Goal: Information Seeking & Learning: Learn about a topic

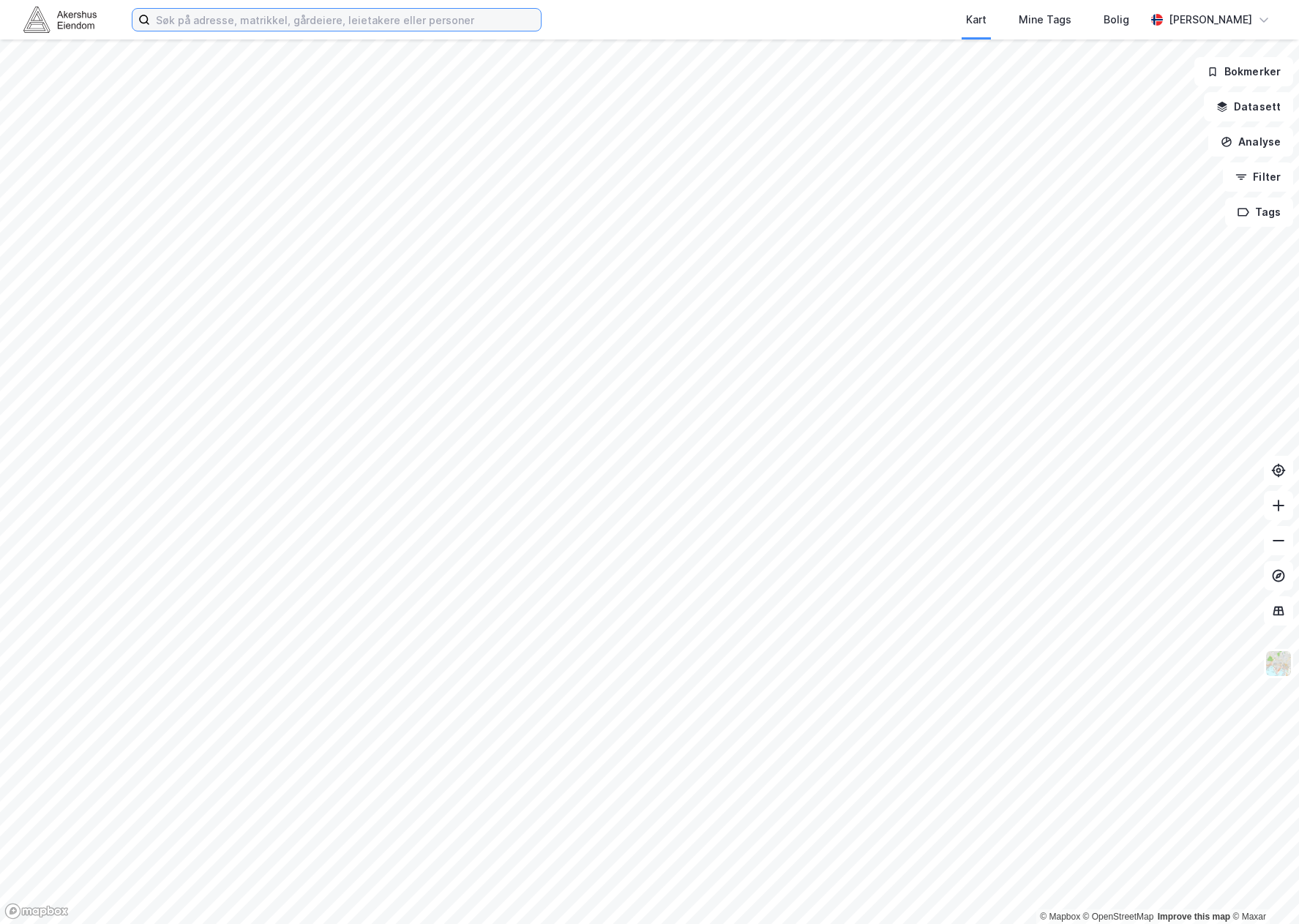
click at [295, 22] on input at bounding box center [346, 20] width 391 height 22
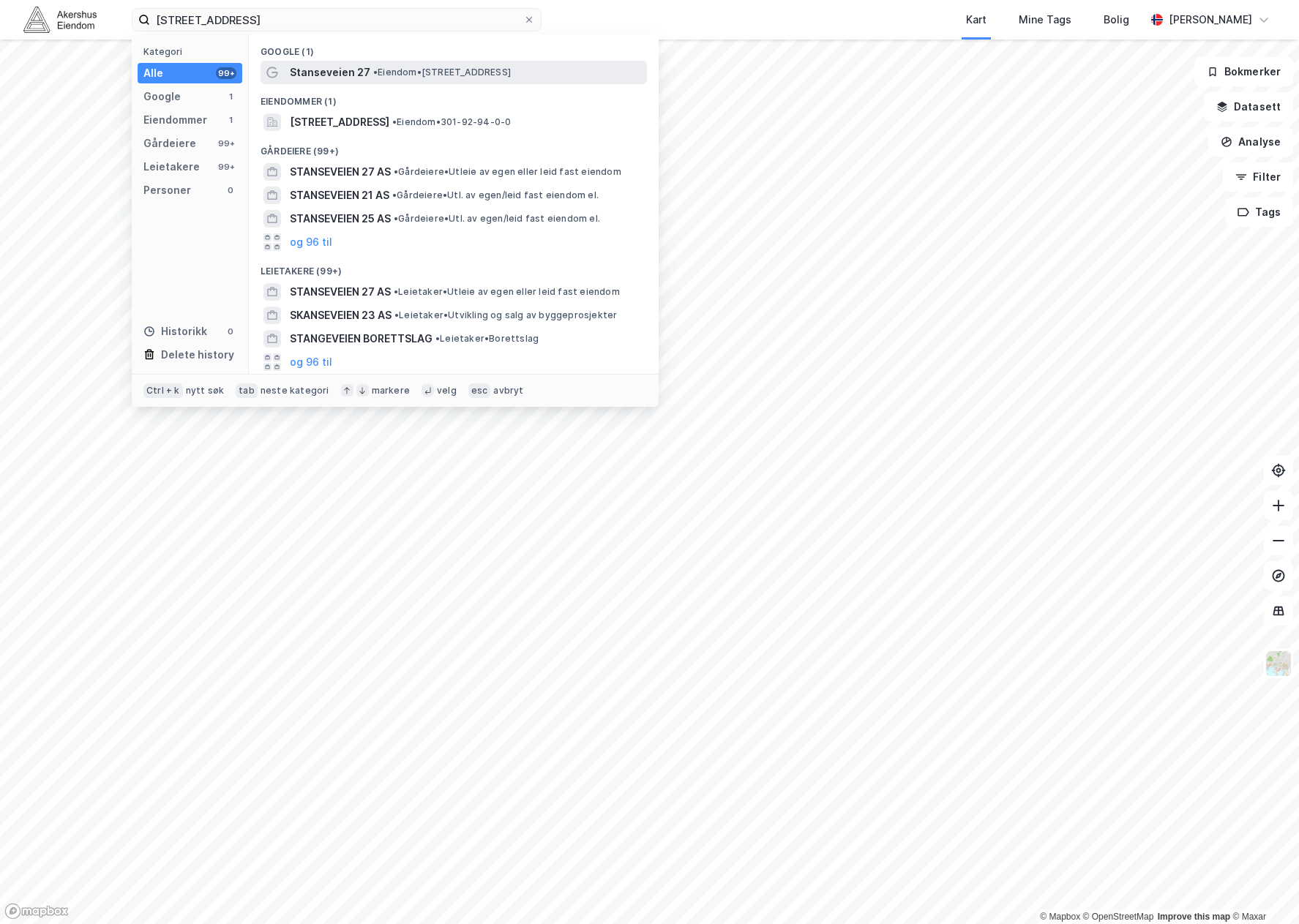
click at [393, 72] on span "• Eiendom • [STREET_ADDRESS]" at bounding box center [442, 72] width 138 height 12
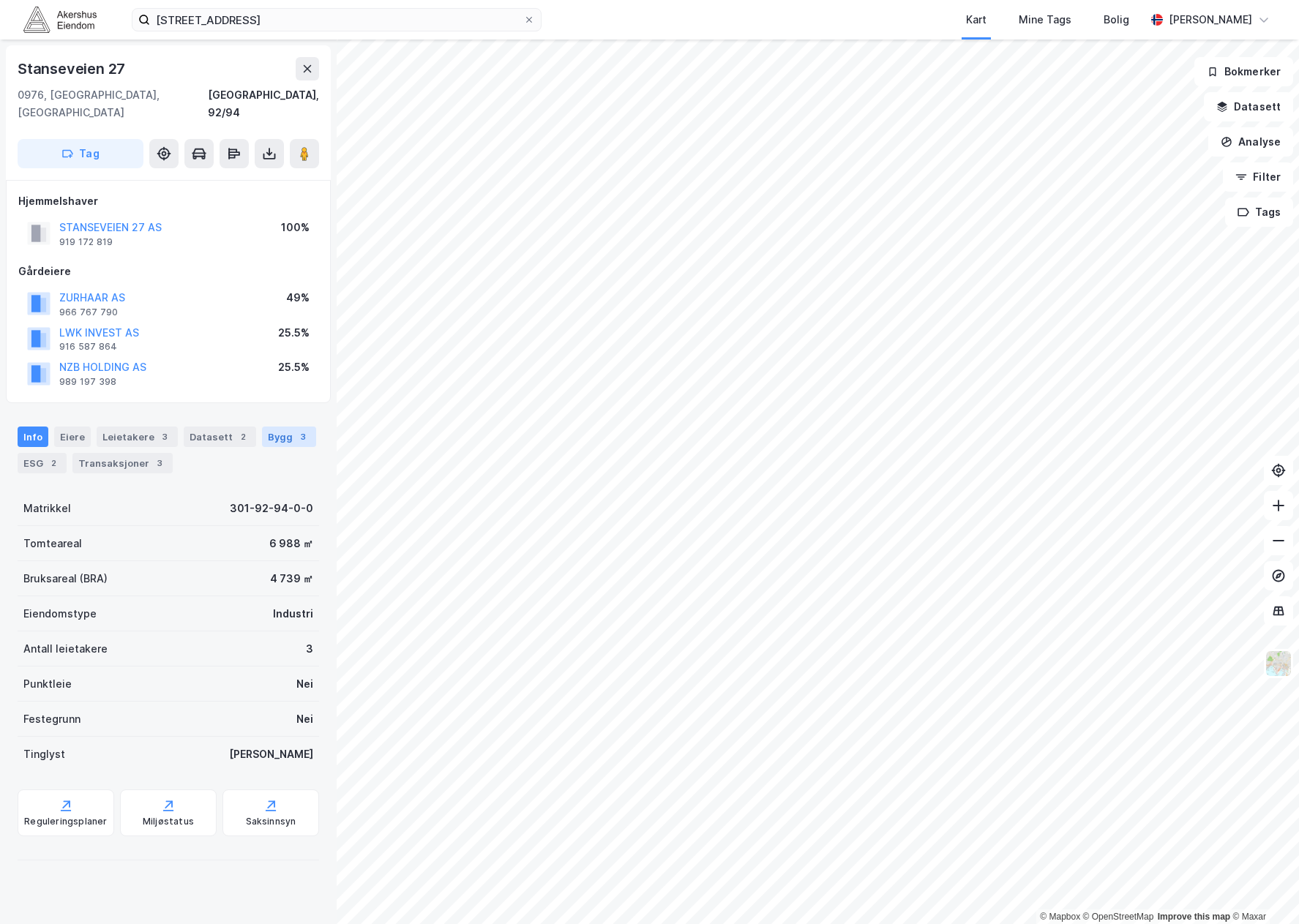
click at [278, 426] on div "Bygg 3" at bounding box center [289, 436] width 54 height 21
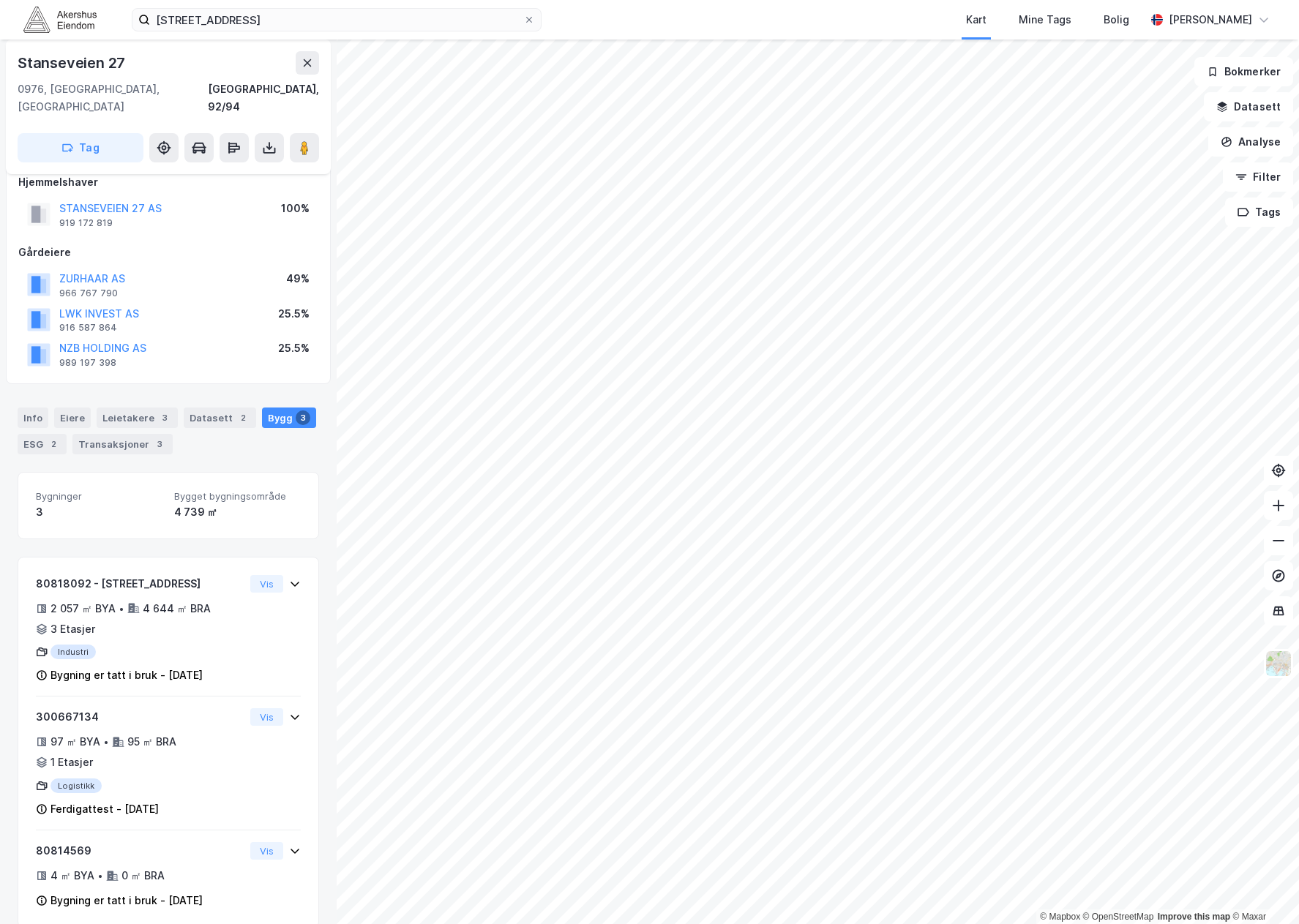
scroll to position [23, 0]
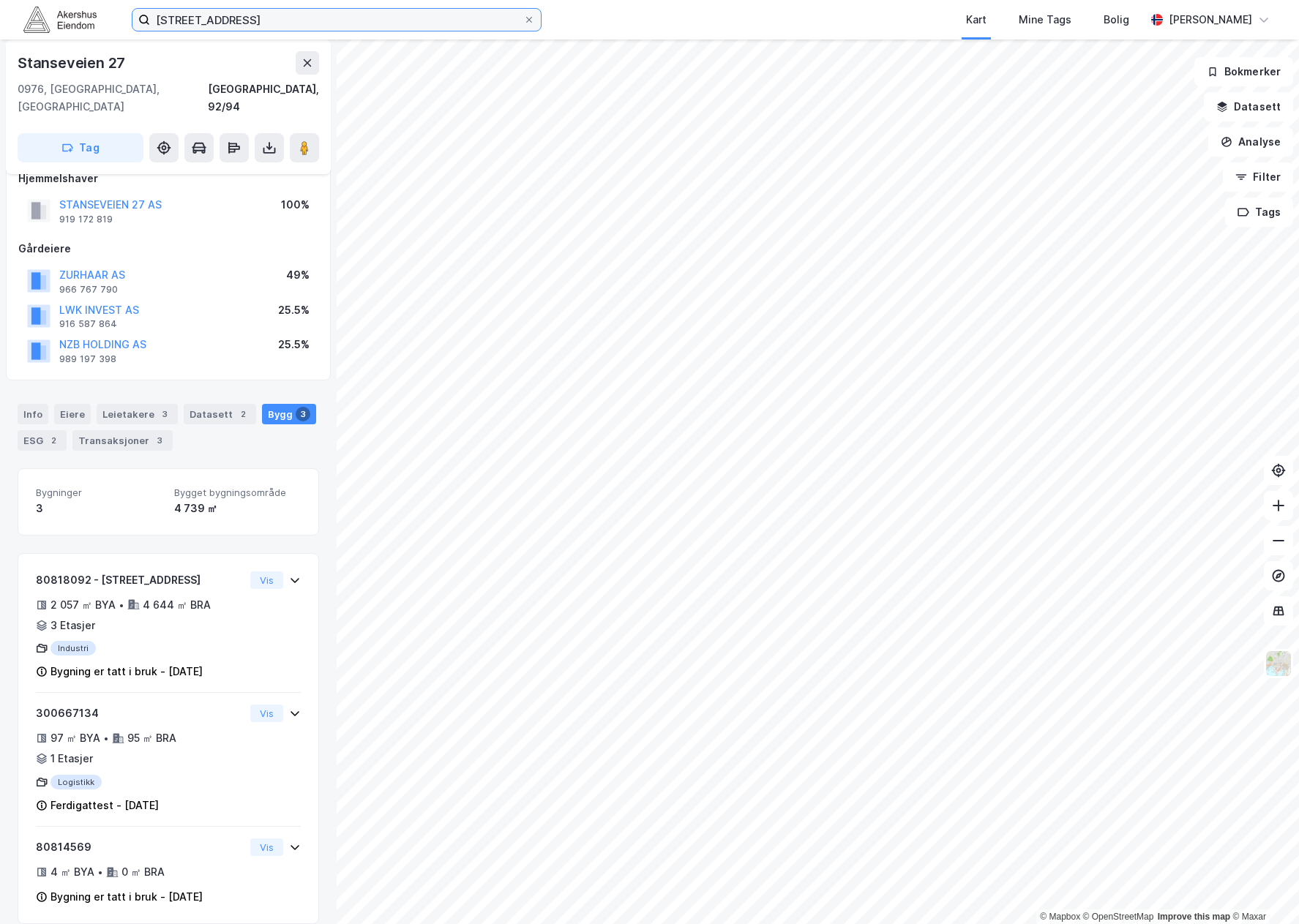
click at [278, 12] on input "[STREET_ADDRESS]" at bounding box center [337, 20] width 373 height 22
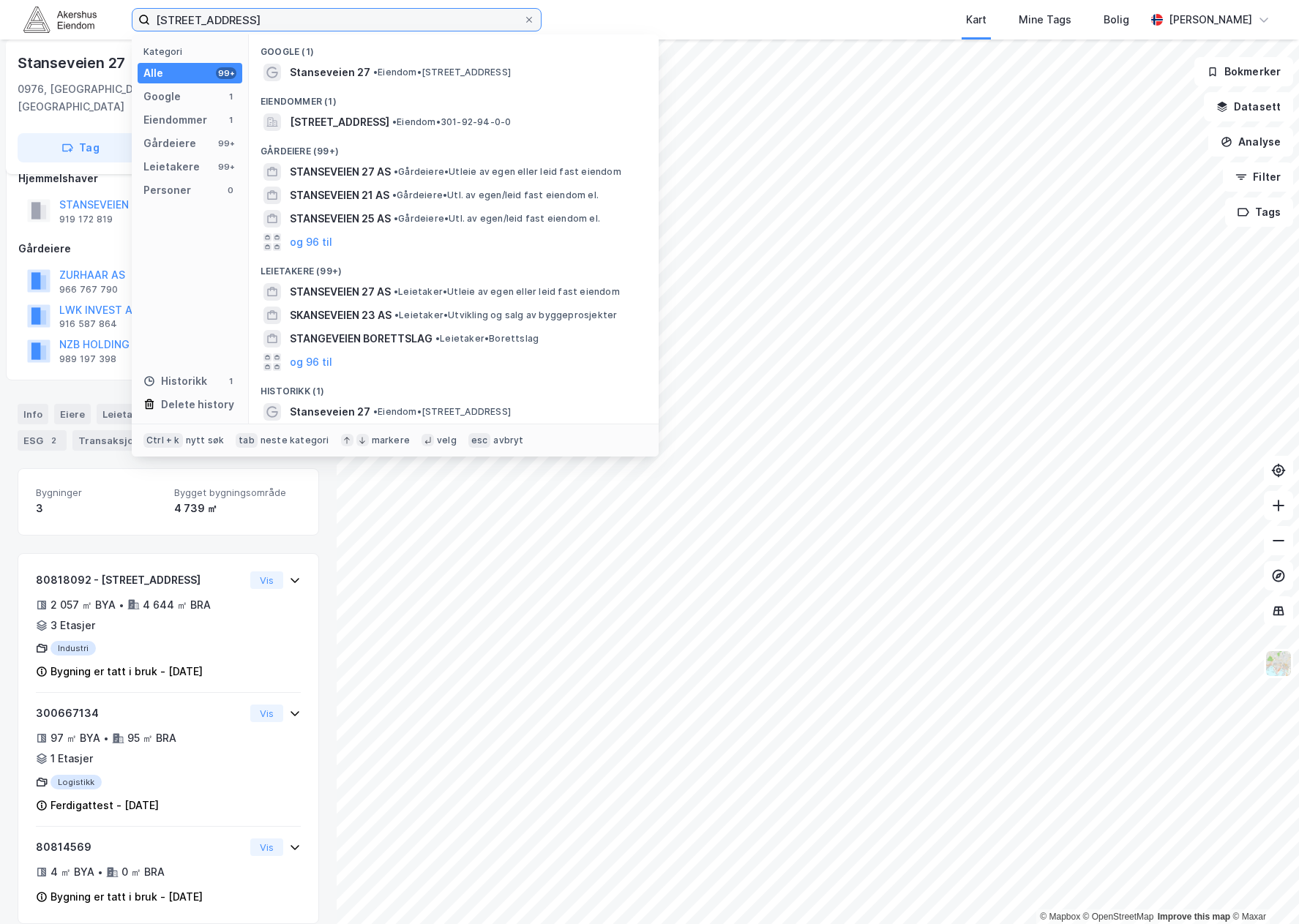
click at [278, 12] on input "[STREET_ADDRESS]" at bounding box center [337, 20] width 373 height 22
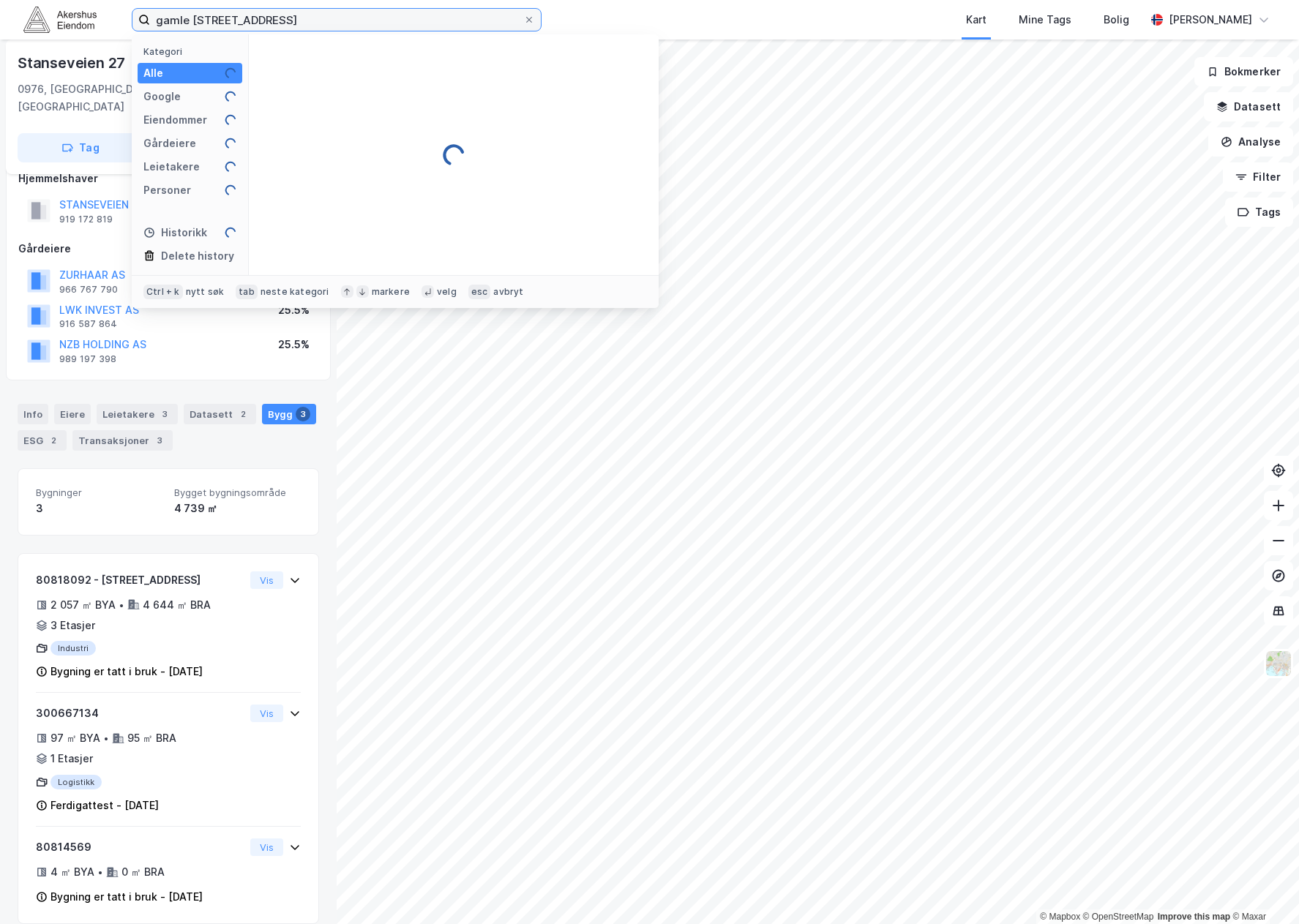
click at [218, 18] on input "gamle [STREET_ADDRESS]" at bounding box center [337, 20] width 373 height 22
click at [218, 18] on input "gamle [STREET_ADDRESS]" at bounding box center [337, 20] width 373 height 22
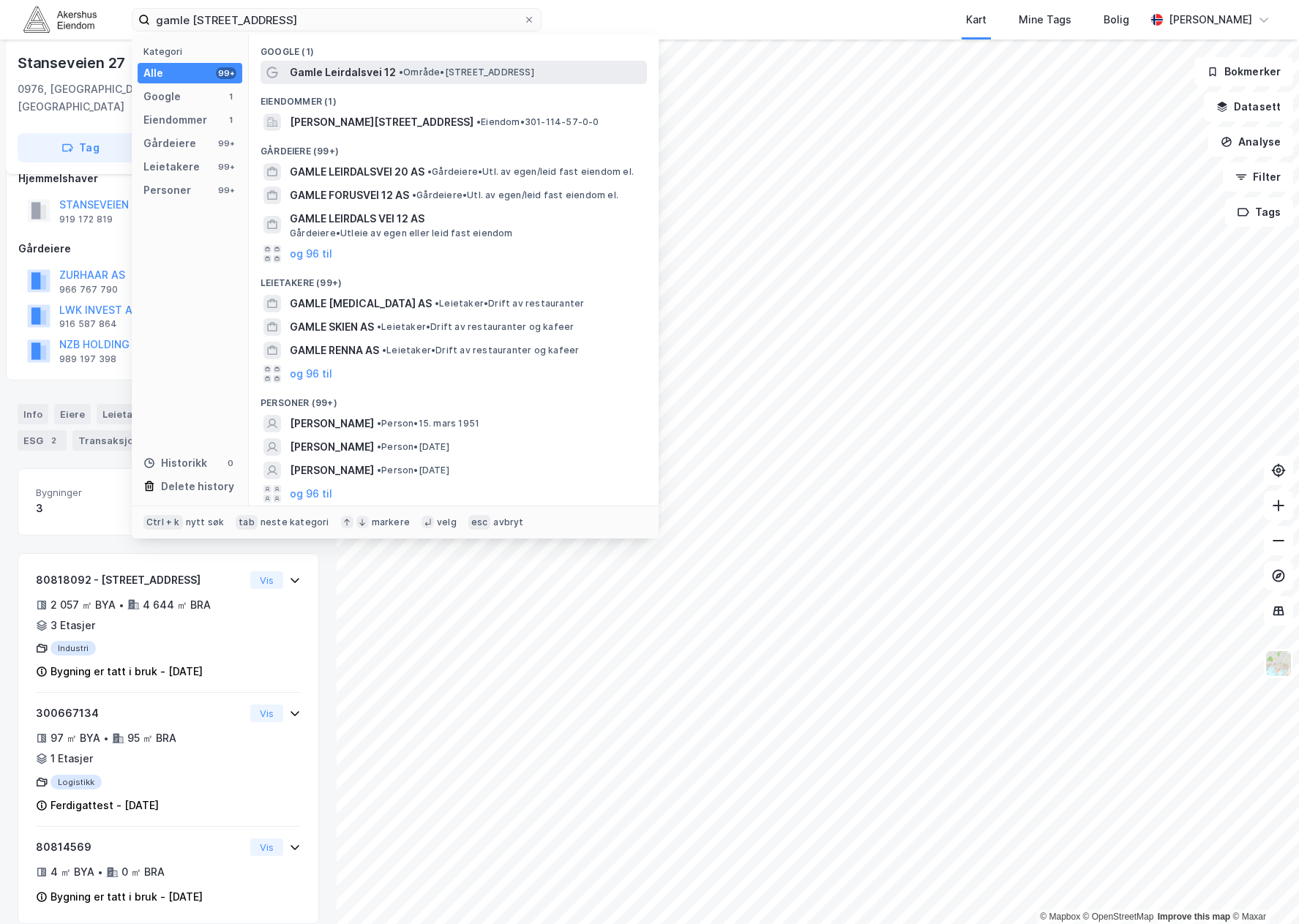
click at [534, 74] on span "• Område • [STREET_ADDRESS]" at bounding box center [466, 72] width 135 height 12
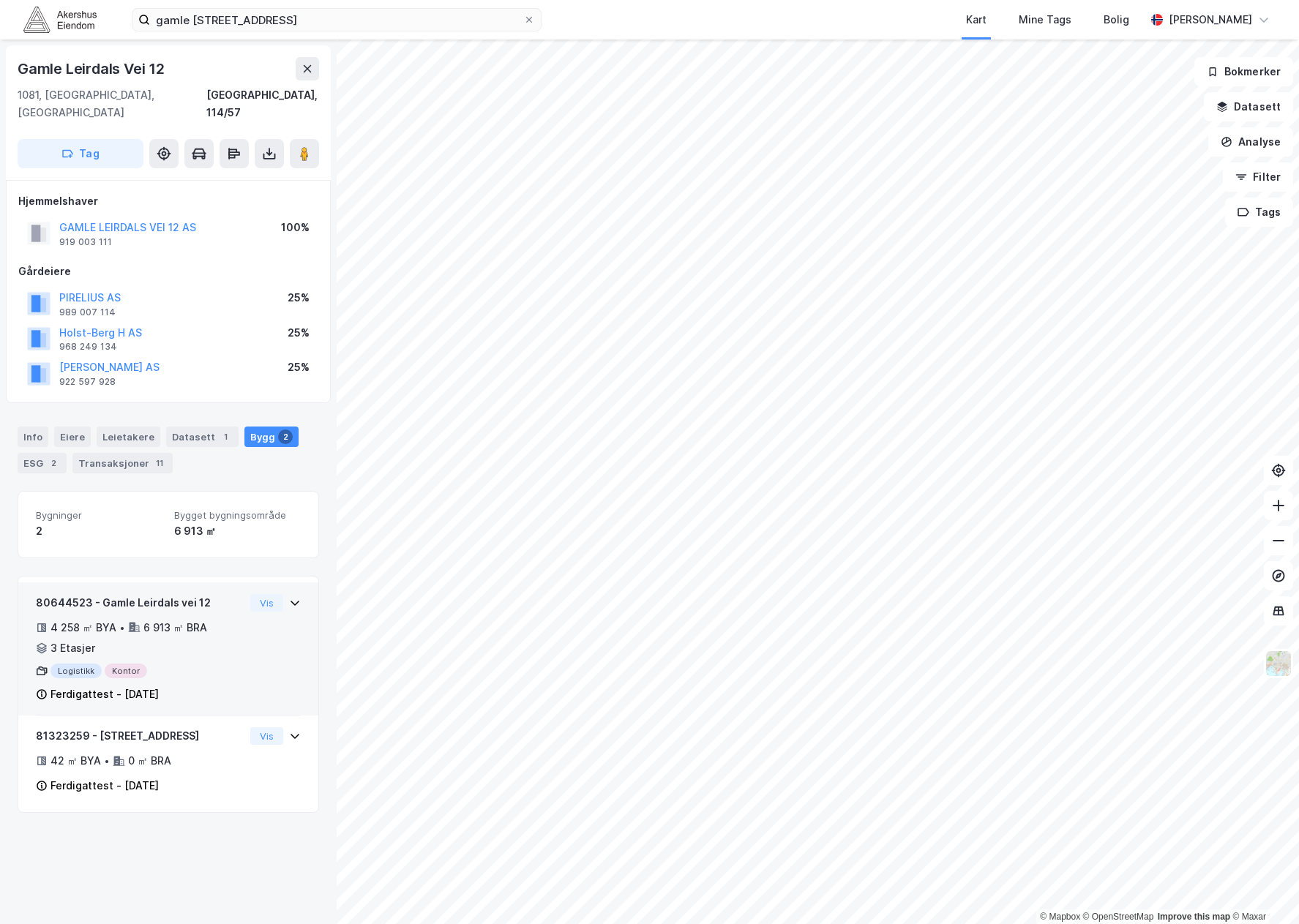
click at [246, 621] on div "80644523 - Gamle Leirdals vei 12 4 258 ㎡ BYA • 6 913 ㎡ BRA • 3 Etasjer Logistik…" at bounding box center [168, 655] width 265 height 122
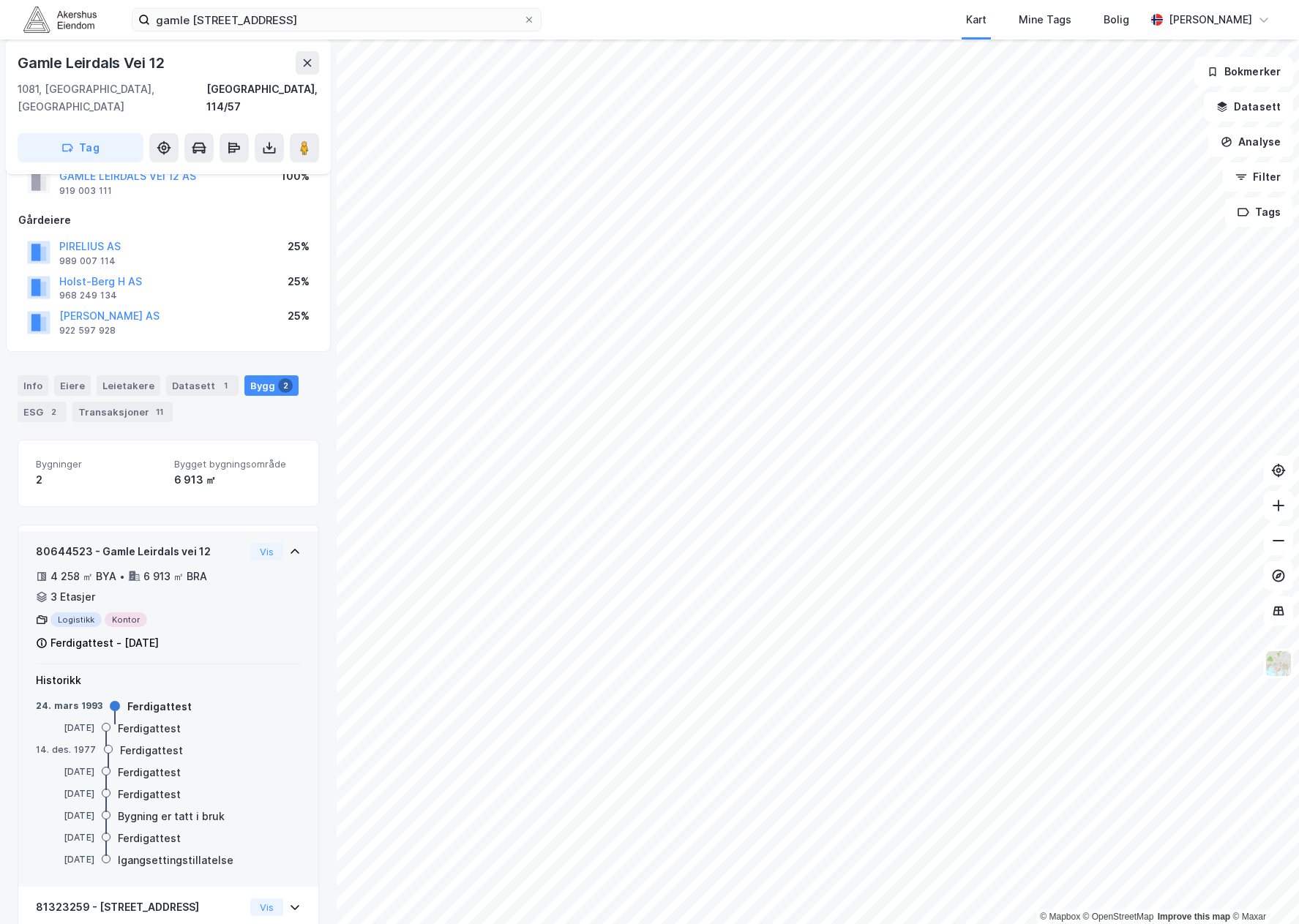
scroll to position [73, 0]
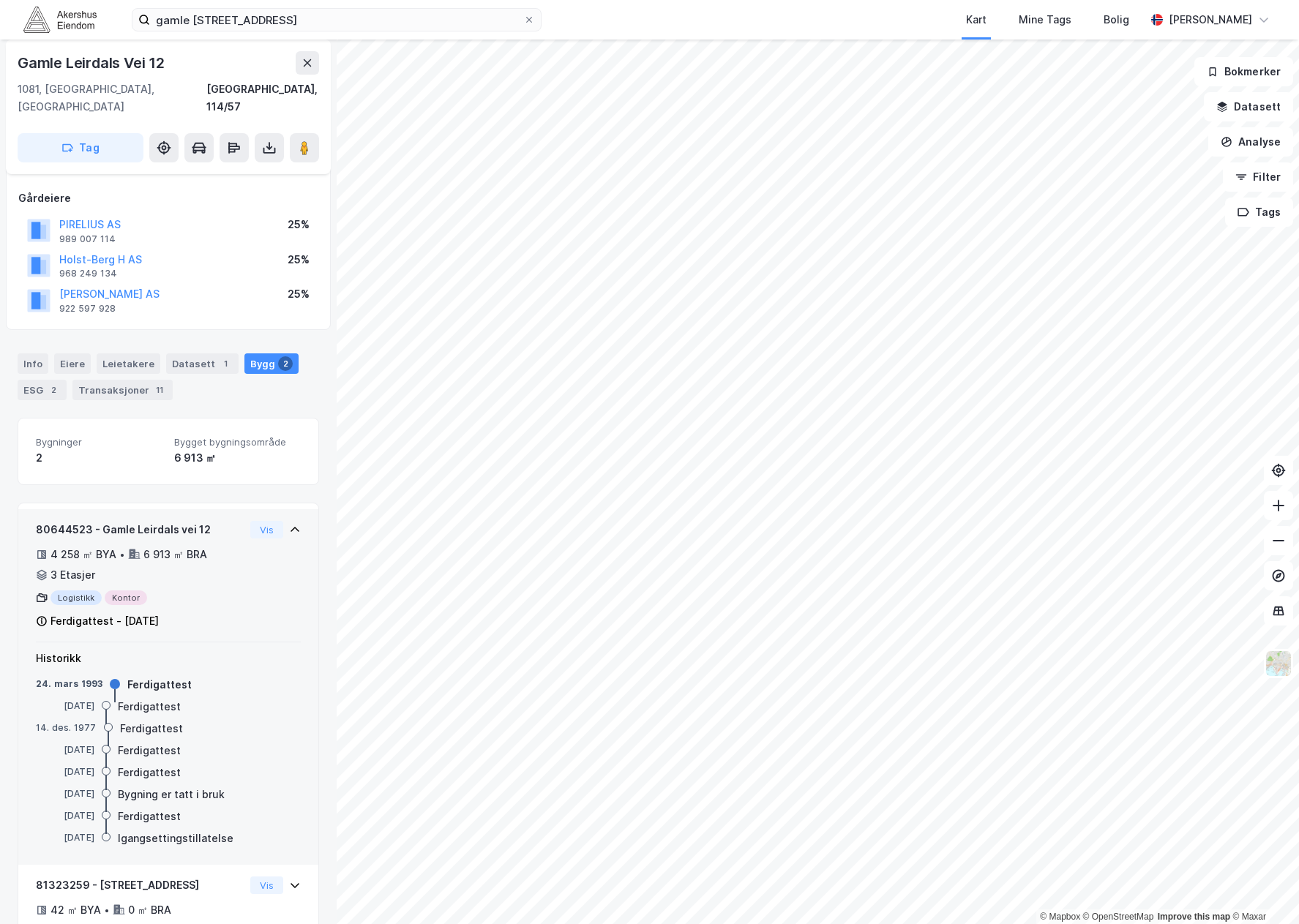
click at [289, 524] on icon at bounding box center [295, 530] width 12 height 12
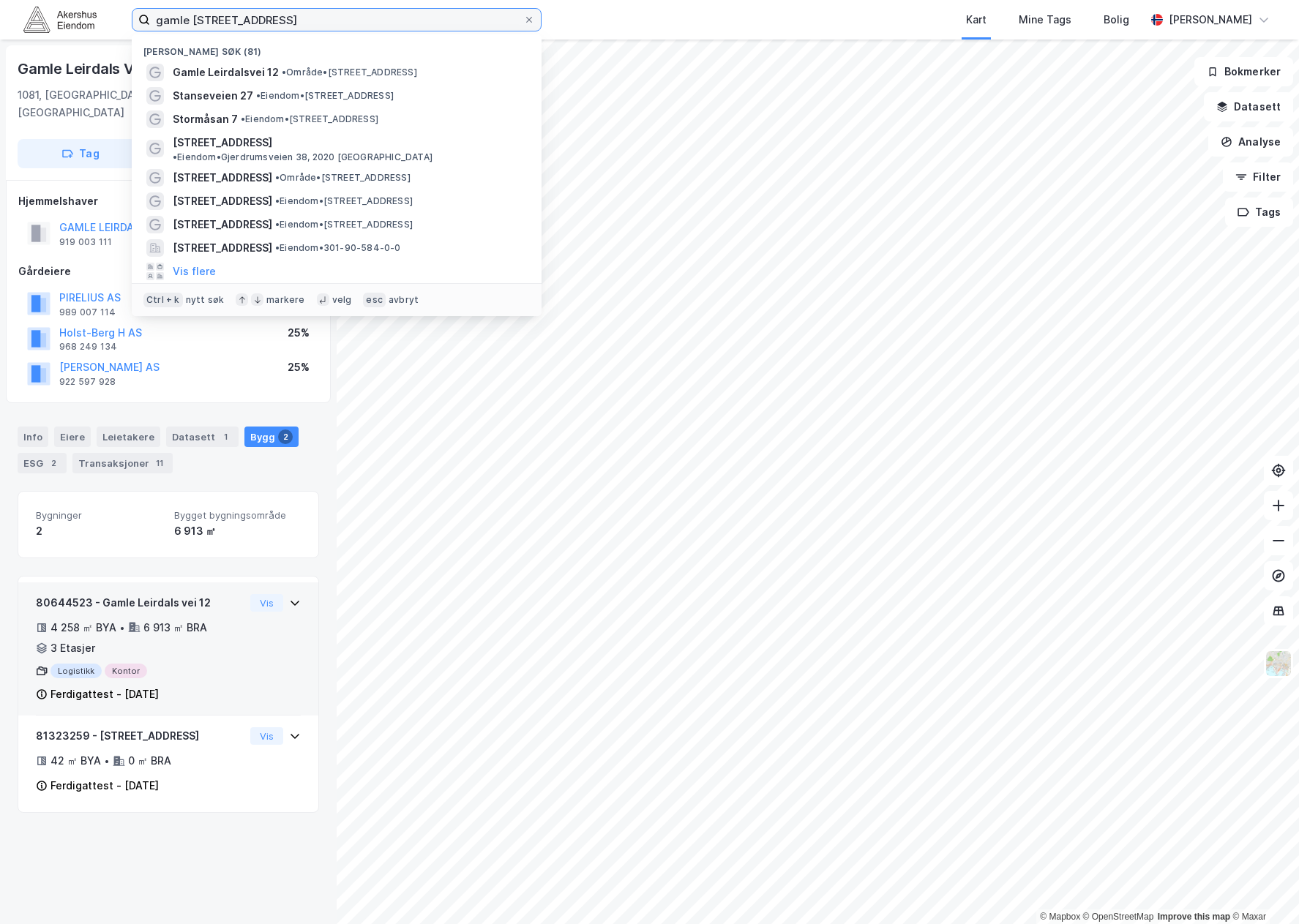
click at [278, 27] on input "gamle [STREET_ADDRESS]" at bounding box center [337, 20] width 373 height 22
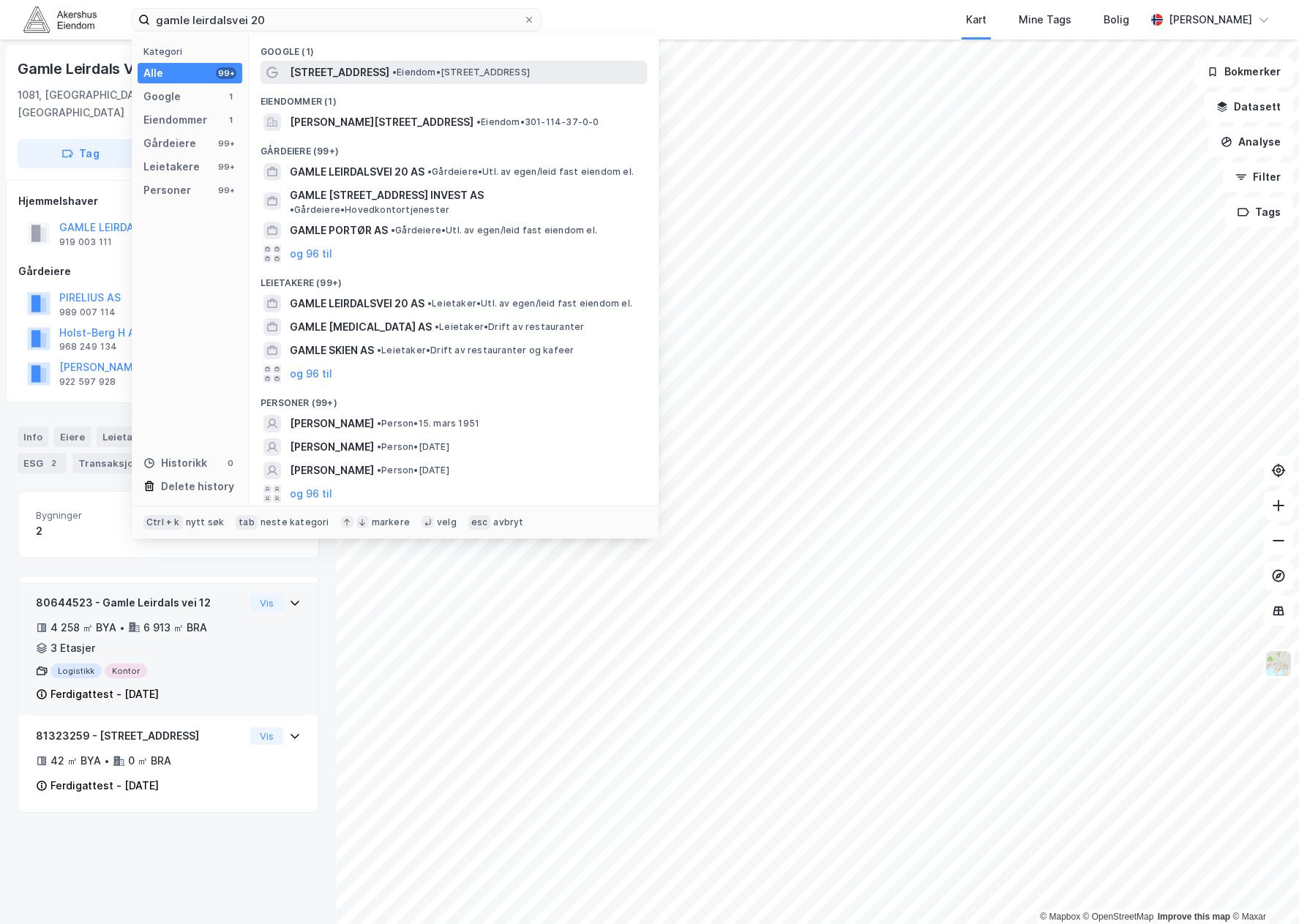
click at [452, 61] on div "[STREET_ADDRESS] • Eiendom • [STREET_ADDRESS]" at bounding box center [454, 72] width 386 height 24
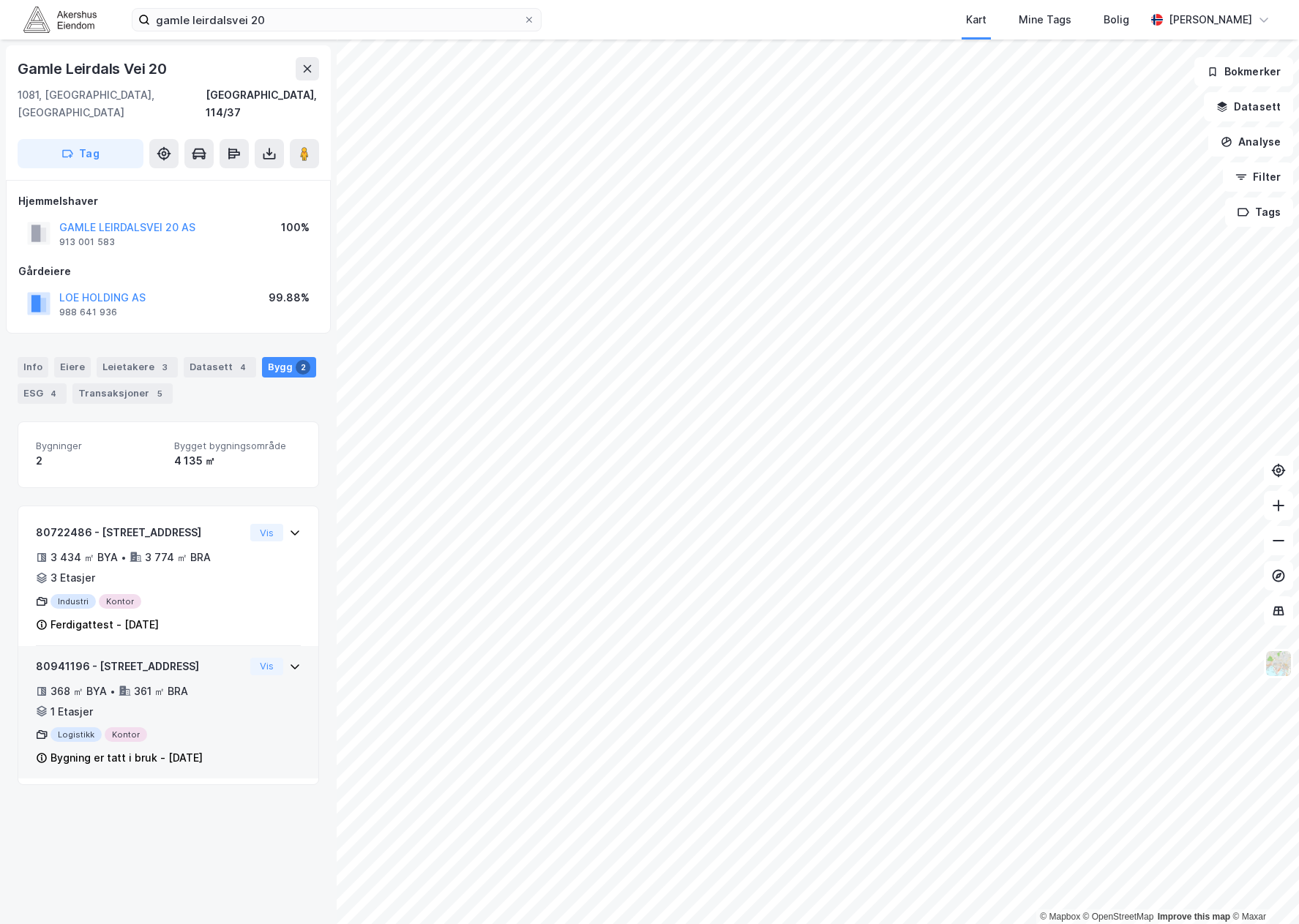
click at [226, 687] on div "368 ㎡ BYA • 361 ㎡ BRA • 1 Etasjer" at bounding box center [140, 701] width 209 height 38
click at [226, 686] on div "368 ㎡ BYA • 361 ㎡ BRA • 1 Etasjer" at bounding box center [140, 701] width 209 height 38
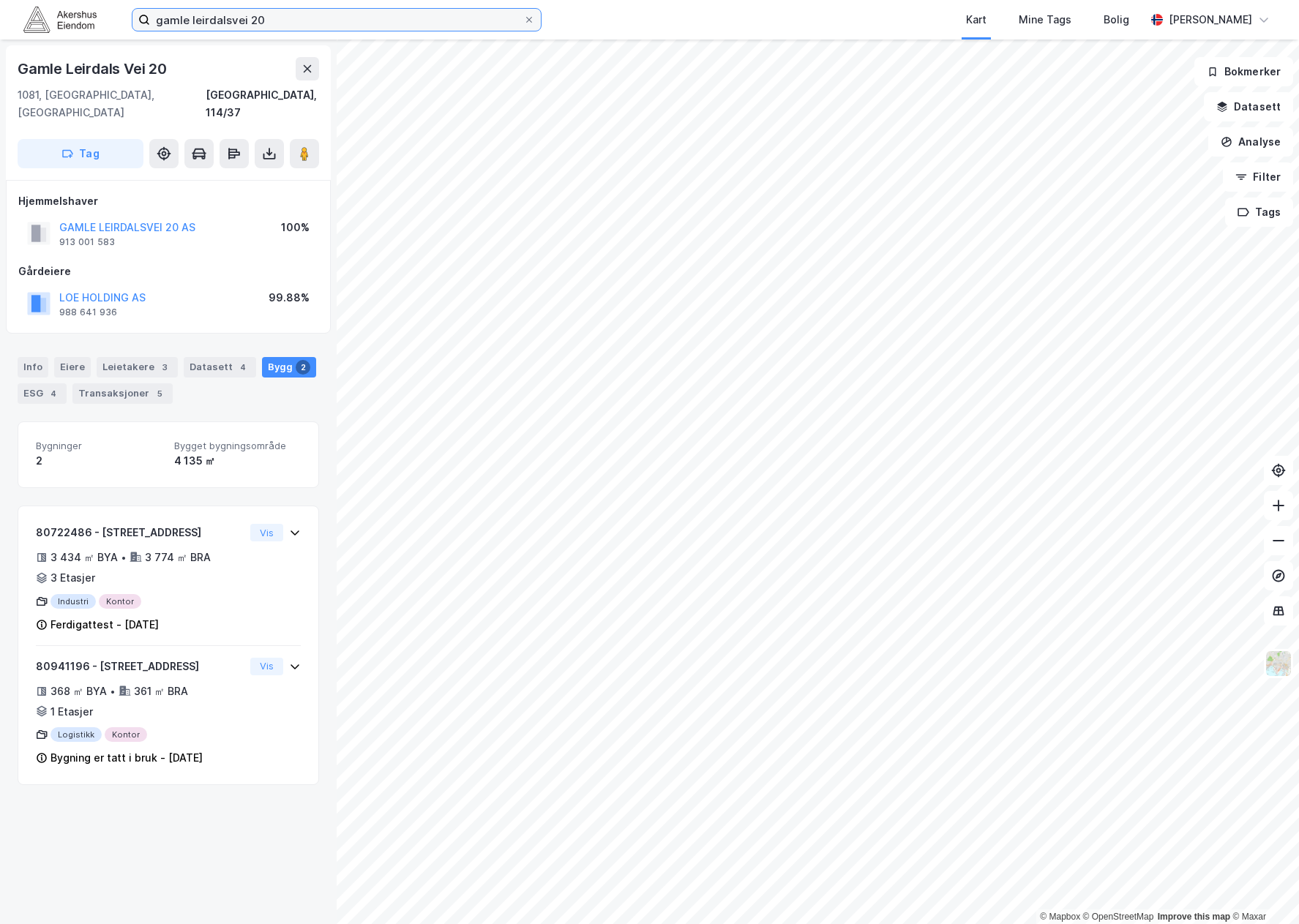
click at [252, 17] on input "gamle leirdalsvei 20" at bounding box center [337, 20] width 373 height 22
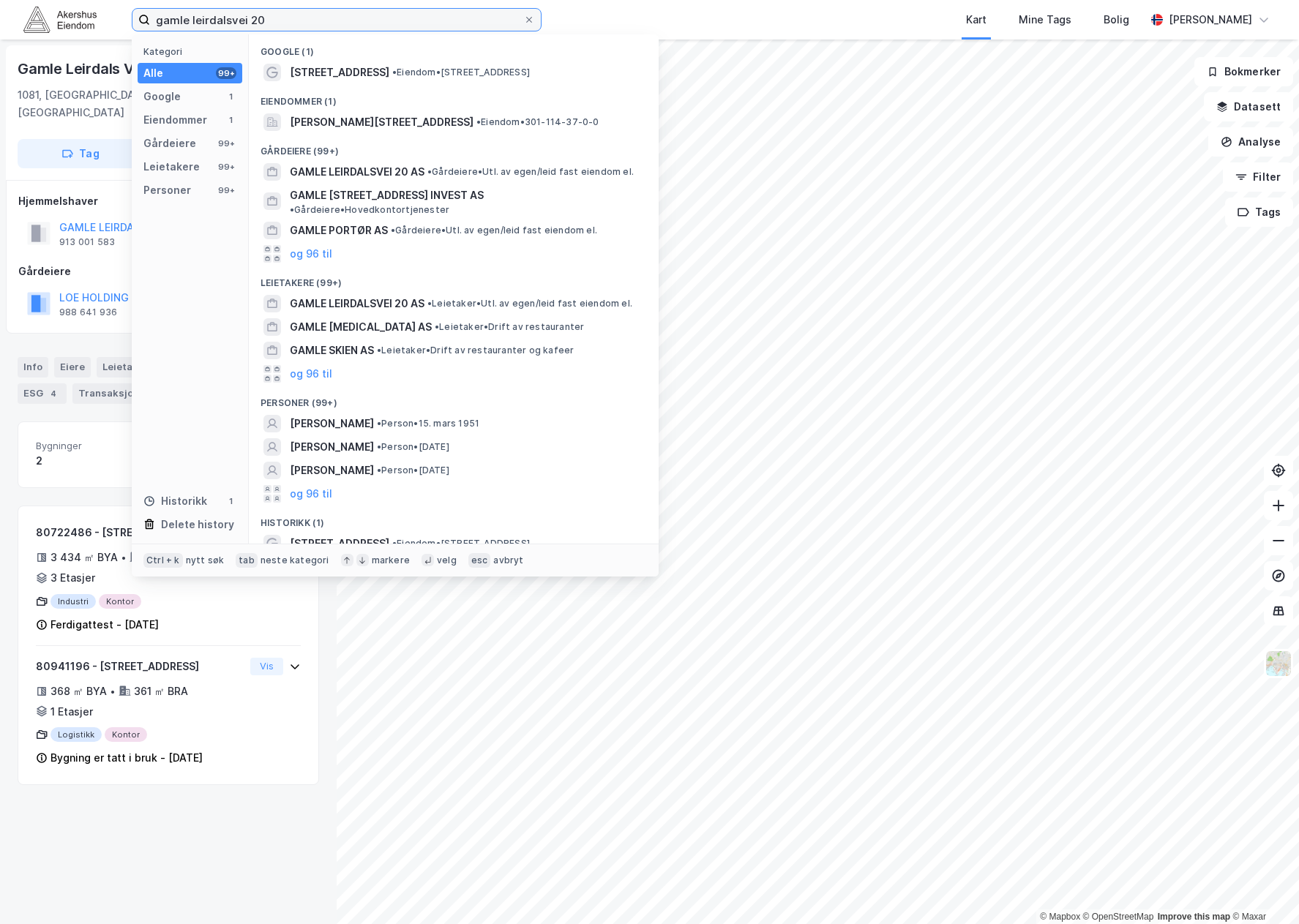
click at [252, 17] on input "gamle leirdalsvei 20" at bounding box center [337, 20] width 373 height 22
click at [252, 18] on input "gamle leirdalsvei 20" at bounding box center [337, 20] width 373 height 22
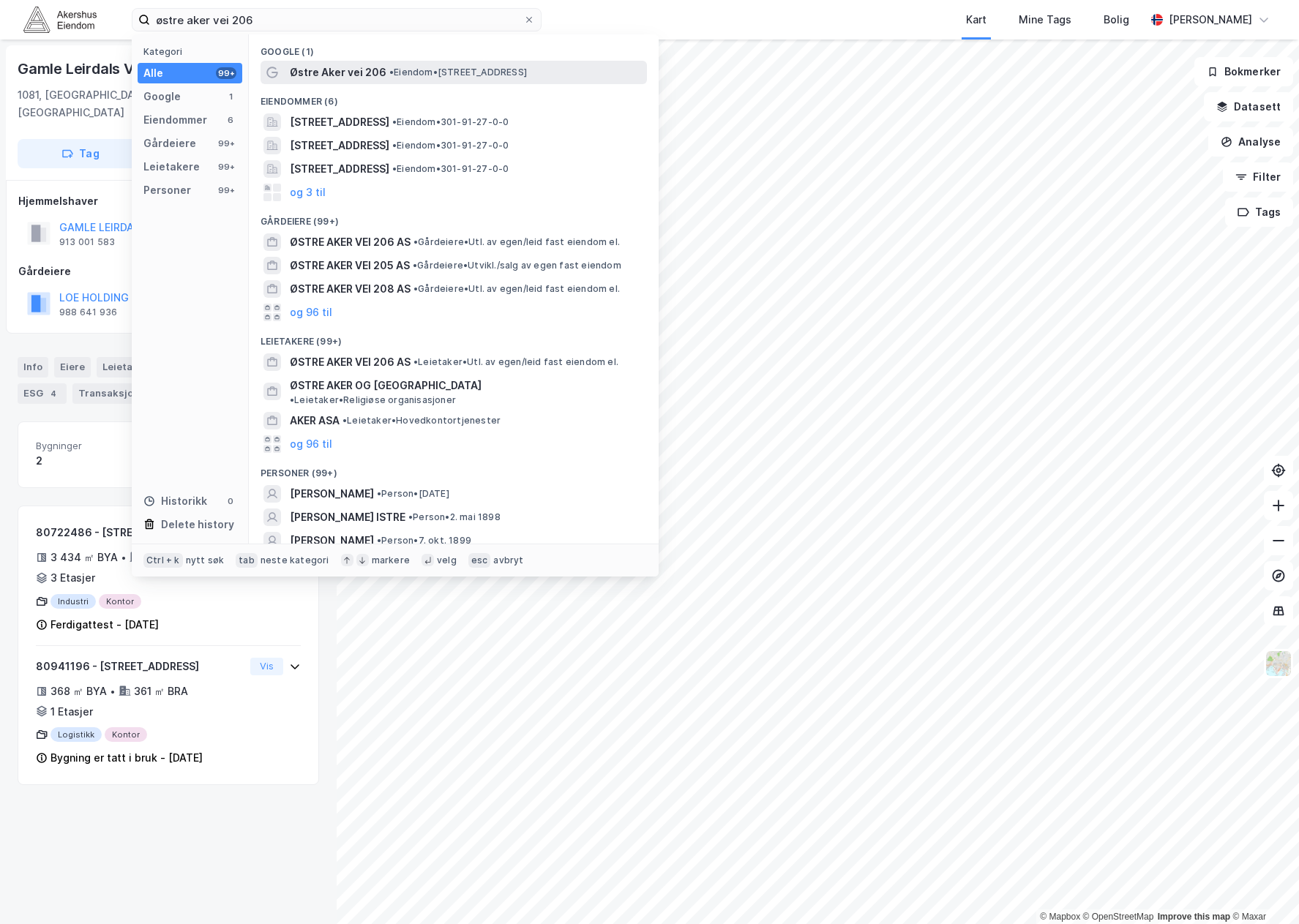
click at [379, 75] on span "Østre Aker vei 206" at bounding box center [338, 72] width 97 height 18
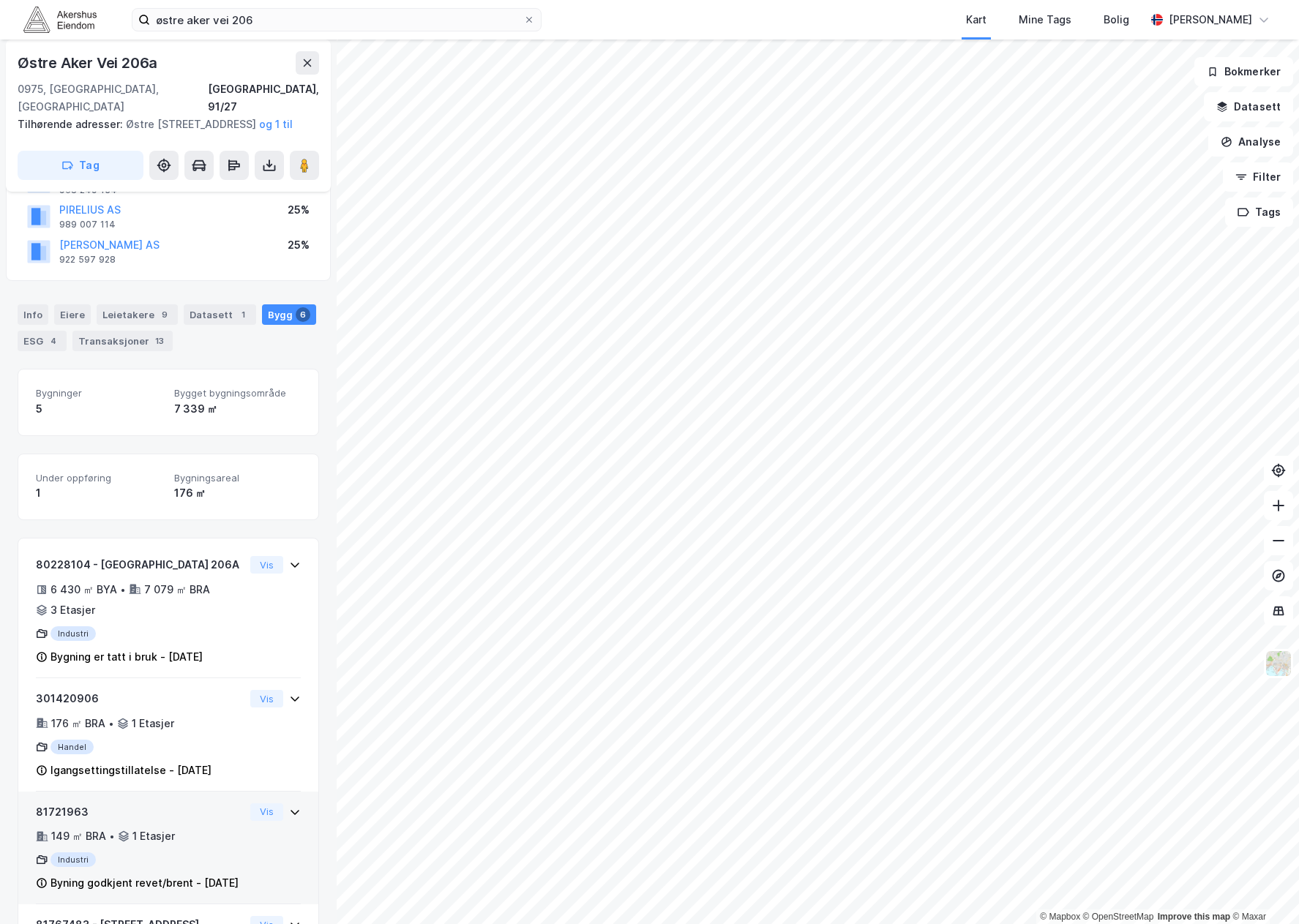
scroll to position [109, 0]
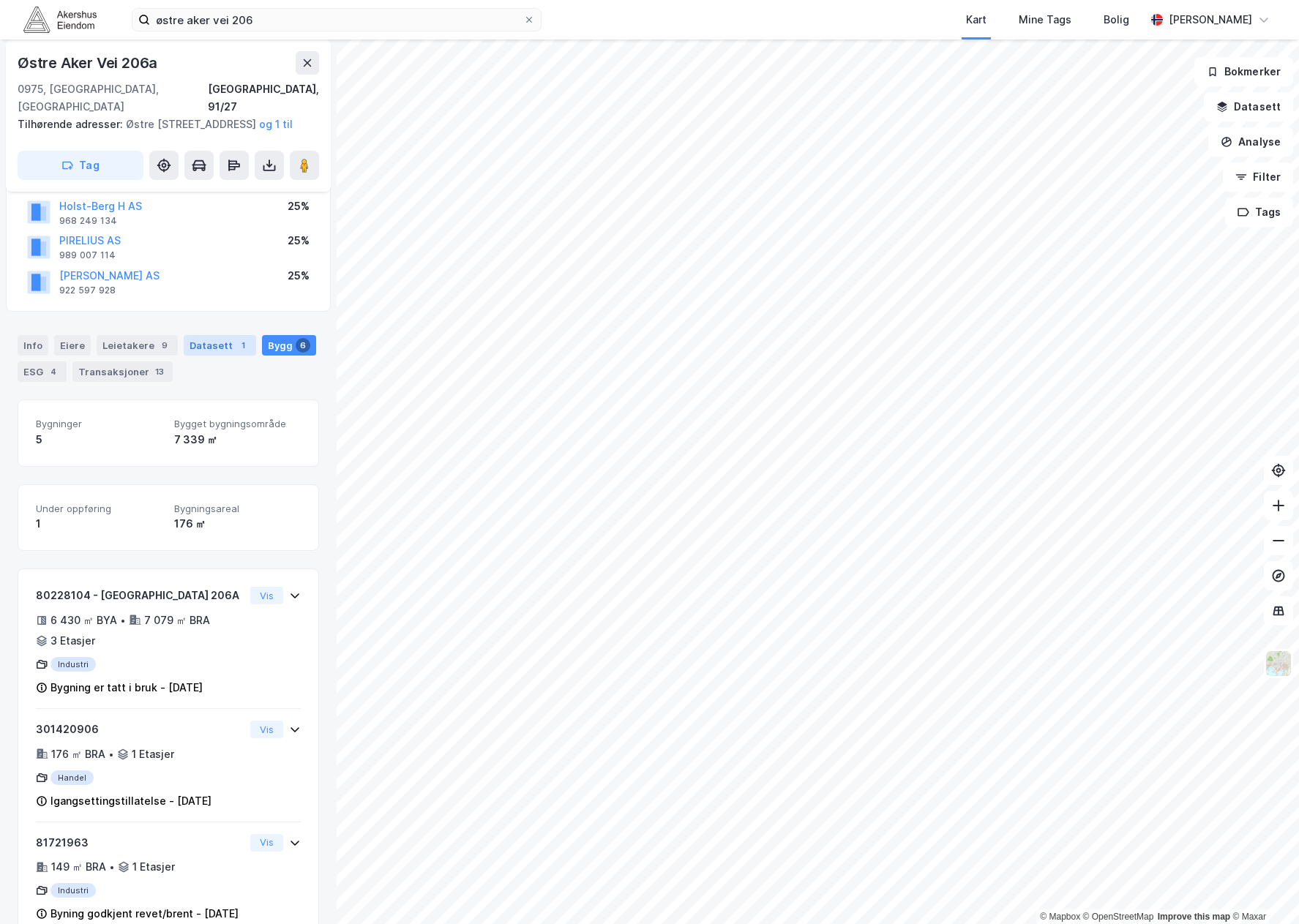
click at [201, 350] on div "Datasett 1" at bounding box center [220, 345] width 73 height 21
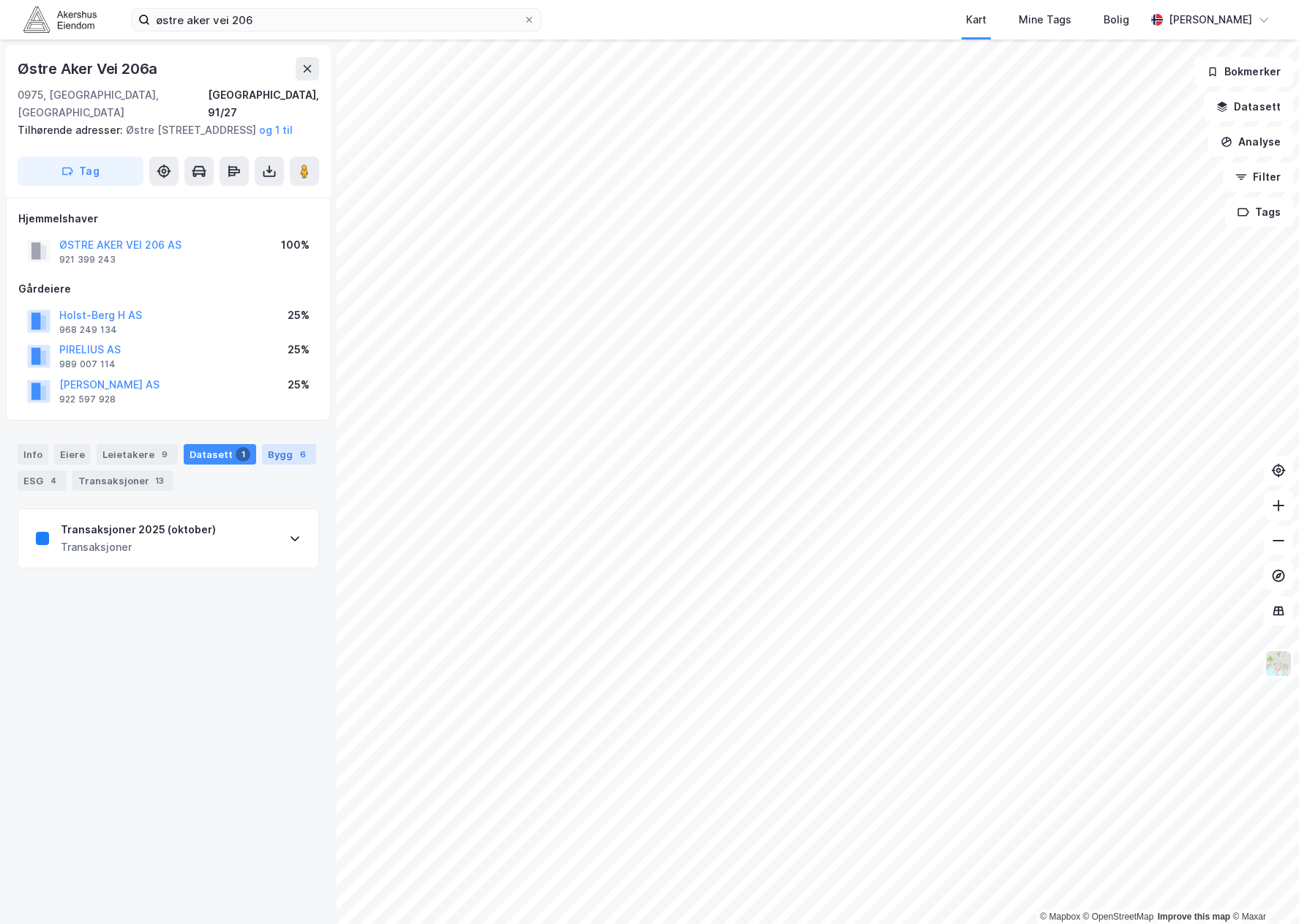
click at [273, 454] on div "Bygg 6" at bounding box center [289, 454] width 54 height 21
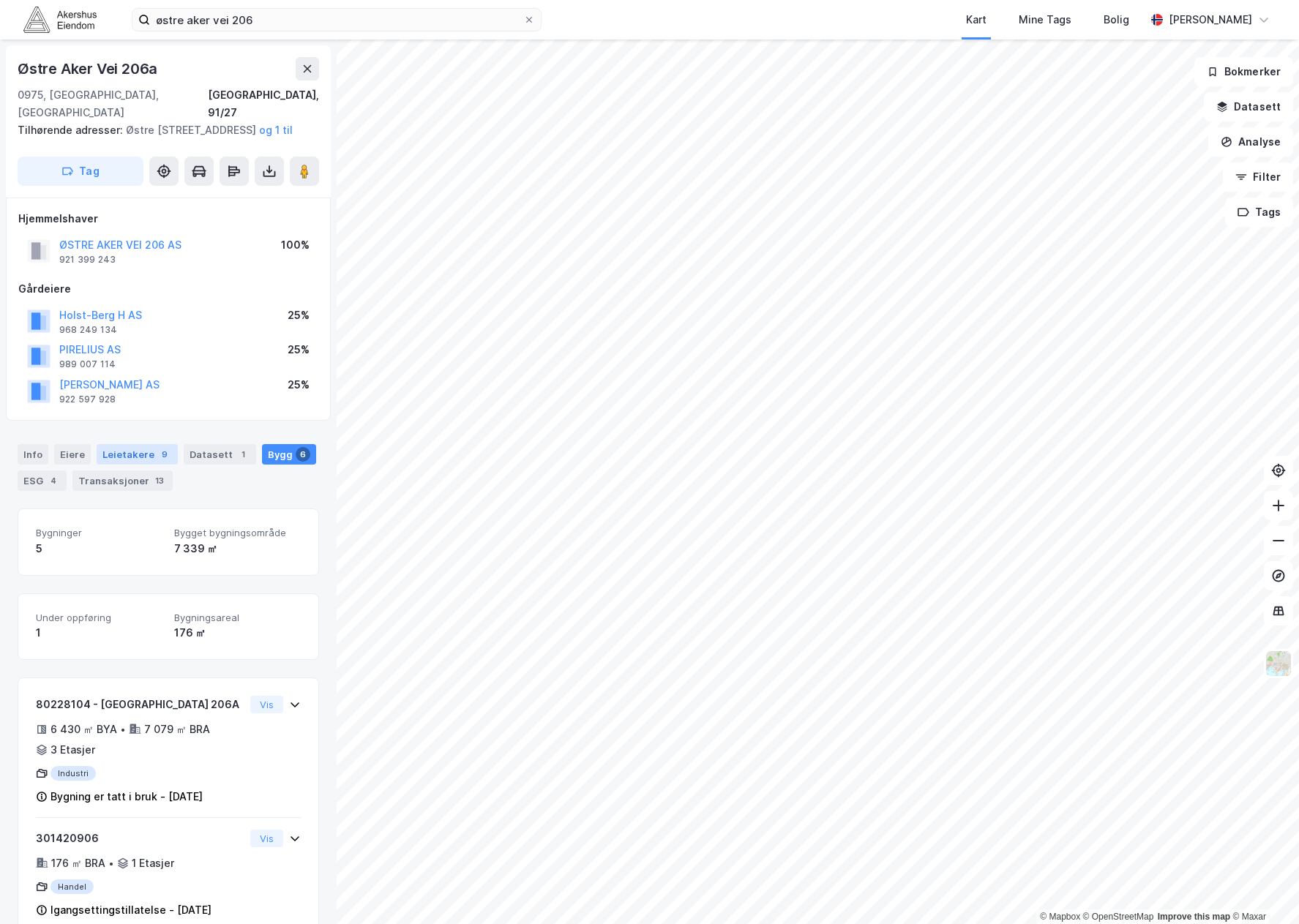
click at [101, 448] on div "Leietakere 9" at bounding box center [138, 454] width 81 height 21
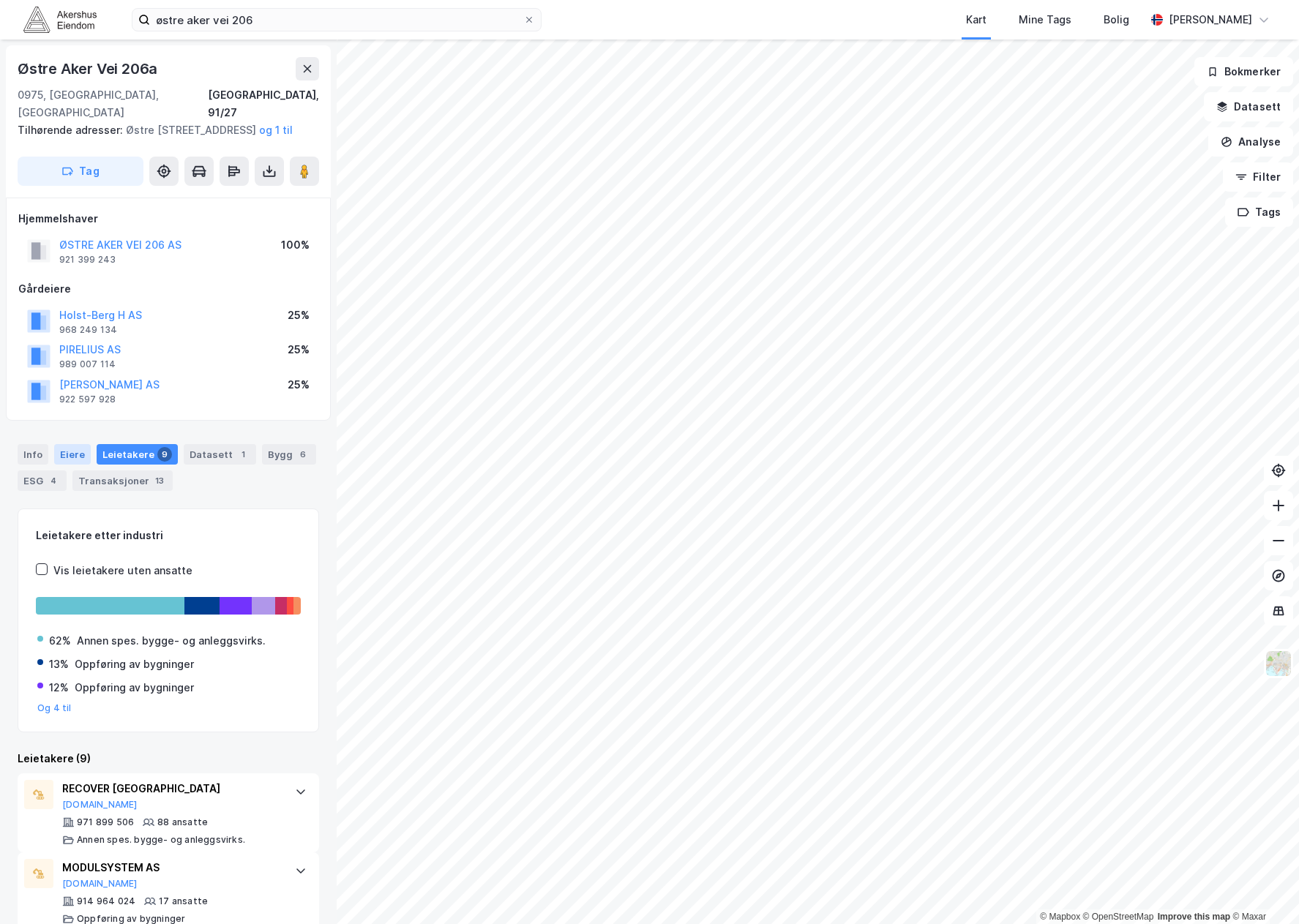
click at [58, 453] on div "Eiere" at bounding box center [72, 454] width 36 height 21
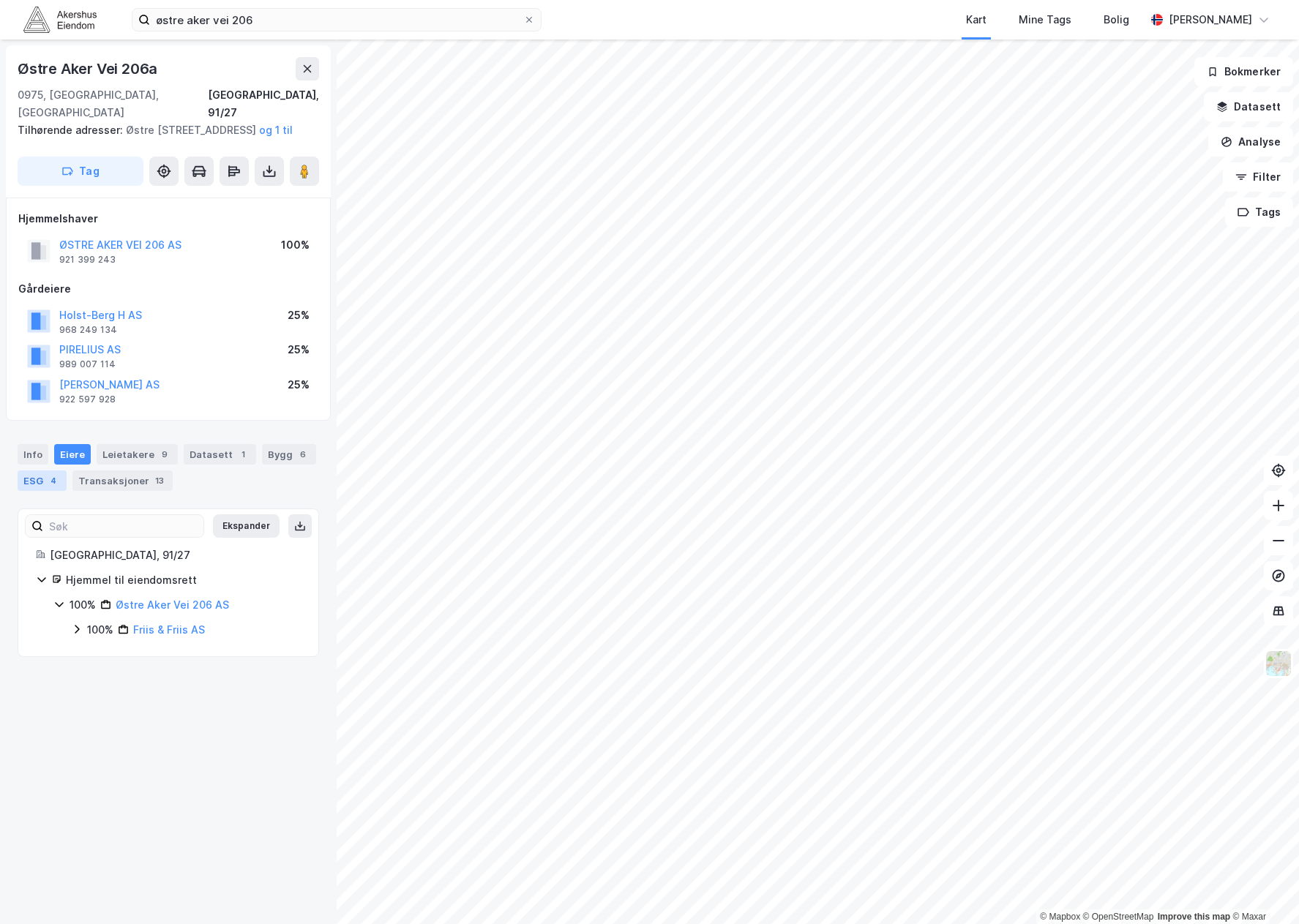
click at [45, 485] on div "ESG 4" at bounding box center [42, 481] width 49 height 21
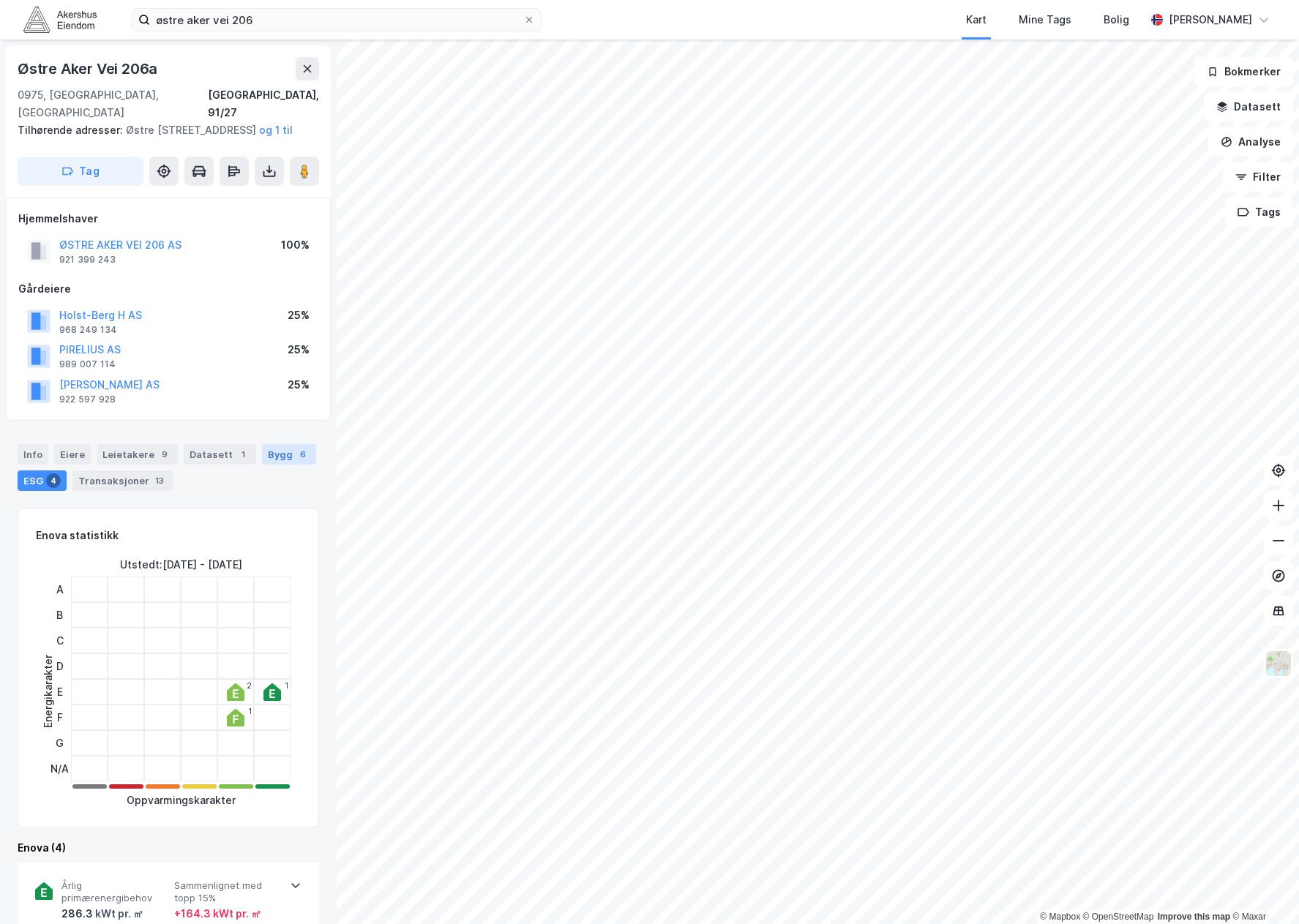
click at [278, 450] on div "Bygg 6" at bounding box center [289, 454] width 54 height 21
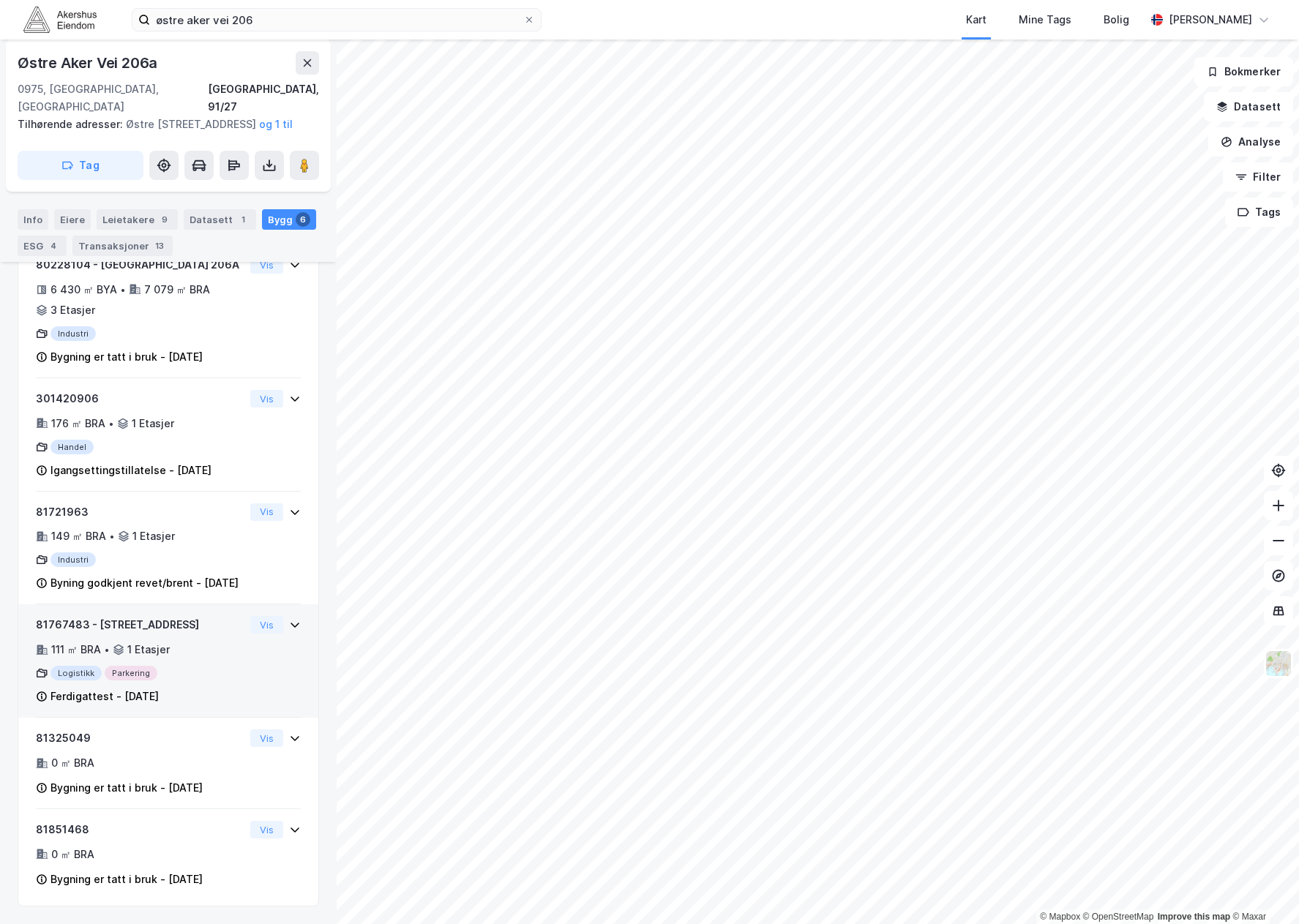
scroll to position [475, 0]
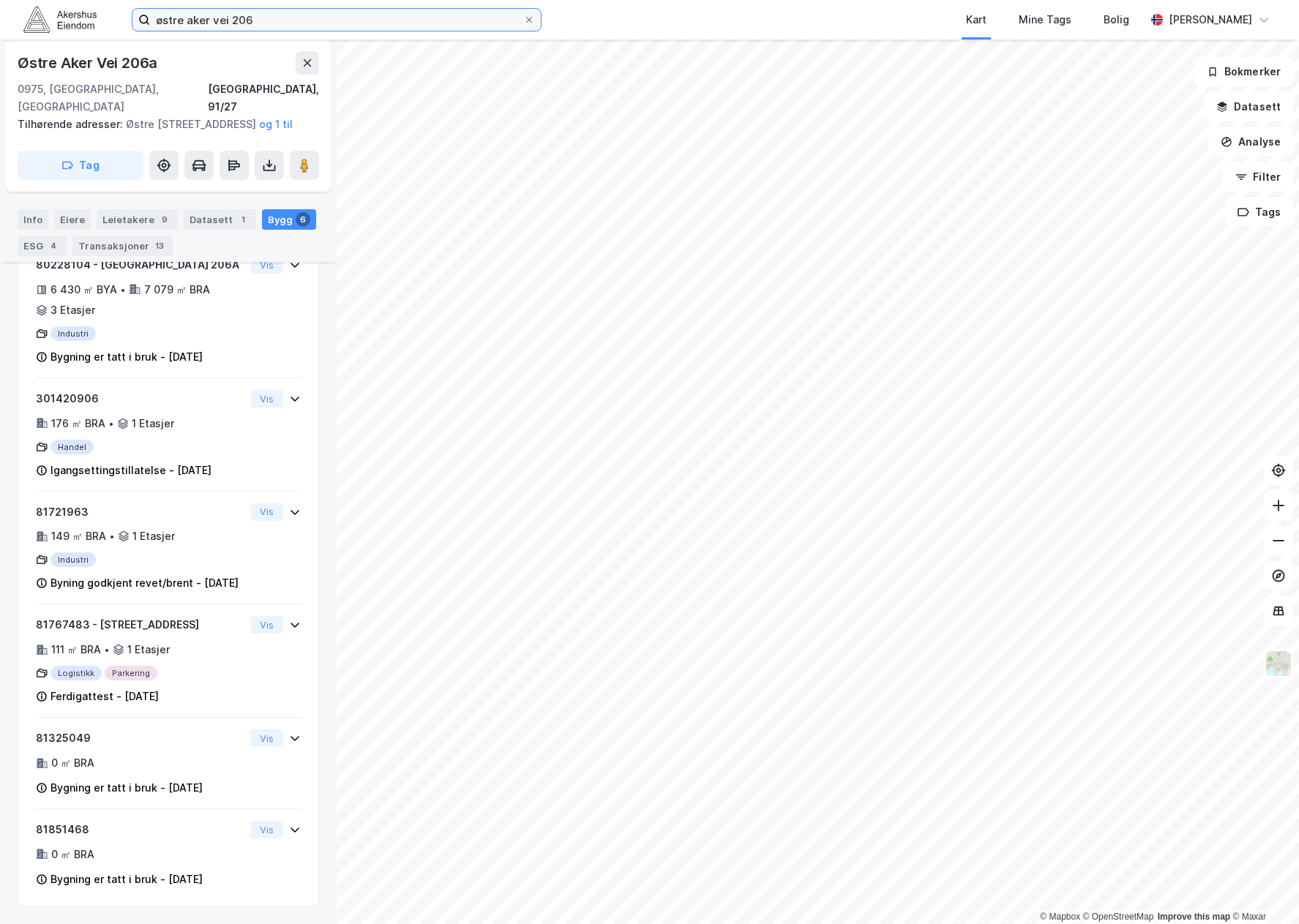
click at [271, 16] on input "østre aker vei 206" at bounding box center [337, 20] width 373 height 22
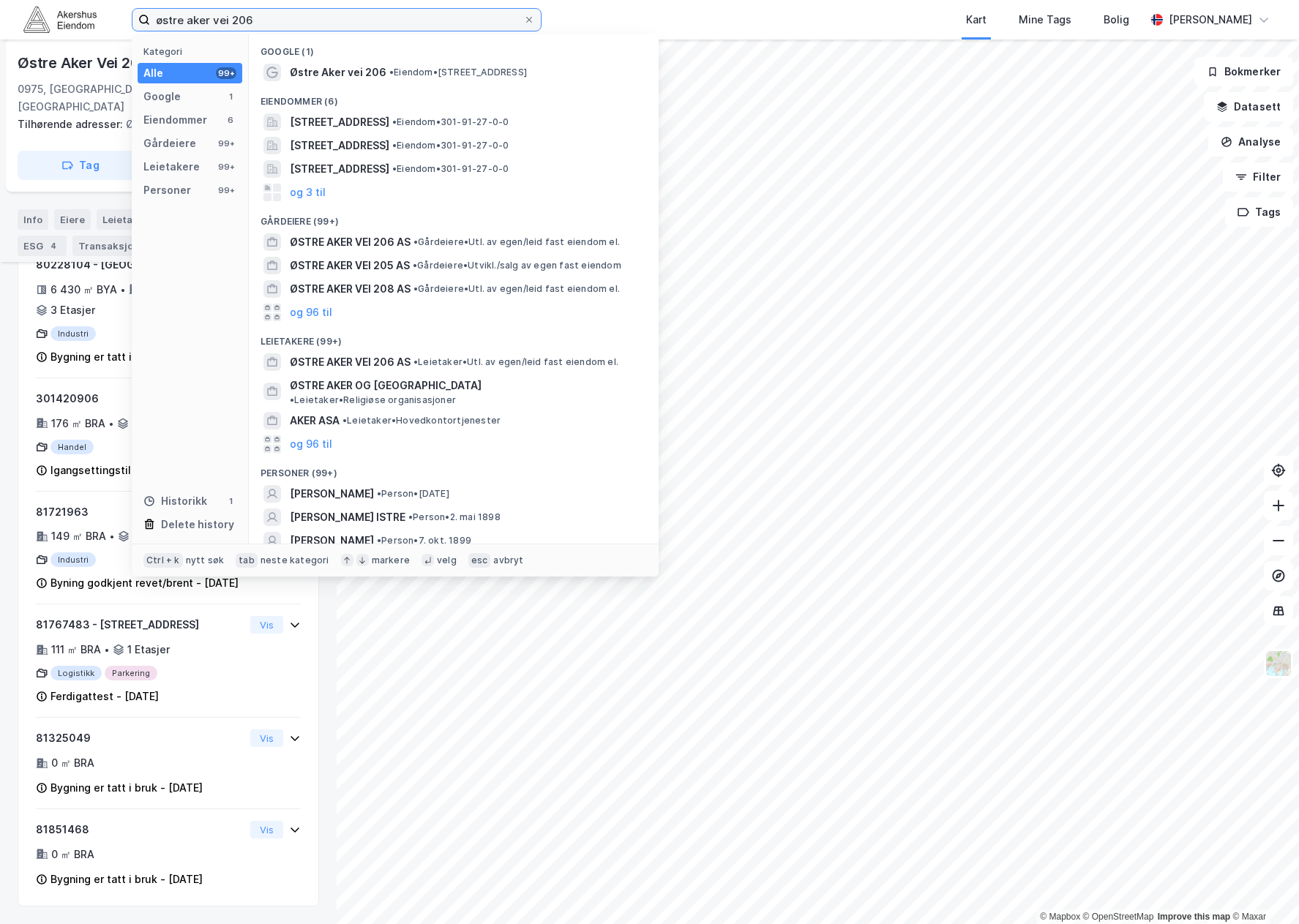
click at [271, 16] on input "østre aker vei 206" at bounding box center [337, 20] width 373 height 22
click at [225, 24] on input "østre aker vei 206" at bounding box center [337, 20] width 373 height 22
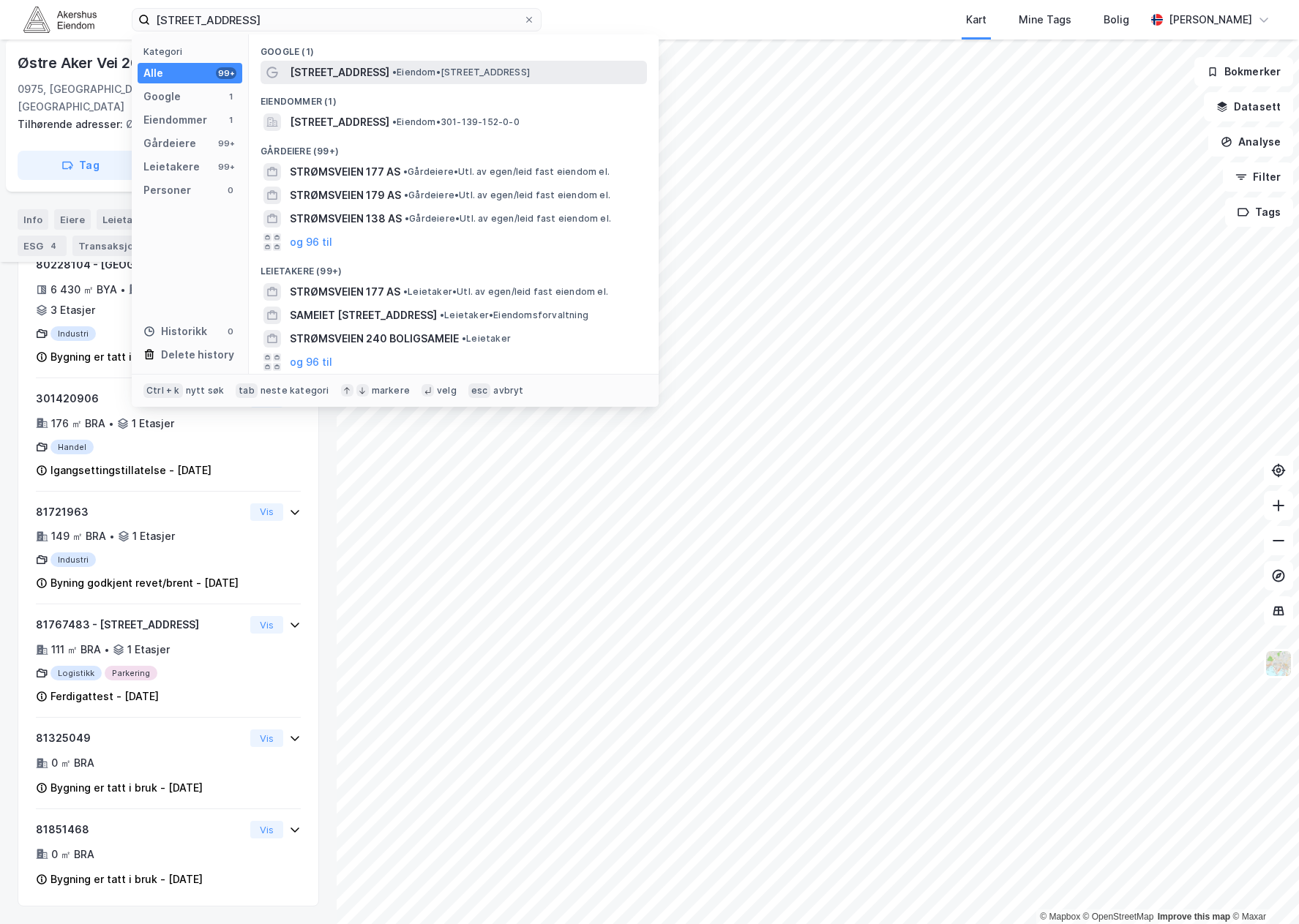
click at [434, 70] on span "• Eiendom • [STREET_ADDRESS]" at bounding box center [461, 72] width 138 height 12
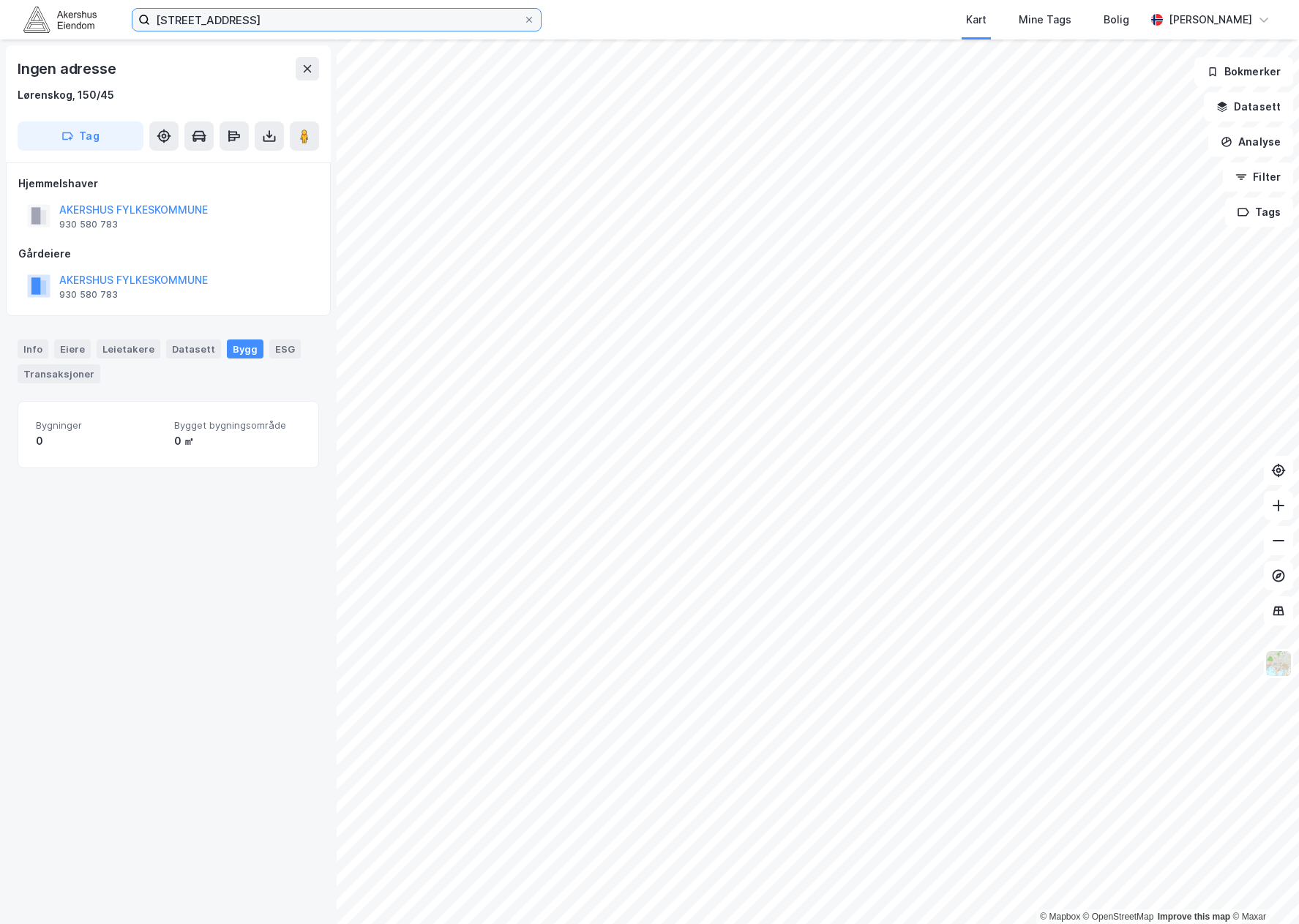
click at [290, 13] on input "[STREET_ADDRESS]" at bounding box center [337, 20] width 373 height 22
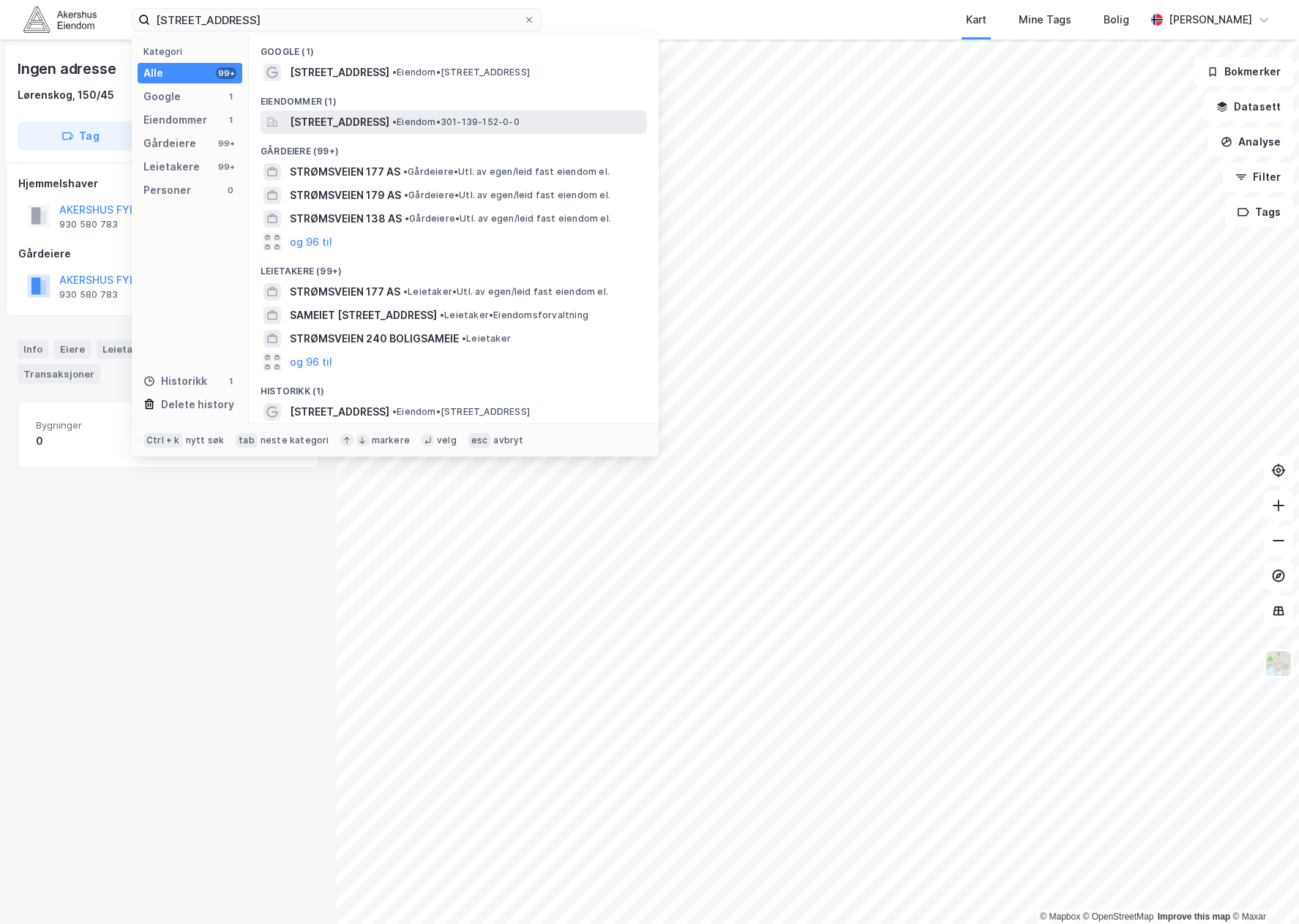
click at [389, 122] on span "[STREET_ADDRESS]" at bounding box center [340, 122] width 99 height 18
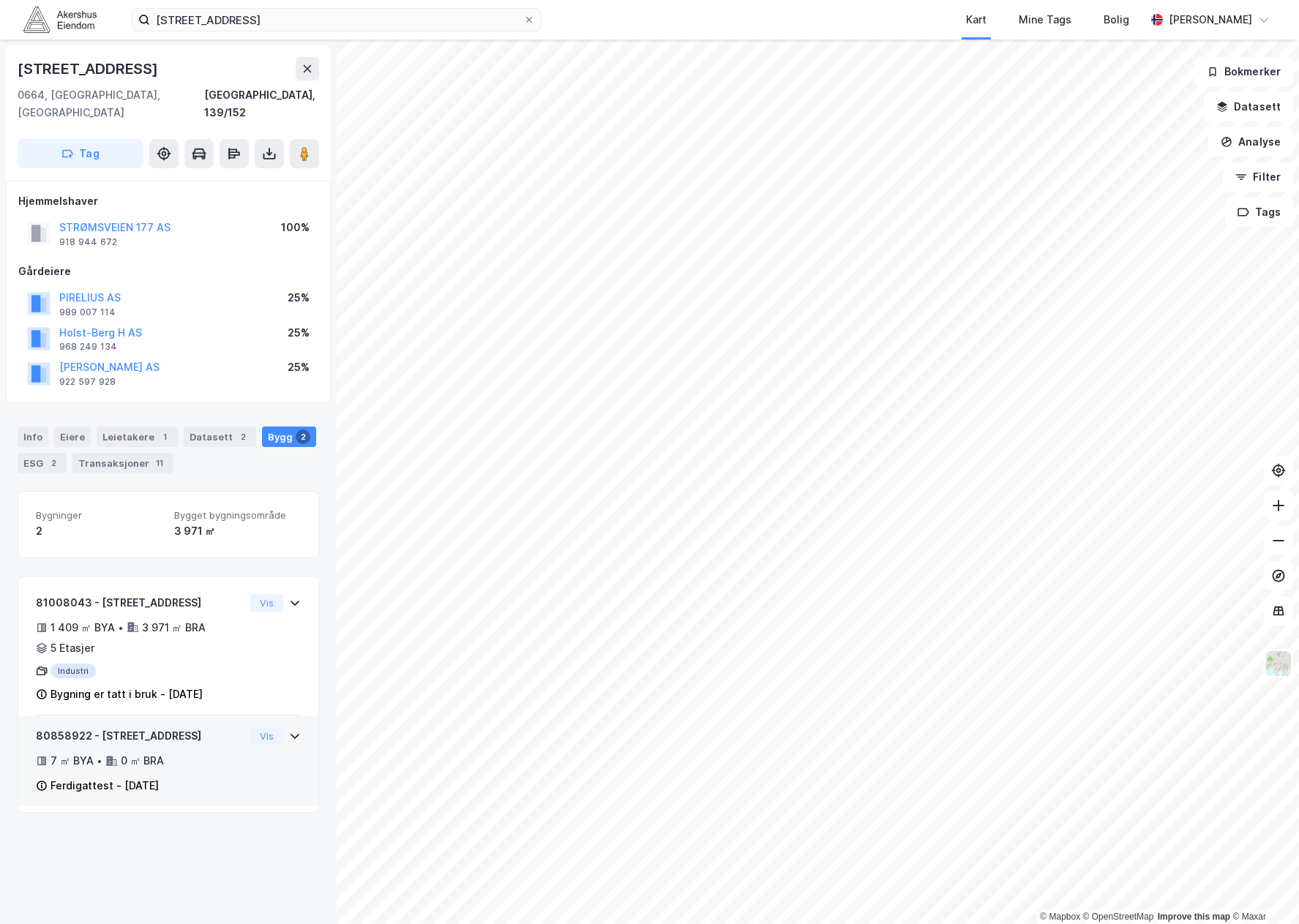
click at [175, 752] on div "7 ㎡ BYA • 0 ㎡ BRA" at bounding box center [140, 761] width 209 height 18
click at [176, 729] on div "80858922 - Strømsveien 177 7 ㎡ BYA • 0 ㎡ BRA Ferdigattest - [DATE]" at bounding box center [140, 759] width 209 height 67
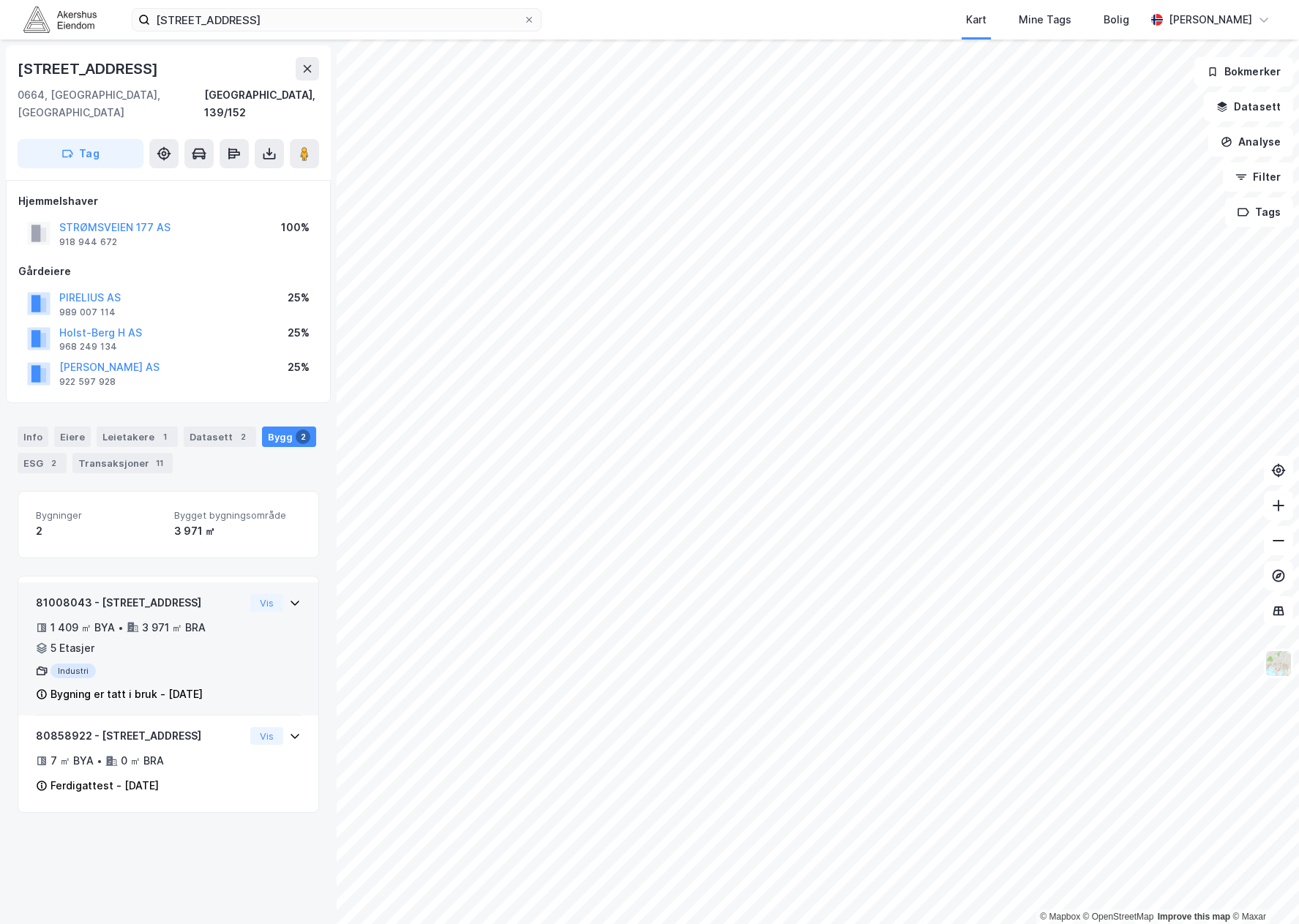
click at [198, 640] on div "81008043 - Strømsveien 177 1 409 ㎡ BYA • 3 971 ㎡ BRA • 5 Etasjer Industri Bygni…" at bounding box center [140, 649] width 209 height 109
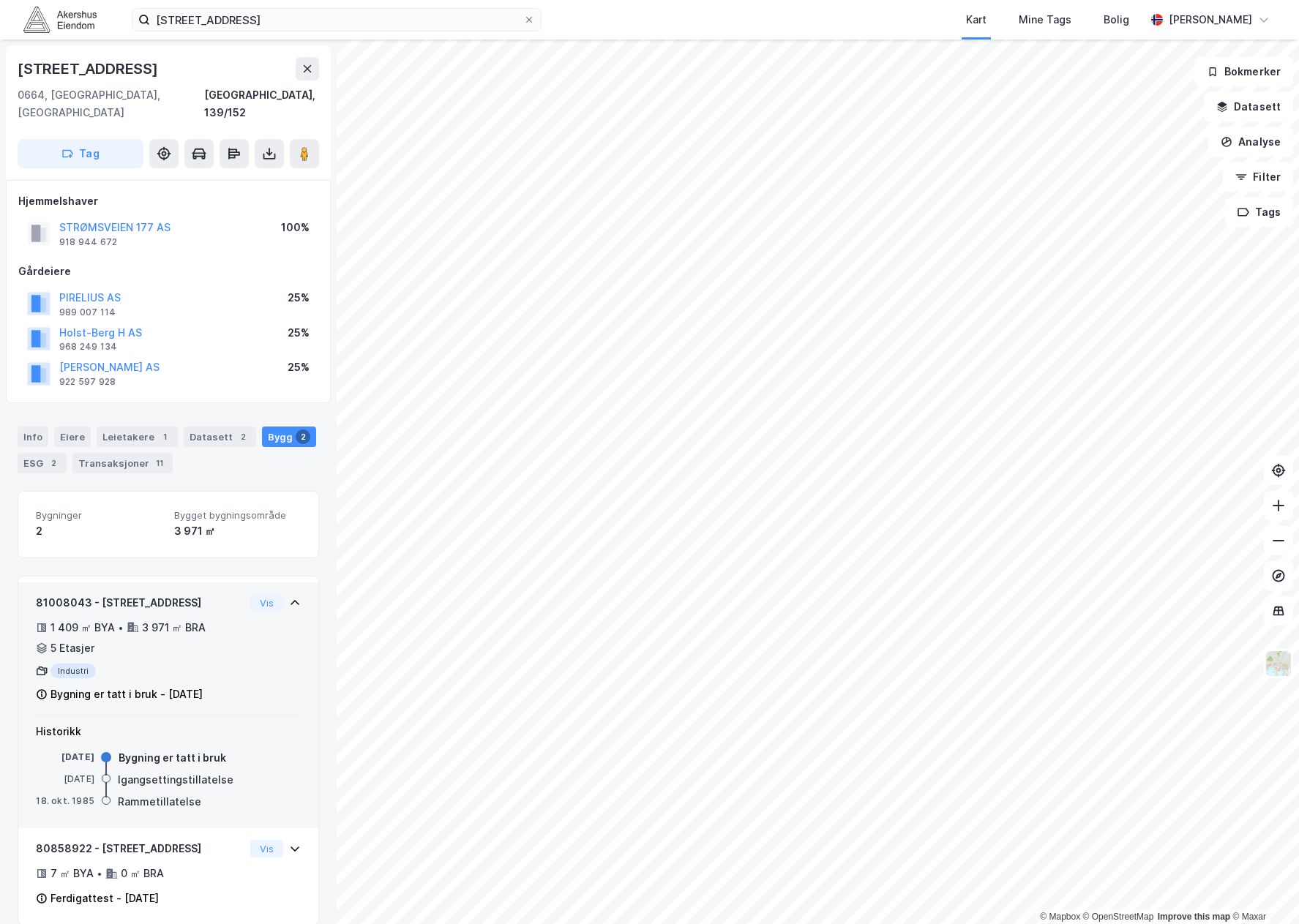
click at [198, 640] on div "81008043 - Strømsveien 177 1 409 ㎡ BYA • 3 971 ㎡ BRA • 5 Etasjer Industri Bygni…" at bounding box center [140, 649] width 209 height 109
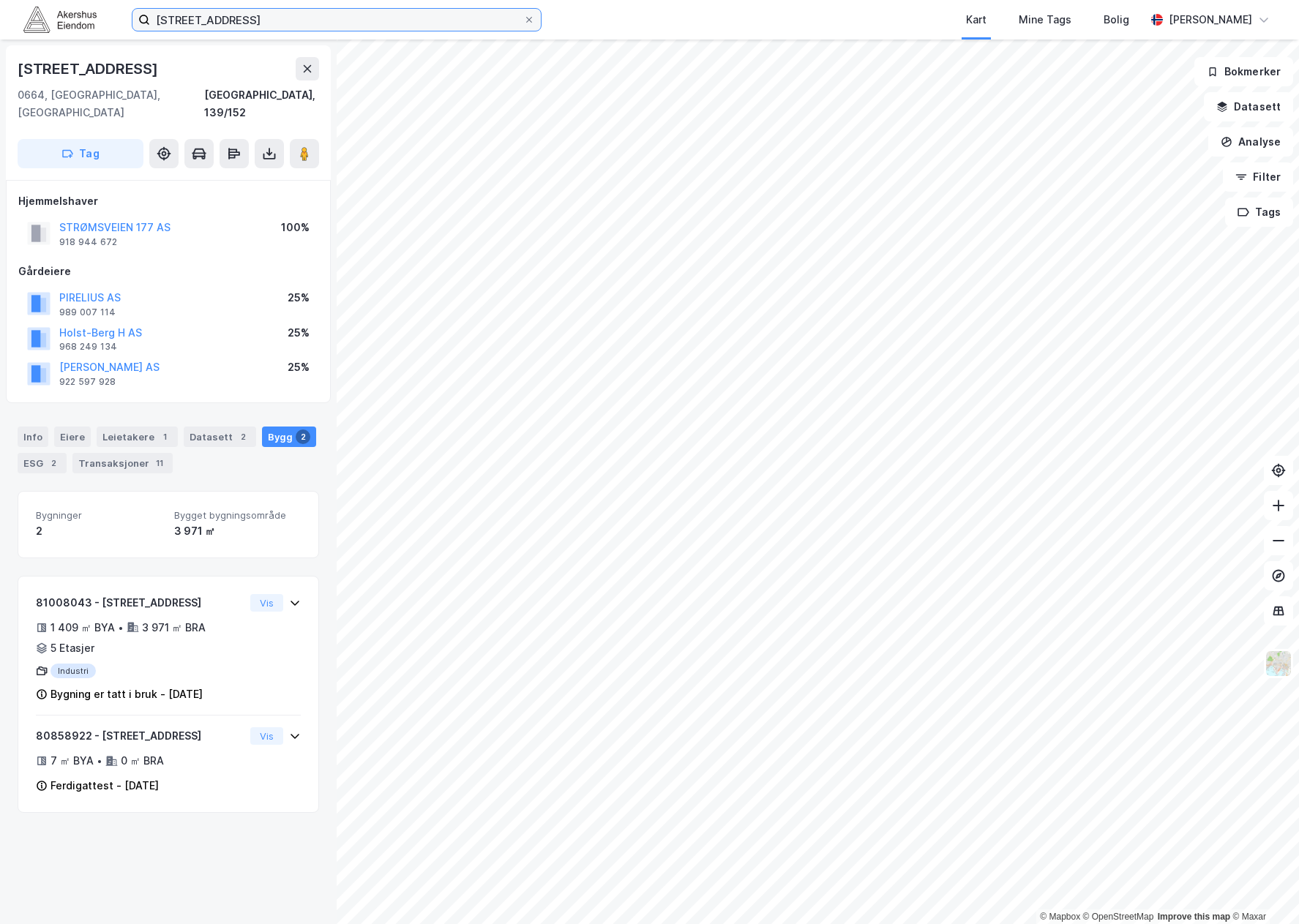
click at [241, 12] on input "[STREET_ADDRESS]" at bounding box center [337, 20] width 373 height 22
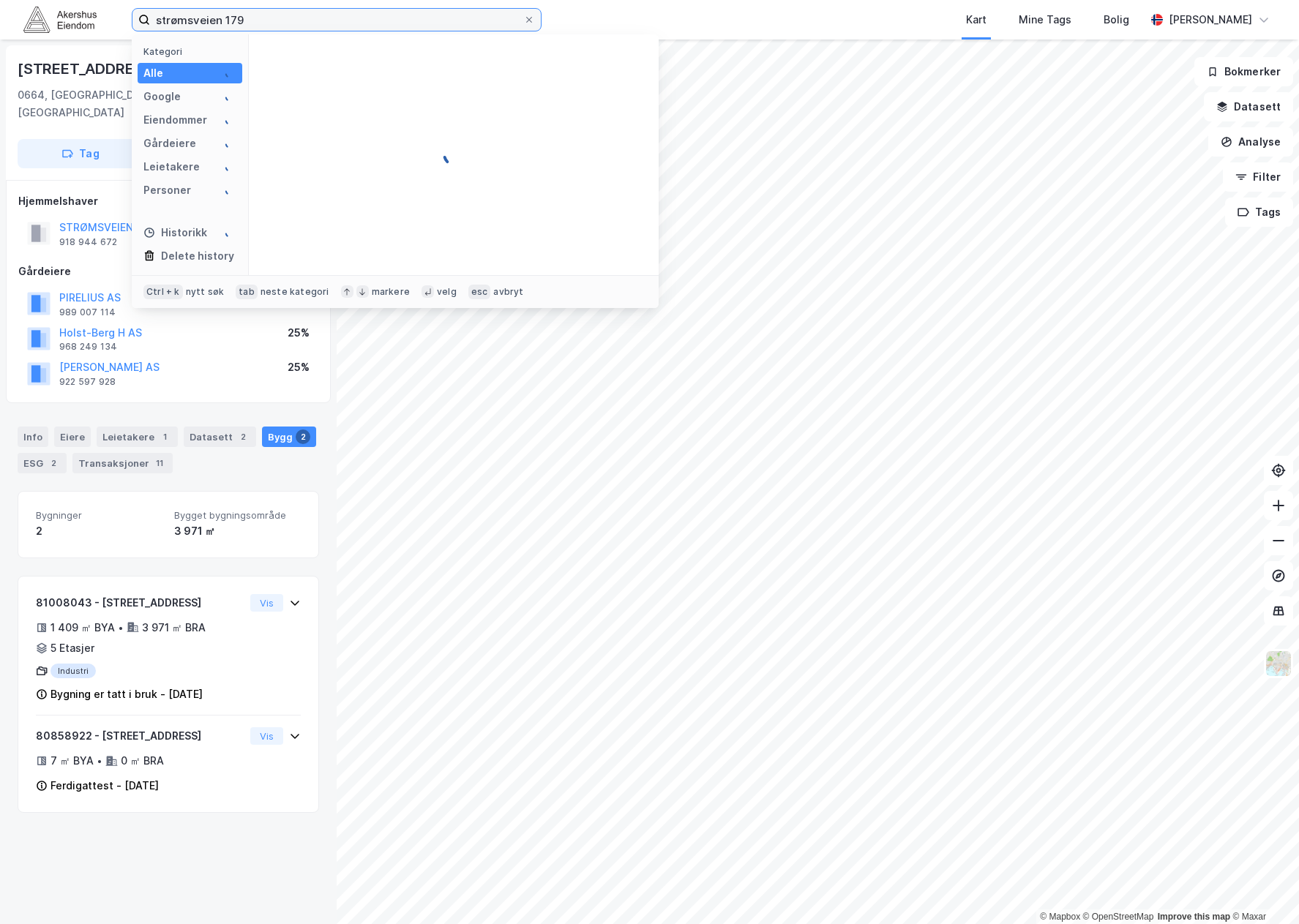
click at [289, 16] on input "strømsveien 179" at bounding box center [337, 20] width 373 height 22
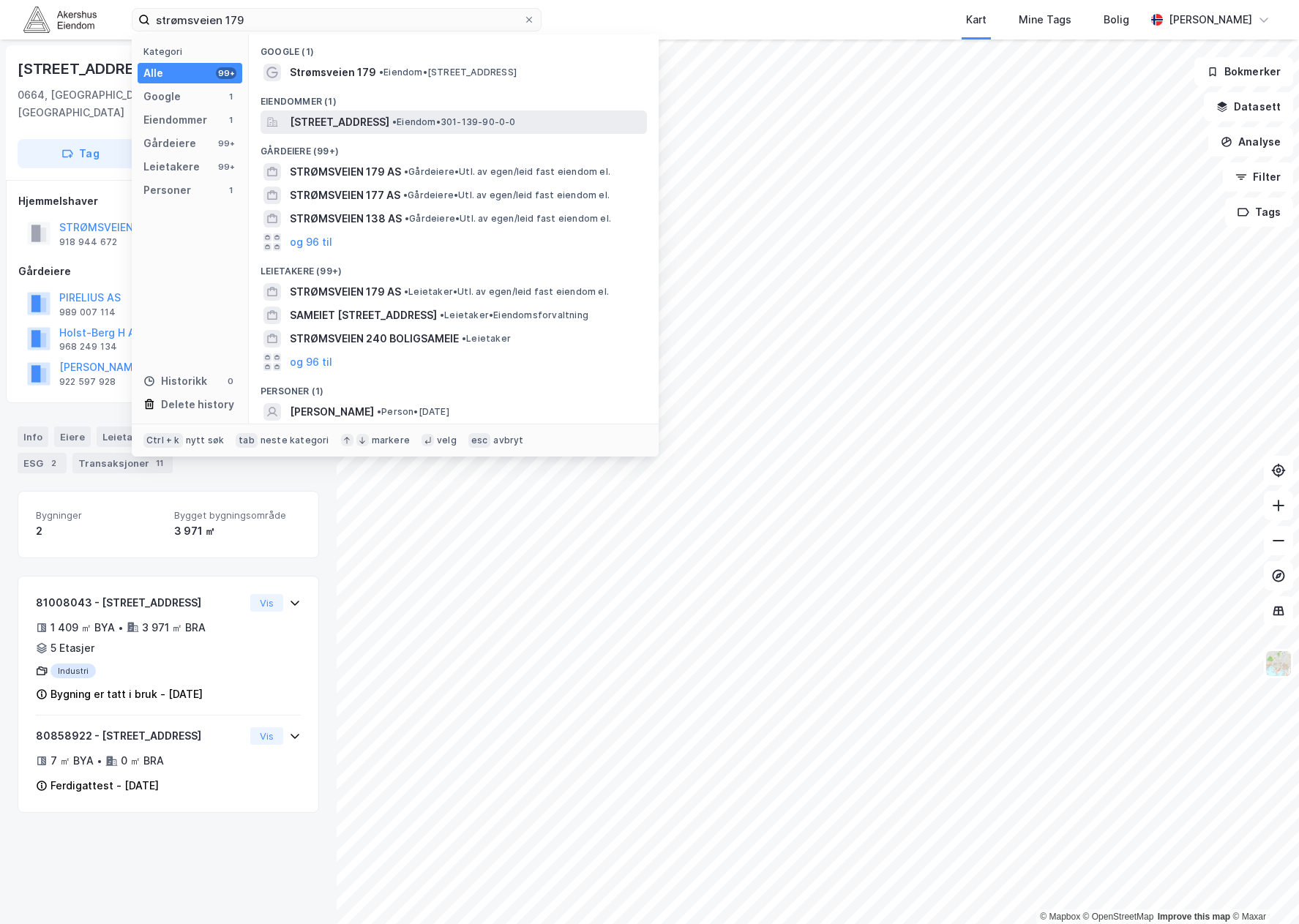
click at [389, 122] on span "[STREET_ADDRESS]" at bounding box center [340, 122] width 99 height 18
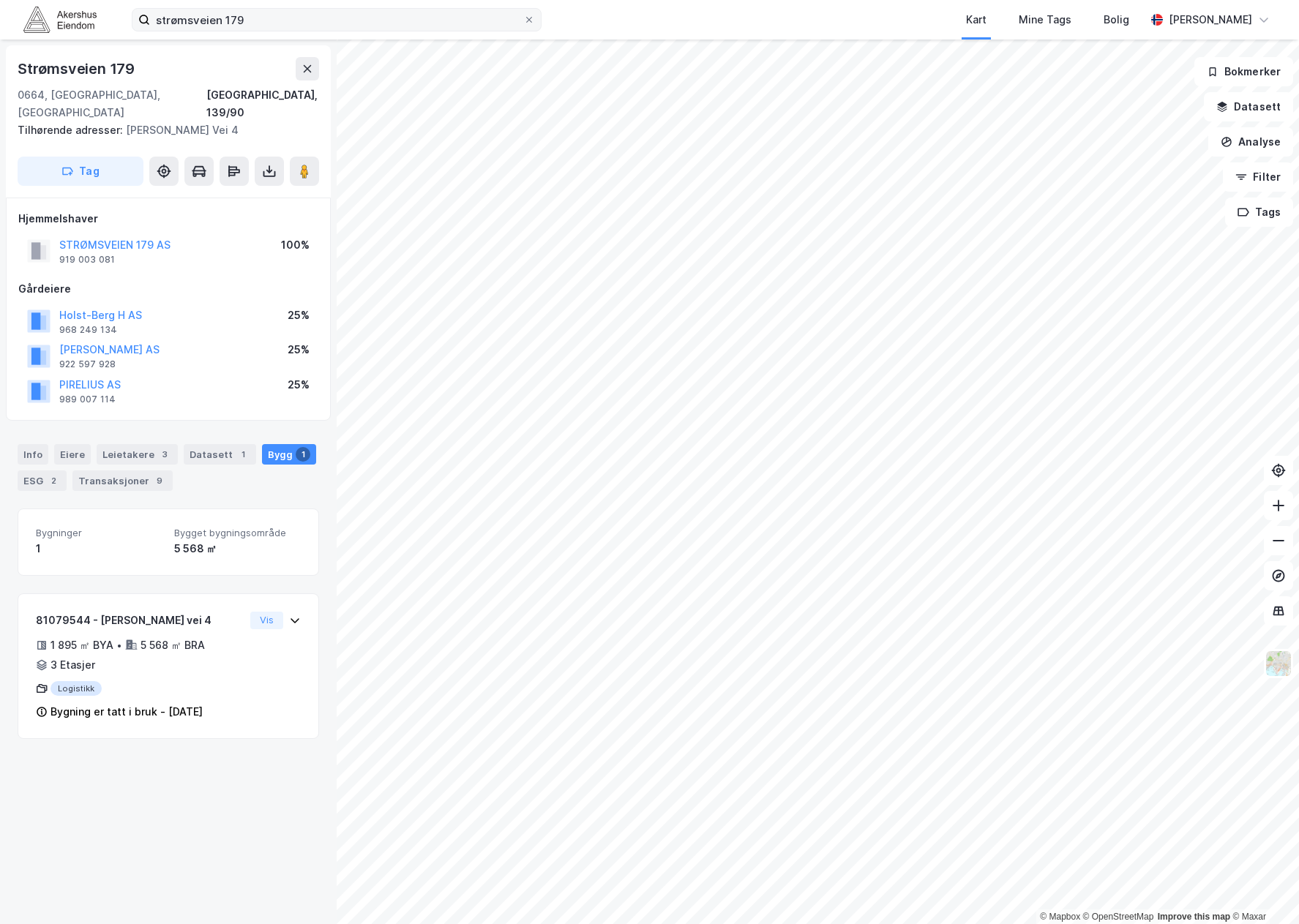
click at [301, 8] on label "strømsveien 179" at bounding box center [337, 20] width 410 height 24
click at [301, 9] on input "strømsveien 179" at bounding box center [337, 20] width 373 height 22
click at [301, 8] on label "strømsveien 179" at bounding box center [337, 20] width 410 height 24
click at [301, 9] on input "strømsveien 179" at bounding box center [337, 20] width 373 height 22
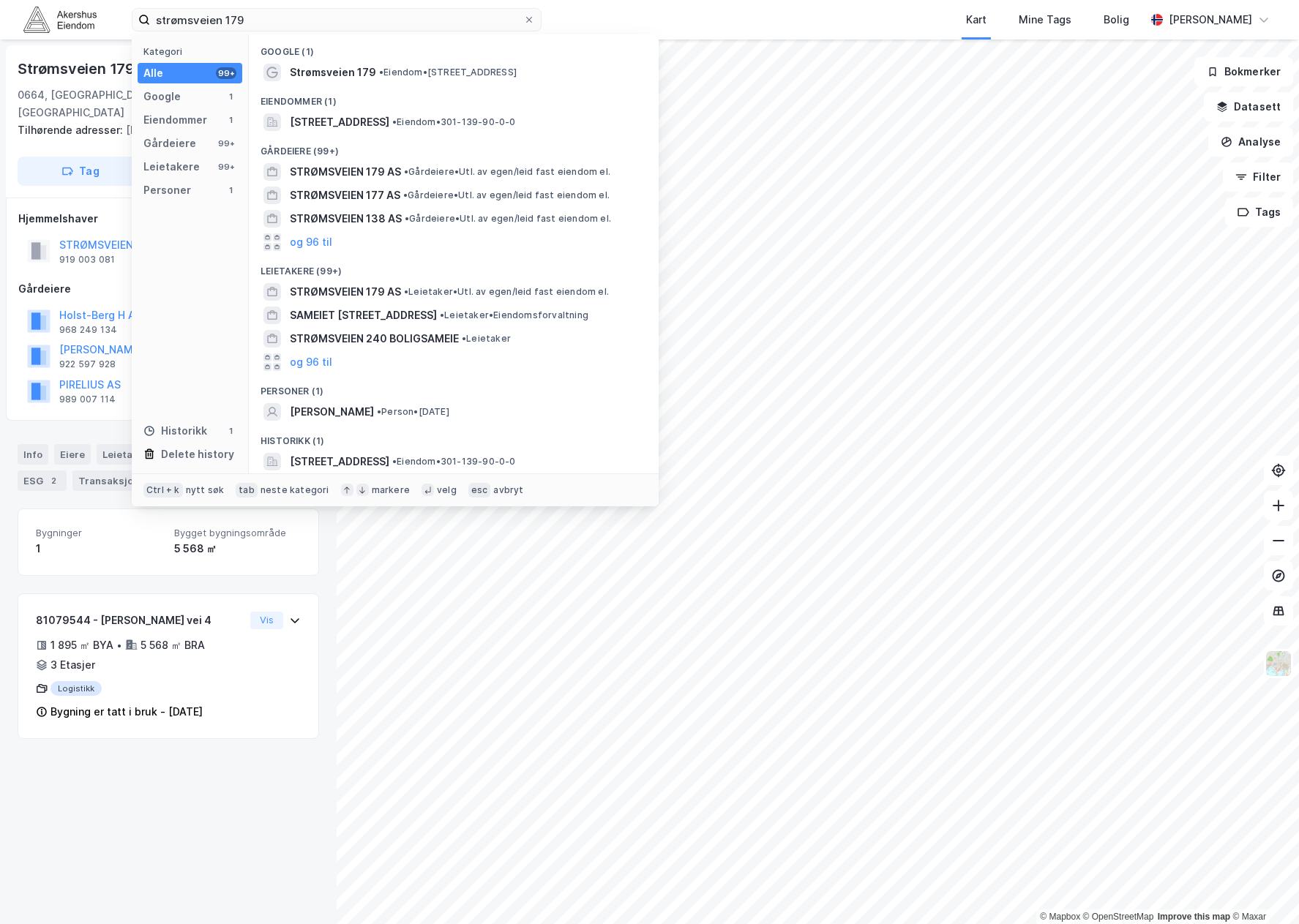
click at [267, 33] on div "strømsveien 179 Kategori Alle 99+ Google 1 Eiendommer 1 Gårdeiere 99+ Leietaker…" at bounding box center [649, 19] width 1299 height 39
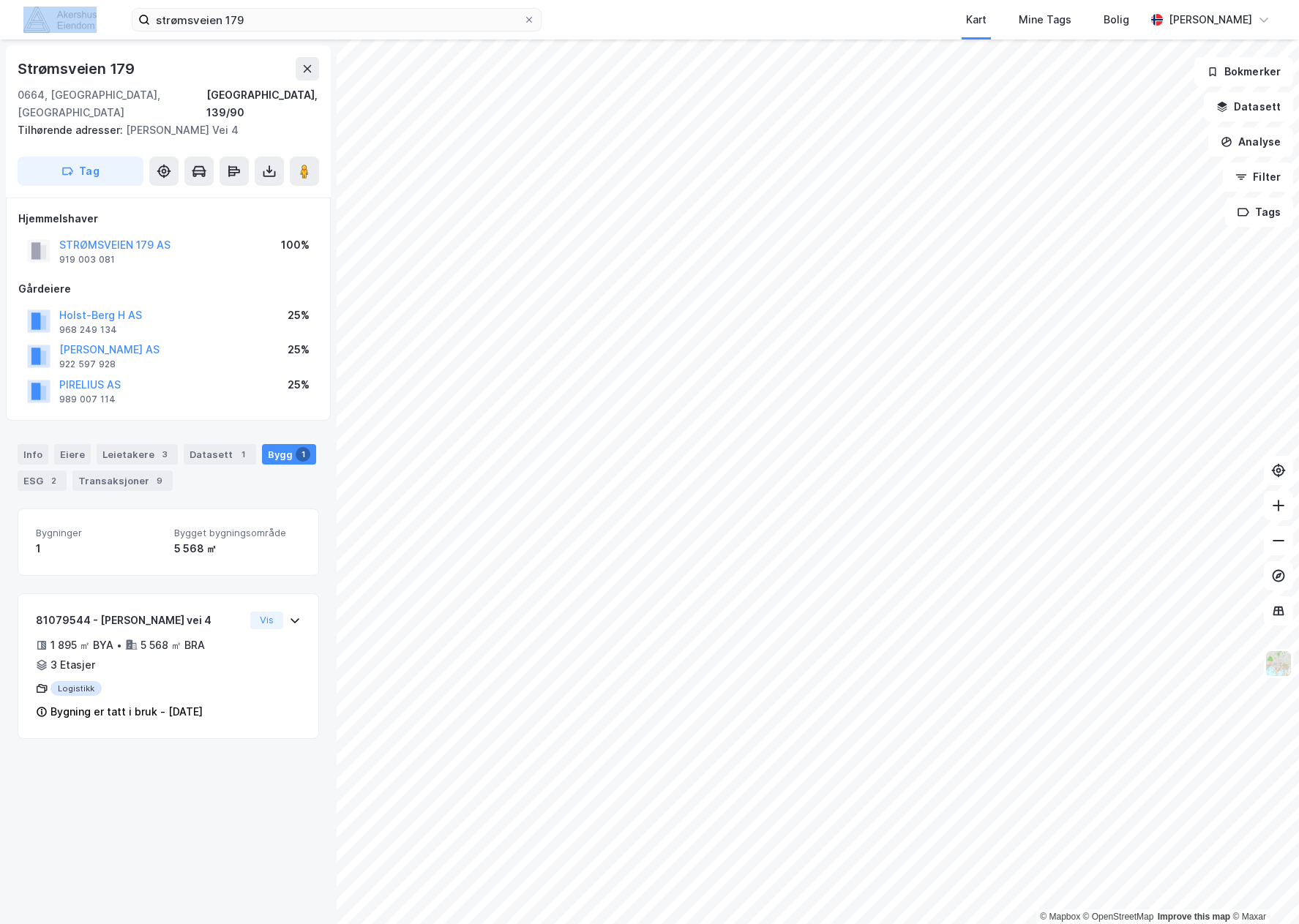
click at [266, 33] on div "strømsveien 179 Kart Mine Tags Bolig [PERSON_NAME]" at bounding box center [649, 19] width 1299 height 39
click at [262, 24] on input "strømsveien 179" at bounding box center [337, 20] width 373 height 22
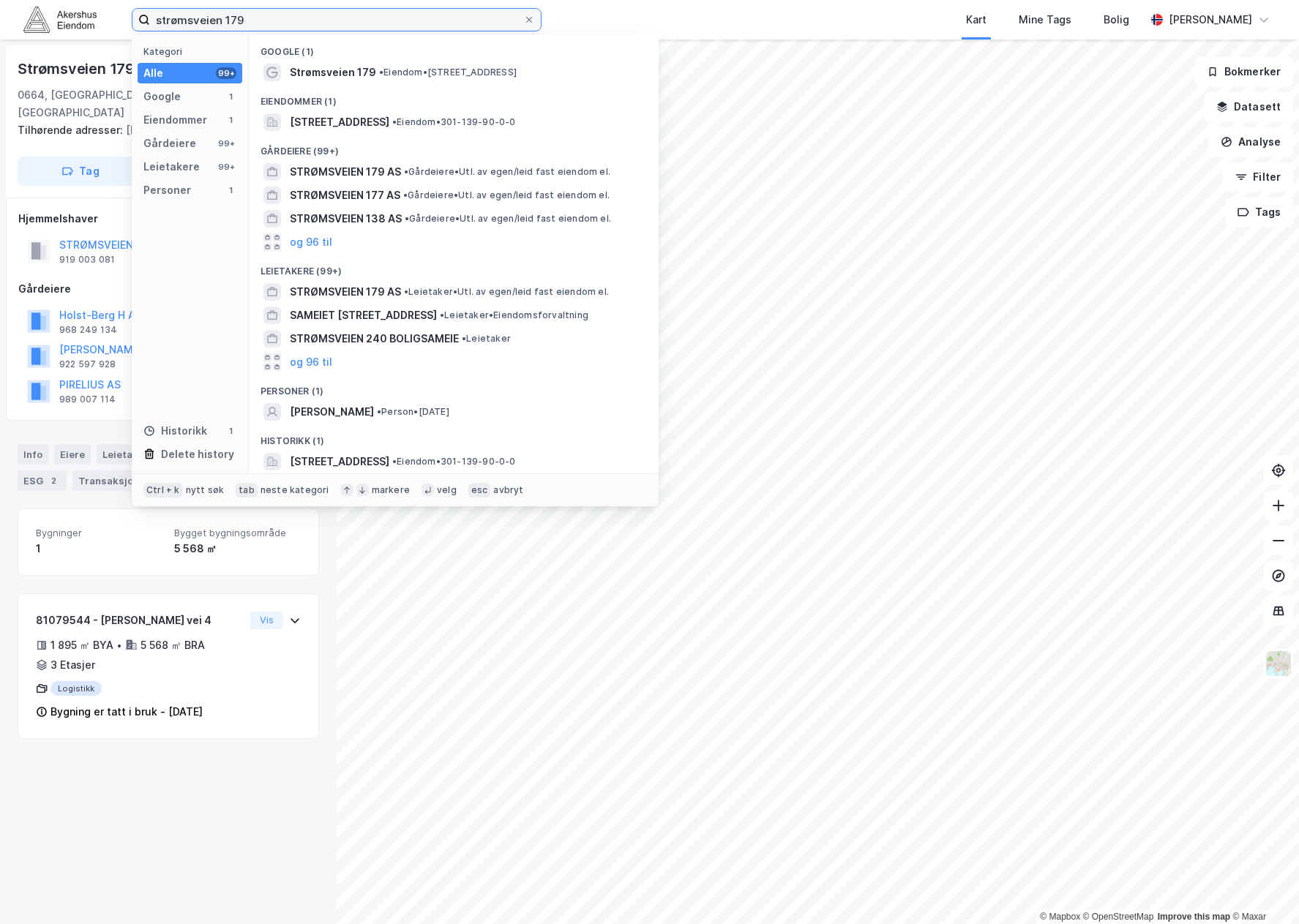
click at [262, 24] on input "strømsveien 179" at bounding box center [337, 20] width 373 height 22
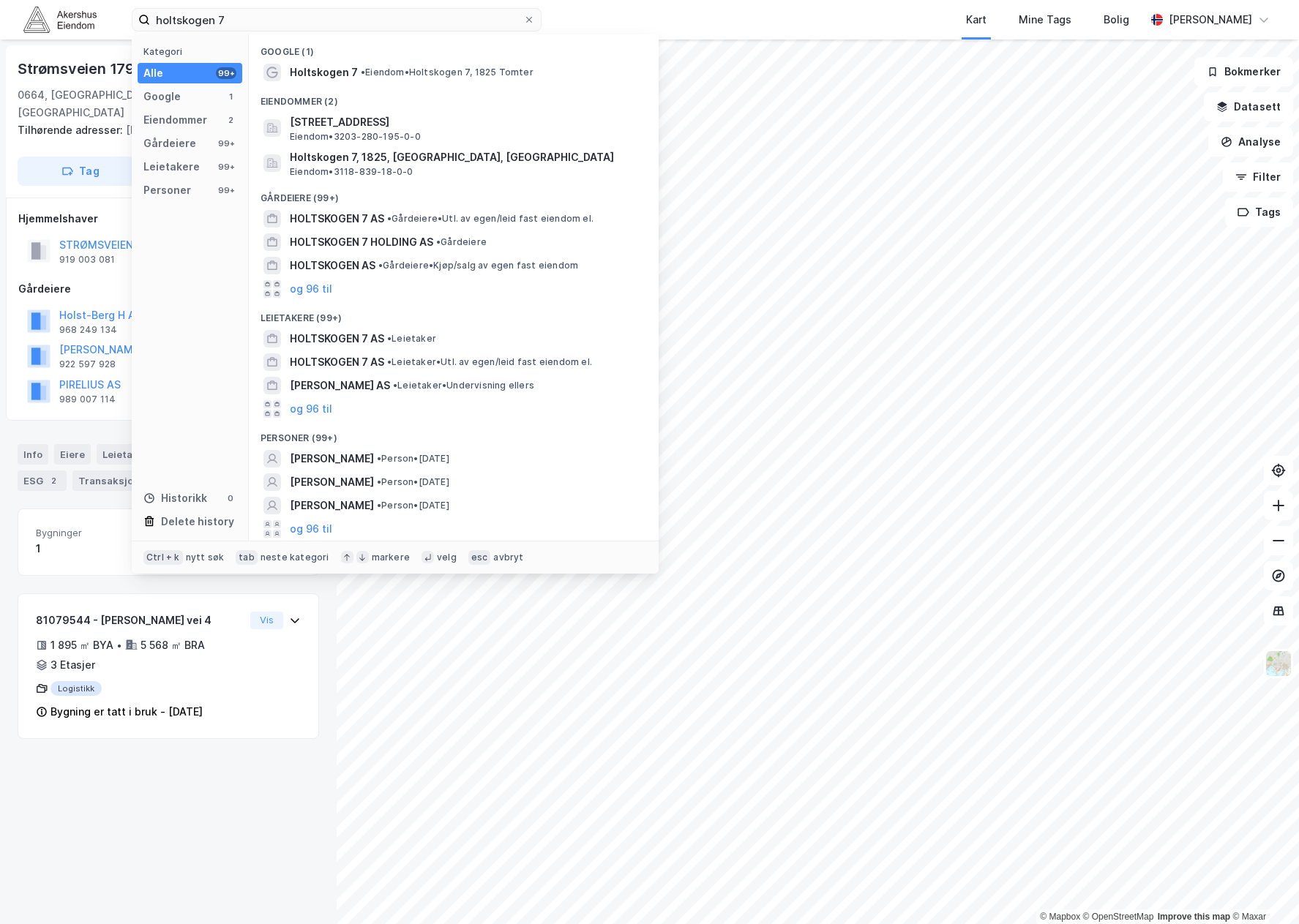
click at [457, 86] on div "Eiendommer (2)" at bounding box center [454, 98] width 410 height 27
click at [458, 81] on div "Holtskogen 7 • [PERSON_NAME] 7, 1825 Tomter" at bounding box center [467, 72] width 355 height 18
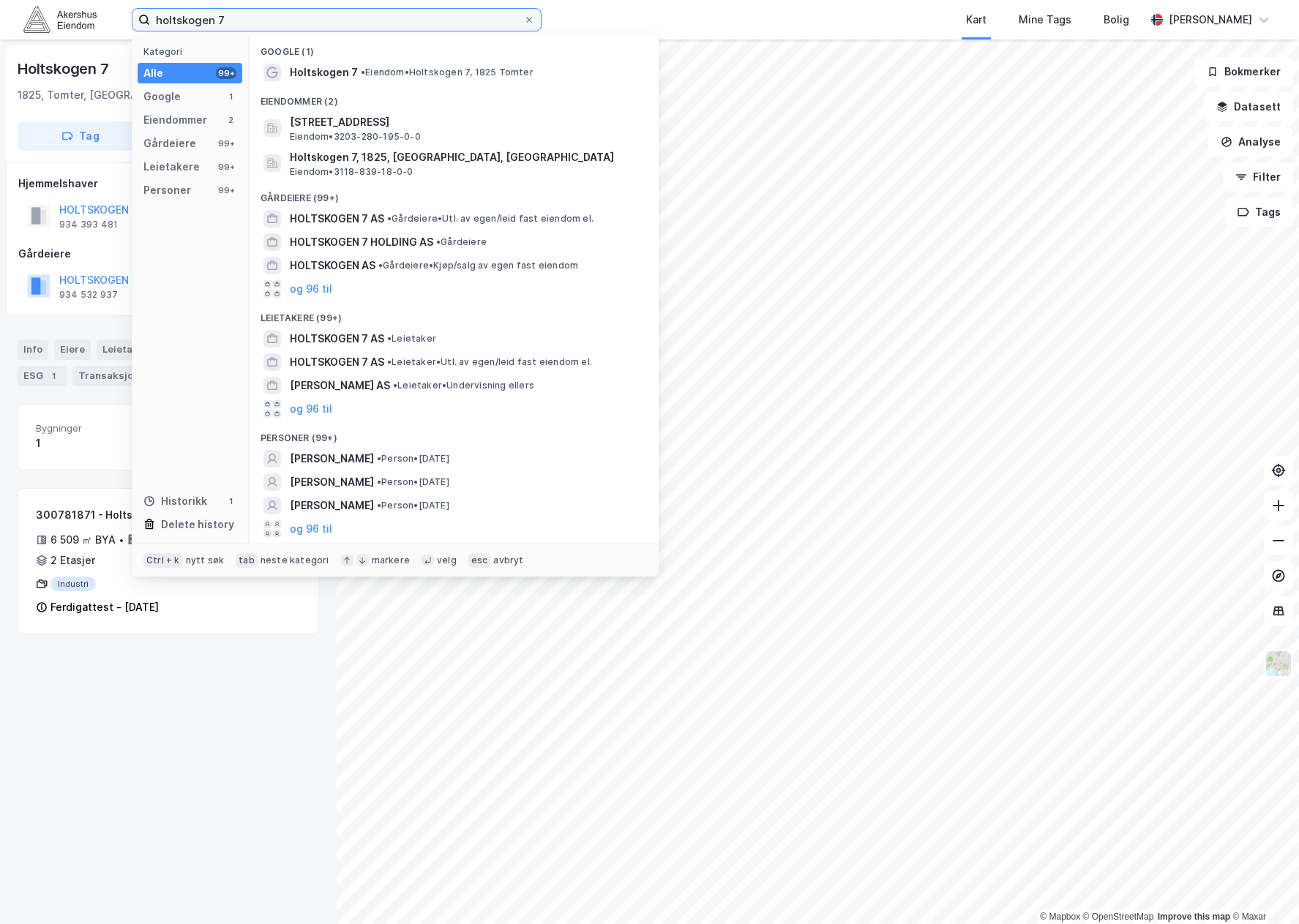
click at [333, 18] on input "holtskogen 7" at bounding box center [337, 20] width 373 height 22
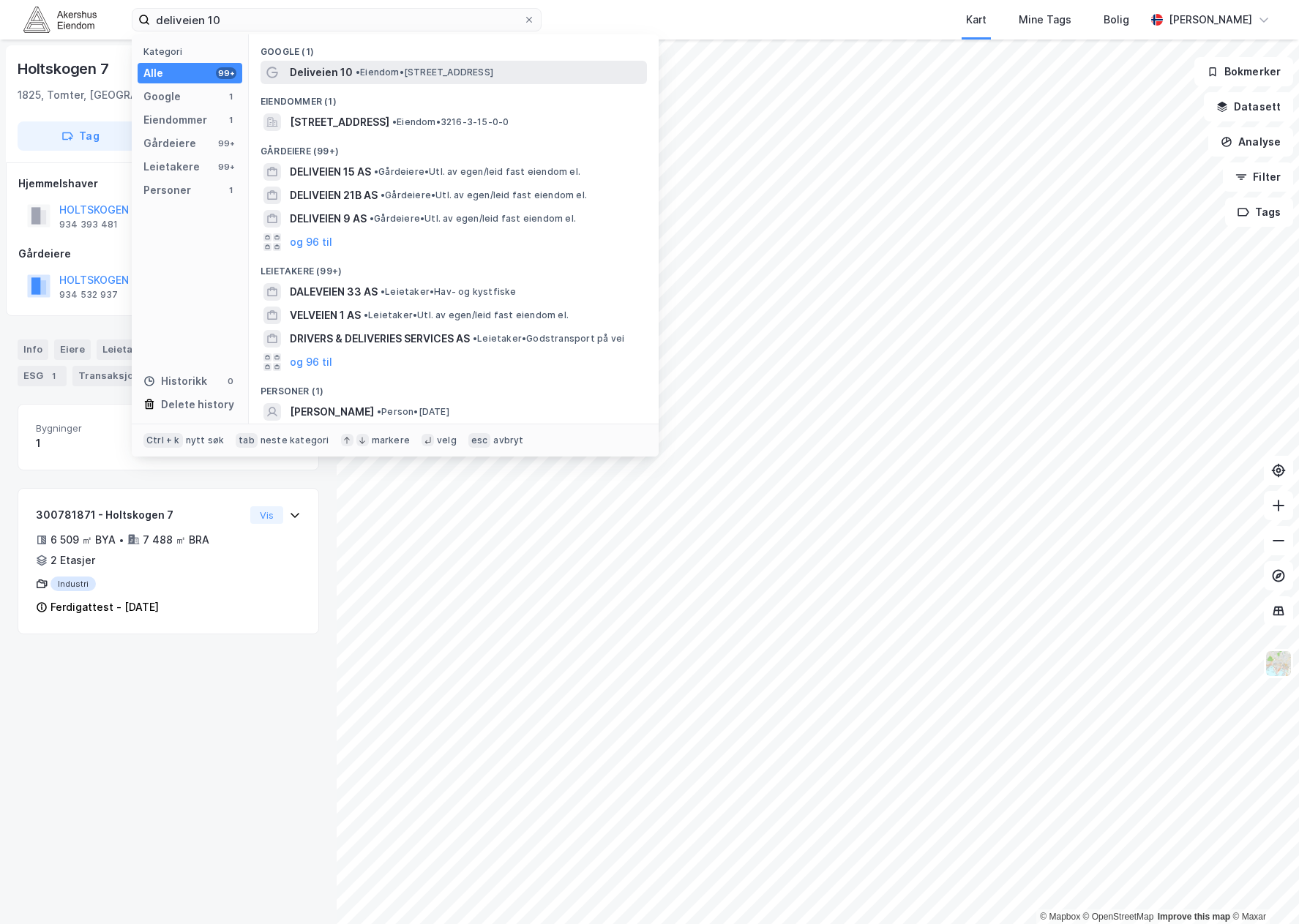
click at [395, 71] on span "• Eiendom • [STREET_ADDRESS]" at bounding box center [425, 72] width 138 height 12
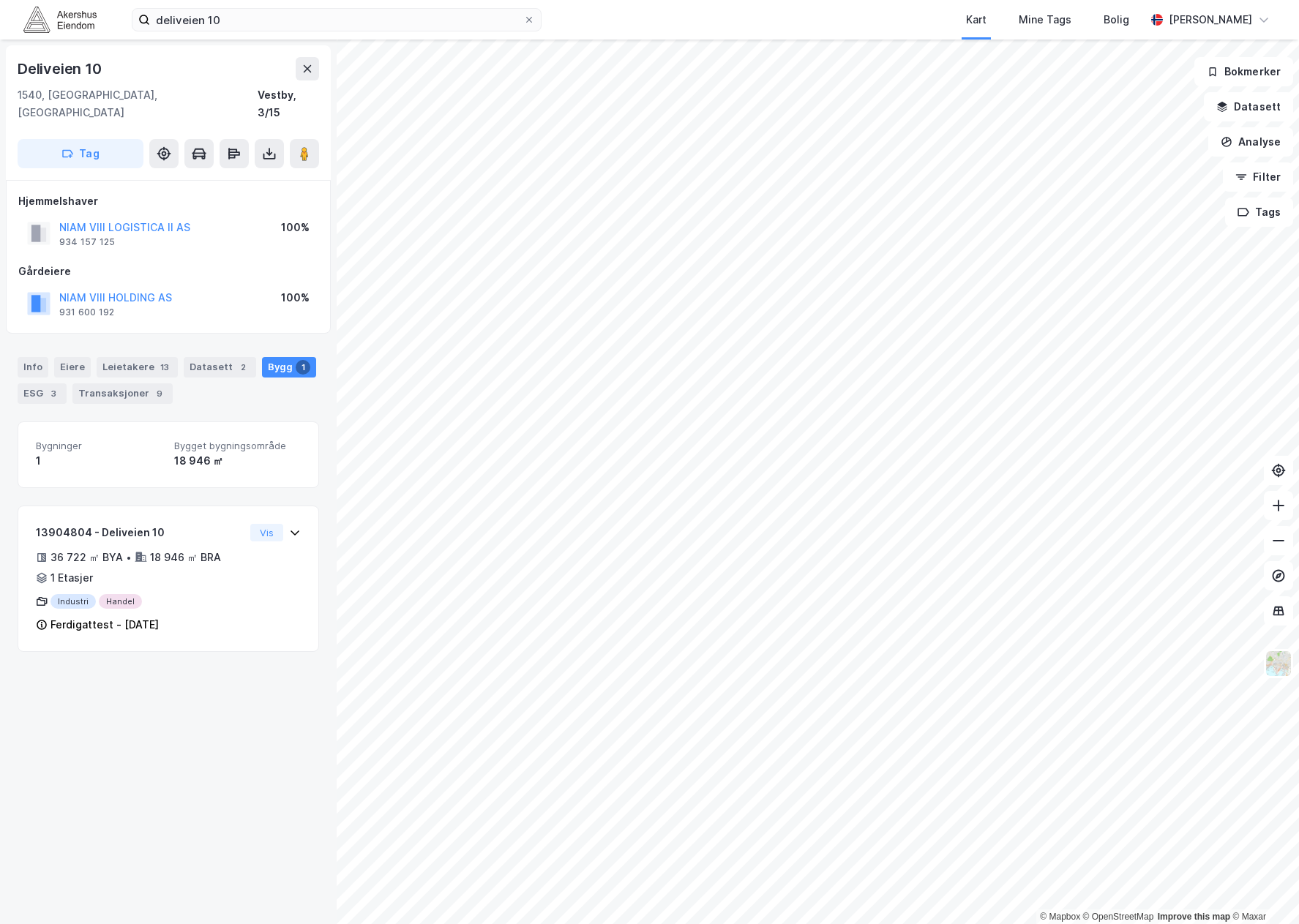
click at [202, 3] on div "deliveien 10 Kart Mine Tags Bolig [PERSON_NAME]" at bounding box center [649, 19] width 1299 height 39
click at [192, 28] on input "deliveien 10" at bounding box center [337, 20] width 373 height 22
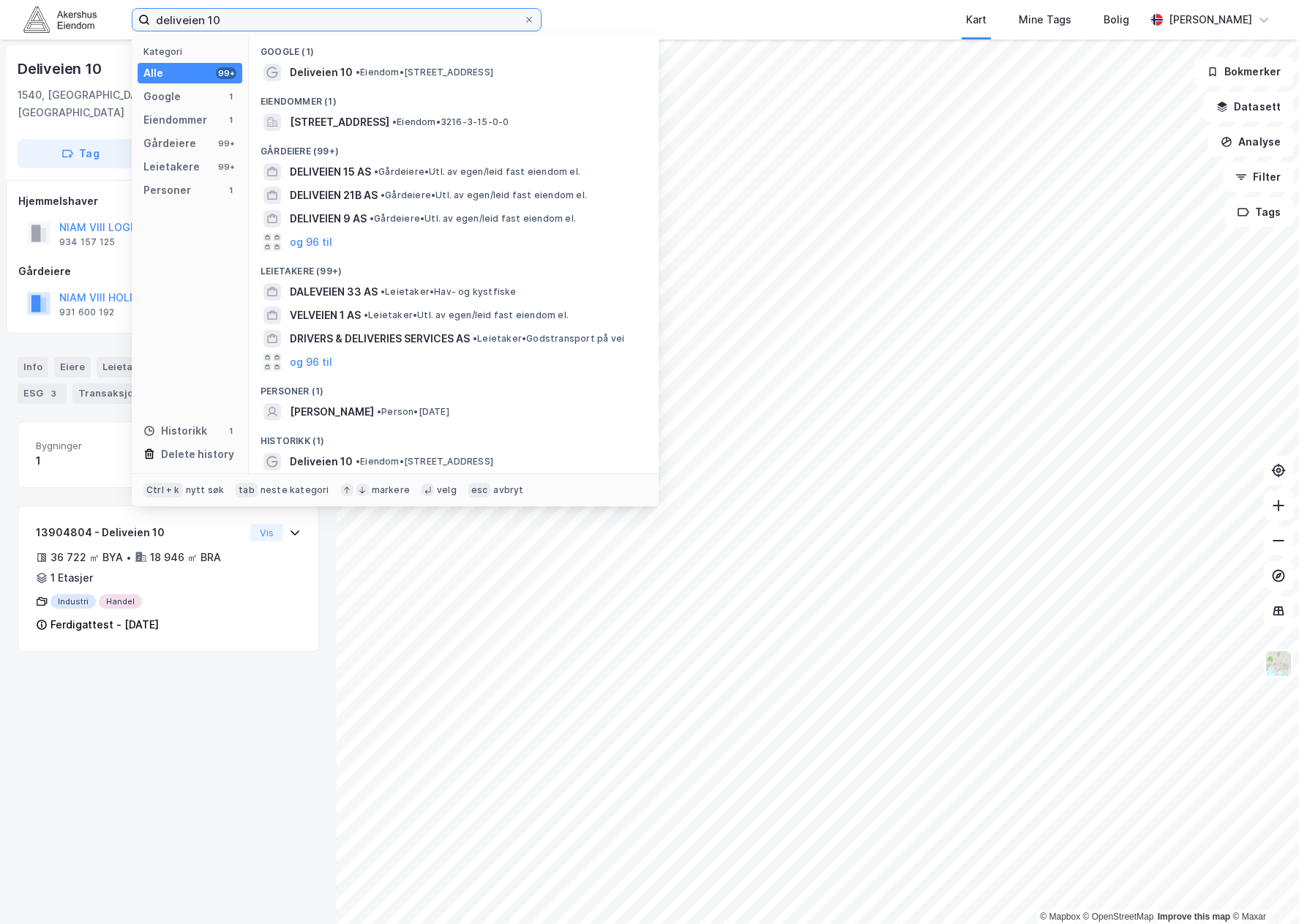
click at [192, 28] on input "deliveien 10" at bounding box center [337, 20] width 373 height 22
click at [192, 27] on input "deliveien 10" at bounding box center [337, 20] width 373 height 22
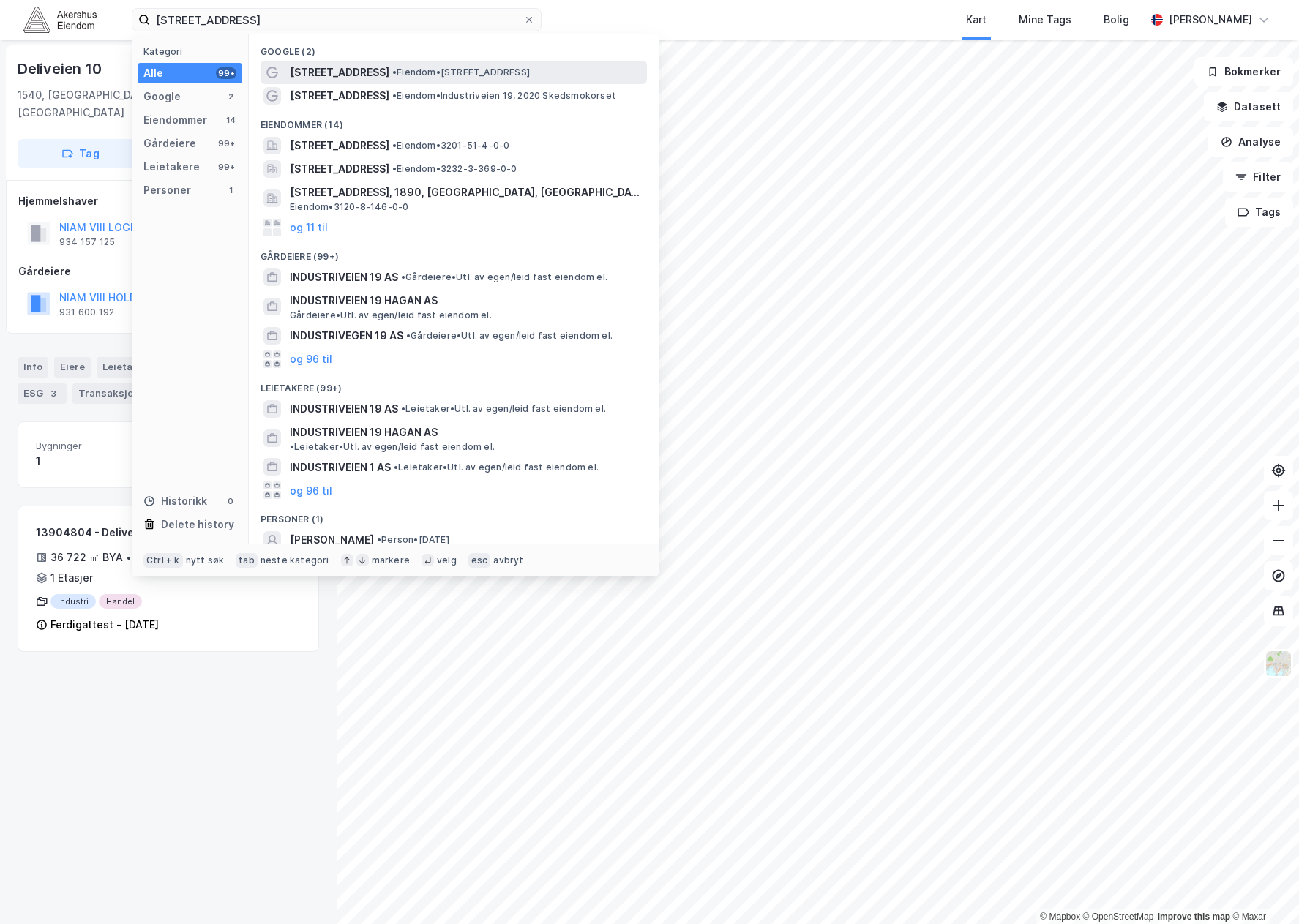
click at [397, 80] on div "[STREET_ADDRESS] • Eiendom • [STREET_ADDRESS]" at bounding box center [467, 72] width 355 height 18
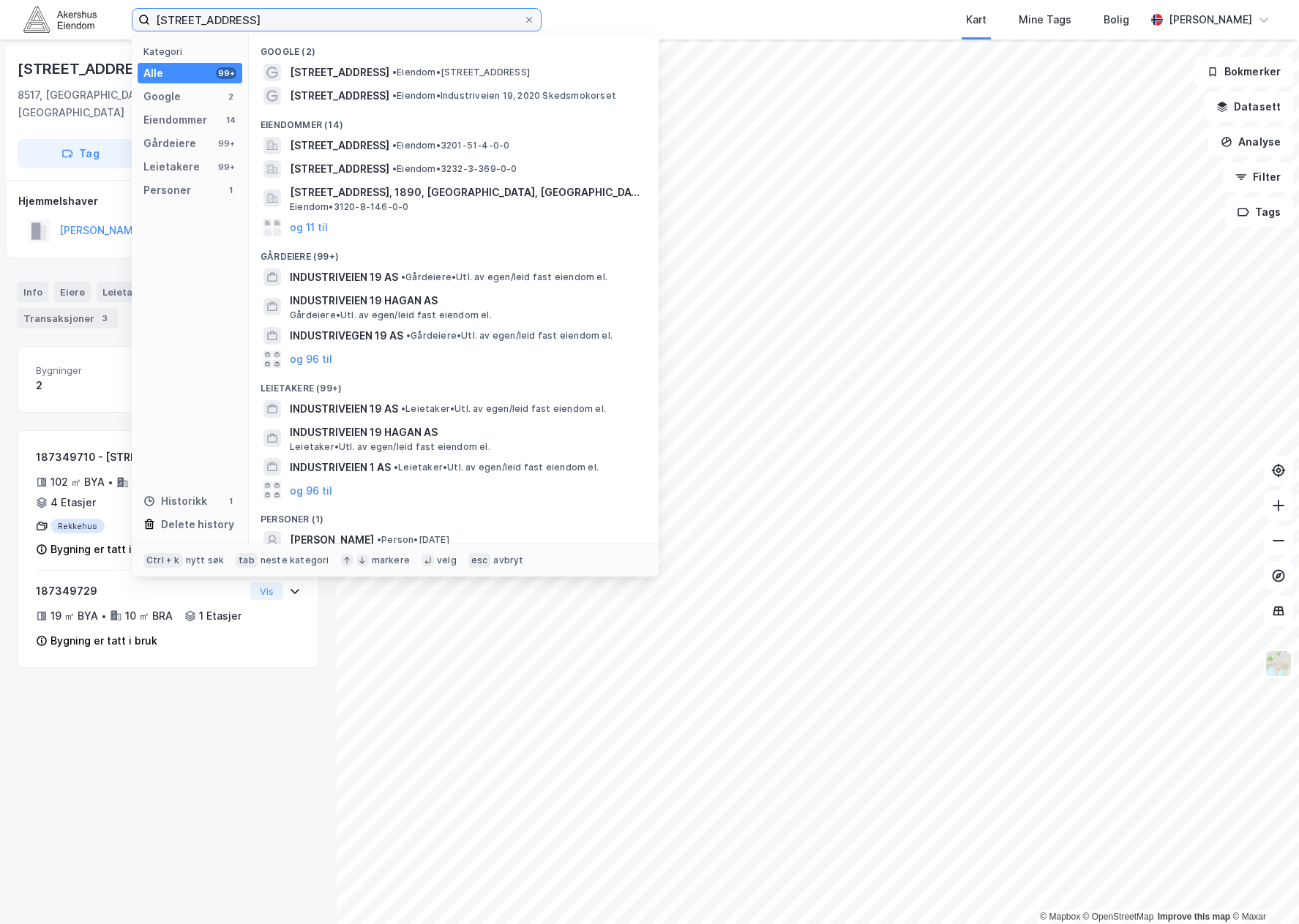
click at [295, 17] on input "[STREET_ADDRESS]" at bounding box center [337, 20] width 373 height 22
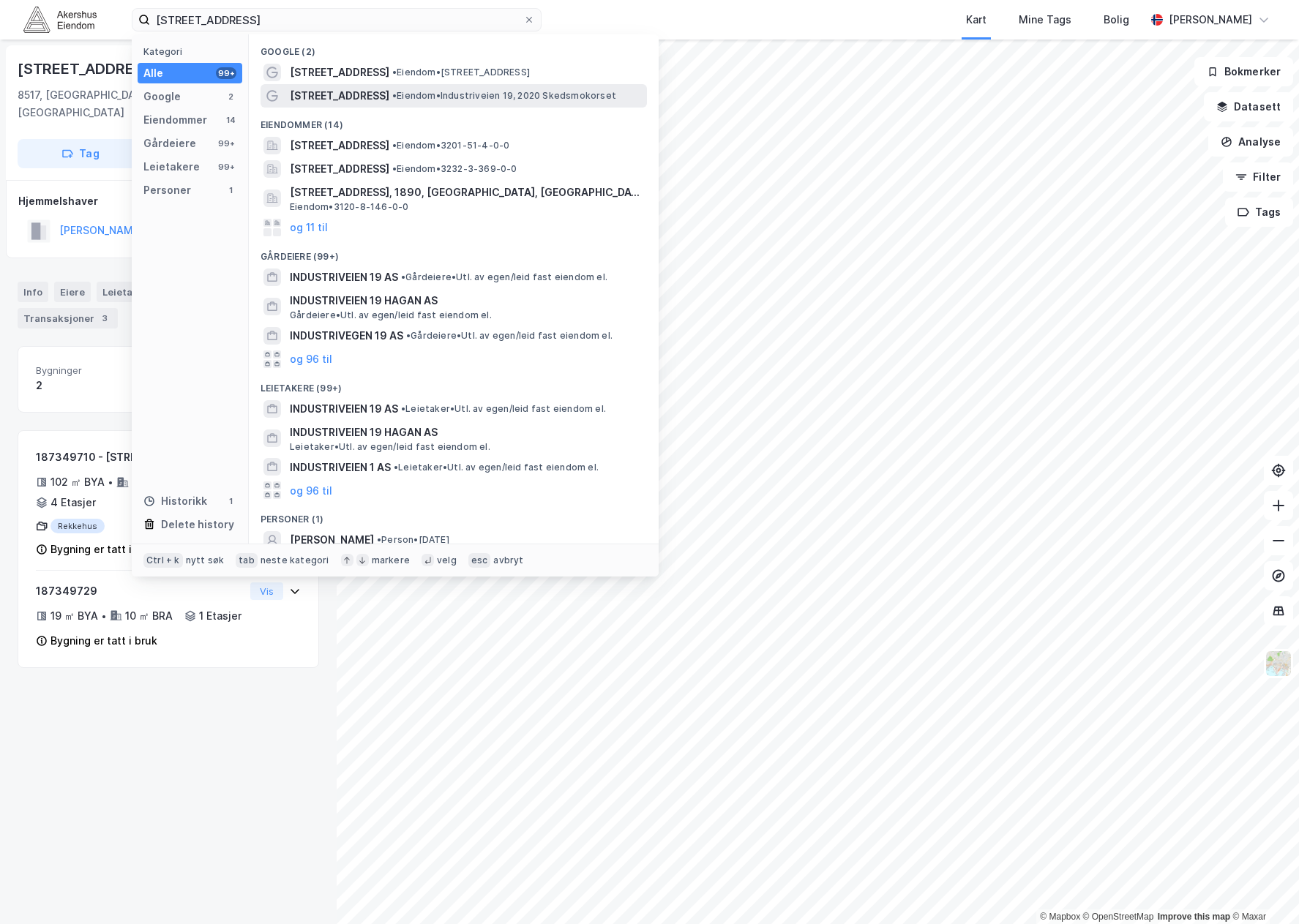
click at [401, 98] on span "• Eiendom • [STREET_ADDRESS]" at bounding box center [504, 96] width 224 height 12
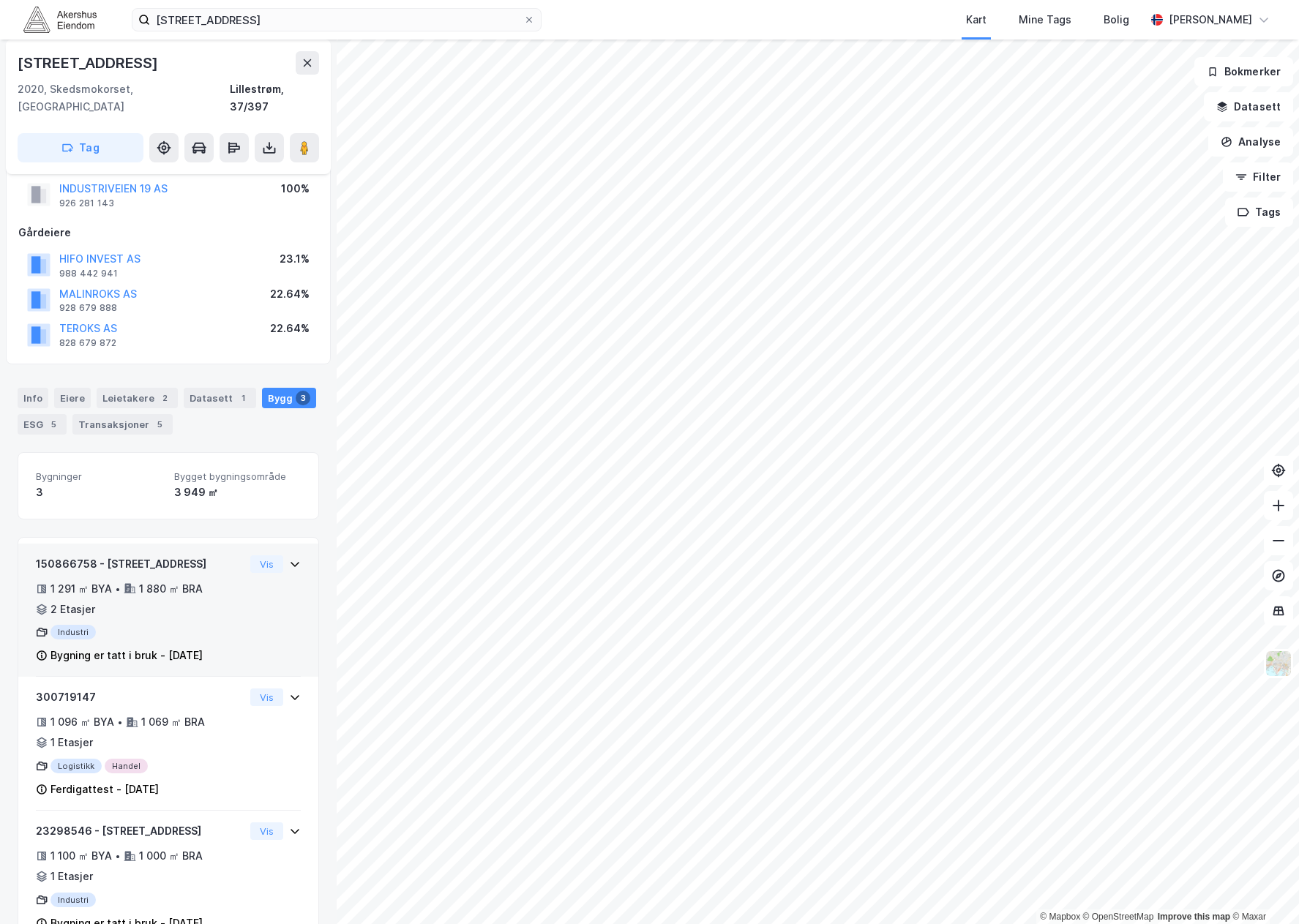
scroll to position [65, 0]
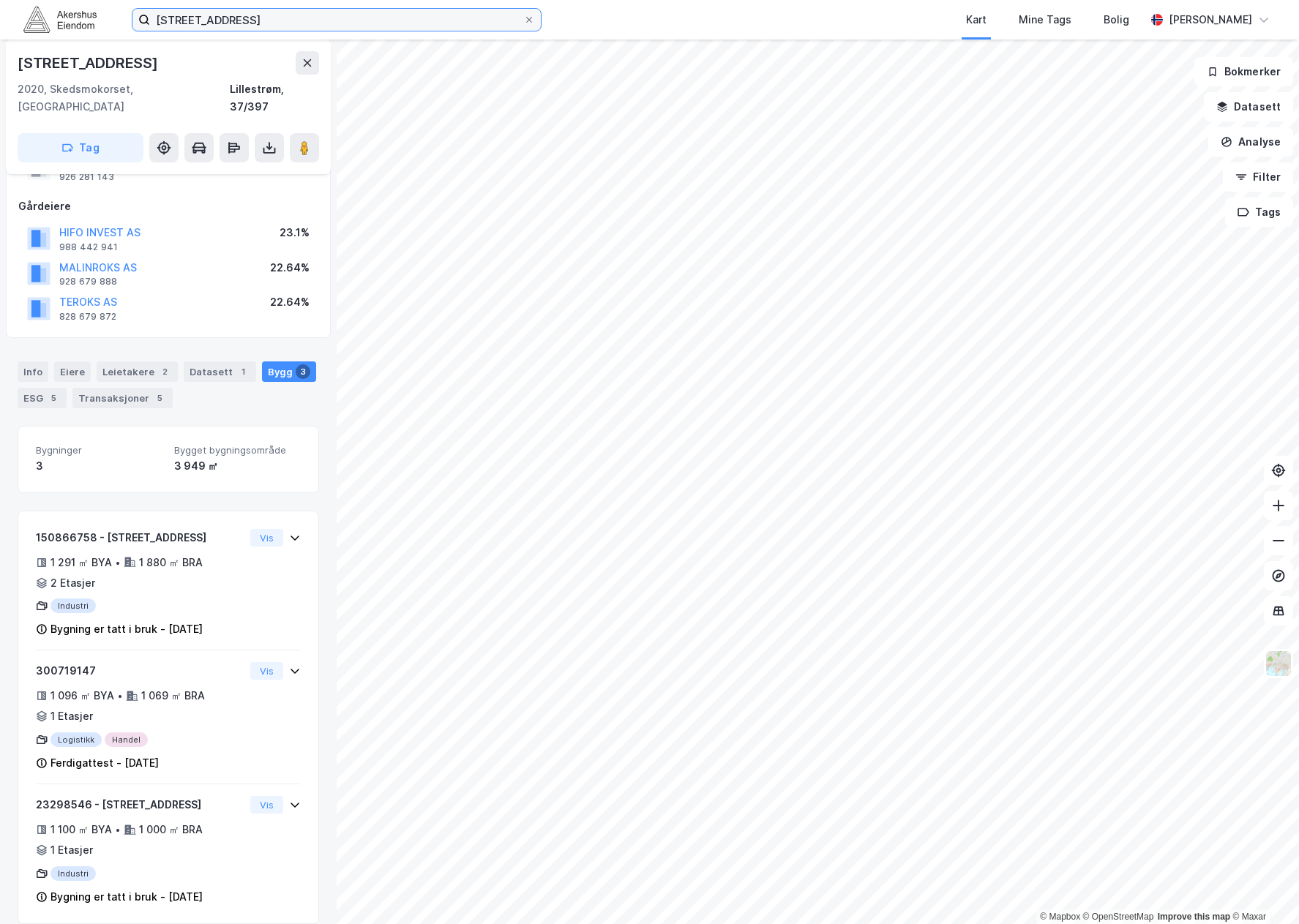
click at [273, 15] on input "[STREET_ADDRESS]" at bounding box center [337, 20] width 373 height 22
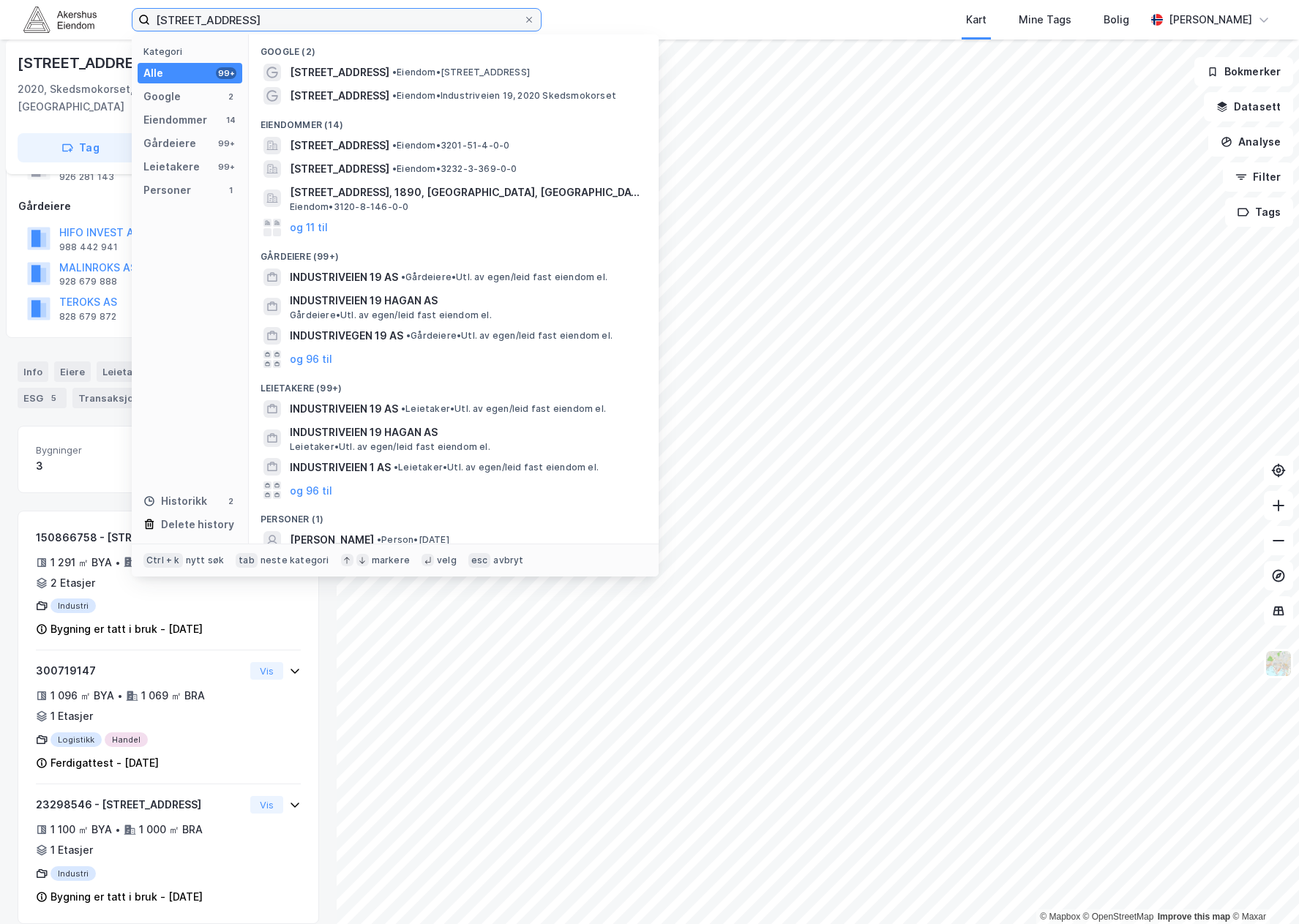
click at [273, 15] on input "[STREET_ADDRESS]" at bounding box center [337, 20] width 373 height 22
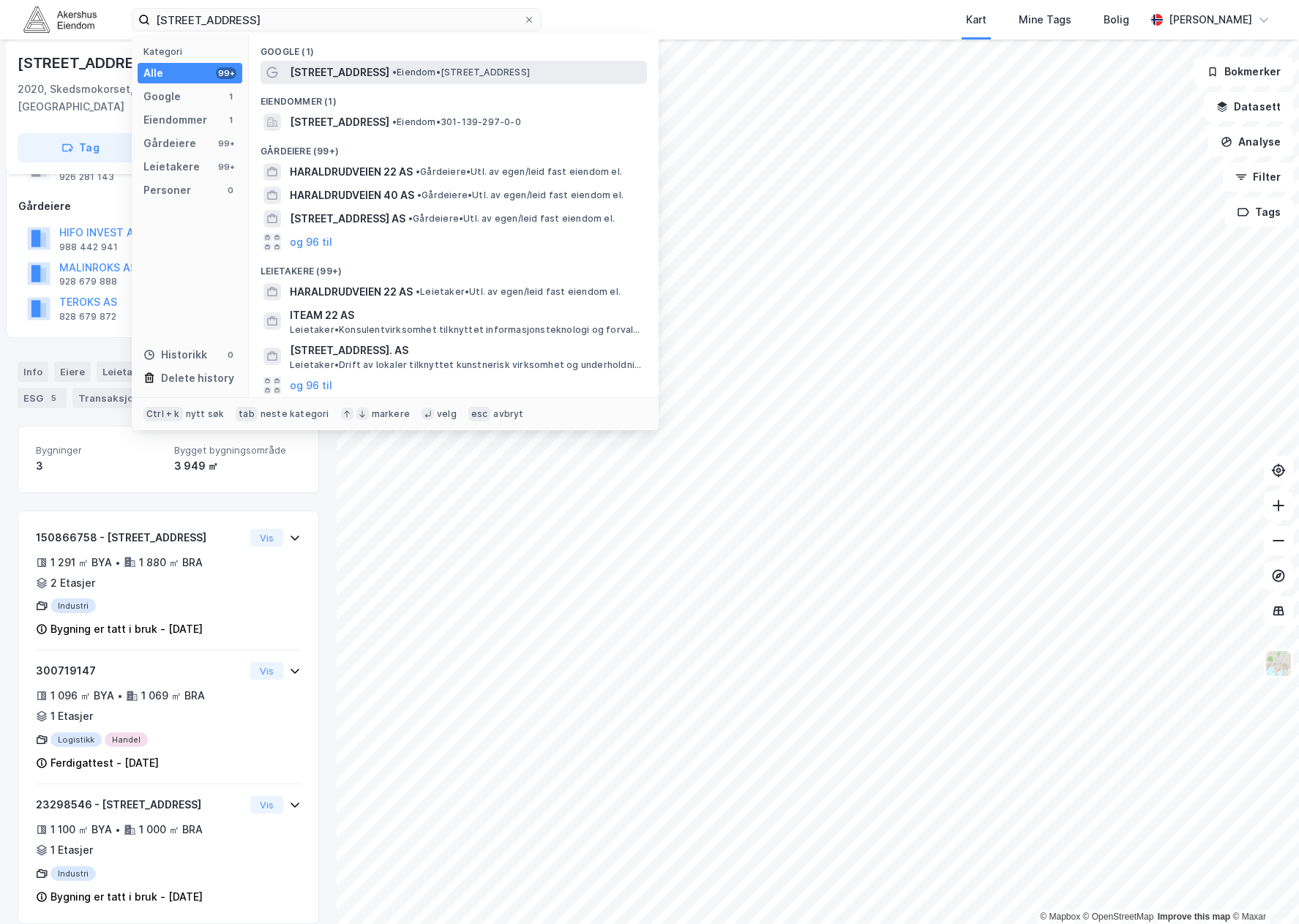
click at [390, 61] on div "[STREET_ADDRESS] • Eiendom • [STREET_ADDRESS]" at bounding box center [454, 72] width 386 height 24
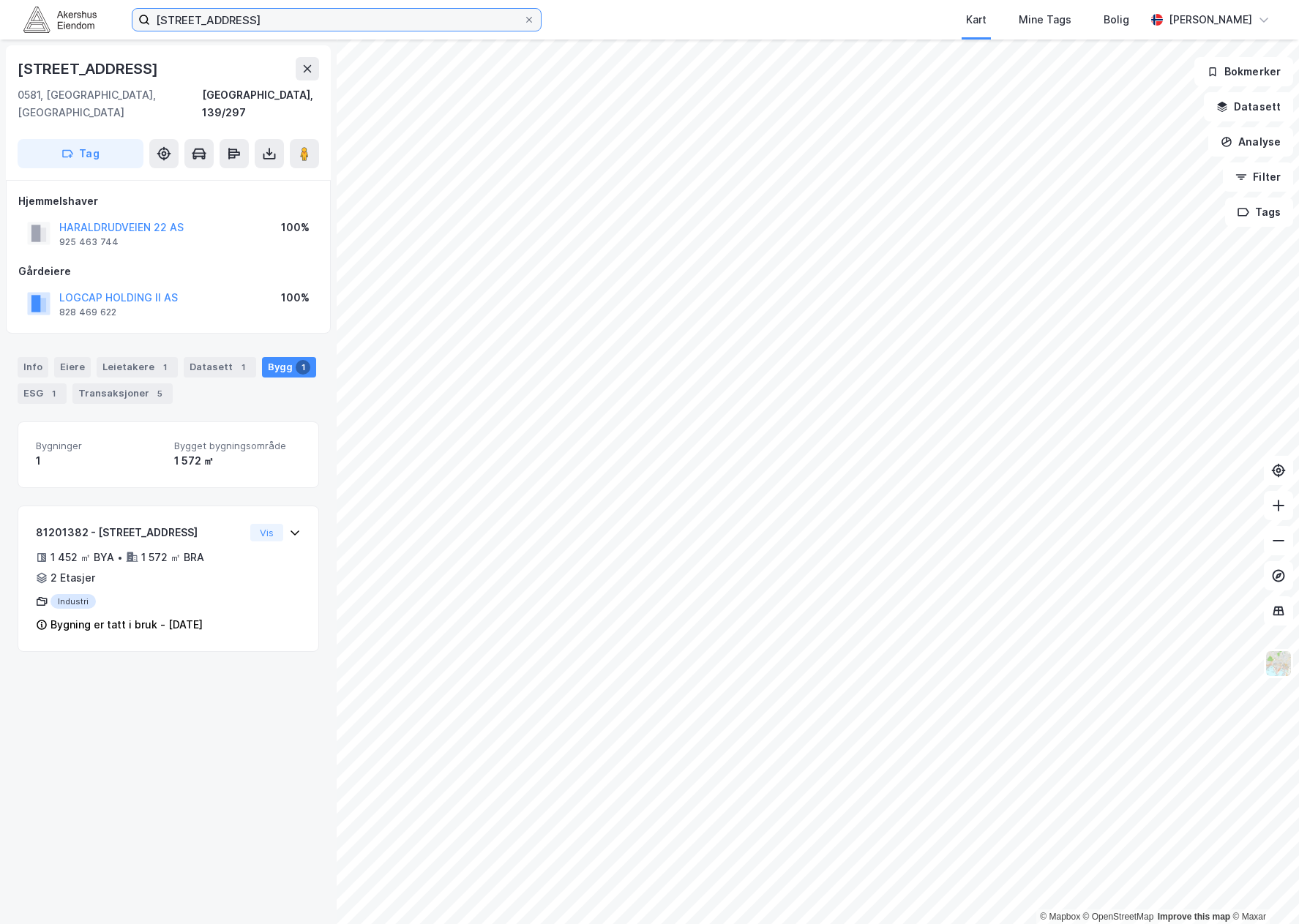
click at [185, 18] on input "[STREET_ADDRESS]" at bounding box center [337, 20] width 373 height 22
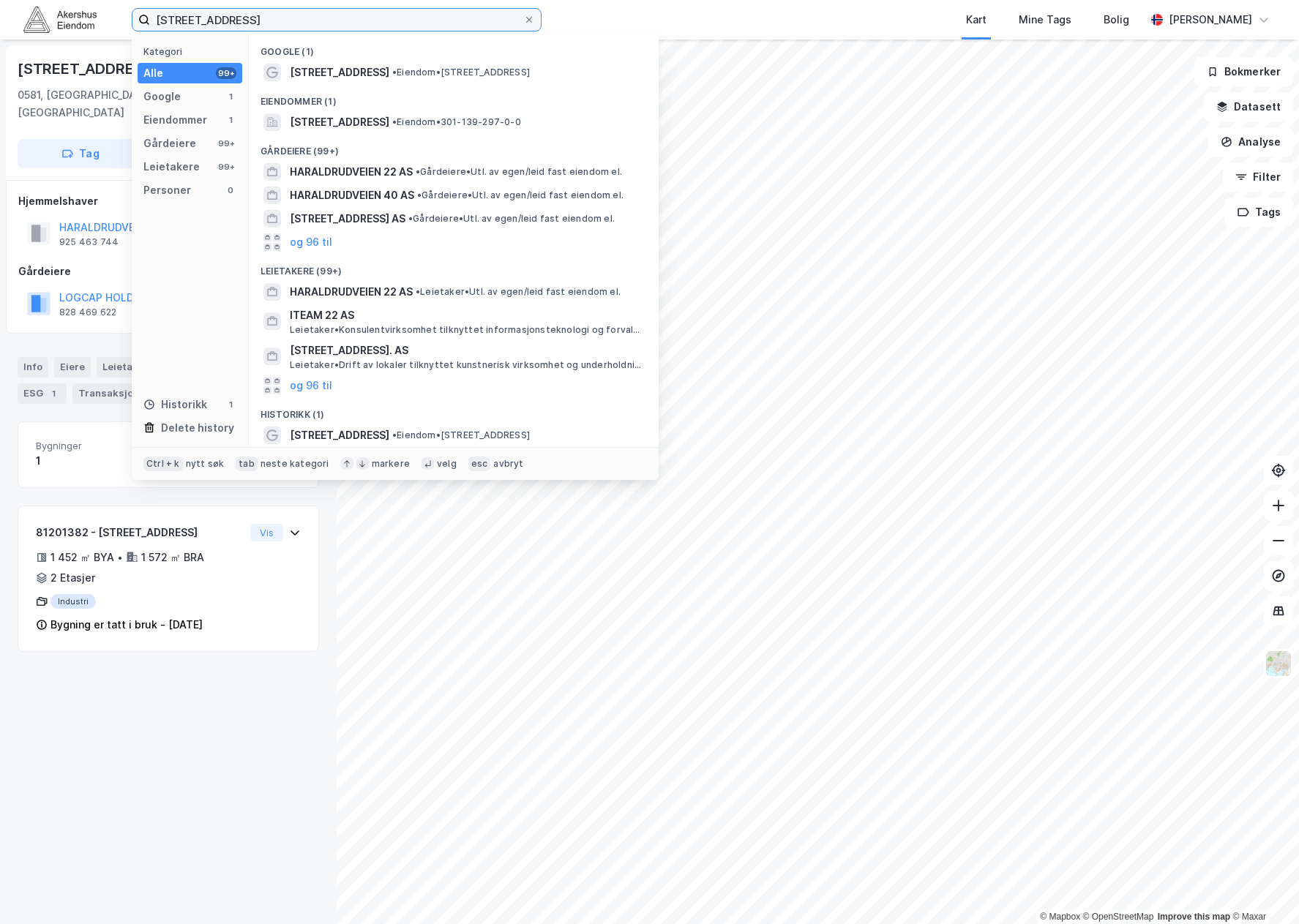
click at [185, 18] on input "[STREET_ADDRESS]" at bounding box center [337, 20] width 373 height 22
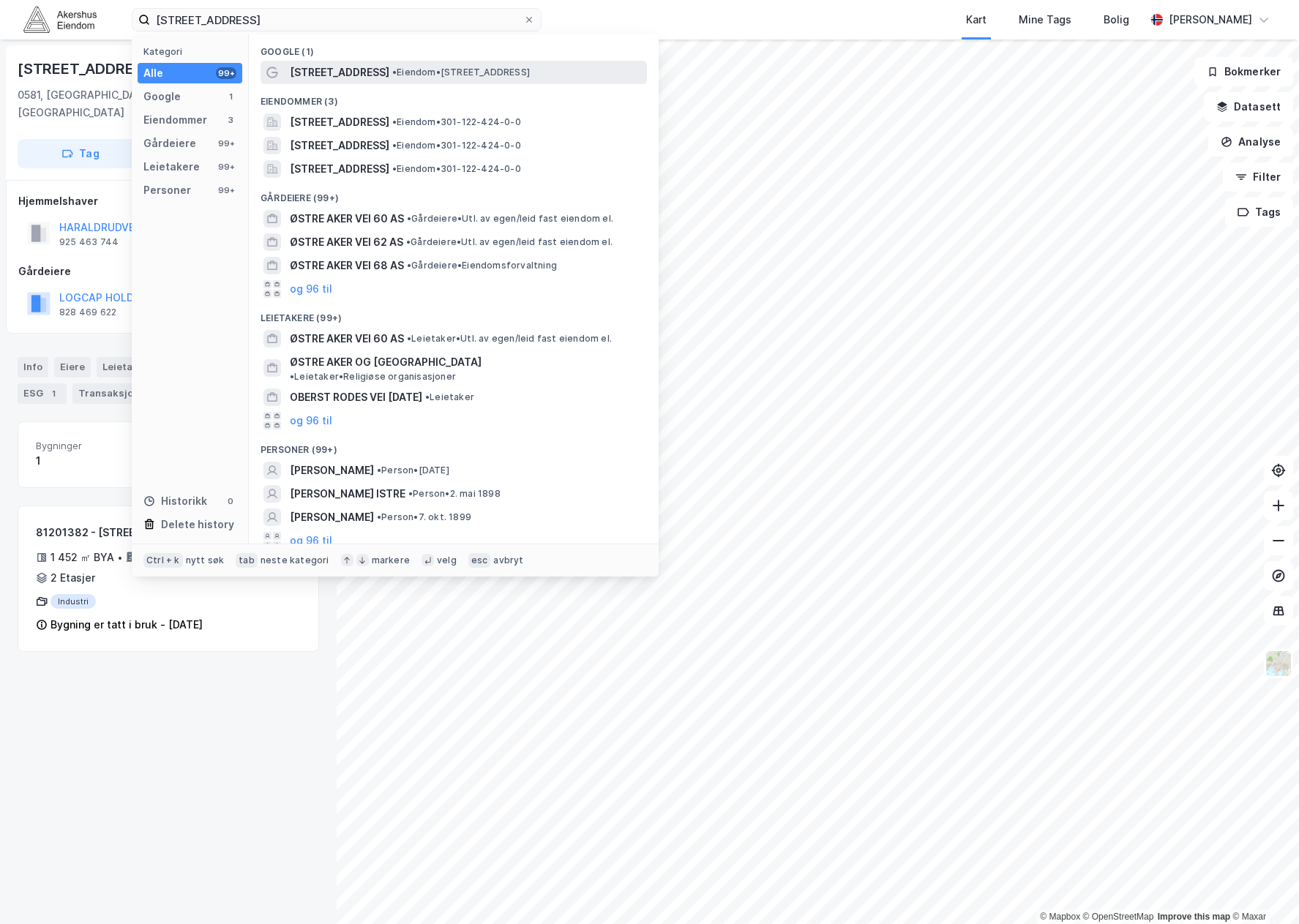
click at [444, 70] on span "• Eiendom • [STREET_ADDRESS]" at bounding box center [461, 72] width 138 height 12
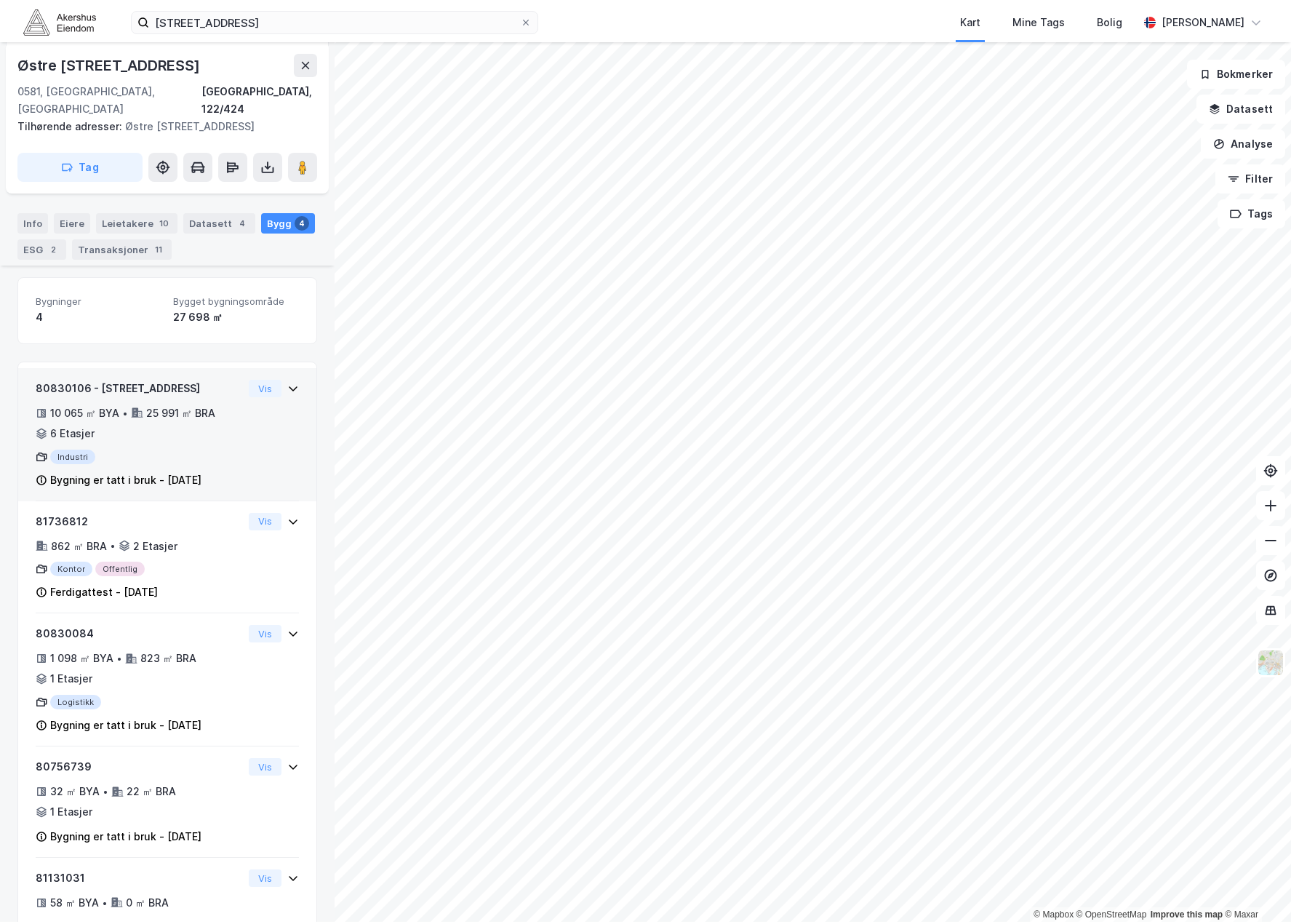
scroll to position [212, 0]
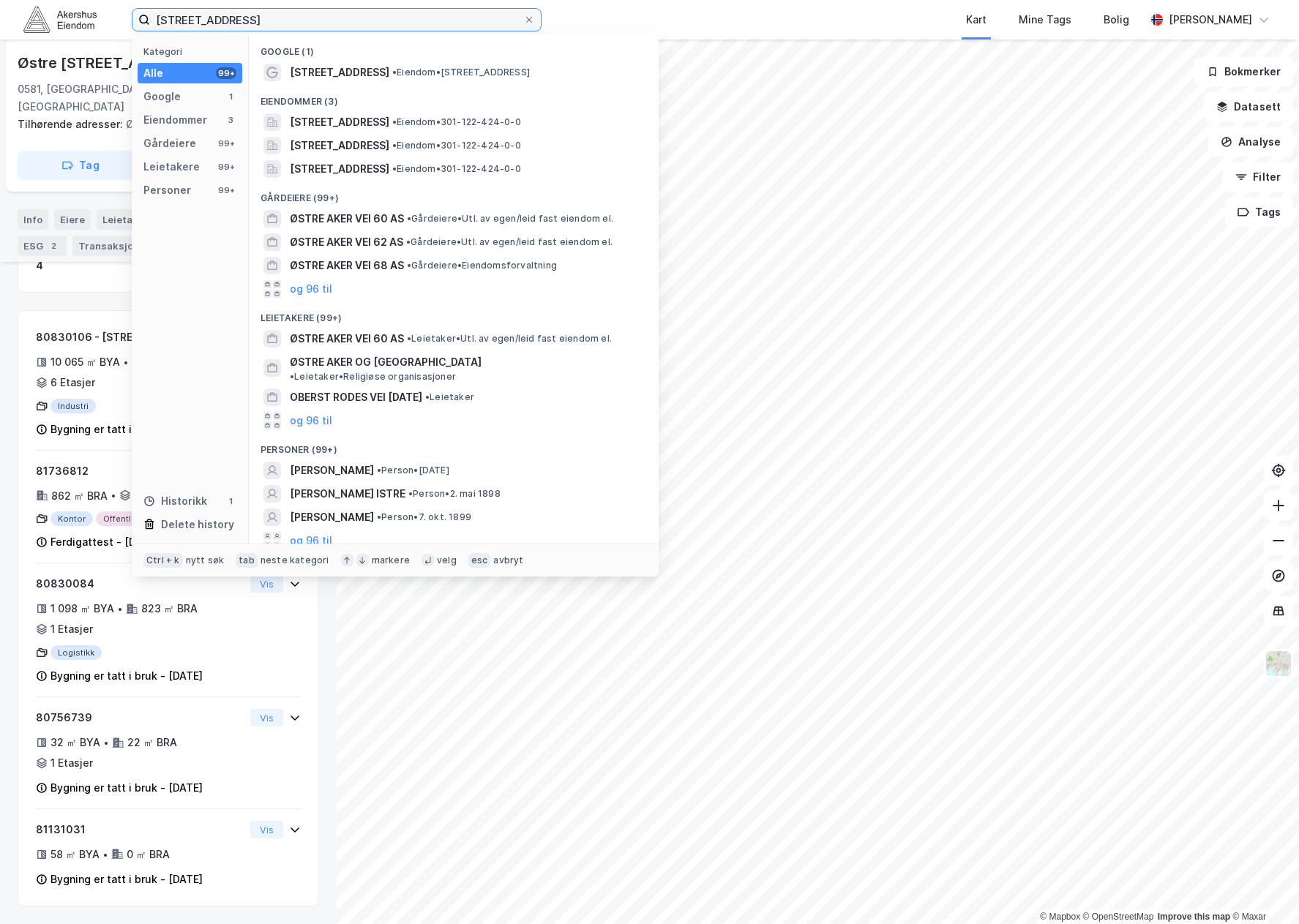
click at [291, 18] on input "[STREET_ADDRESS]" at bounding box center [337, 20] width 373 height 22
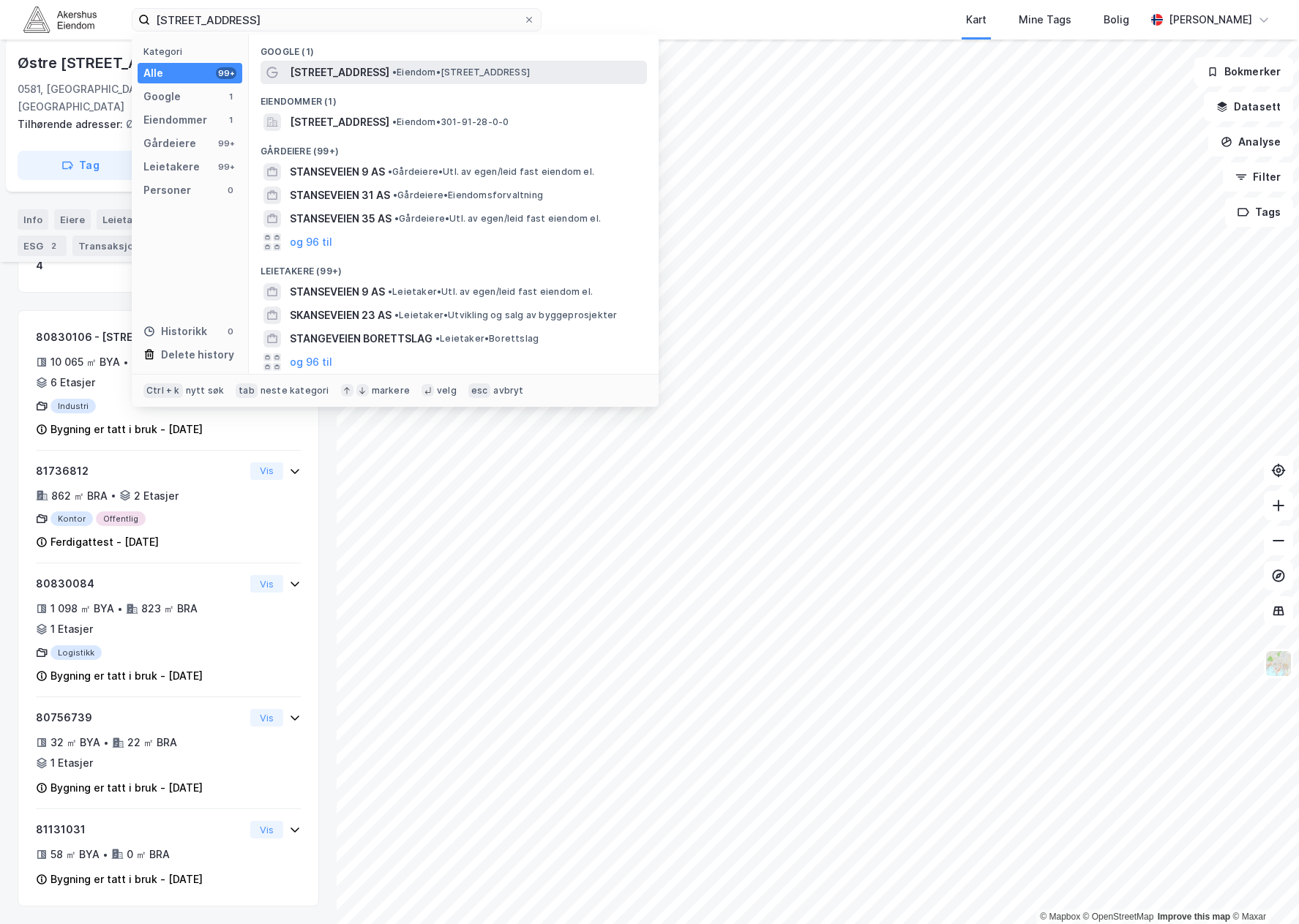
click at [386, 64] on div "[STREET_ADDRESS] • Eiendom • [STREET_ADDRESS]" at bounding box center [467, 72] width 355 height 18
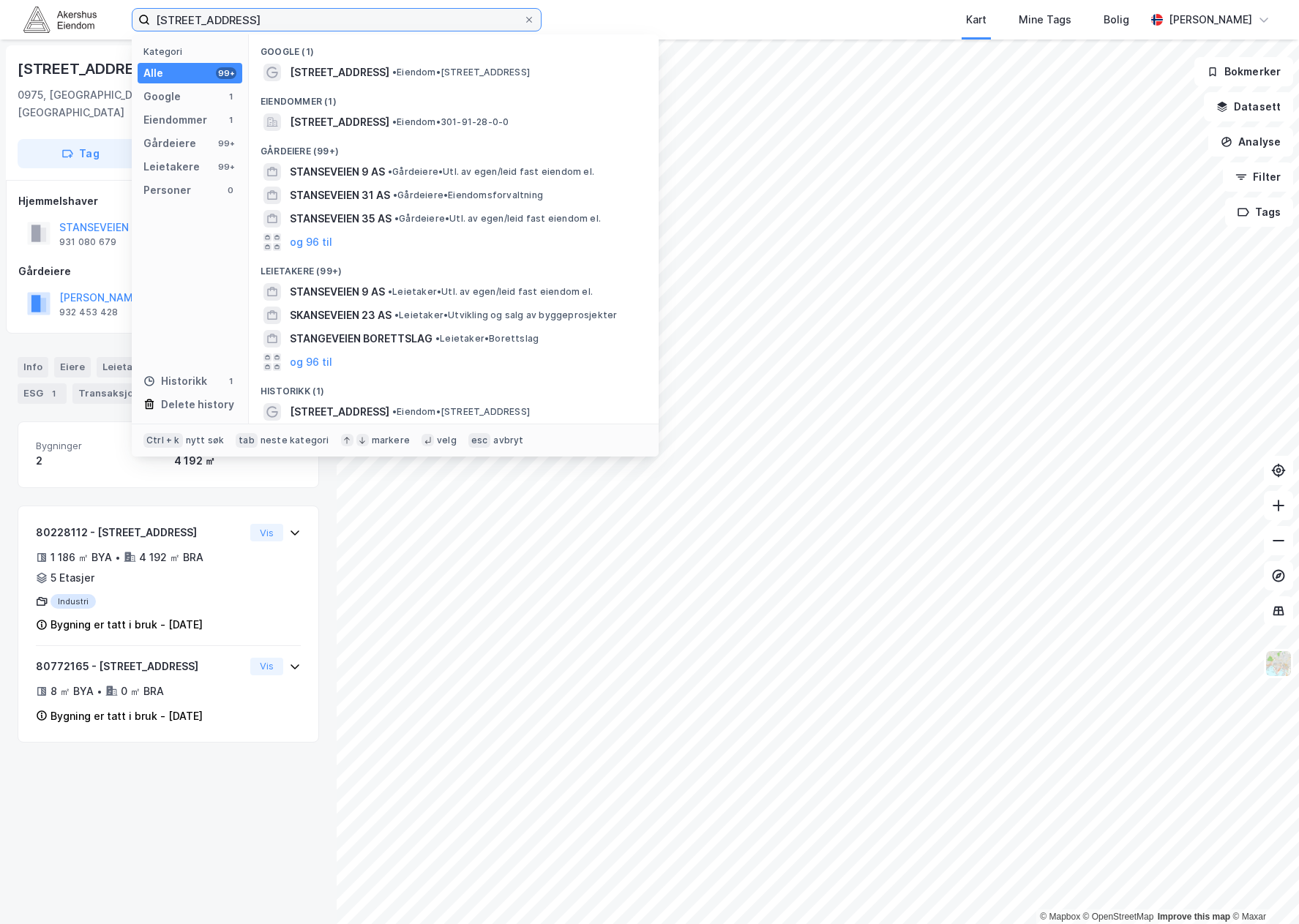
click at [226, 27] on input "[STREET_ADDRESS]" at bounding box center [337, 20] width 373 height 22
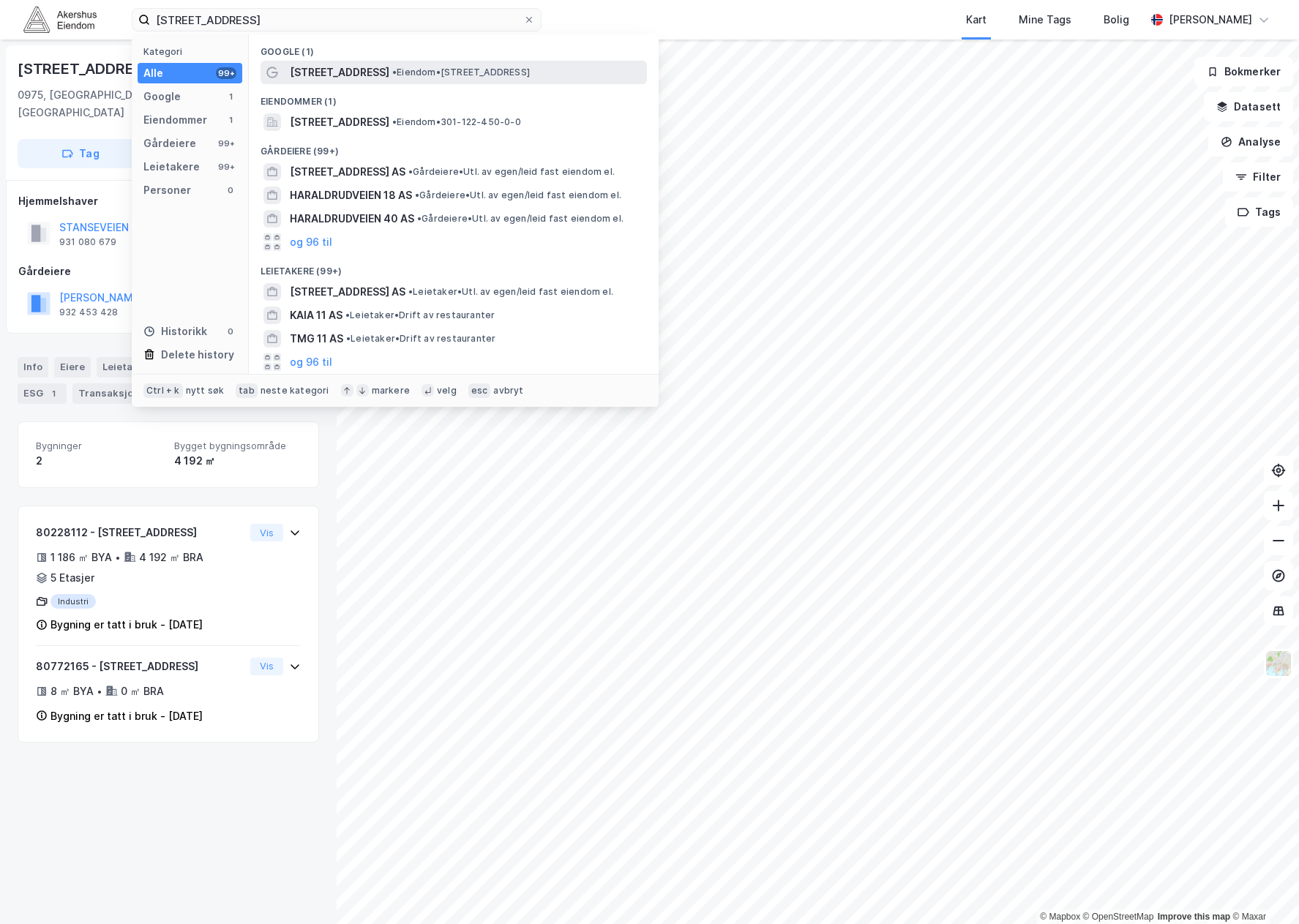
click at [355, 74] on span "[STREET_ADDRESS]" at bounding box center [340, 72] width 99 height 18
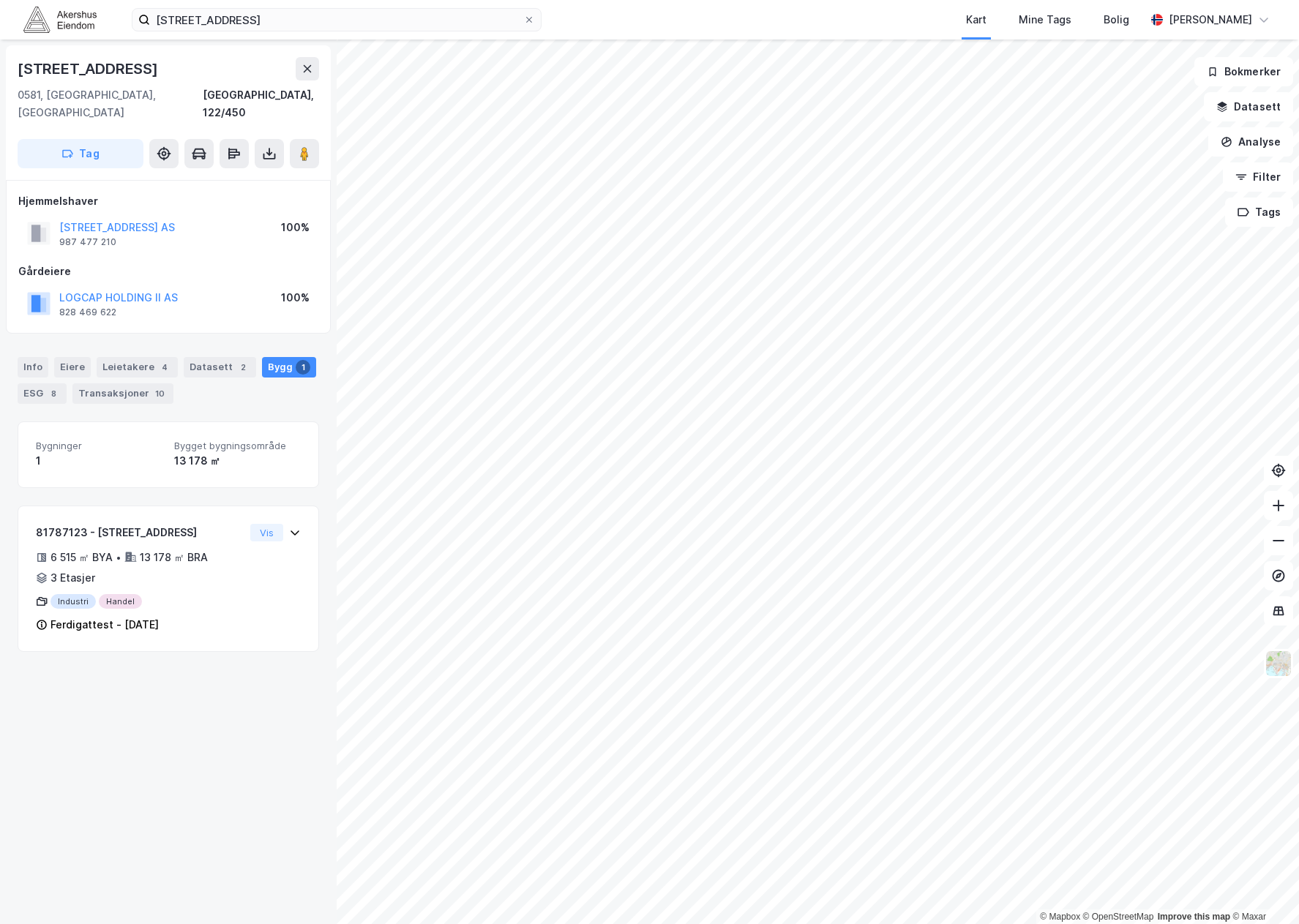
click at [289, 7] on div "[STREET_ADDRESS] Kart Mine Tags Bolig [PERSON_NAME]" at bounding box center [649, 19] width 1299 height 39
click at [284, 16] on input "[STREET_ADDRESS]" at bounding box center [337, 20] width 373 height 22
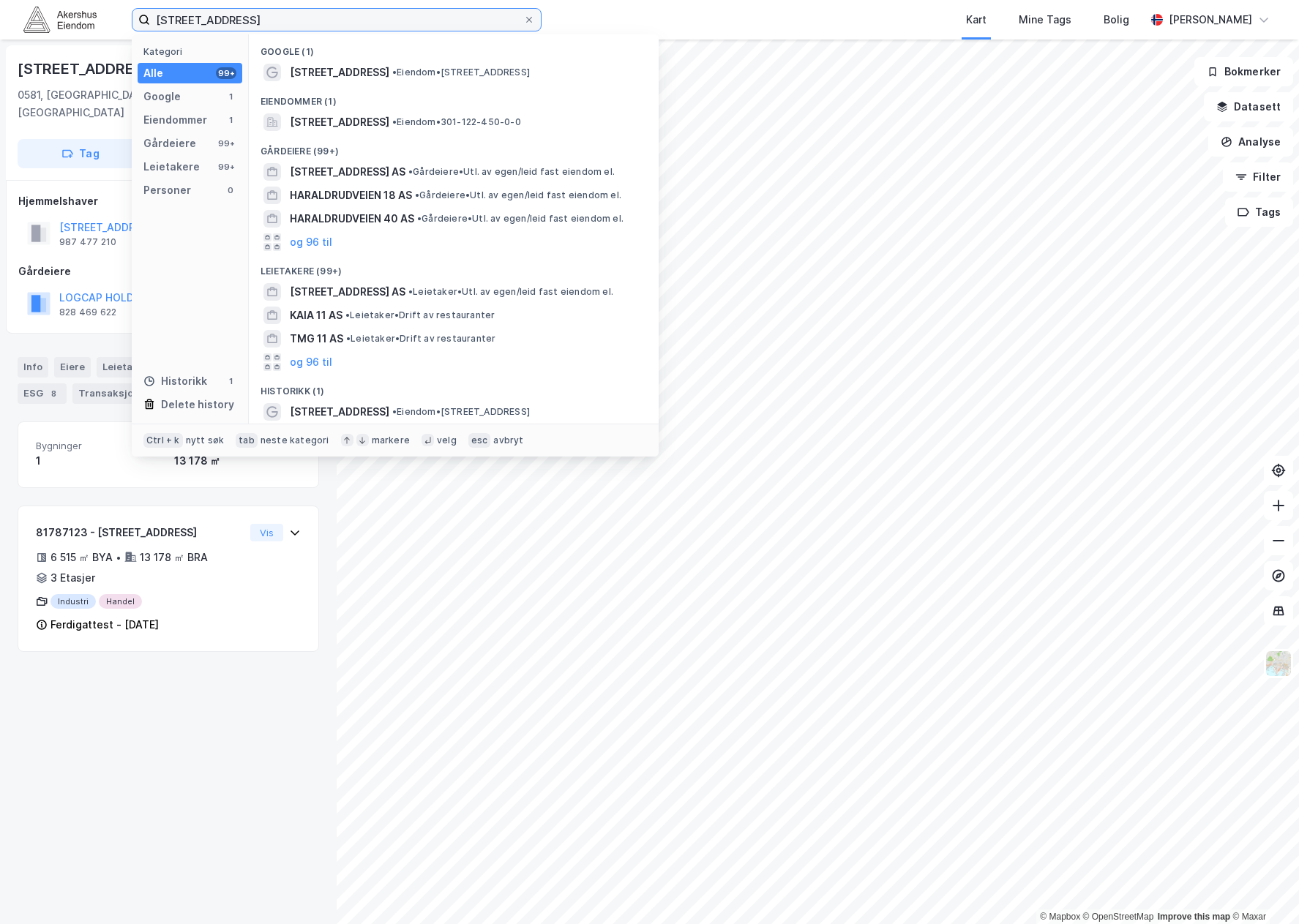
click at [284, 16] on input "[STREET_ADDRESS]" at bounding box center [337, 20] width 373 height 22
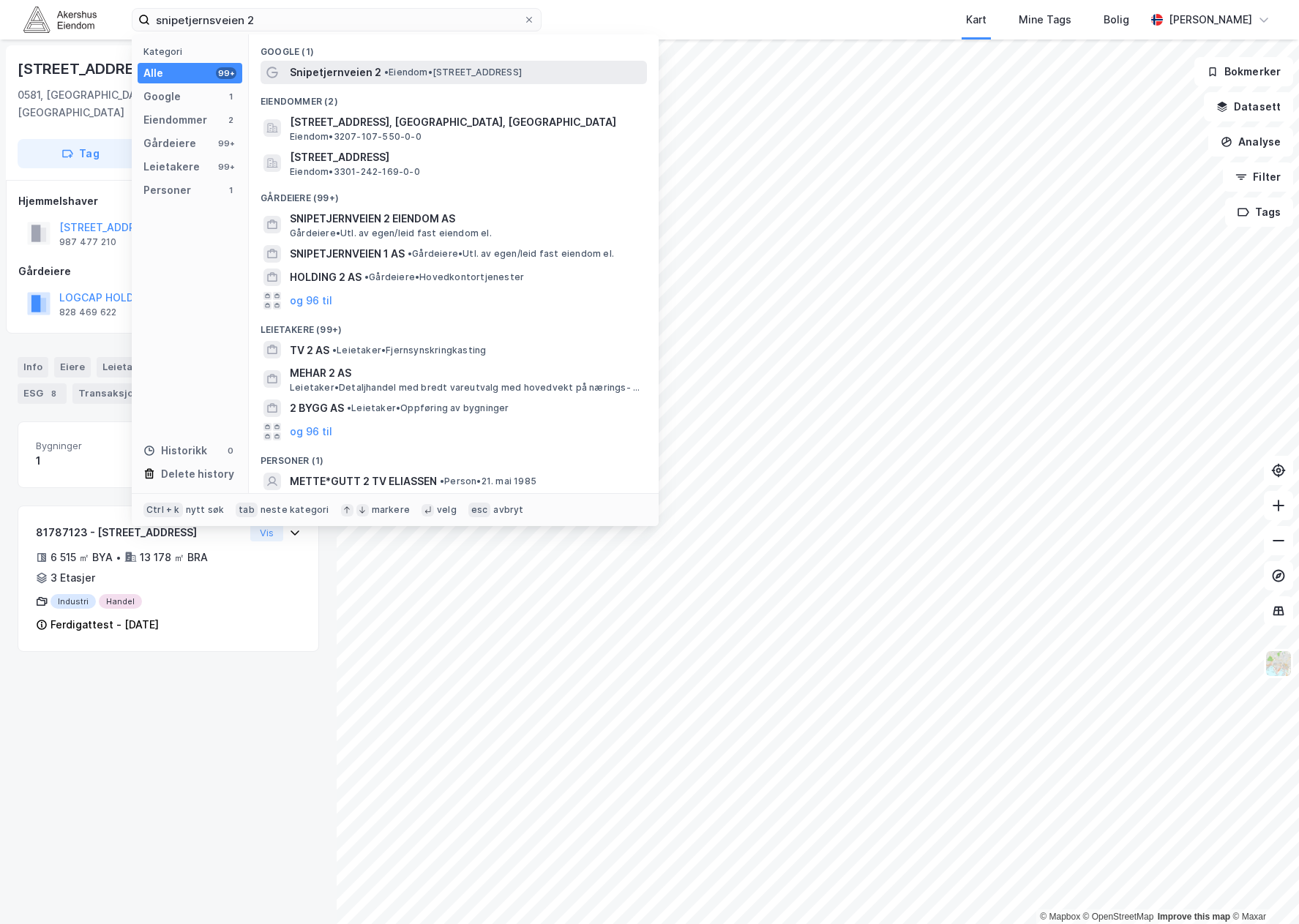
click at [487, 69] on span "• Eiendom • [STREET_ADDRESS]" at bounding box center [453, 72] width 138 height 12
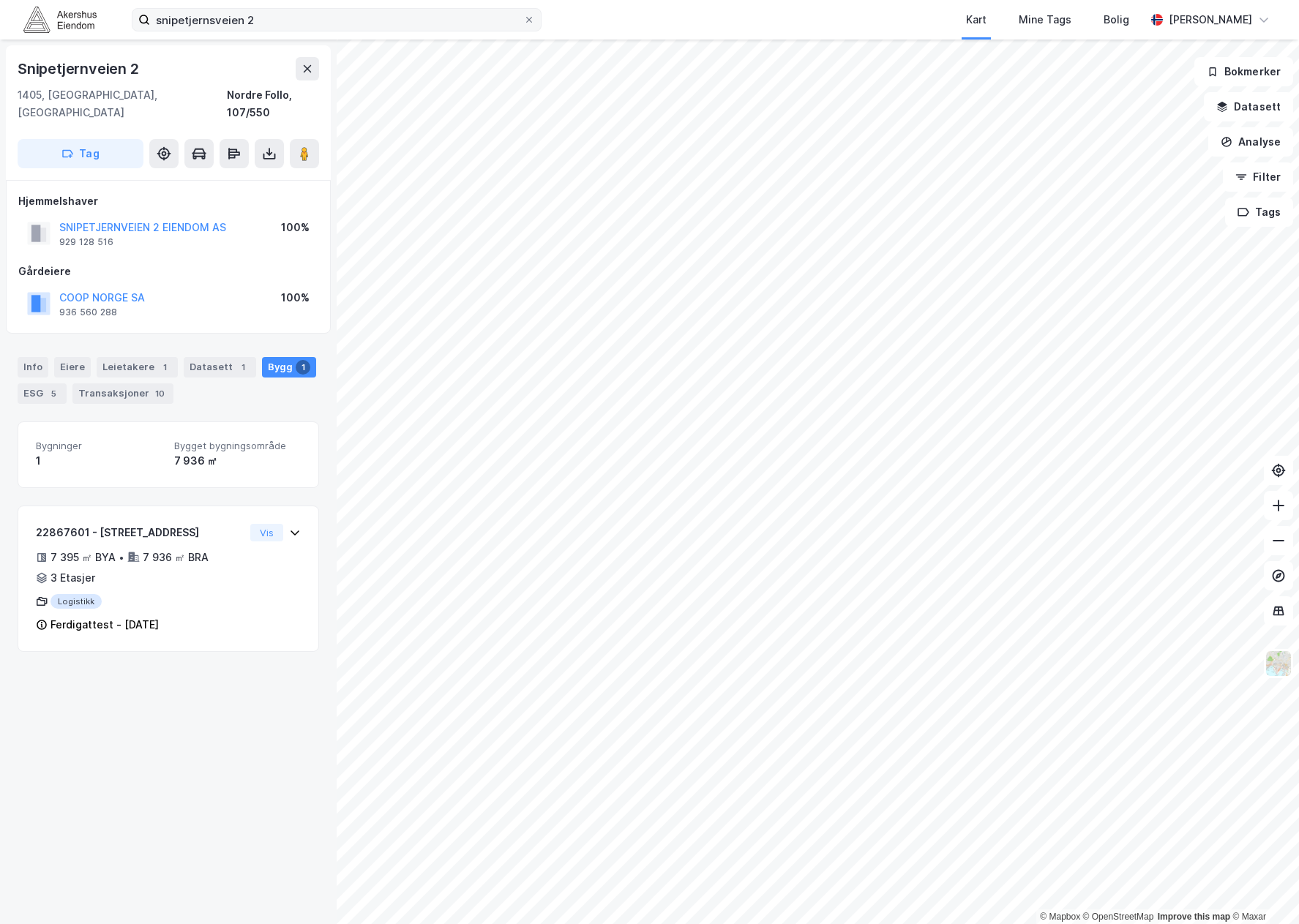
click at [366, 8] on label "snipetjernsveien 2" at bounding box center [337, 20] width 410 height 24
click at [366, 9] on input "snipetjernsveien 2" at bounding box center [337, 20] width 373 height 22
click at [366, 8] on label "snipetjernsveien 2" at bounding box center [337, 20] width 410 height 24
click at [366, 9] on input "snipetjernsveien 2" at bounding box center [337, 20] width 373 height 22
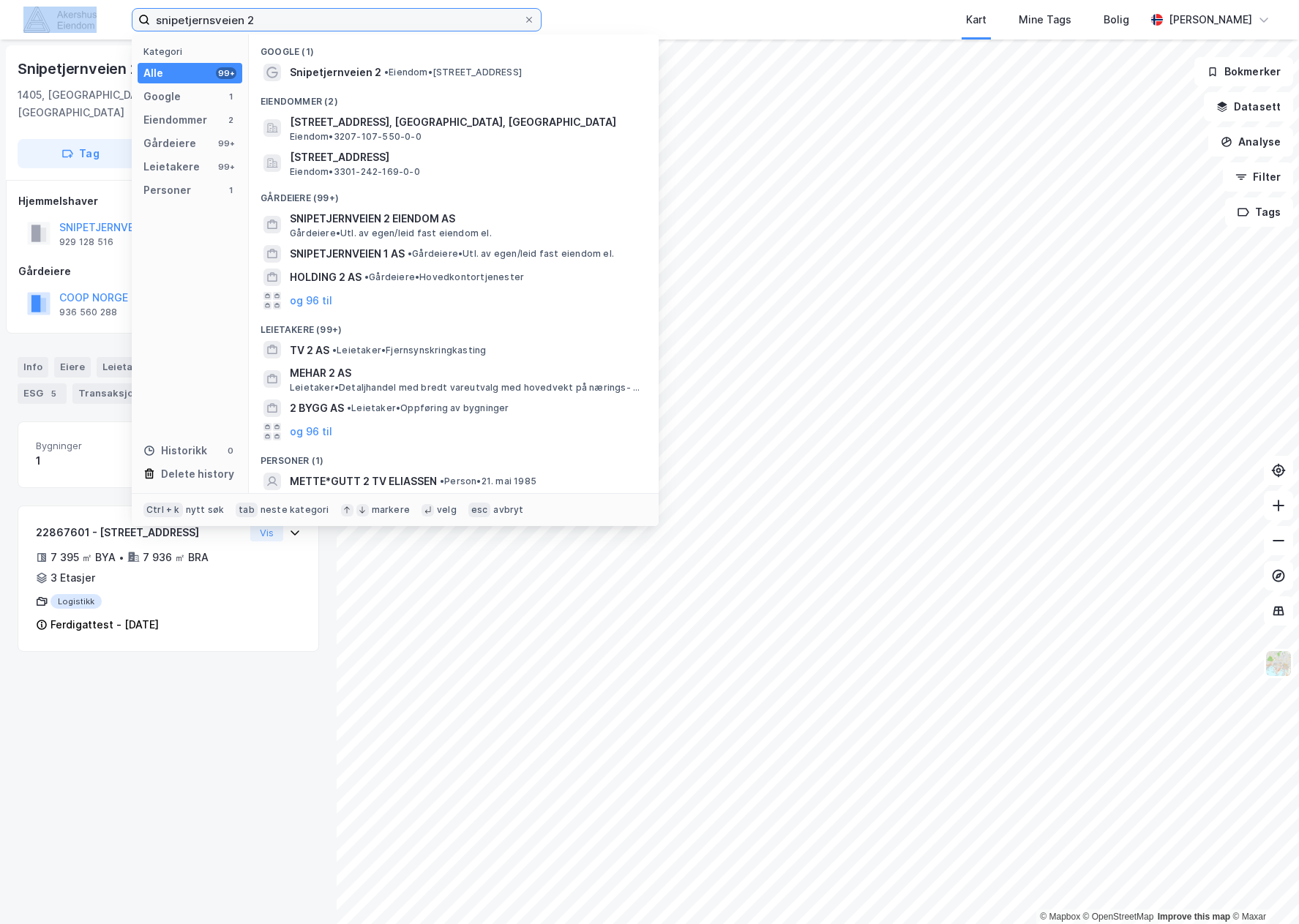
click at [253, 27] on input "snipetjernsveien 2" at bounding box center [337, 20] width 373 height 22
click at [283, 21] on input "snipetjernsveien 2" at bounding box center [337, 20] width 373 height 22
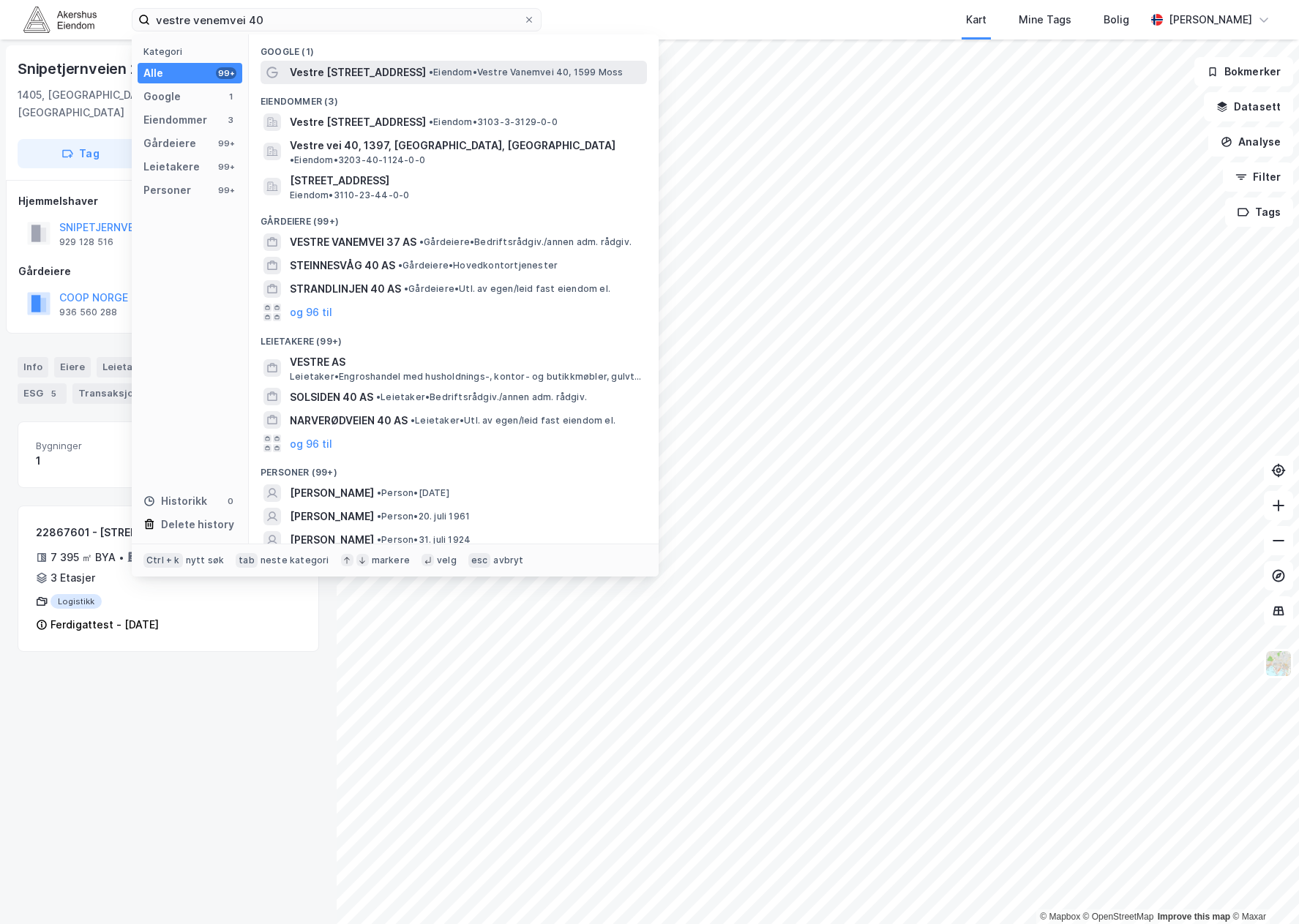
click at [439, 75] on span "• Eiendom • Vestre [STREET_ADDRESS]" at bounding box center [526, 72] width 195 height 12
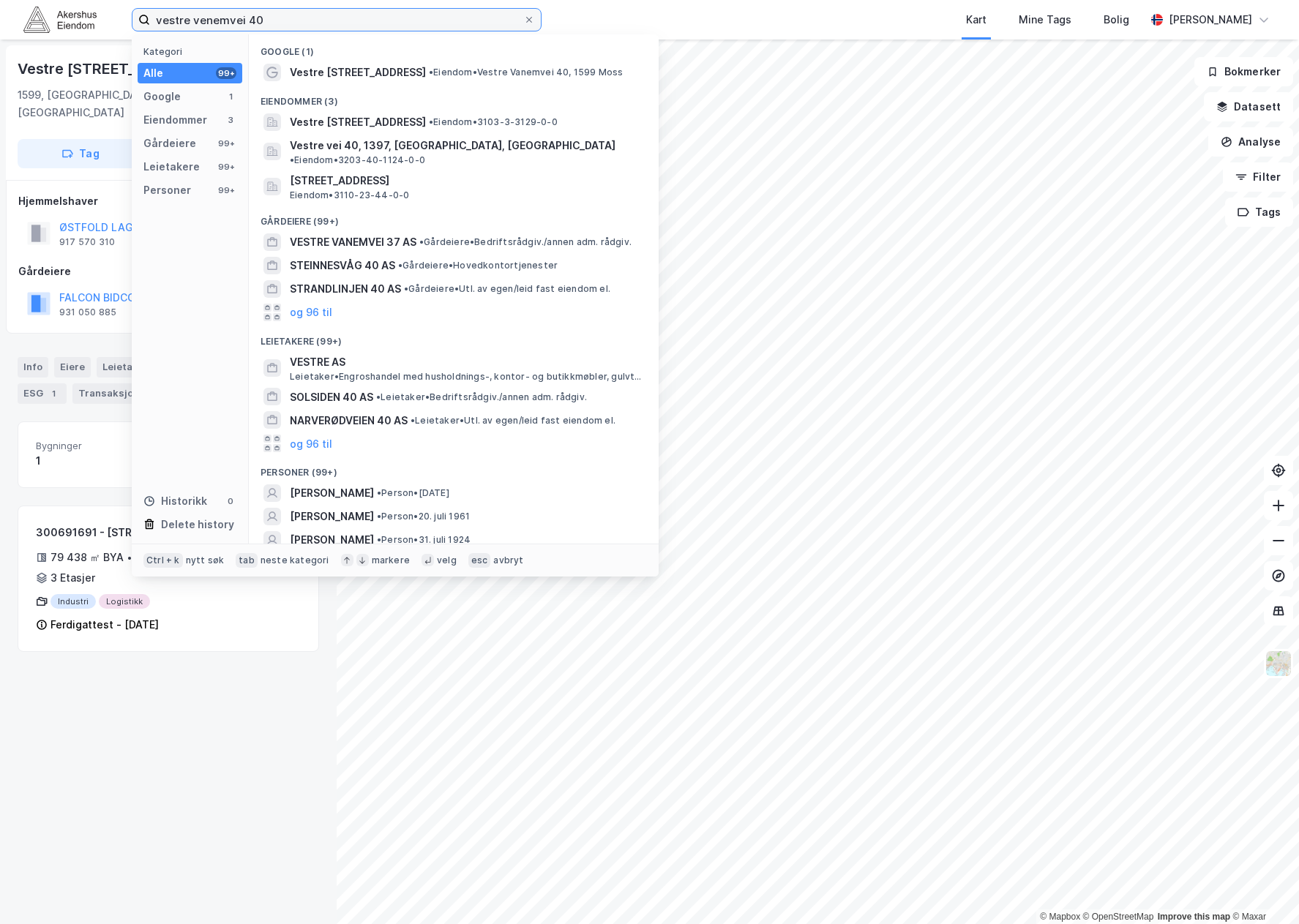
click at [291, 21] on input "vestre venemvei 40" at bounding box center [337, 20] width 373 height 22
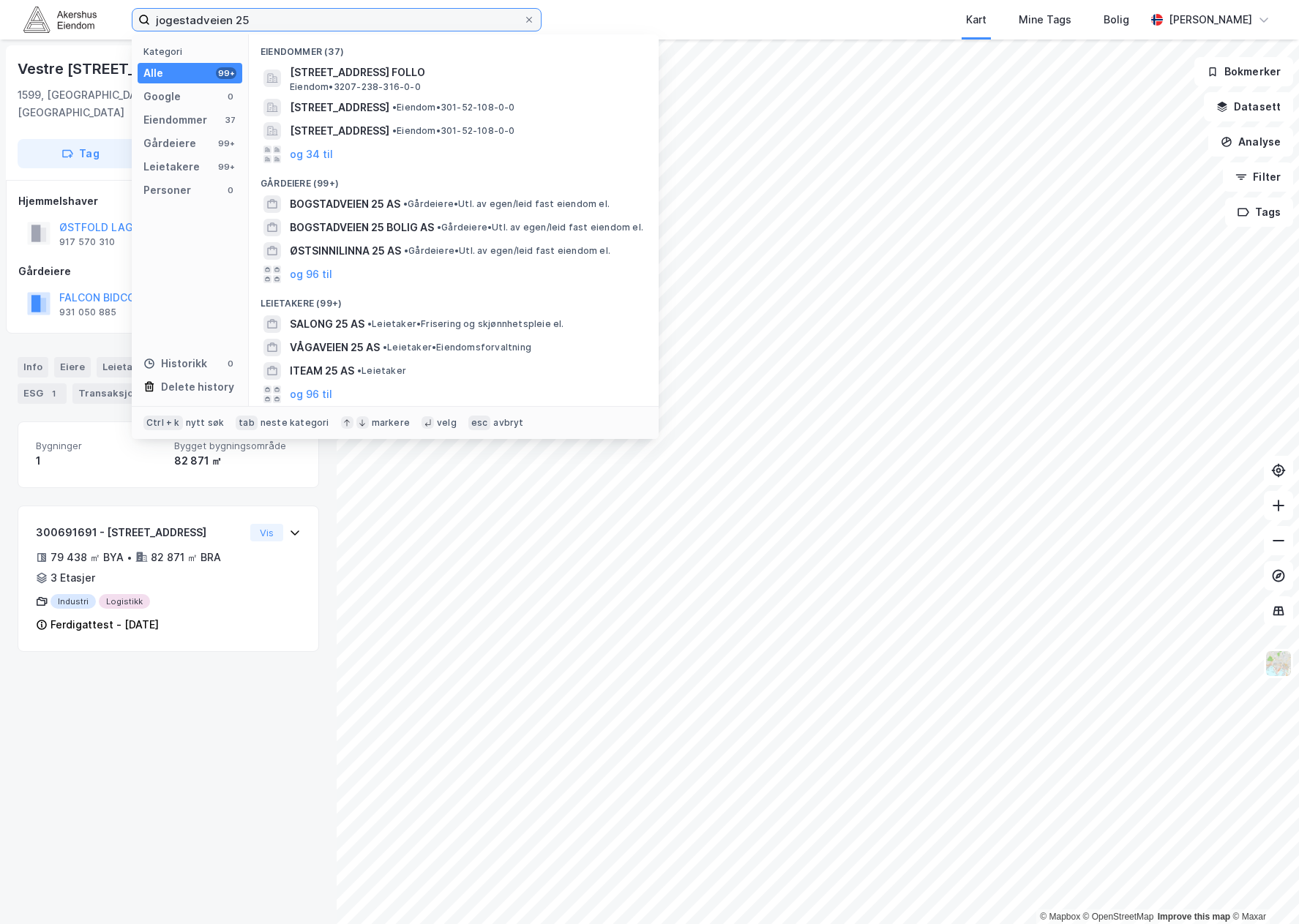
click at [164, 23] on input "jogestadveien 25" at bounding box center [337, 20] width 373 height 22
click at [181, 21] on input "jogestadveien 25" at bounding box center [337, 20] width 373 height 22
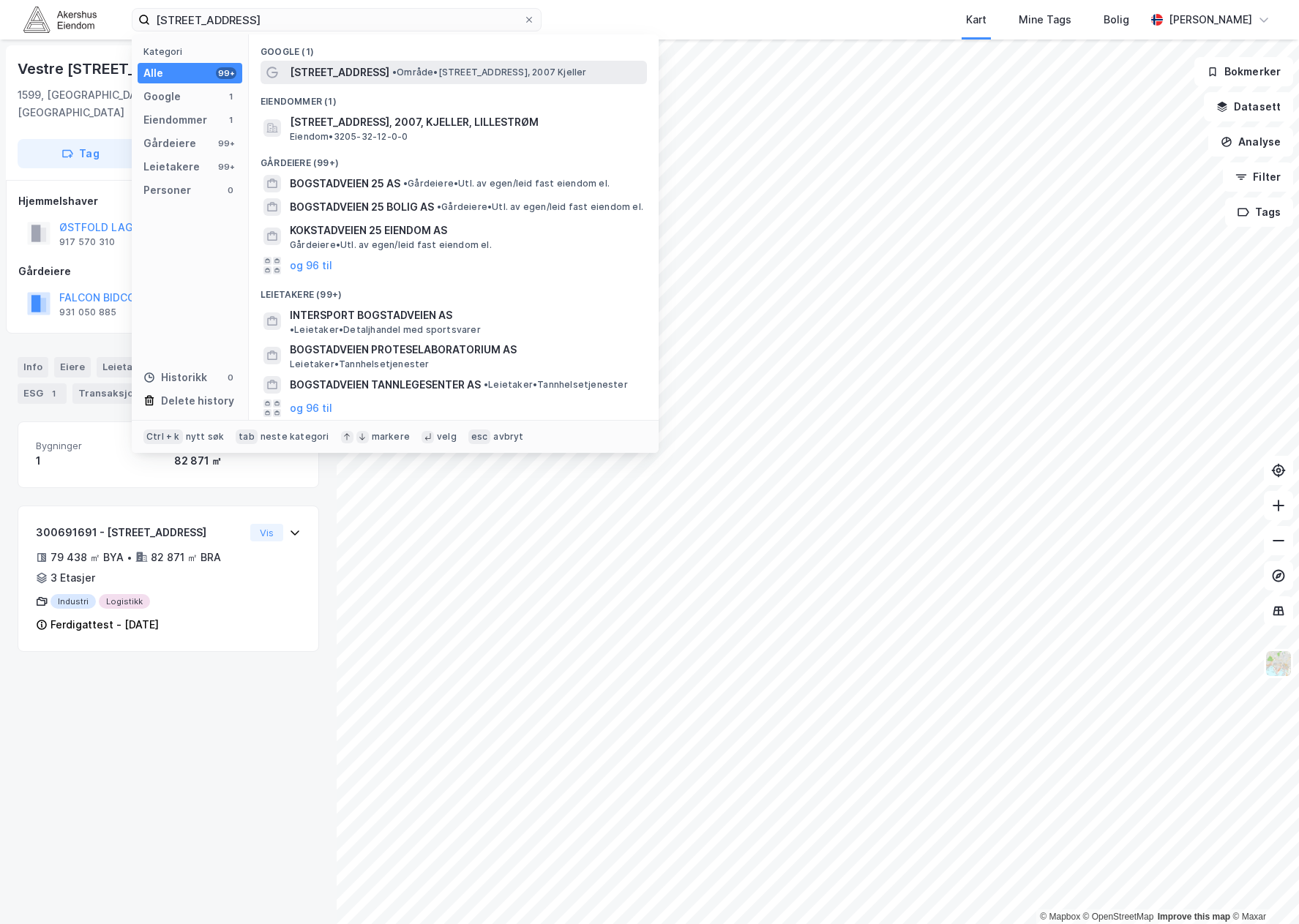
click at [448, 74] on span "• Område • [STREET_ADDRESS], 2007 Kjeller" at bounding box center [489, 72] width 195 height 12
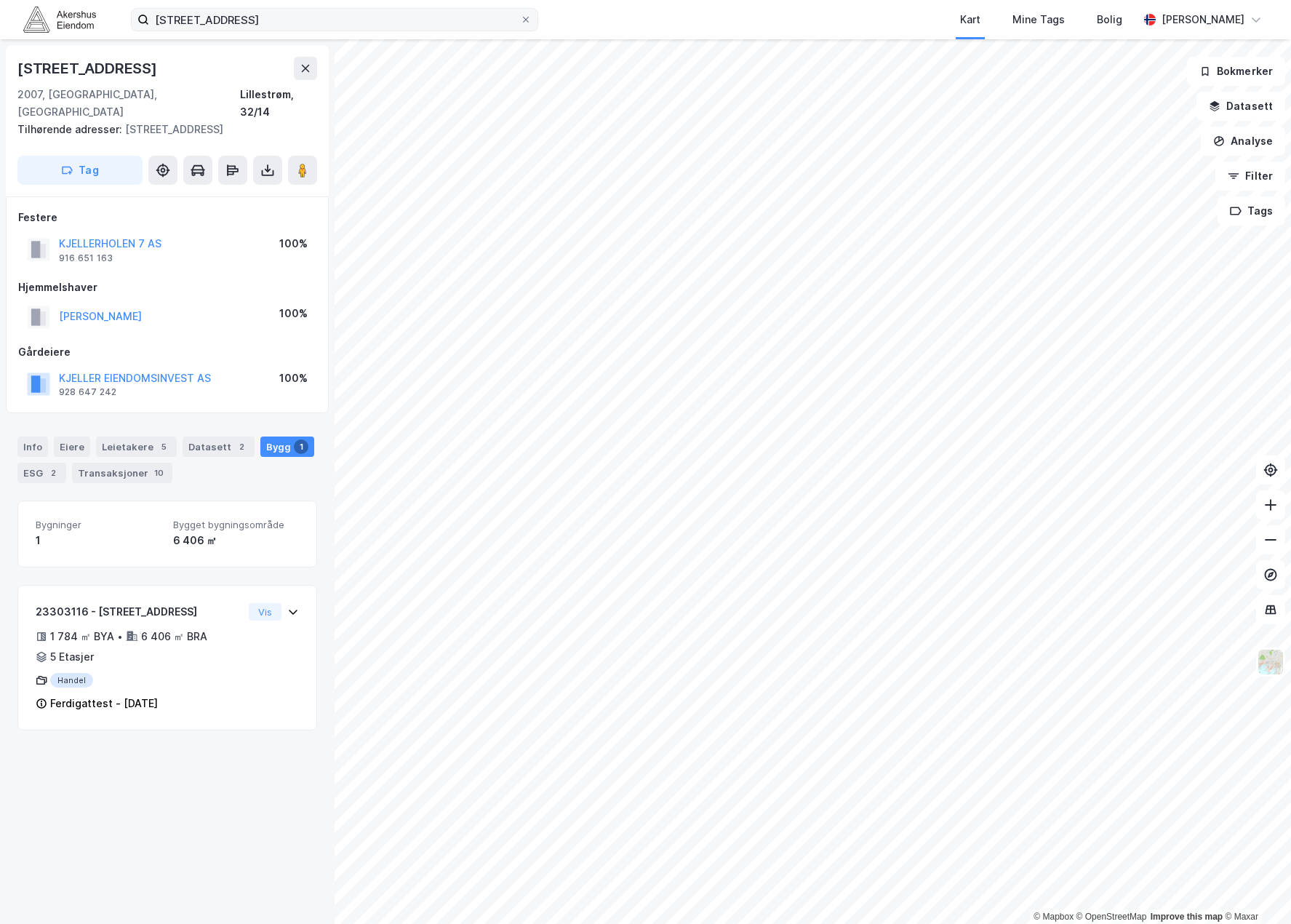
click at [238, 31] on label "[STREET_ADDRESS]" at bounding box center [335, 20] width 408 height 24
click at [238, 31] on input "[STREET_ADDRESS]" at bounding box center [335, 20] width 371 height 22
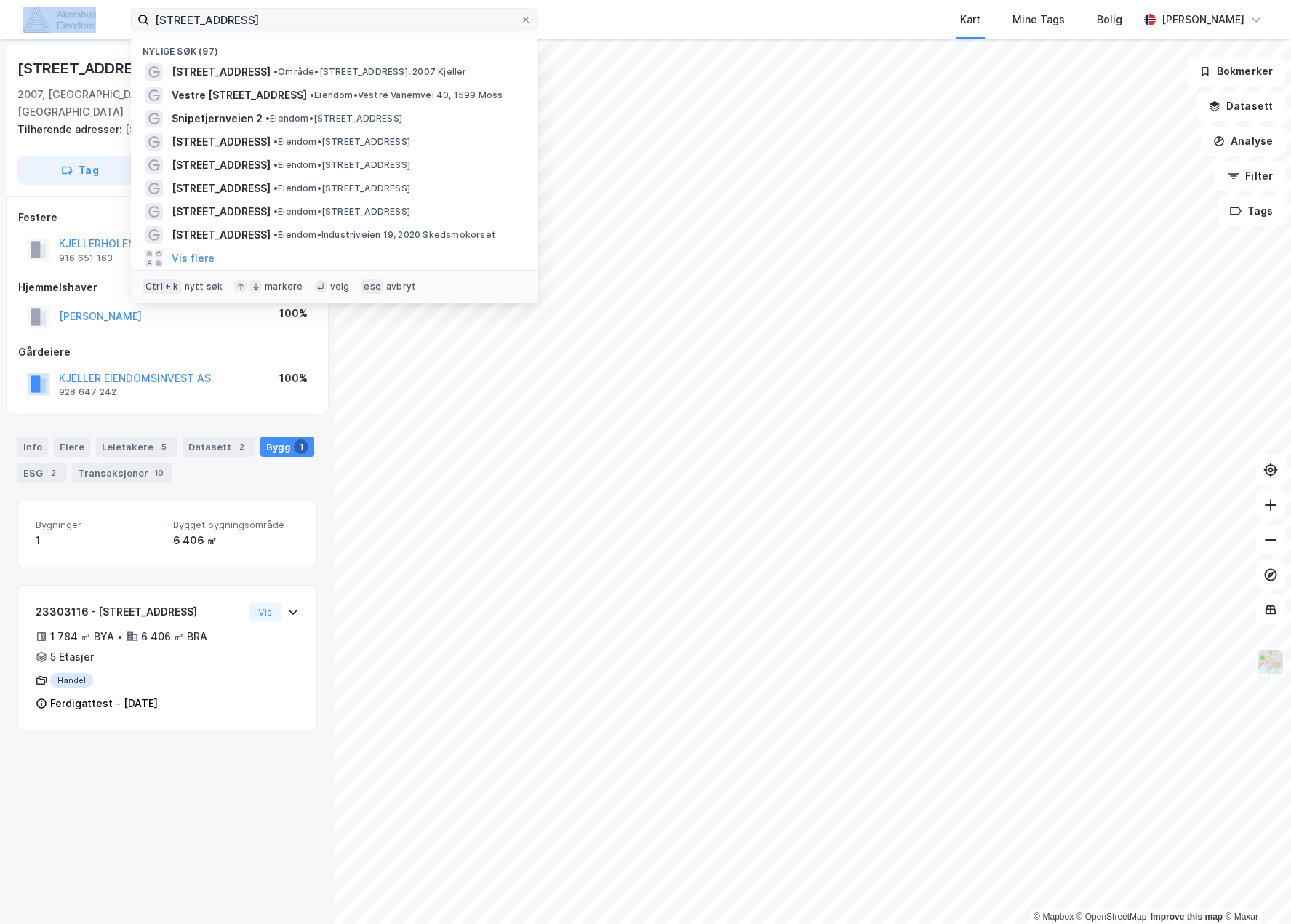
click at [238, 31] on label "[STREET_ADDRESS]" at bounding box center [335, 20] width 408 height 24
click at [238, 31] on input "[STREET_ADDRESS]" at bounding box center [335, 20] width 371 height 22
click at [242, 24] on input "[STREET_ADDRESS]" at bounding box center [335, 20] width 371 height 22
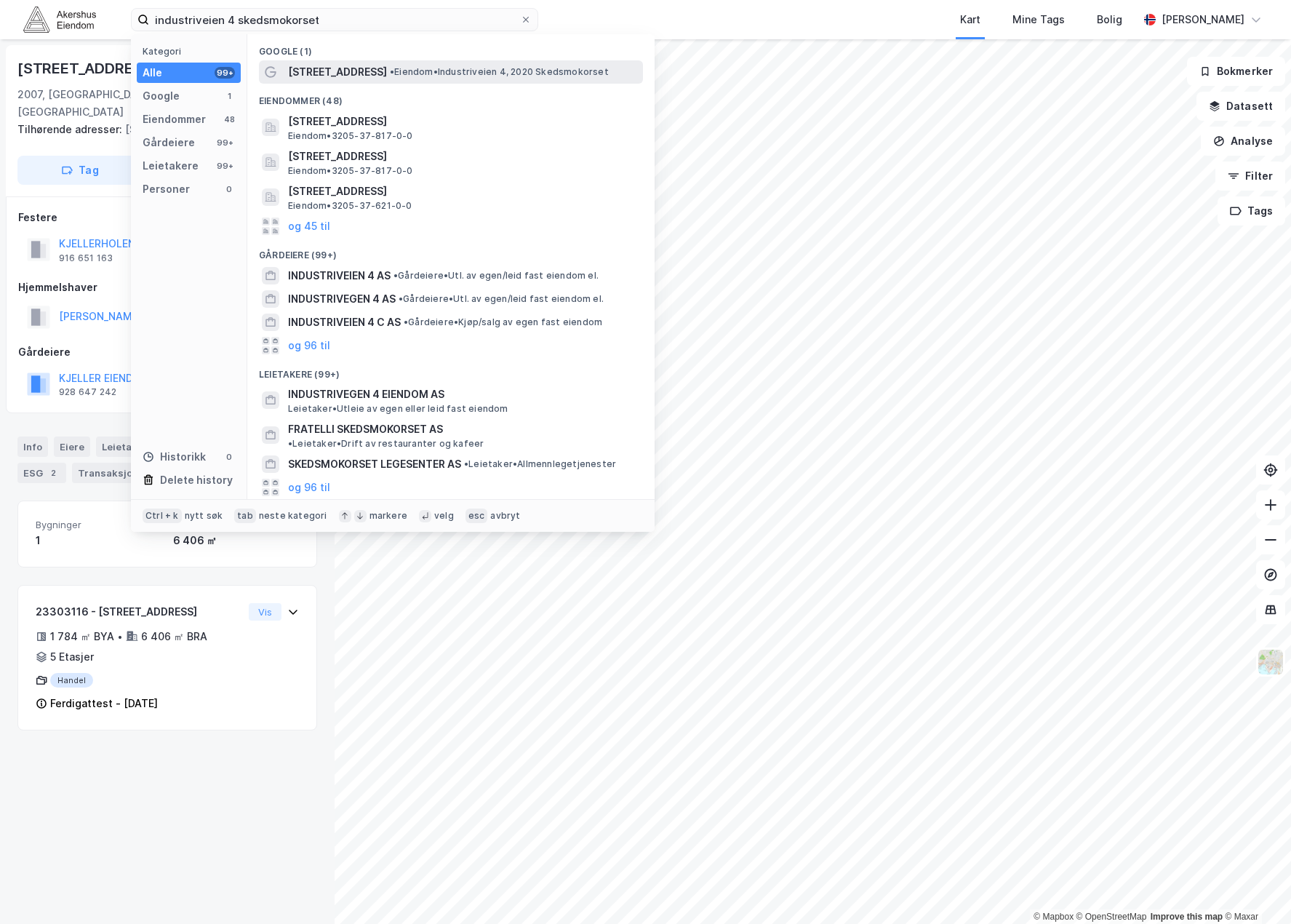
click at [507, 79] on div "[STREET_ADDRESS] • Eiendom • [STREET_ADDRESS]" at bounding box center [464, 72] width 352 height 18
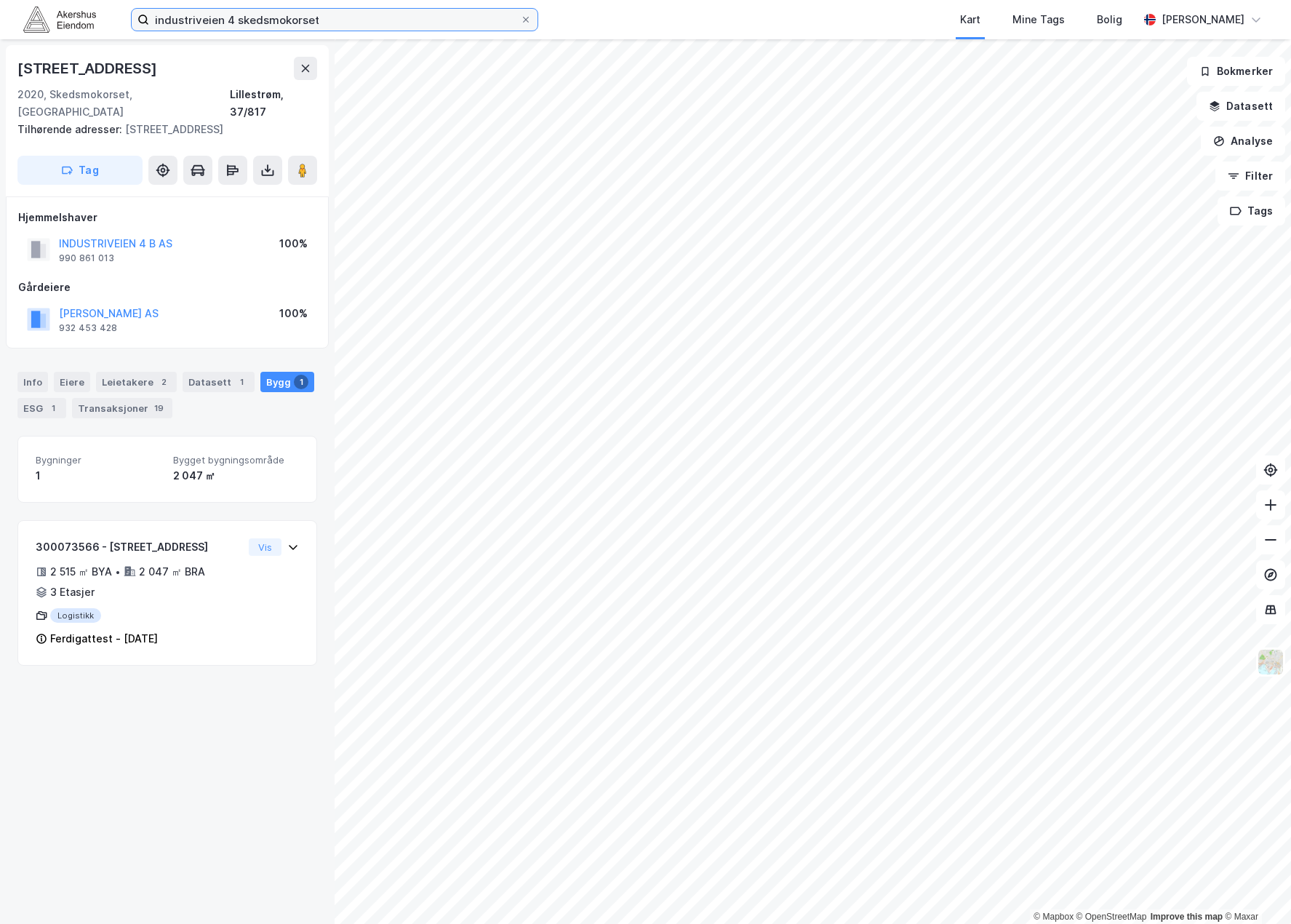
click at [282, 20] on input "industriveien 4 skedsmokorset" at bounding box center [335, 20] width 371 height 22
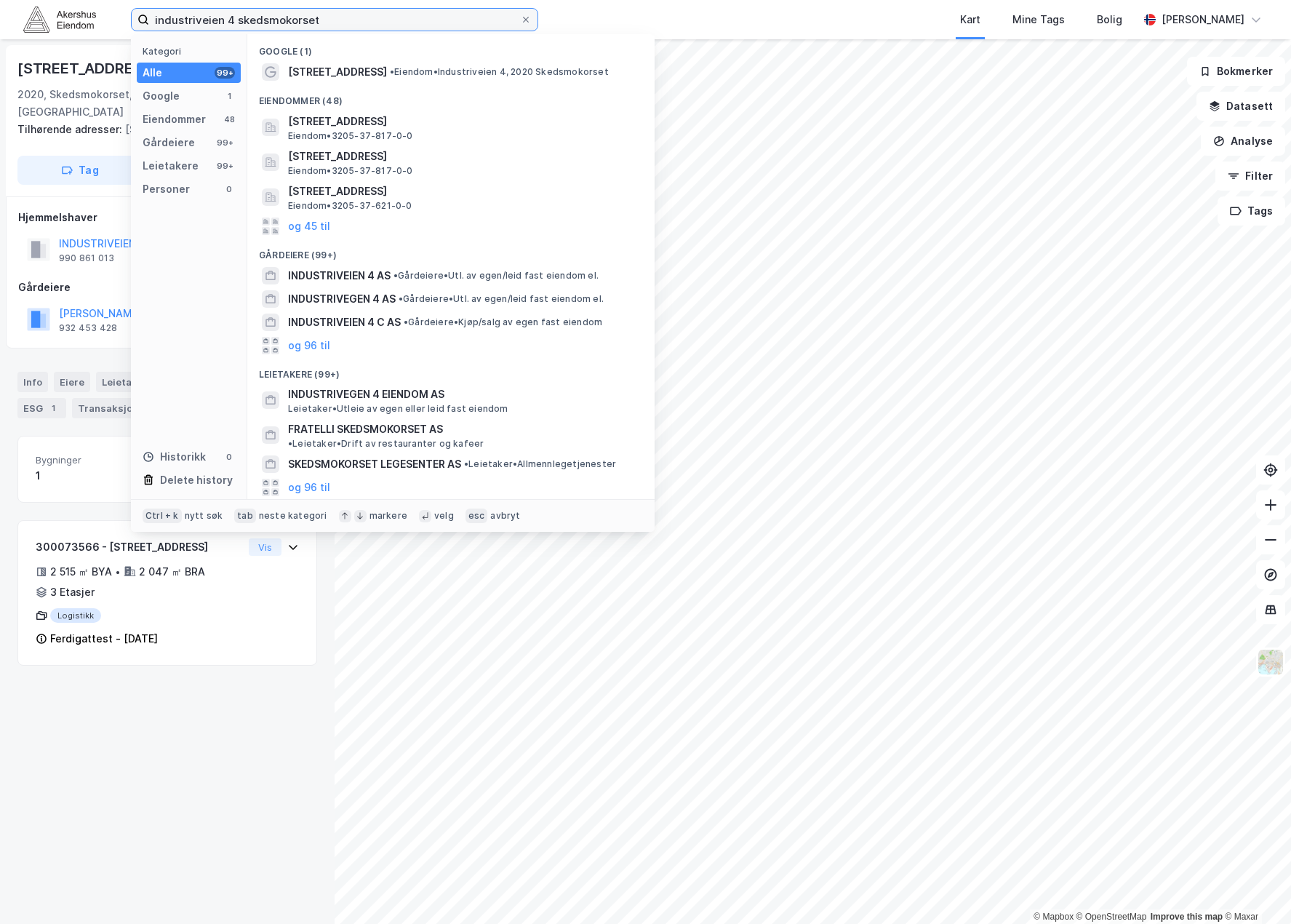
click at [282, 20] on input "industriveien 4 skedsmokorset" at bounding box center [335, 20] width 371 height 22
type input "v"
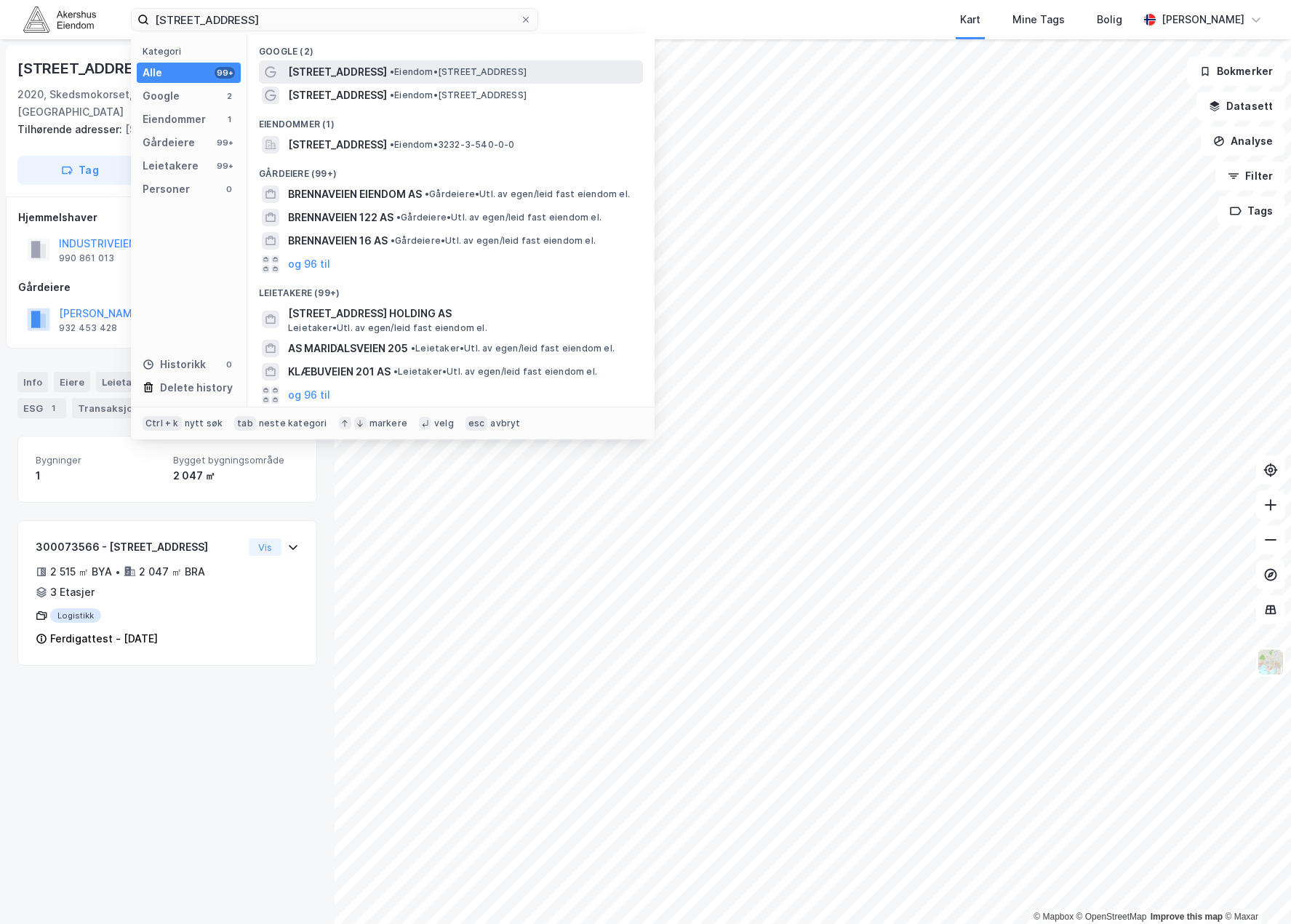
click at [396, 73] on span "• Eiendom • [STREET_ADDRESS]" at bounding box center [458, 72] width 137 height 12
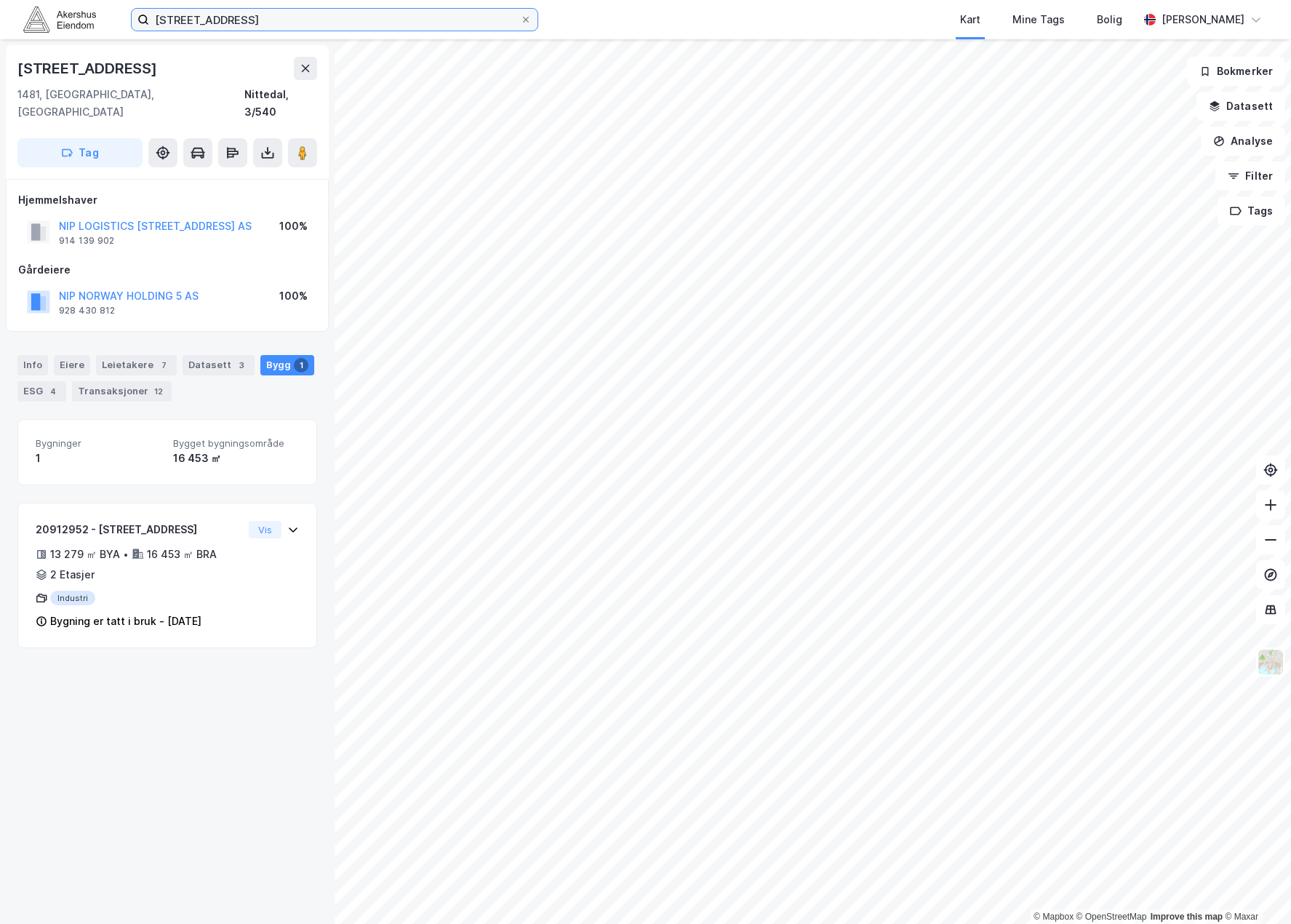
click at [285, 15] on input "[STREET_ADDRESS]" at bounding box center [335, 20] width 371 height 22
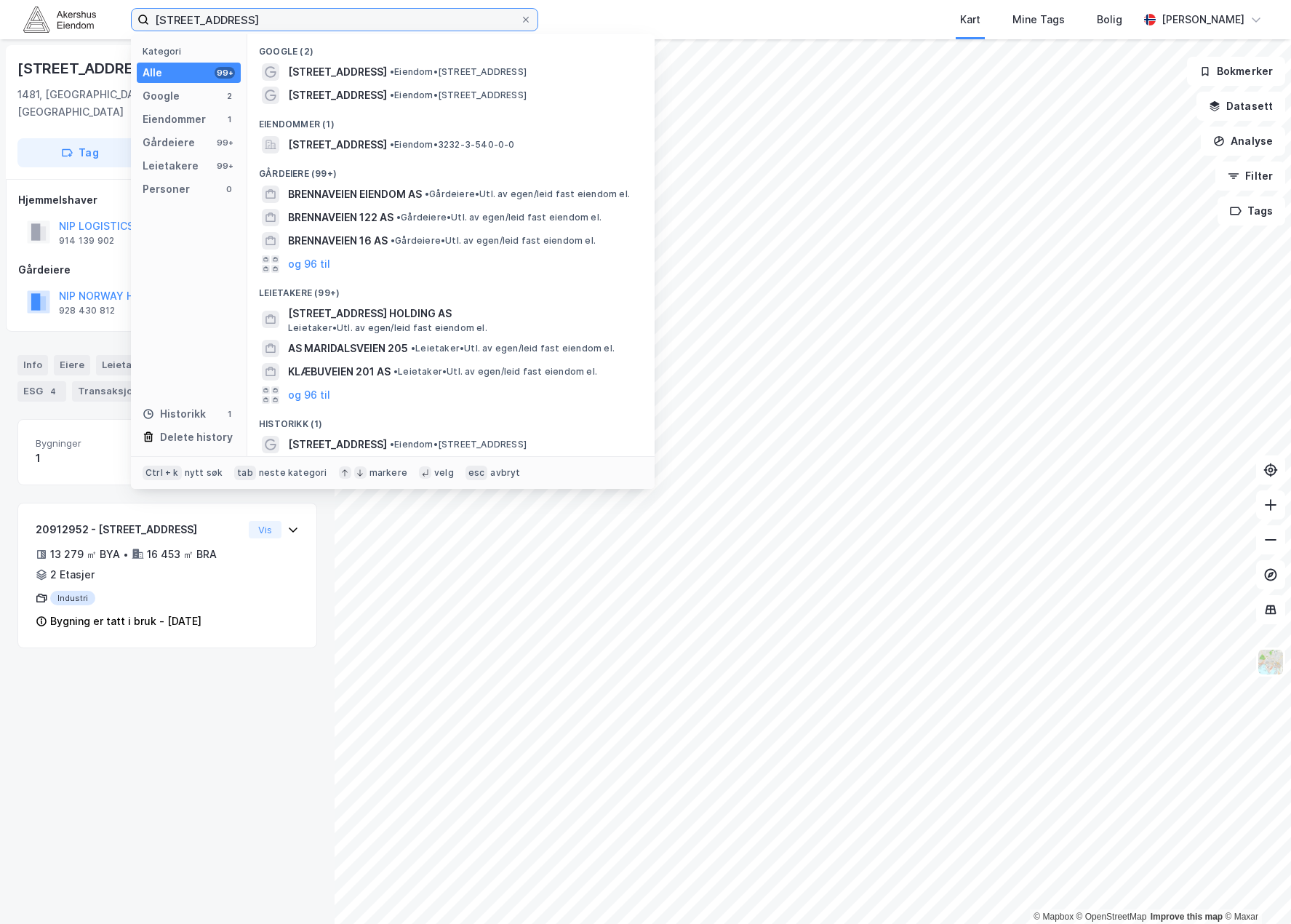
click at [285, 15] on input "[STREET_ADDRESS]" at bounding box center [335, 20] width 371 height 22
paste input "Micheletveien 59-61"
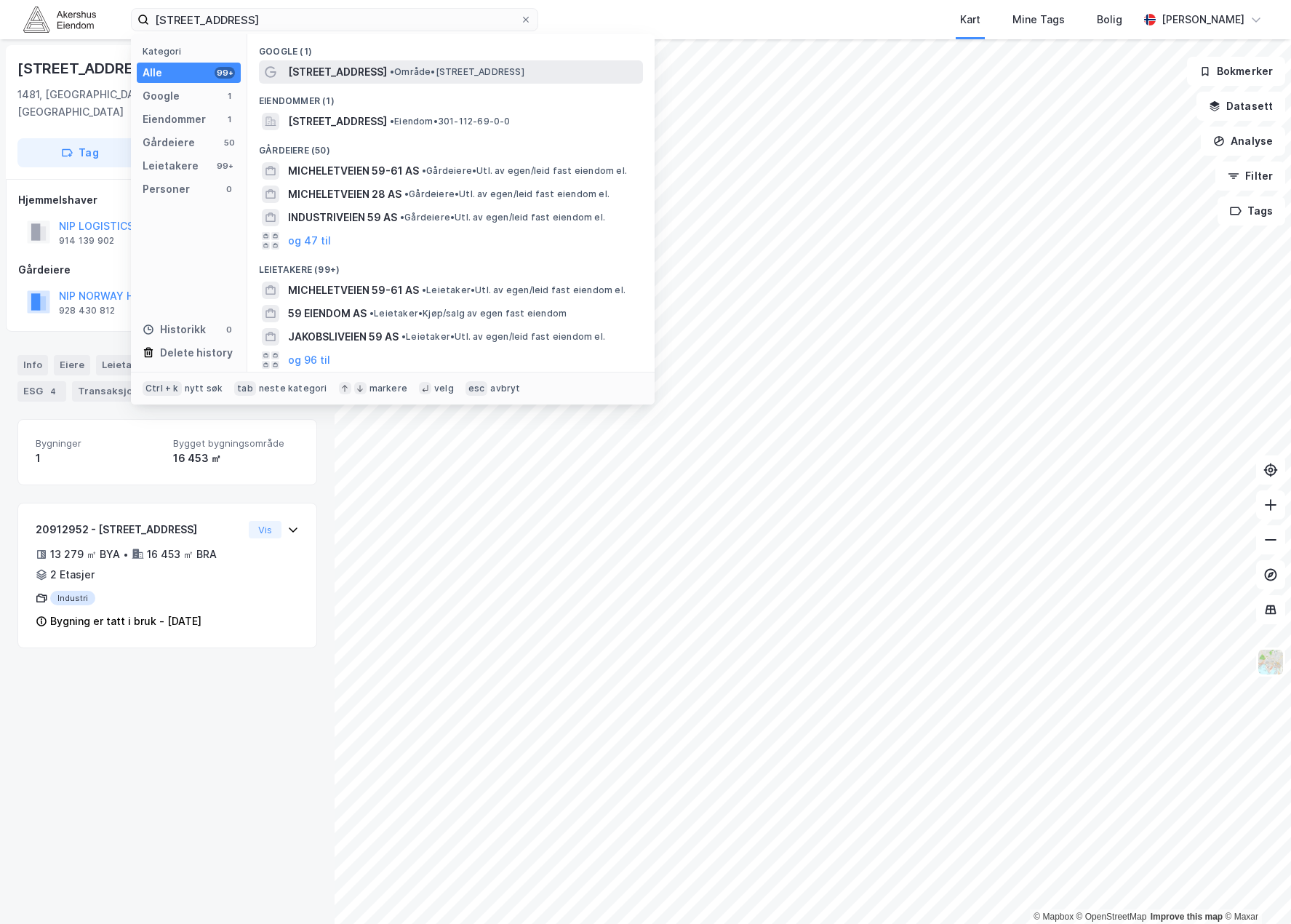
click at [436, 68] on span "• Område • [STREET_ADDRESS]" at bounding box center [457, 72] width 135 height 12
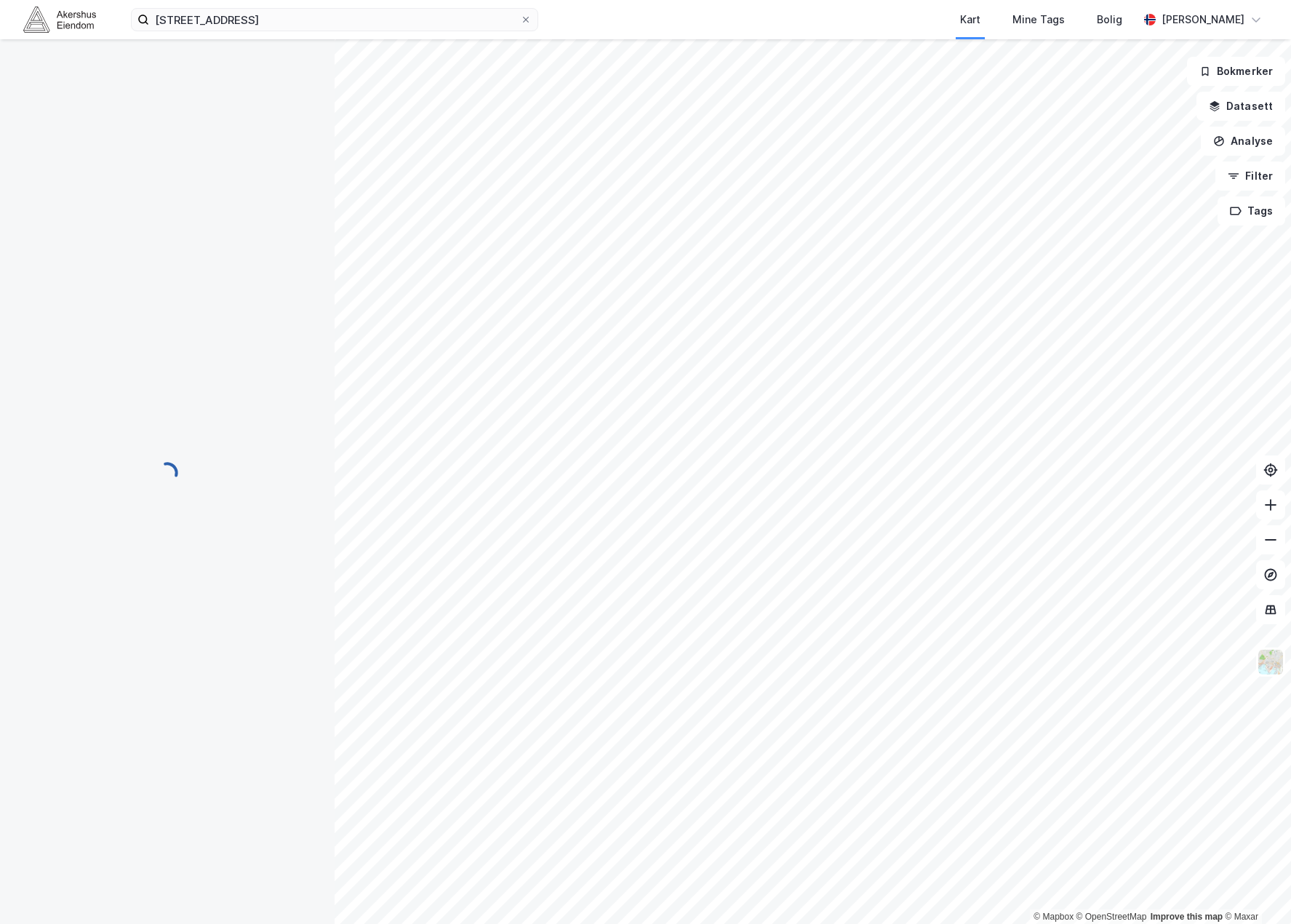
scroll to position [78, 0]
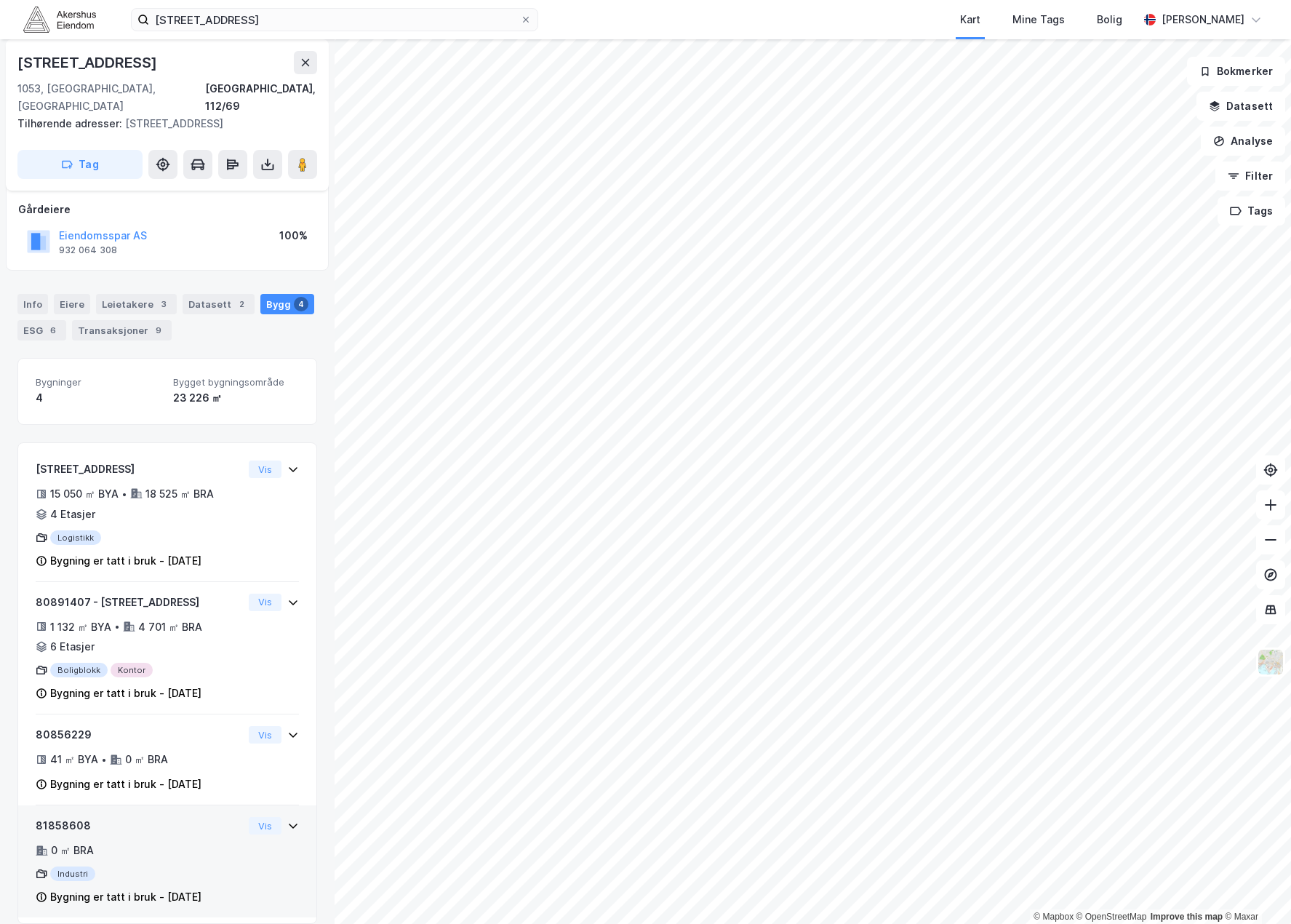
click at [138, 817] on div "81858608" at bounding box center [139, 825] width 207 height 18
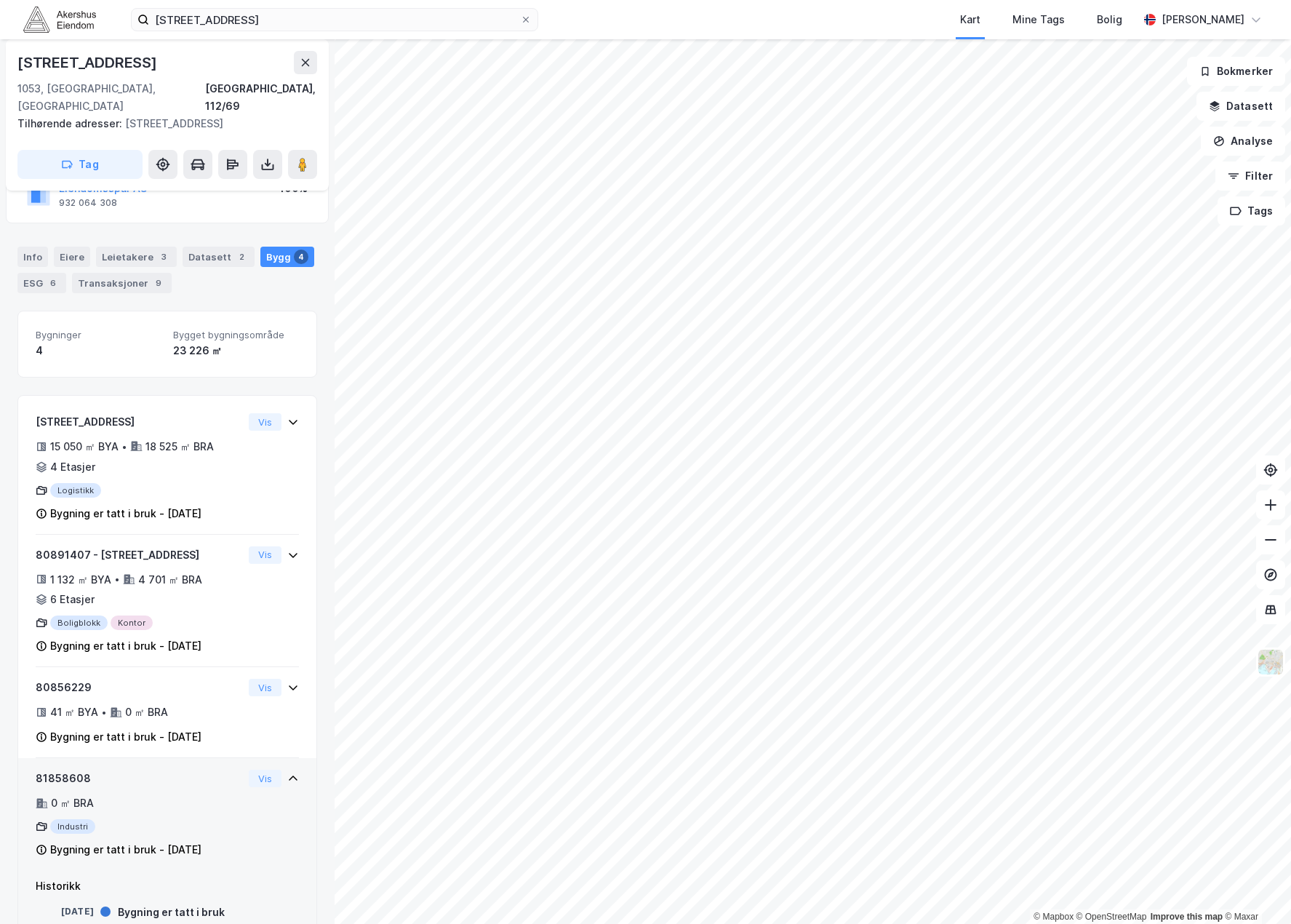
scroll to position [146, 0]
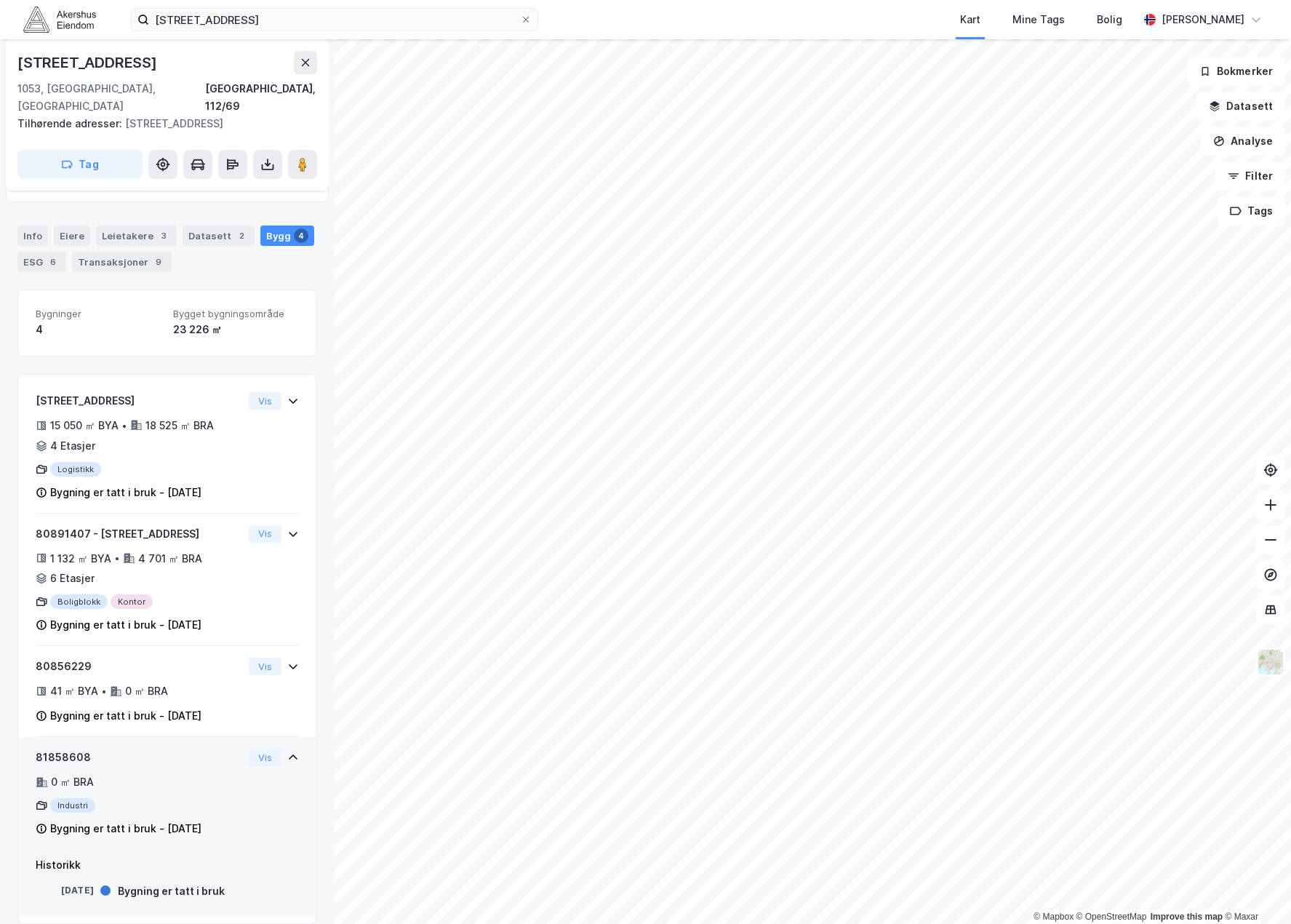
click at [161, 748] on div "81858608" at bounding box center [139, 757] width 207 height 18
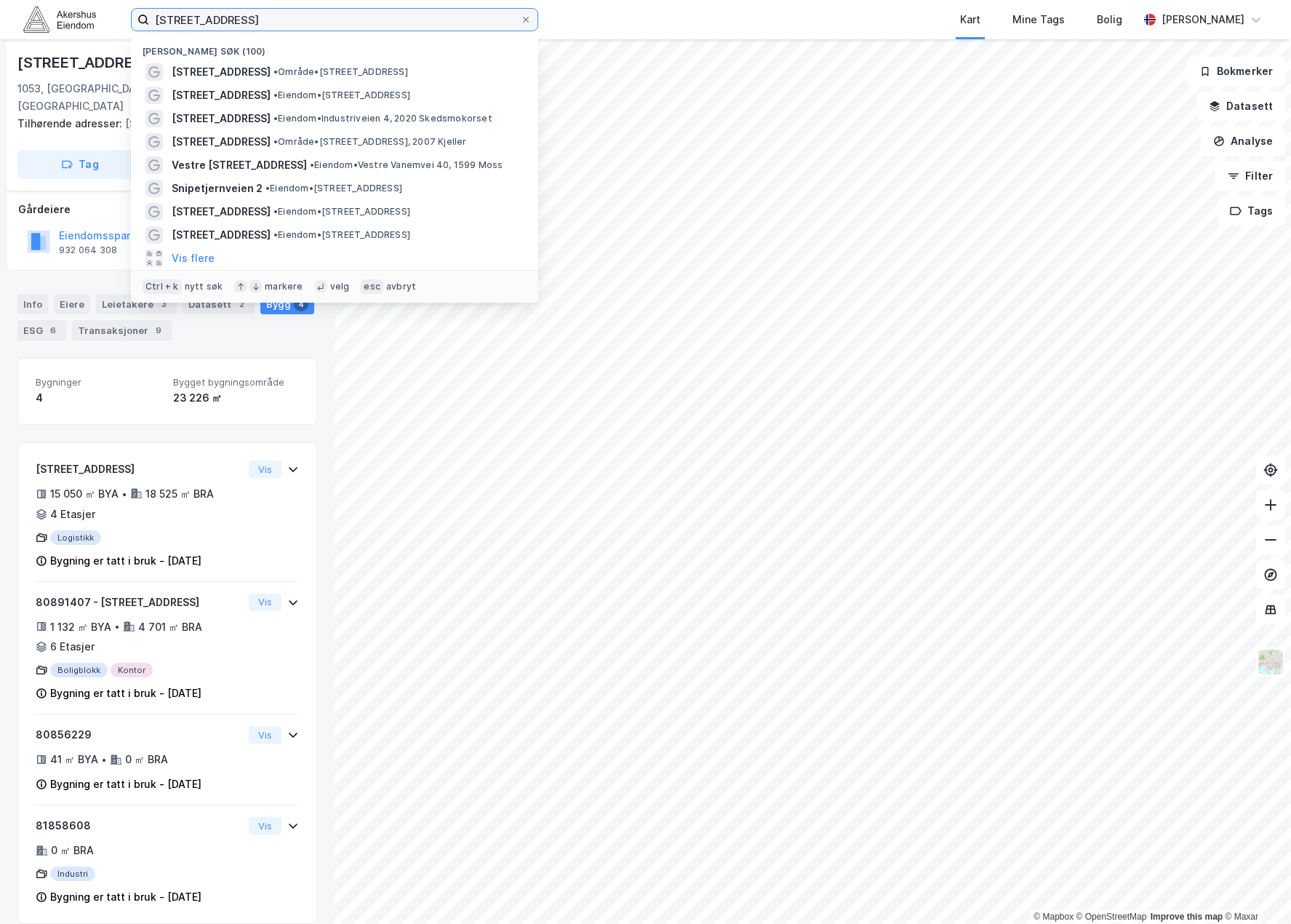
click at [318, 29] on input "[STREET_ADDRESS]" at bounding box center [335, 20] width 371 height 22
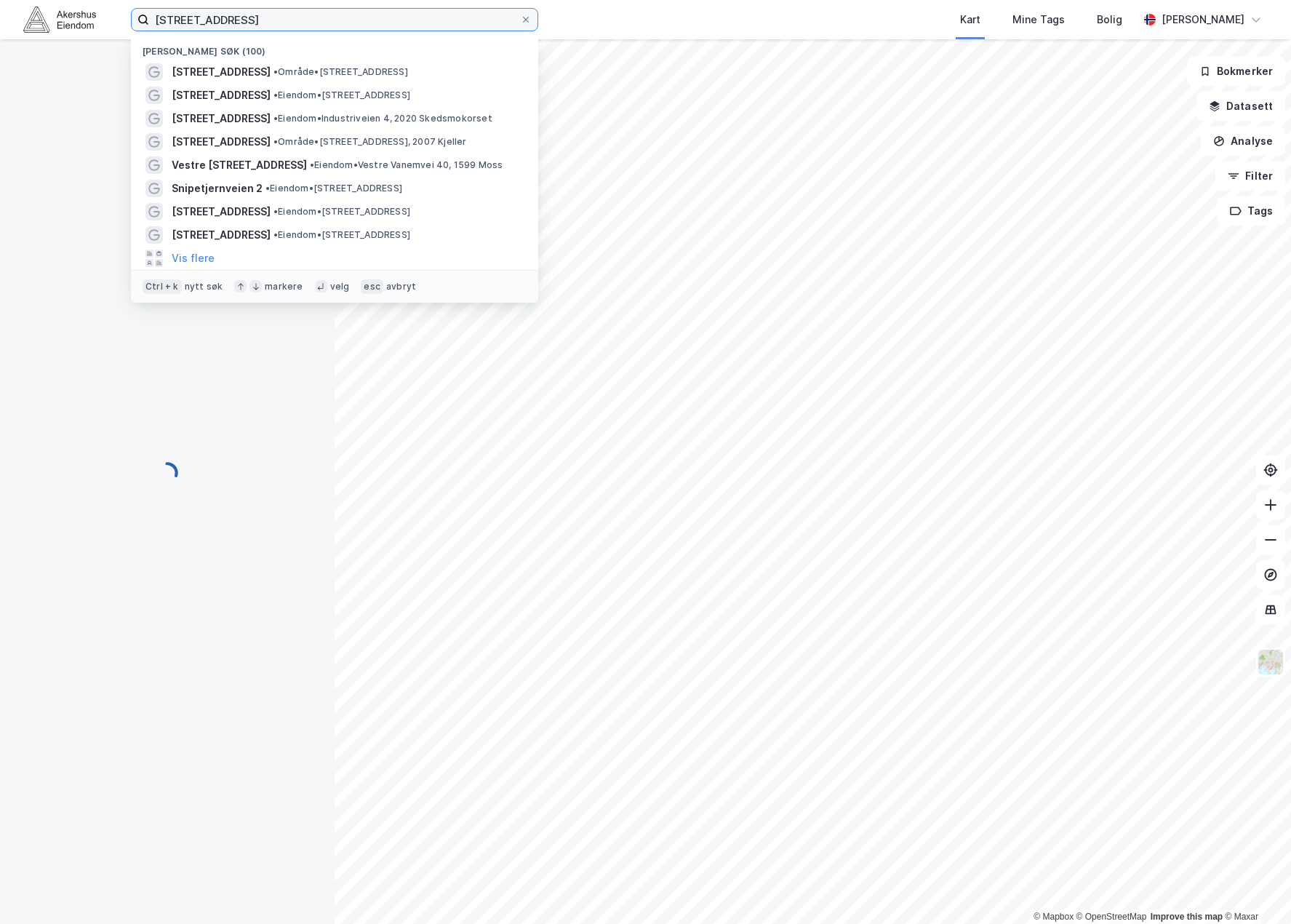
click at [318, 29] on input "[STREET_ADDRESS]" at bounding box center [335, 20] width 371 height 22
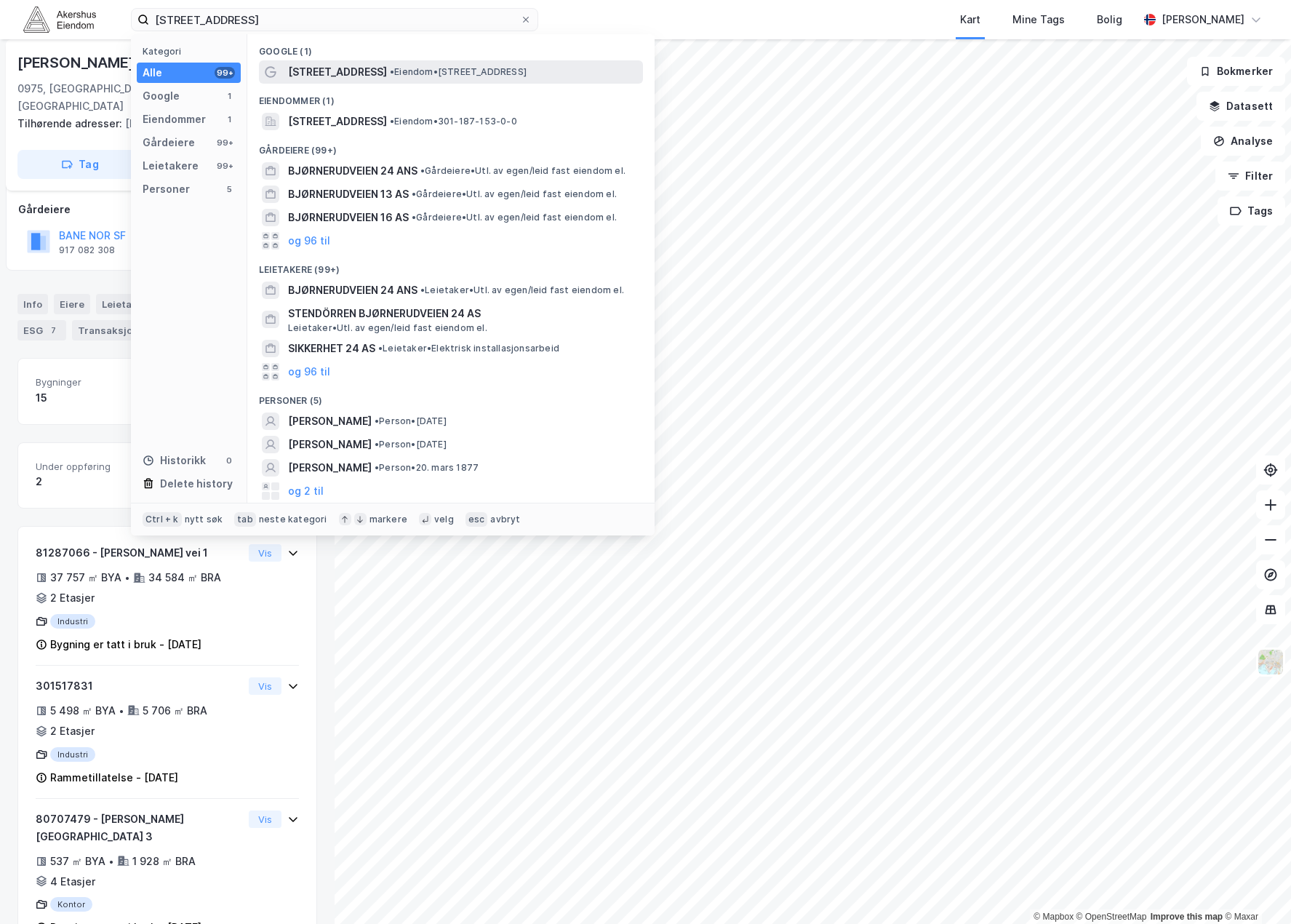
click at [345, 77] on span "[STREET_ADDRESS]" at bounding box center [338, 72] width 99 height 18
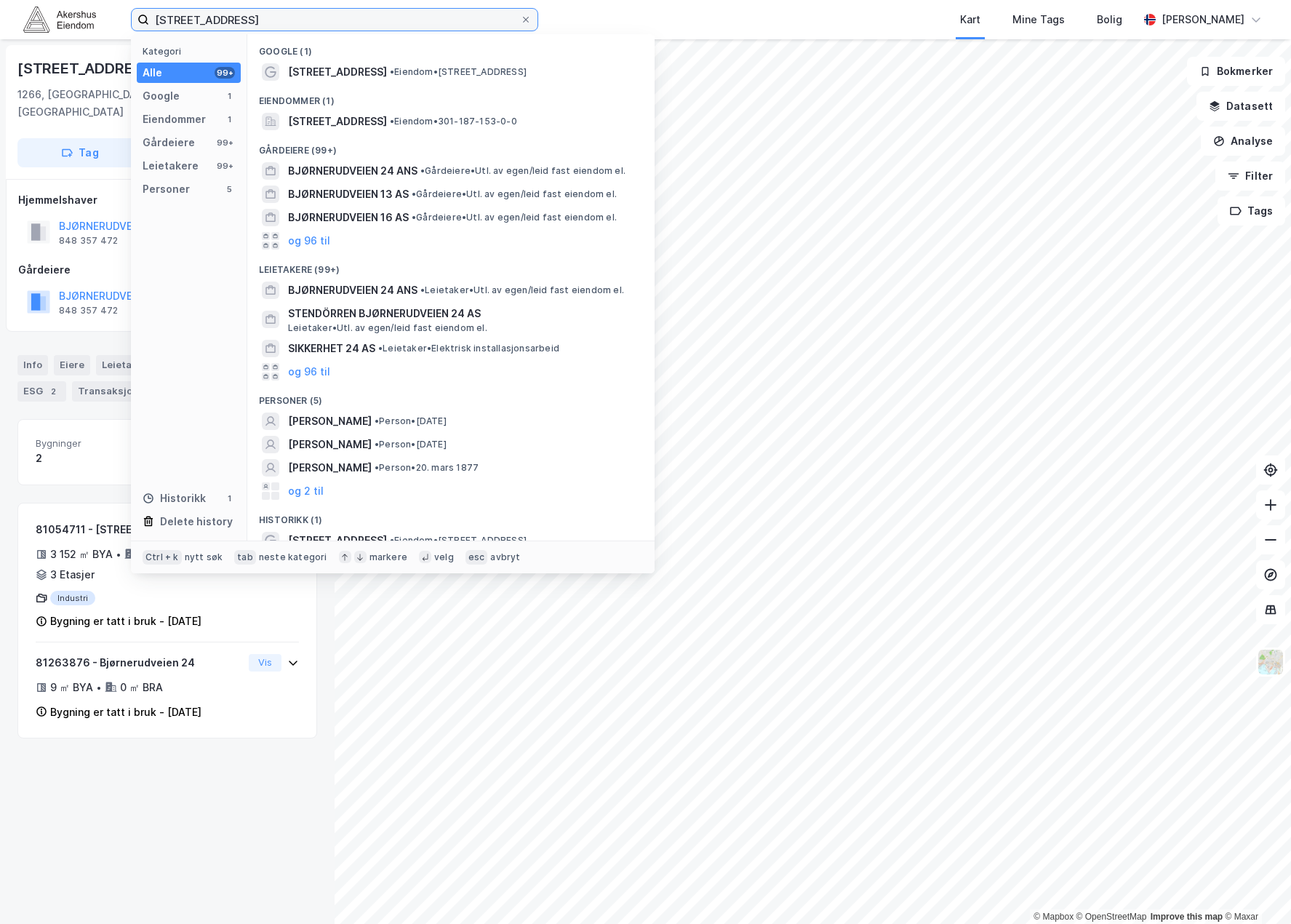
click at [262, 17] on input "[STREET_ADDRESS]" at bounding box center [335, 20] width 371 height 22
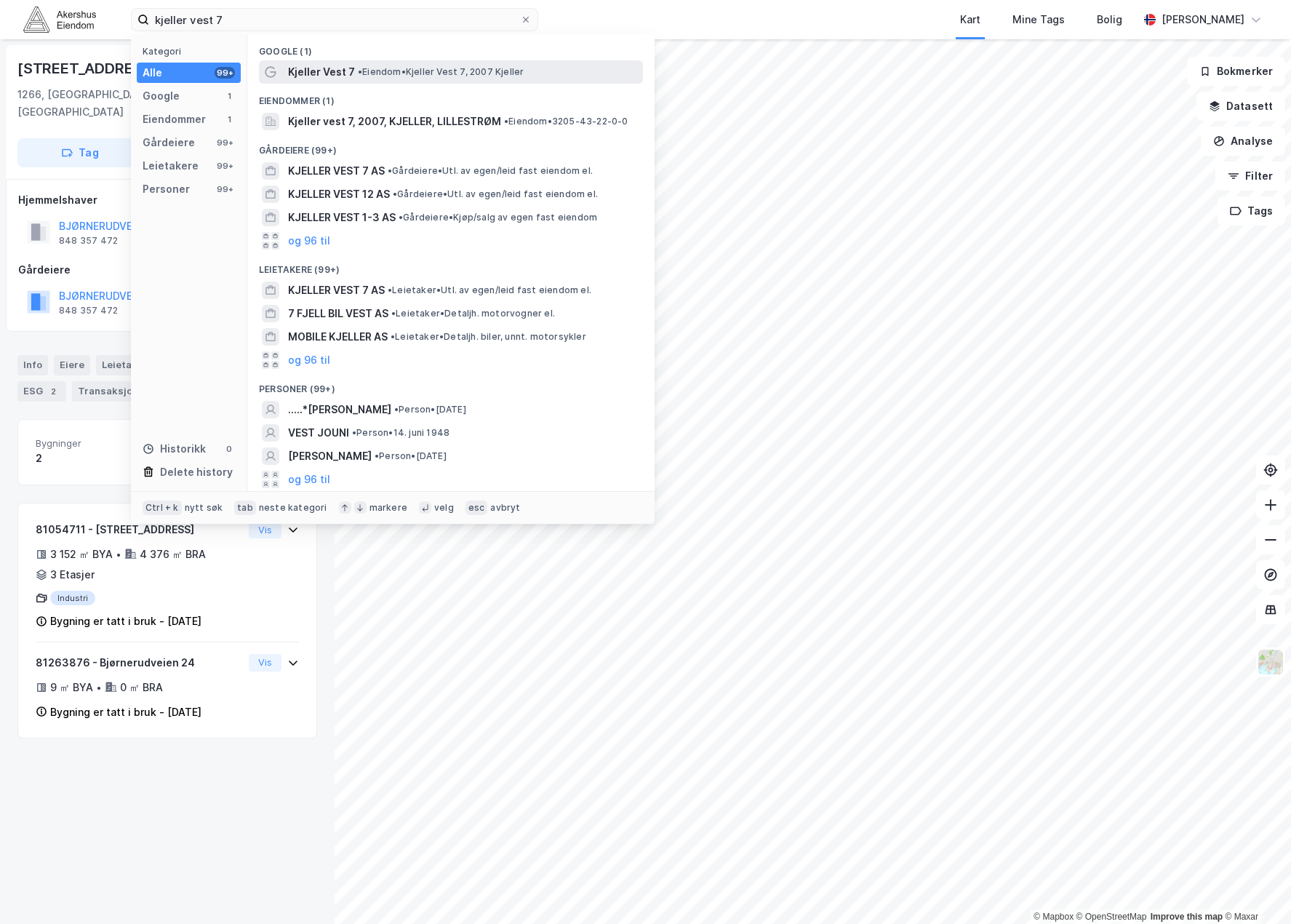
click at [355, 81] on div "Kjeller Vest 7 • [PERSON_NAME] Vest 7, 2007 Kjeller" at bounding box center [451, 72] width 384 height 24
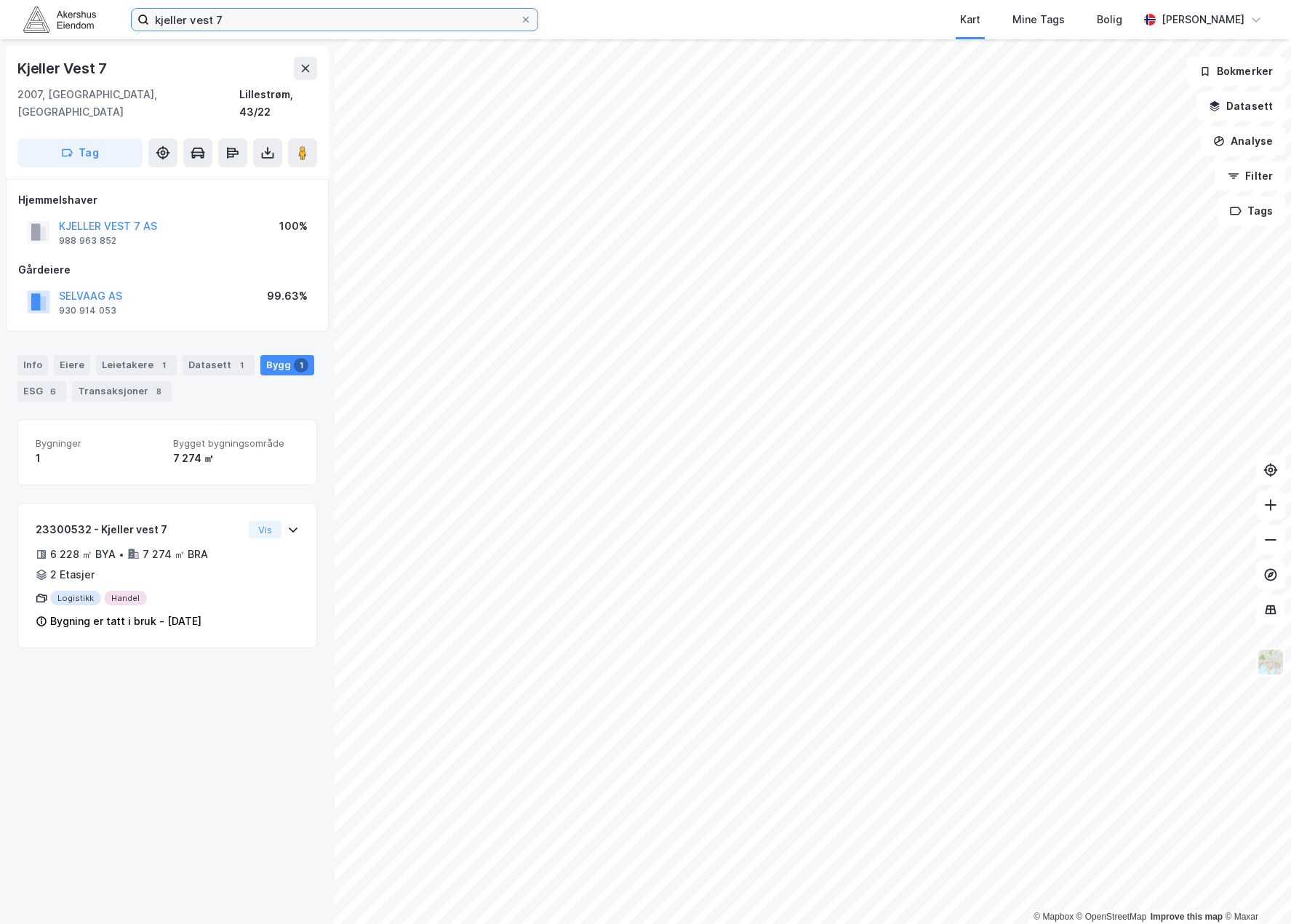
click at [250, 18] on input "kjeller vest 7" at bounding box center [335, 20] width 371 height 22
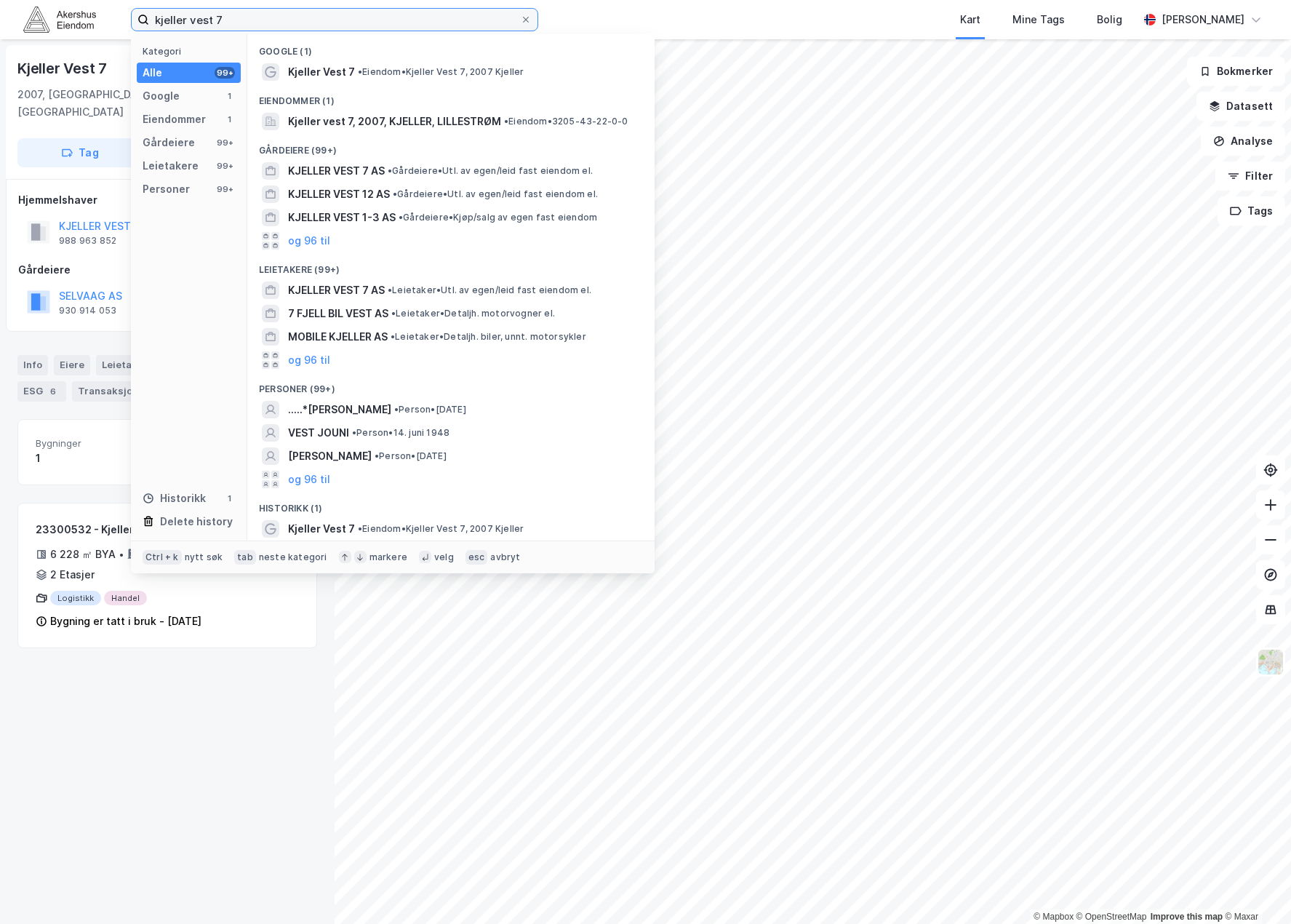
click at [250, 18] on input "kjeller vest 7" at bounding box center [335, 20] width 371 height 22
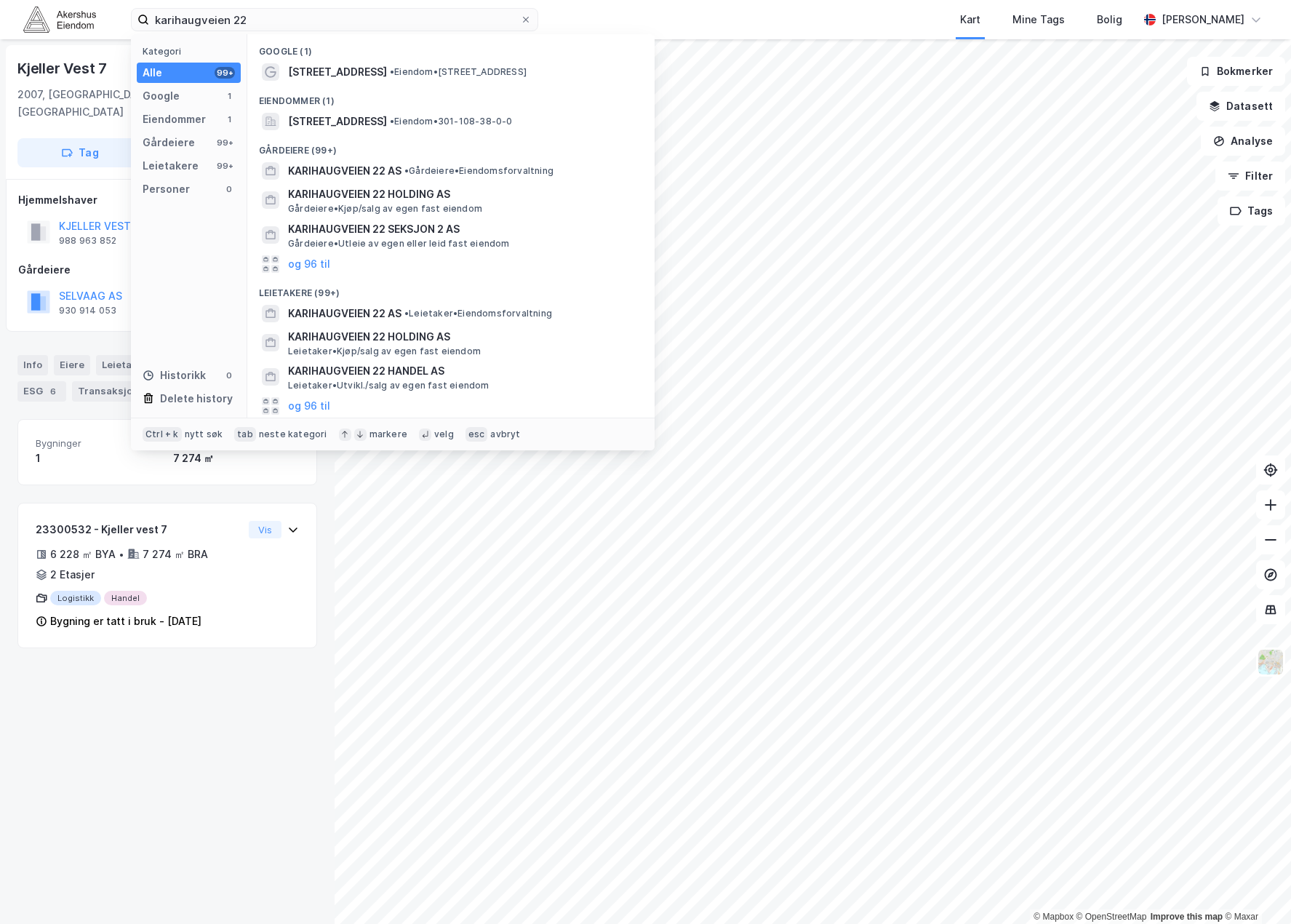
click at [422, 59] on div "Google (1)" at bounding box center [451, 47] width 408 height 26
click at [422, 68] on span "• Eiendom • [STREET_ADDRESS]" at bounding box center [458, 72] width 137 height 12
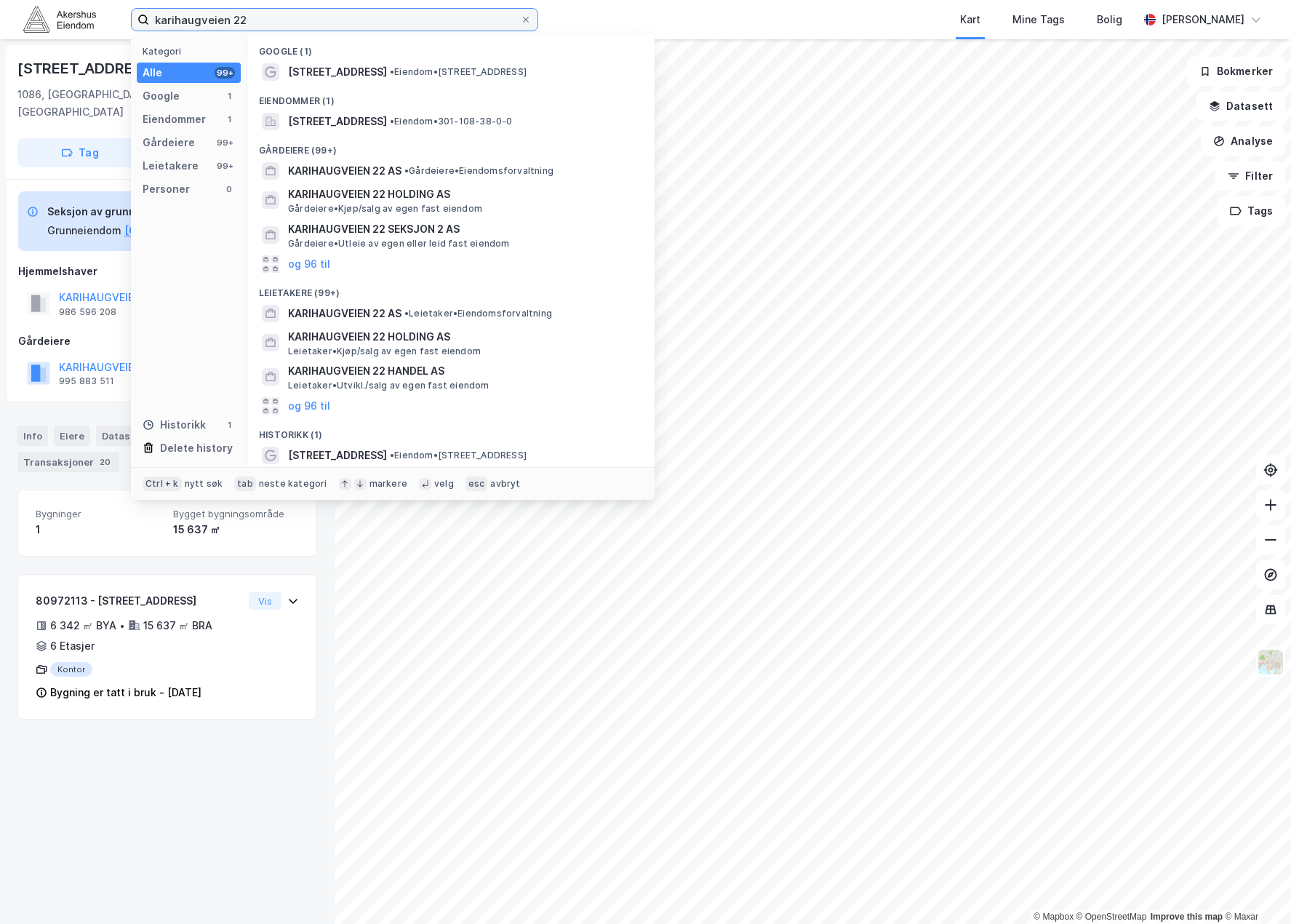
click at [221, 18] on input "karihaugveien 22" at bounding box center [335, 20] width 371 height 22
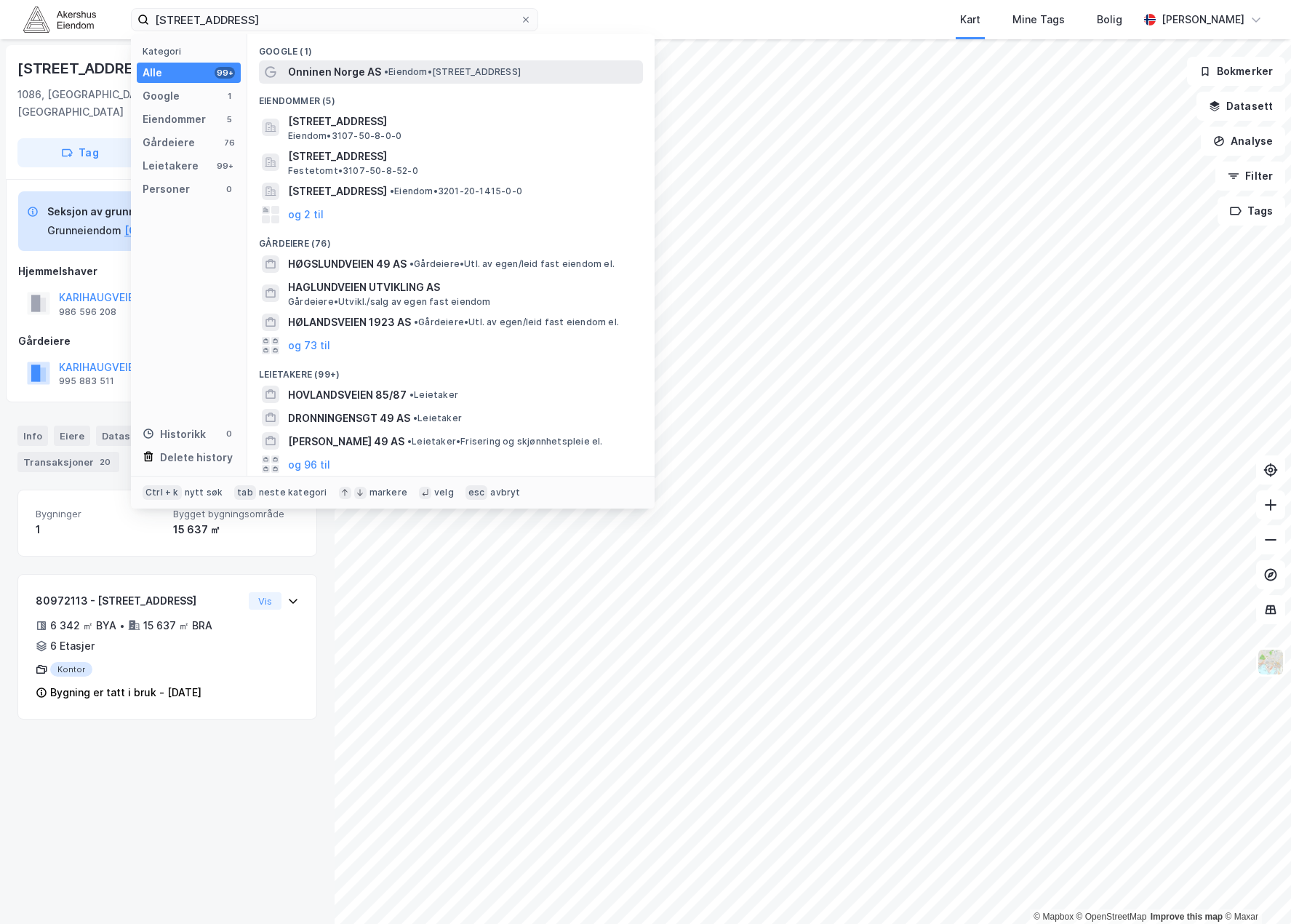
click at [403, 73] on span "• Eiendom • [STREET_ADDRESS]" at bounding box center [452, 72] width 137 height 12
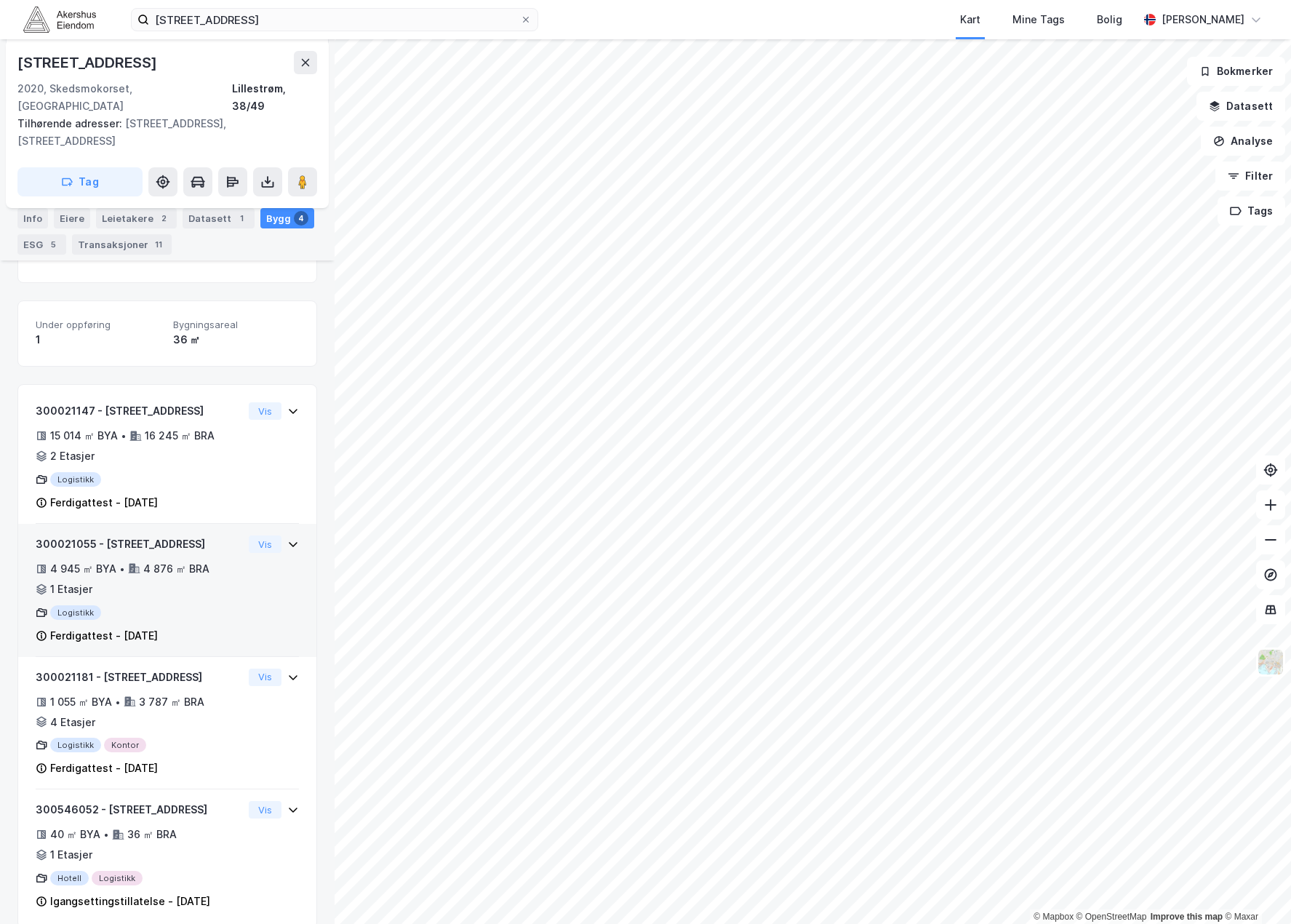
scroll to position [241, 0]
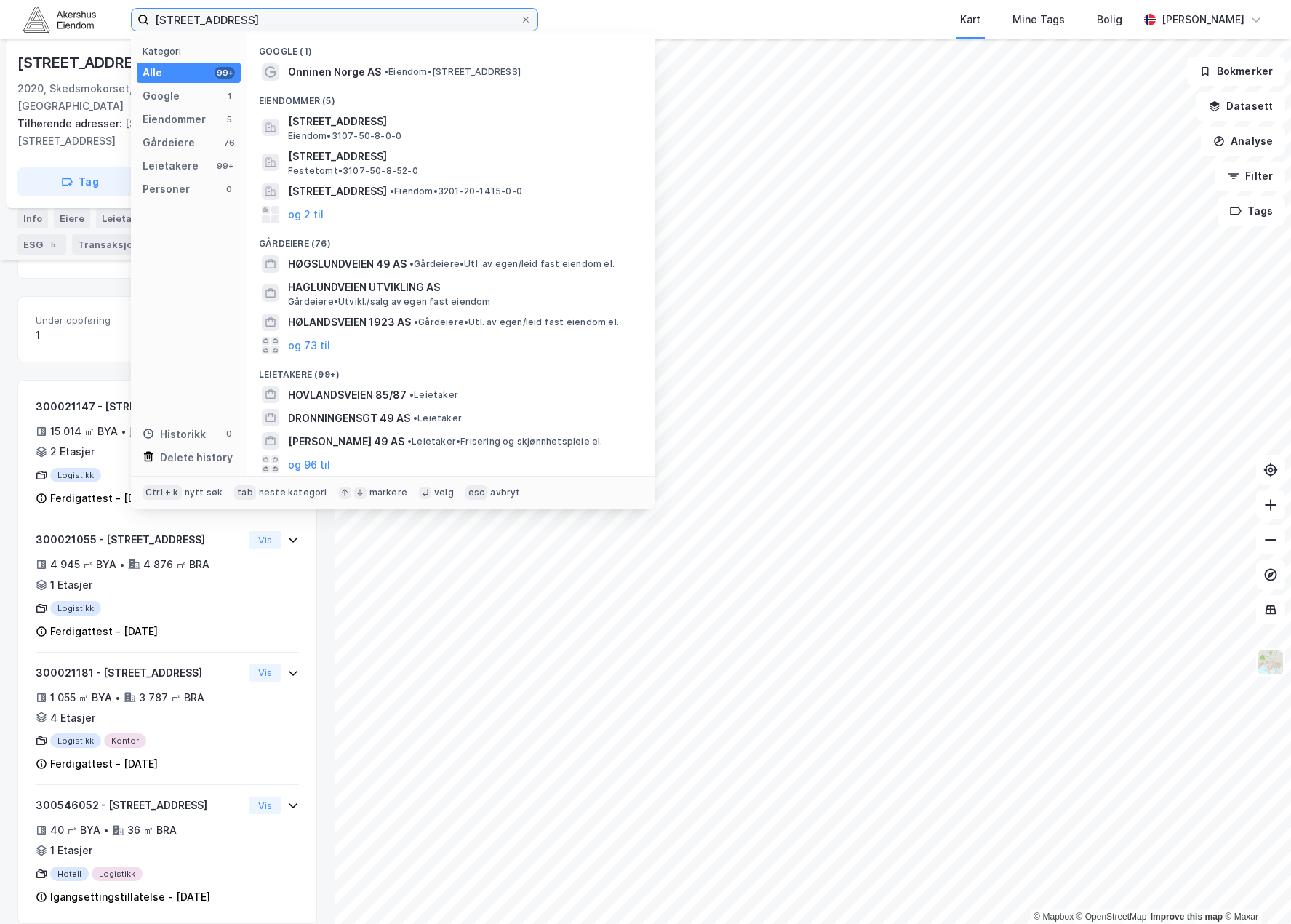
click at [249, 18] on input "[STREET_ADDRESS]" at bounding box center [335, 20] width 371 height 22
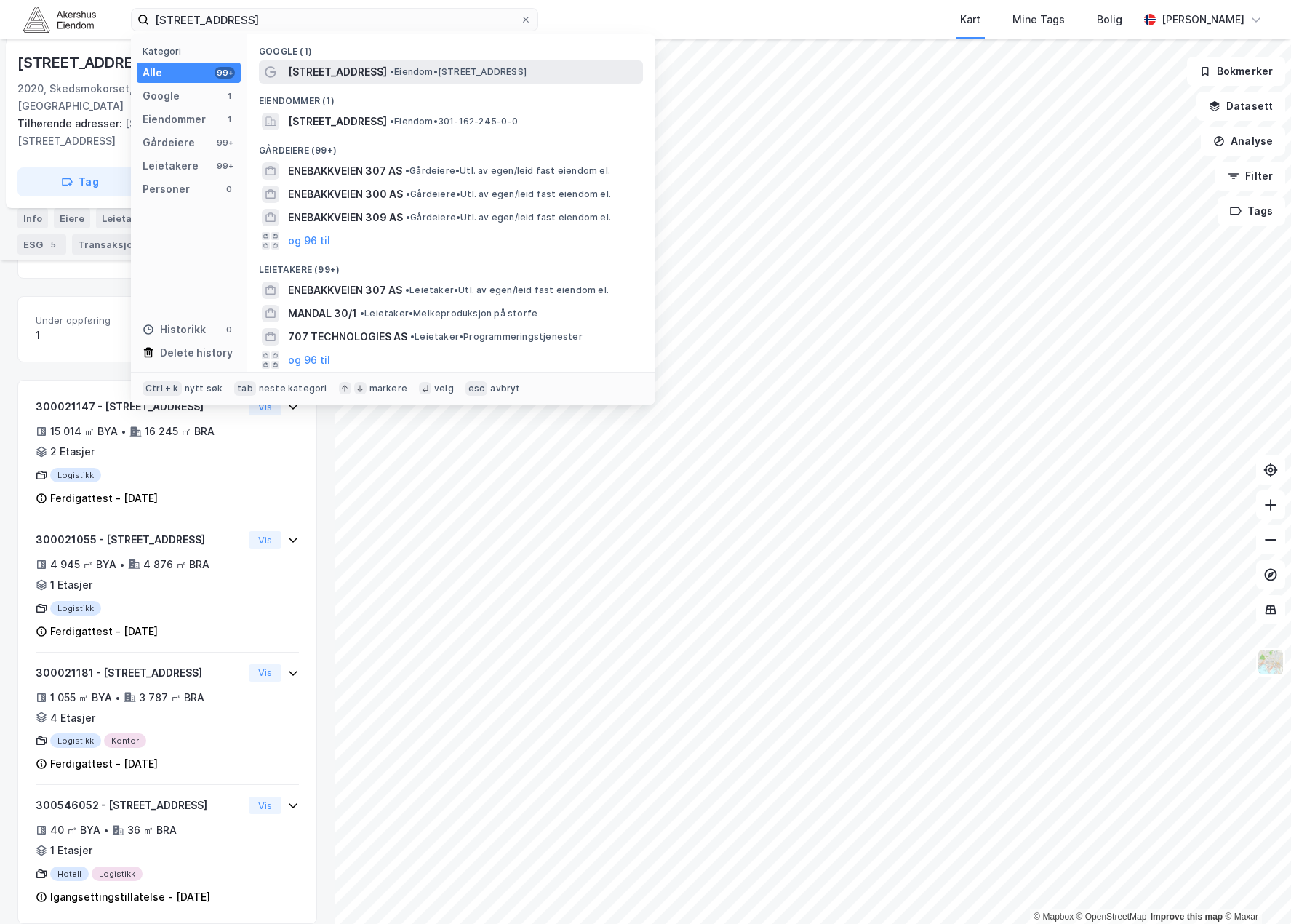
click at [348, 71] on span "[STREET_ADDRESS]" at bounding box center [338, 72] width 99 height 18
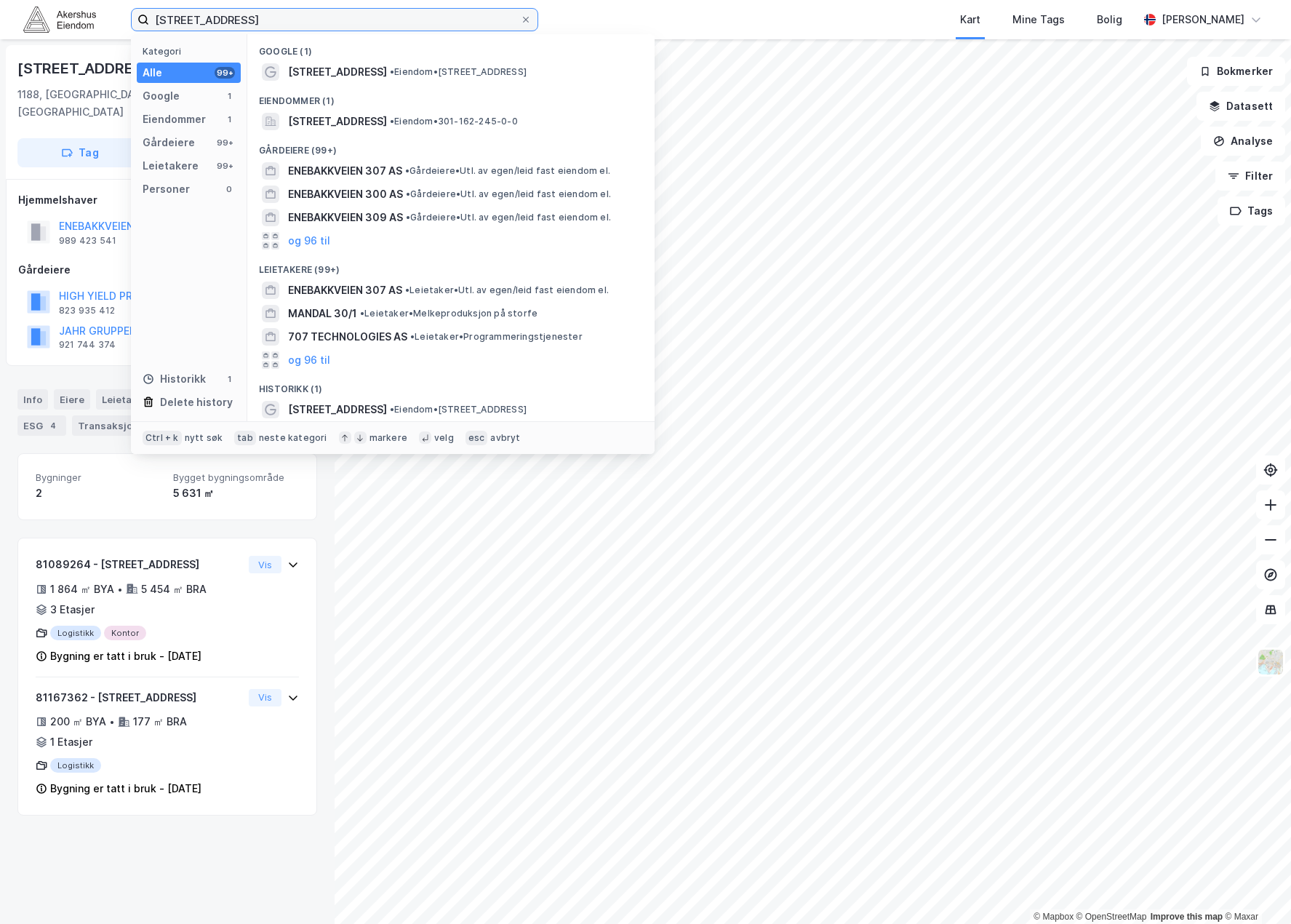
click at [306, 21] on input "[STREET_ADDRESS]" at bounding box center [335, 20] width 371 height 22
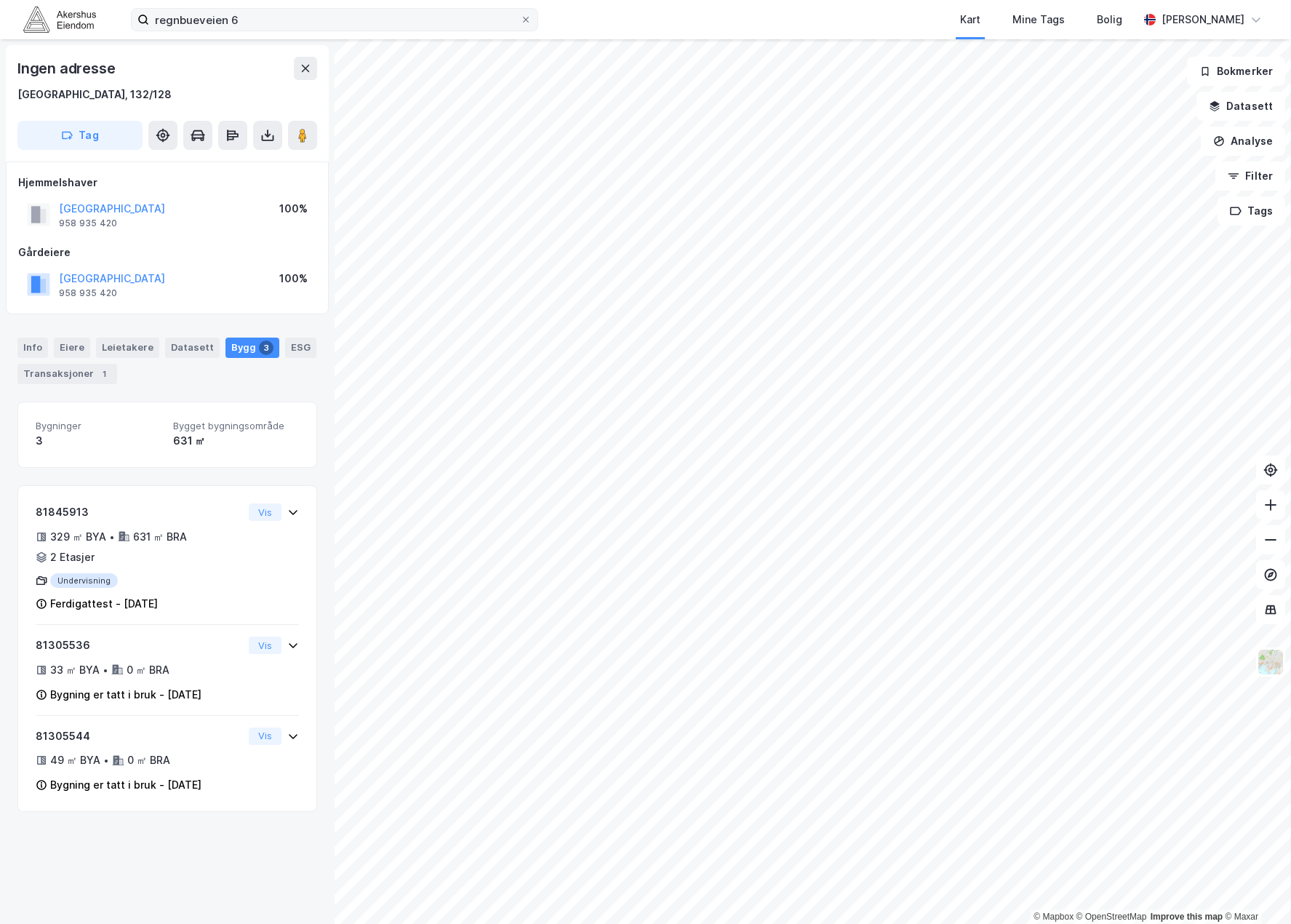
click at [350, 27] on label "regnbueveien 6" at bounding box center [335, 20] width 408 height 24
click at [350, 27] on input "regnbueveien 6" at bounding box center [335, 20] width 371 height 22
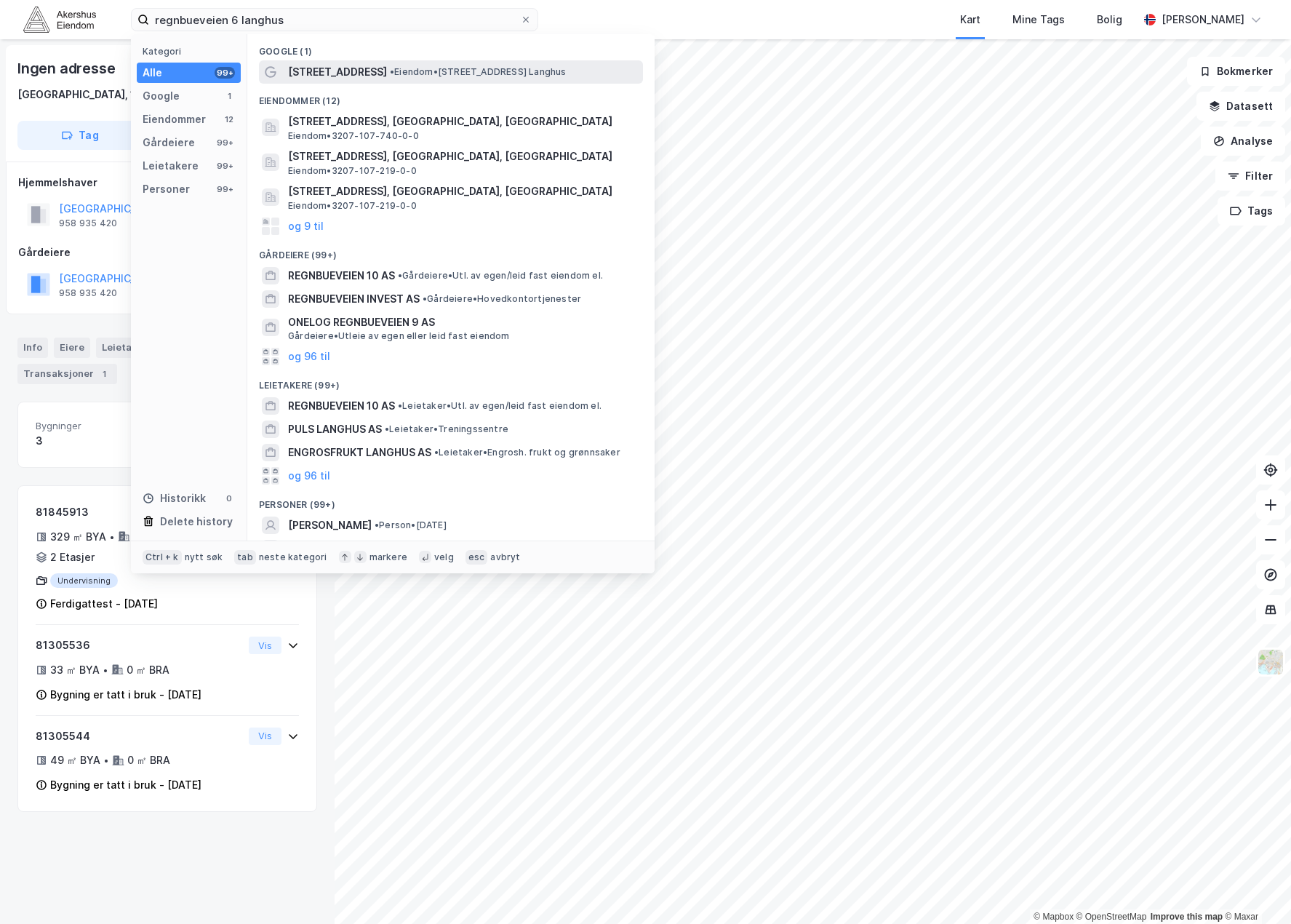
drag, startPoint x: 431, startPoint y: 57, endPoint x: 433, endPoint y: 65, distance: 8.2
click at [432, 59] on div "Google (1)" at bounding box center [451, 47] width 408 height 26
click at [436, 74] on span "• Eiendom • [STREET_ADDRESS]" at bounding box center [478, 72] width 177 height 12
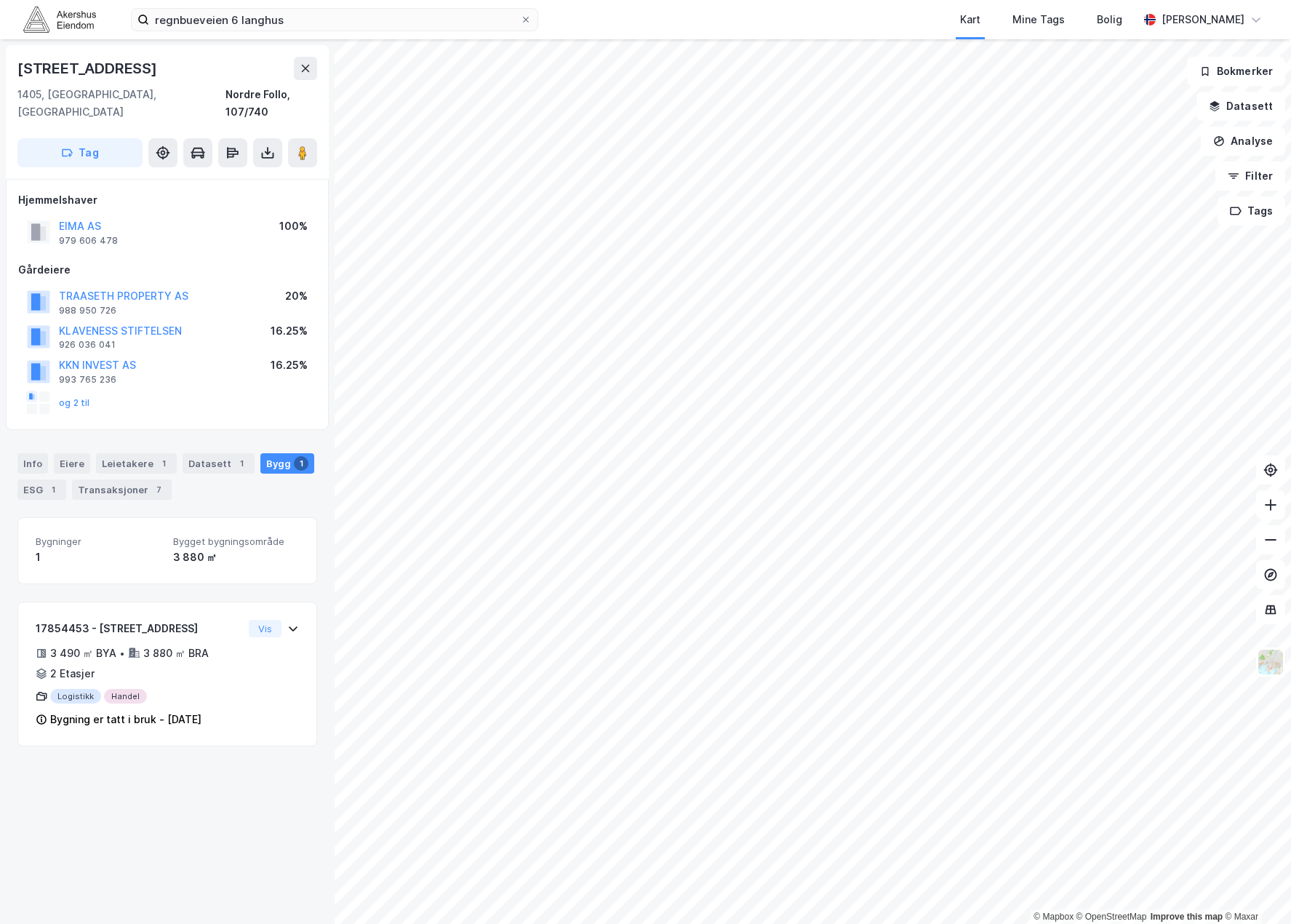
click at [227, 2] on div "regnbueveien 6 langhus Kart Mine Tags Bolig [PERSON_NAME]" at bounding box center [645, 19] width 1291 height 39
click at [223, 17] on input "regnbueveien 6 langhus" at bounding box center [335, 20] width 371 height 22
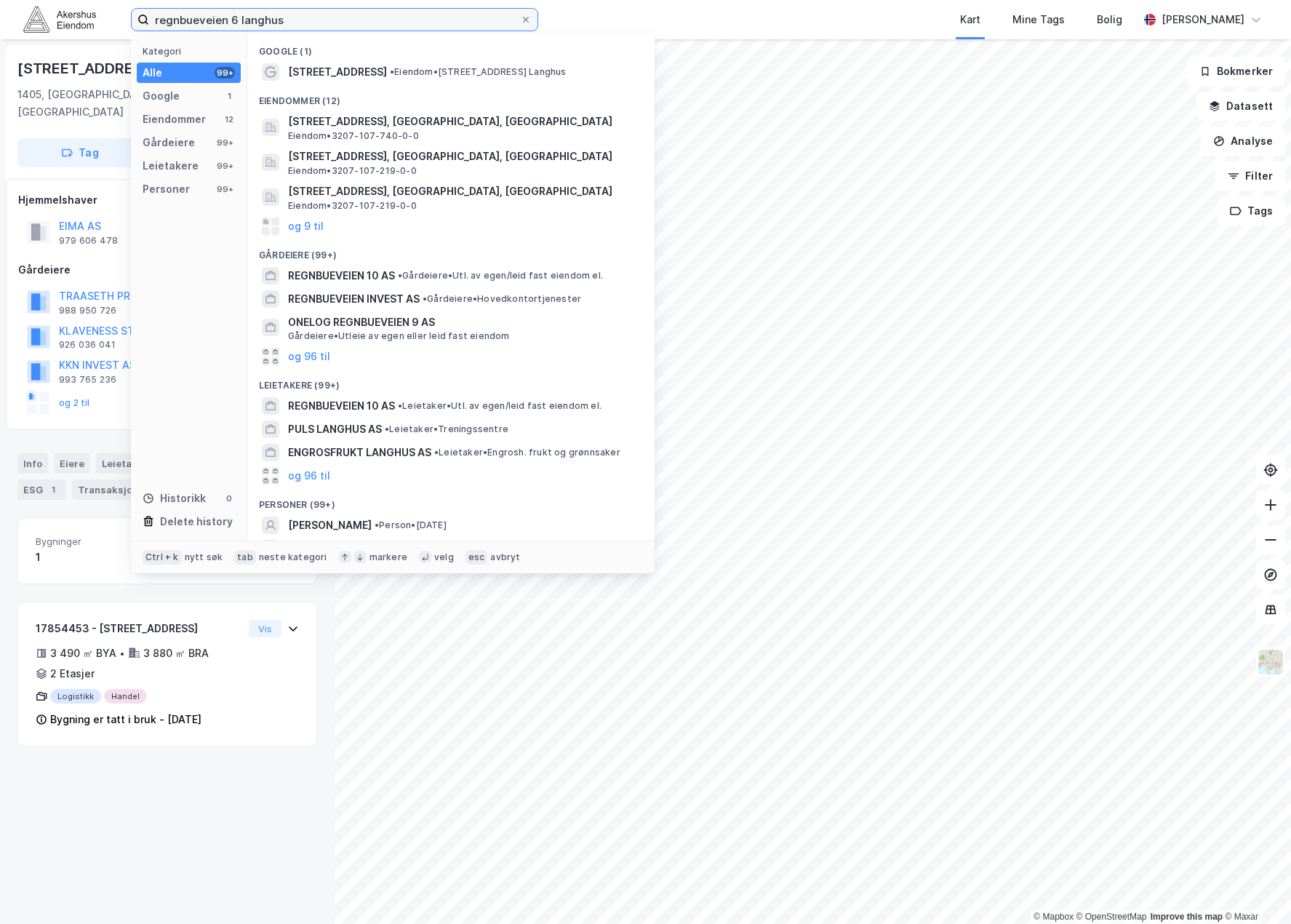
click at [223, 17] on input "regnbueveien 6 langhus" at bounding box center [335, 20] width 371 height 22
click at [222, 16] on input "regnbueveien 6 langhus" at bounding box center [335, 20] width 371 height 22
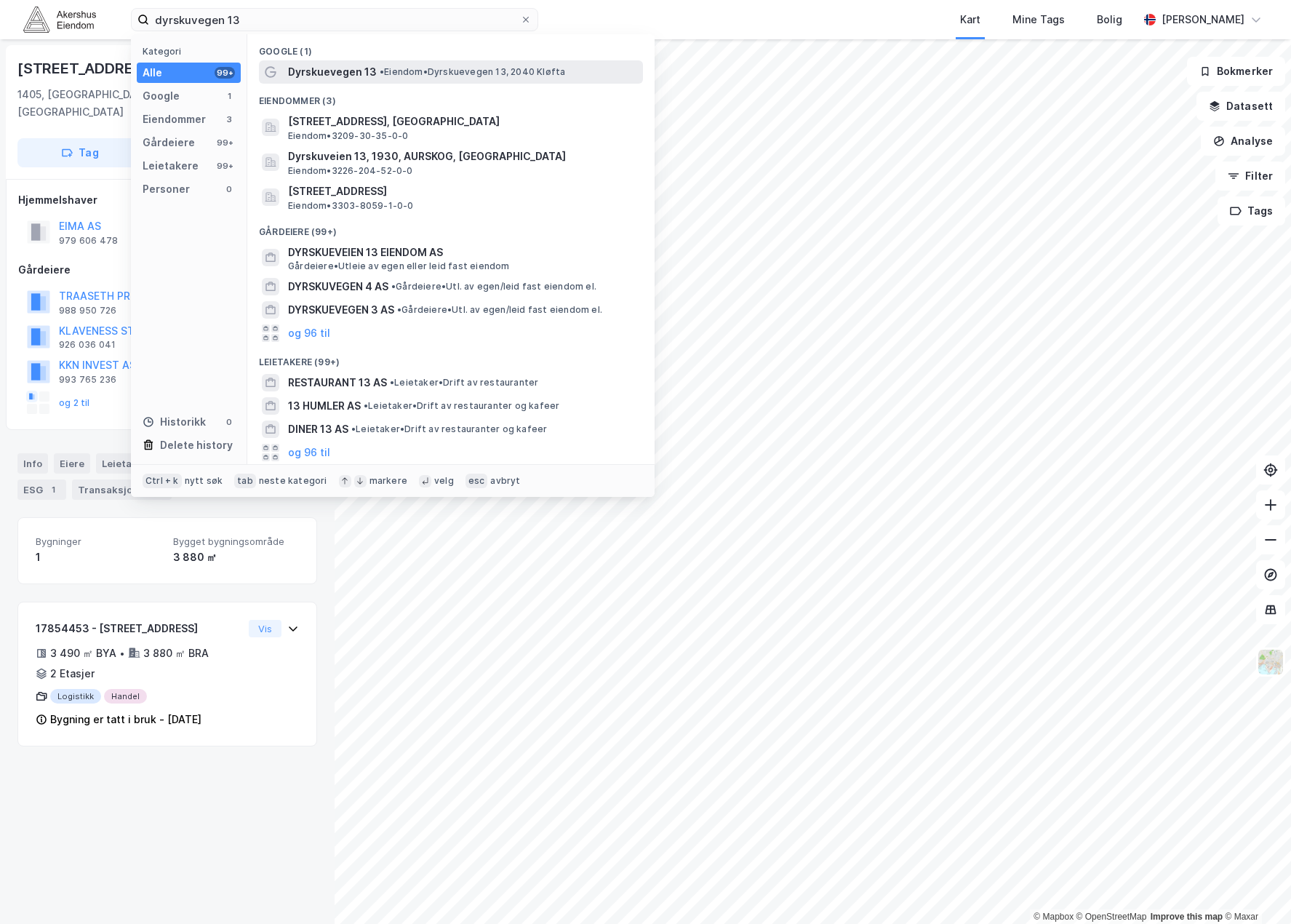
click at [398, 61] on div "Dyrskuevegen 13 • Eiendom • Dyrskuevegen 13, 2040 [GEOGRAPHIC_DATA]" at bounding box center [451, 72] width 384 height 24
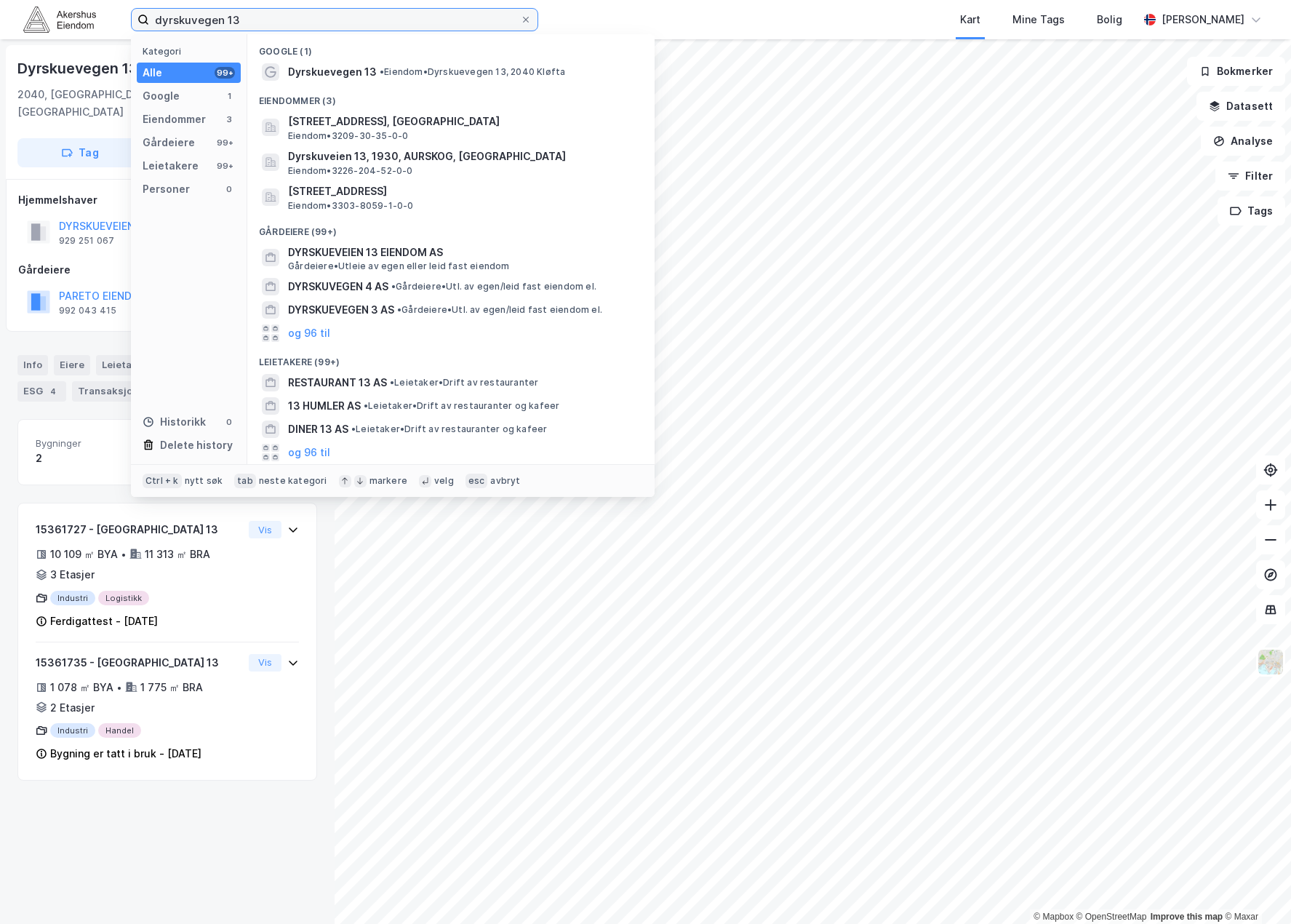
click at [230, 19] on input "dyrskuvegen 13" at bounding box center [335, 20] width 371 height 22
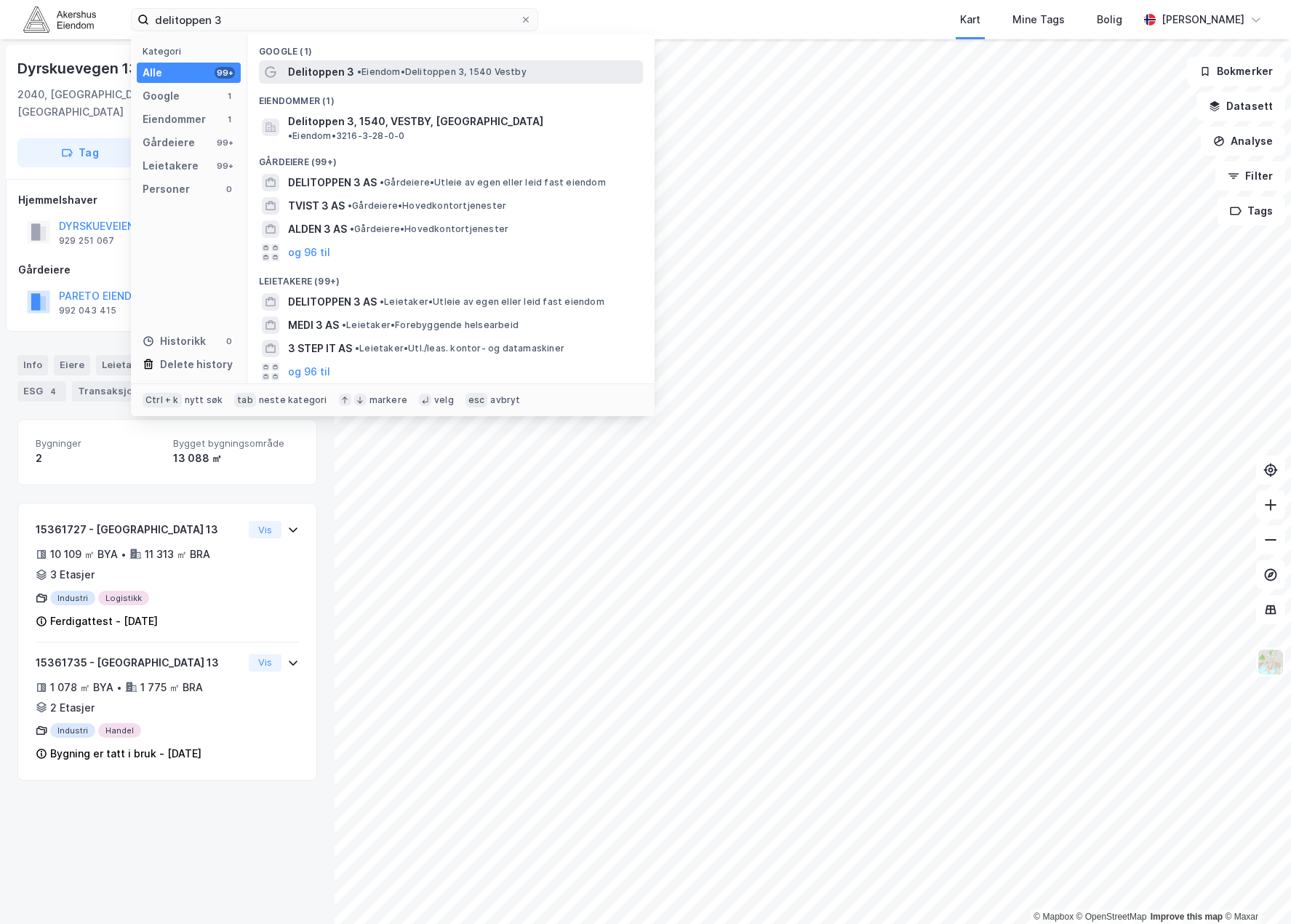
click at [344, 73] on span "Delitoppen 3" at bounding box center [321, 72] width 66 height 18
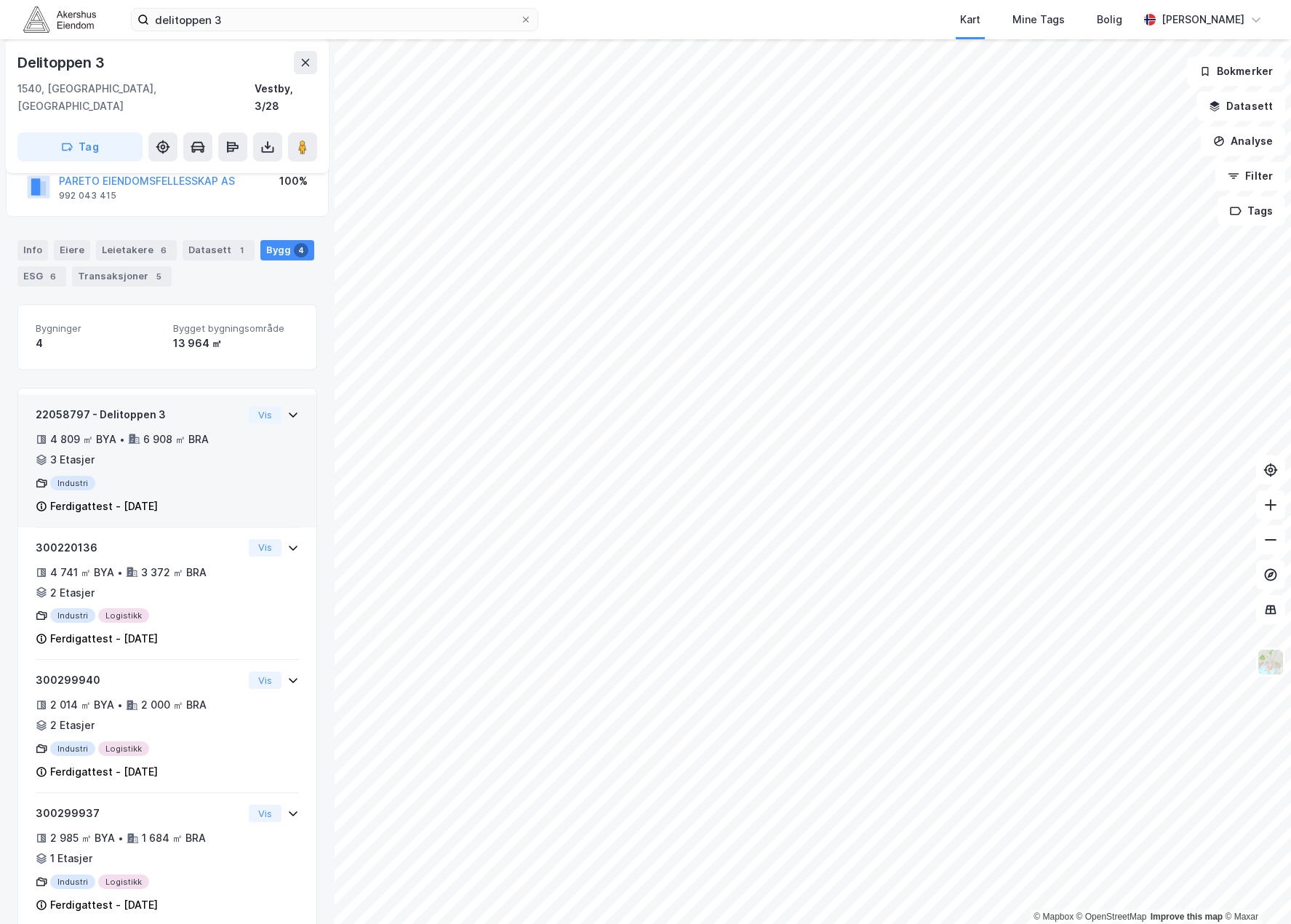
scroll to position [123, 0]
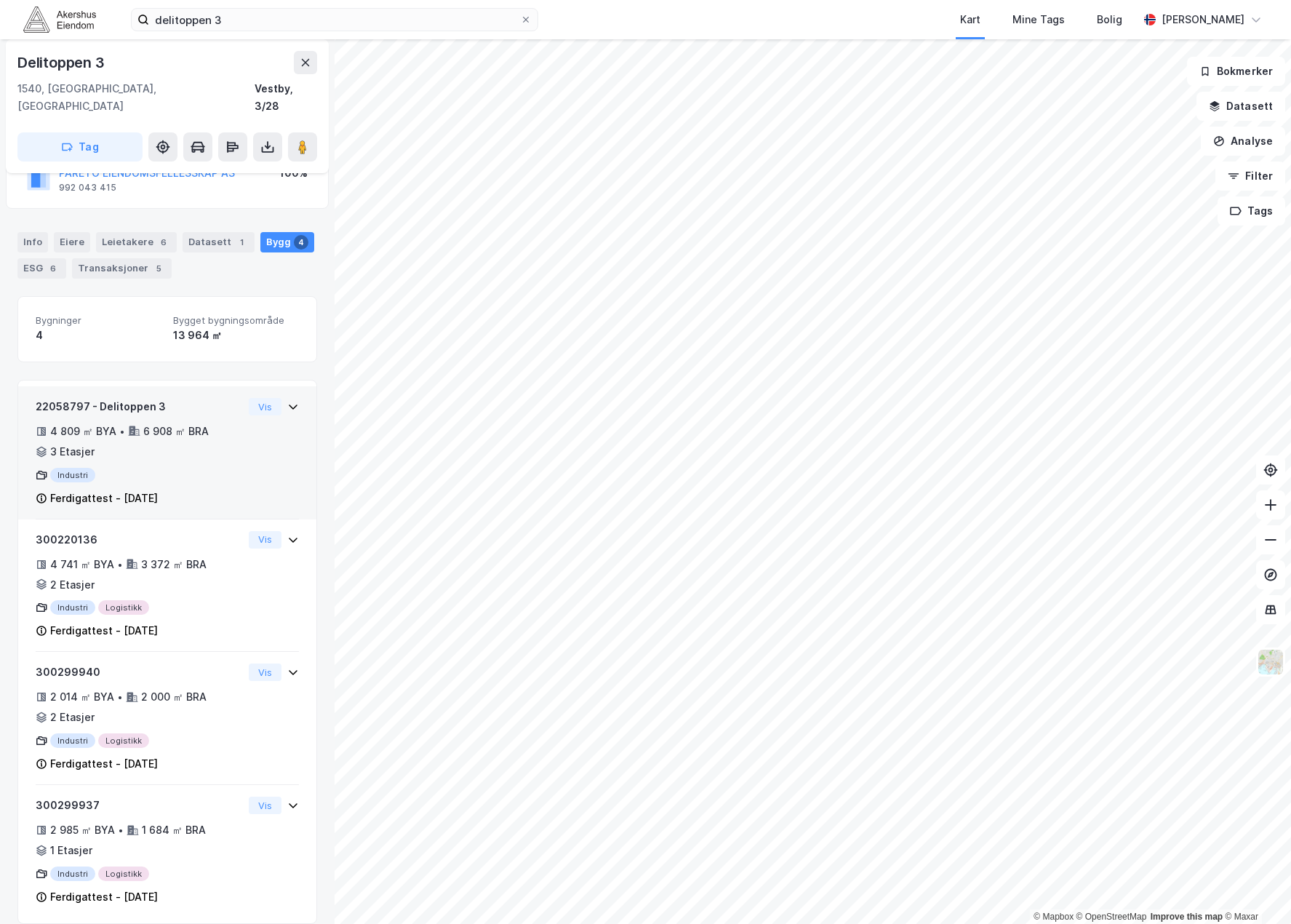
click at [201, 468] on div "Industri" at bounding box center [139, 475] width 207 height 15
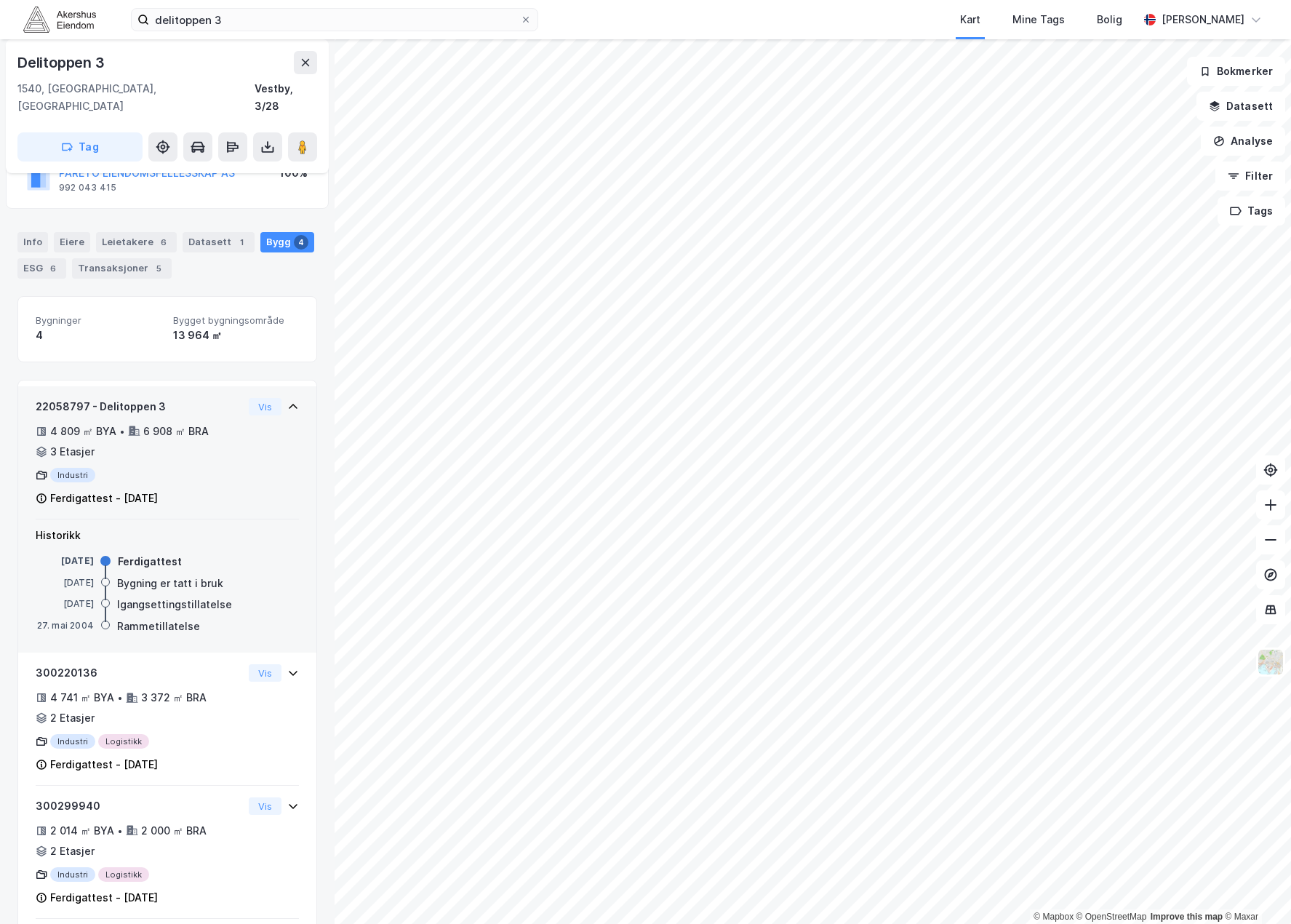
click at [201, 468] on div "Industri" at bounding box center [139, 475] width 207 height 15
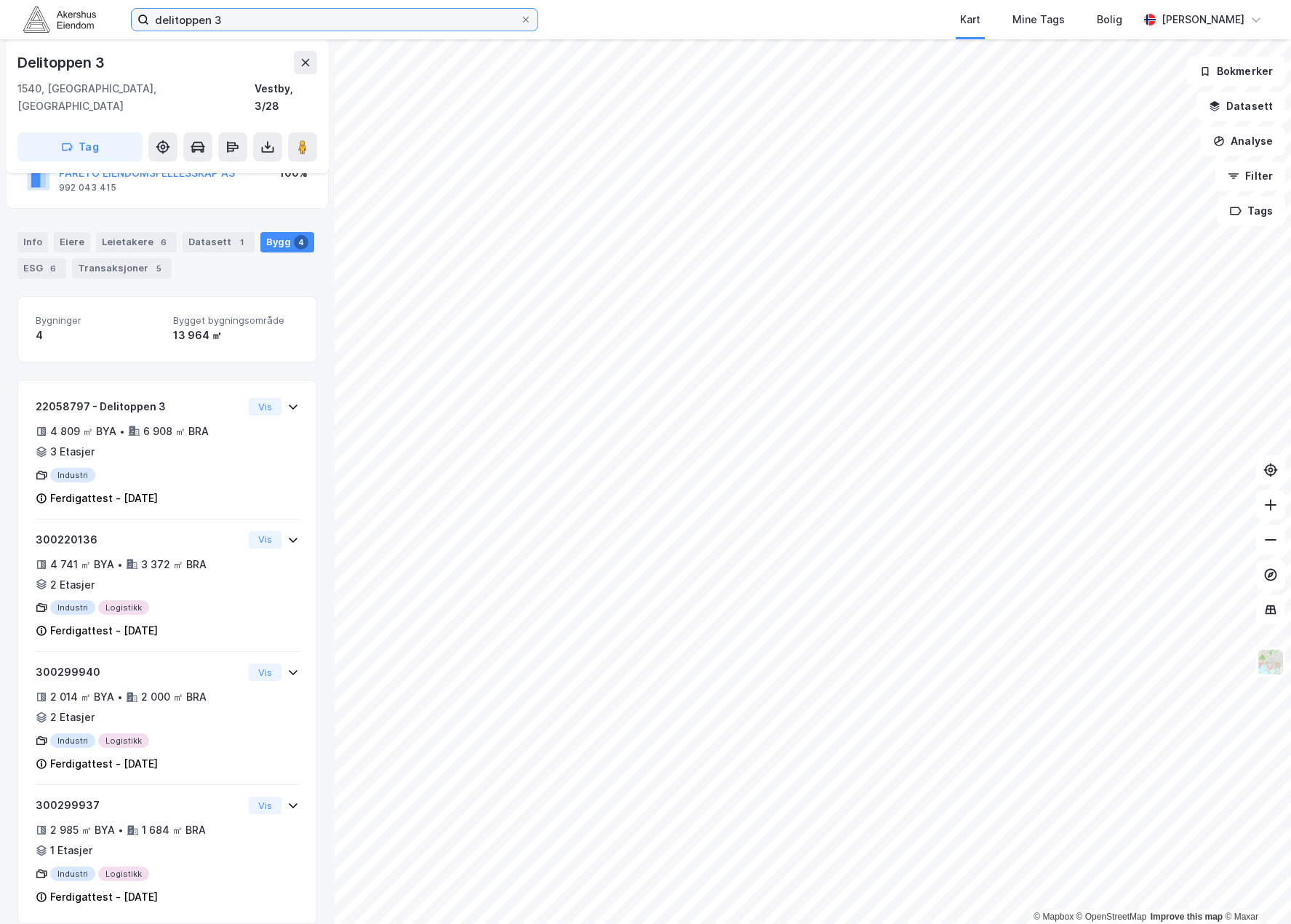
click at [220, 10] on input "delitoppen 3" at bounding box center [335, 20] width 371 height 22
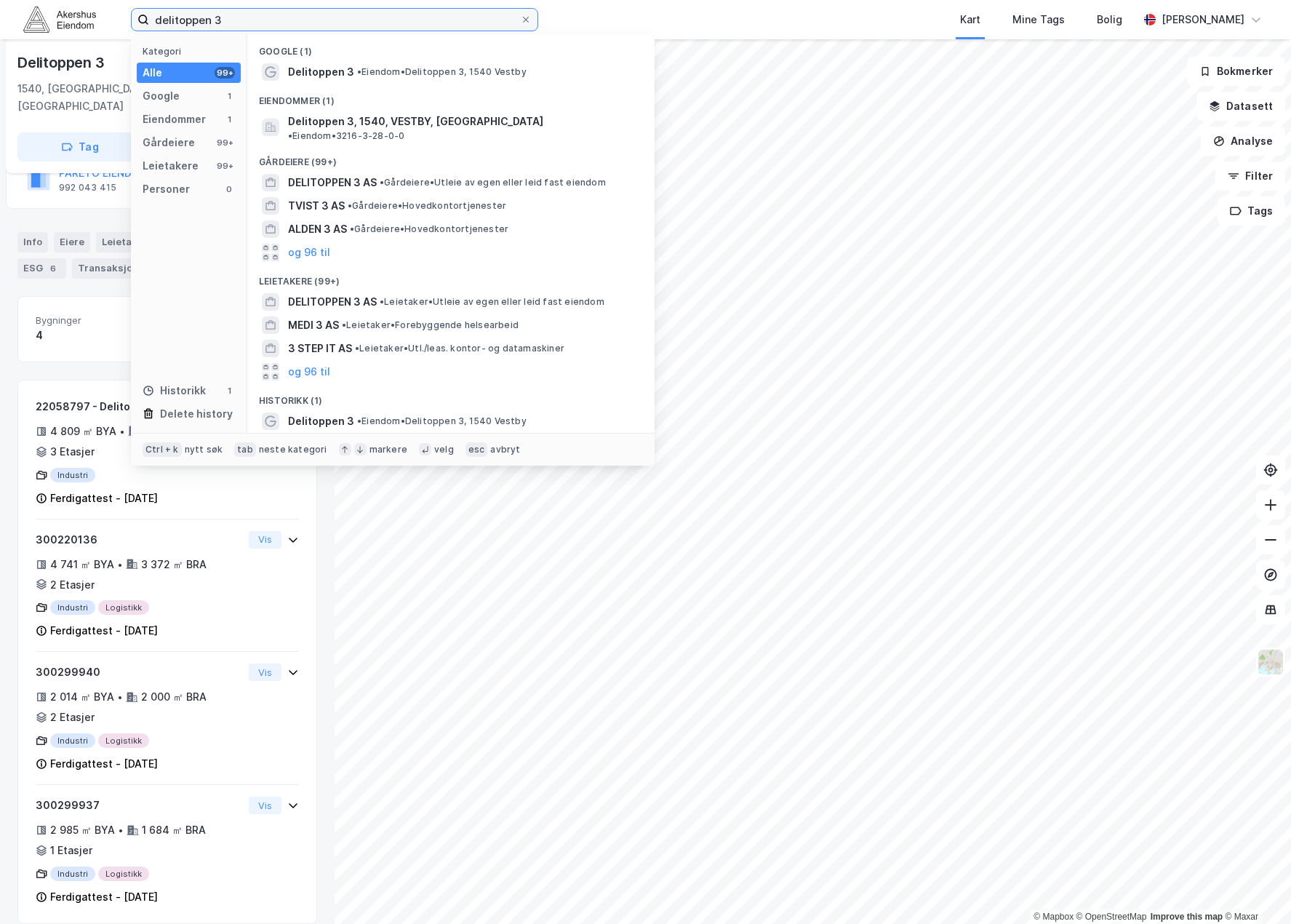
click at [219, 14] on input "delitoppen 3" at bounding box center [335, 20] width 371 height 22
click at [218, 14] on input "delitoppen 3" at bounding box center [335, 20] width 371 height 22
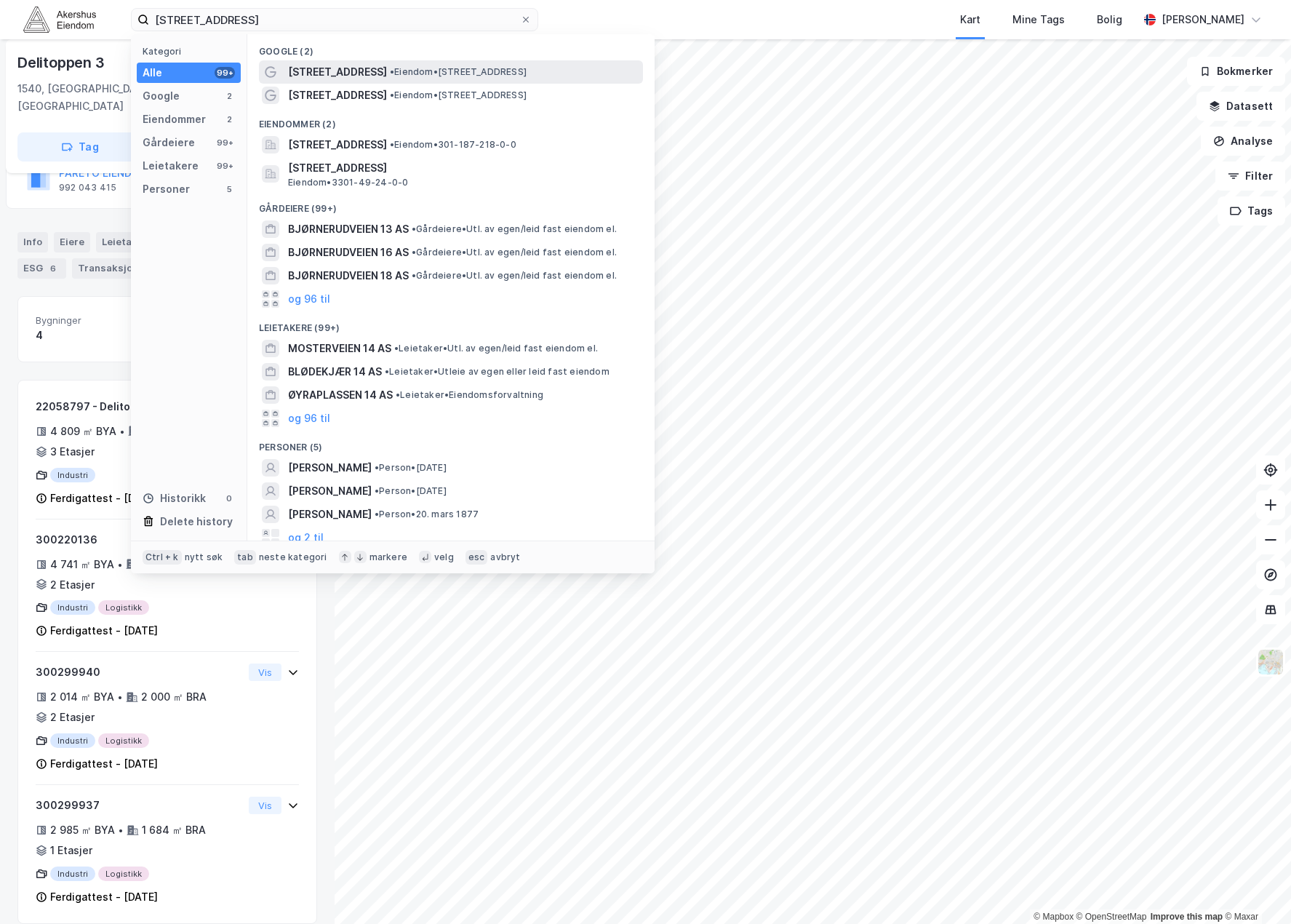
click at [377, 71] on div "[STREET_ADDRESS] • Eiendom • [STREET_ADDRESS]" at bounding box center [464, 72] width 352 height 18
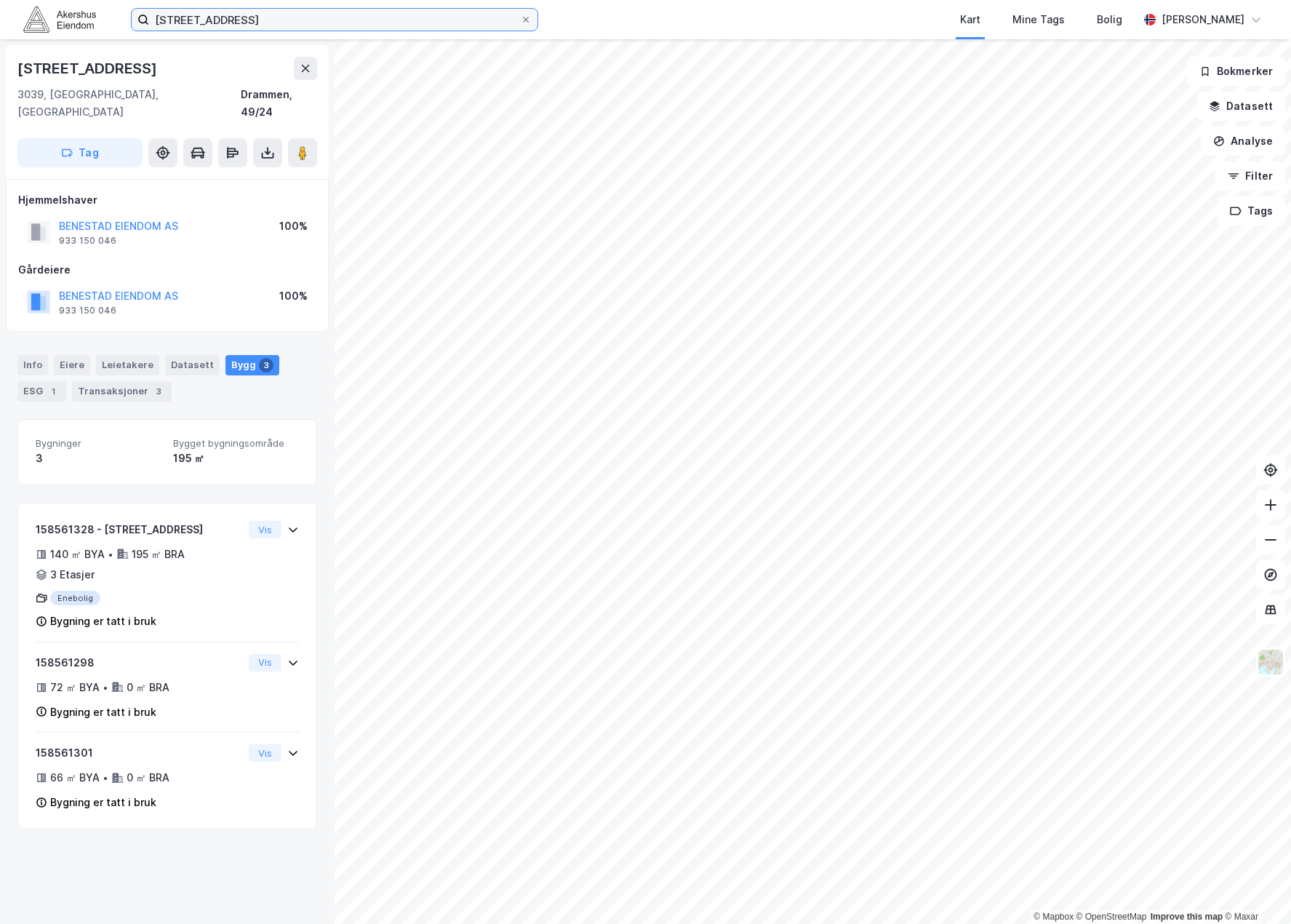
click at [302, 25] on input "[STREET_ADDRESS]" at bounding box center [335, 20] width 371 height 22
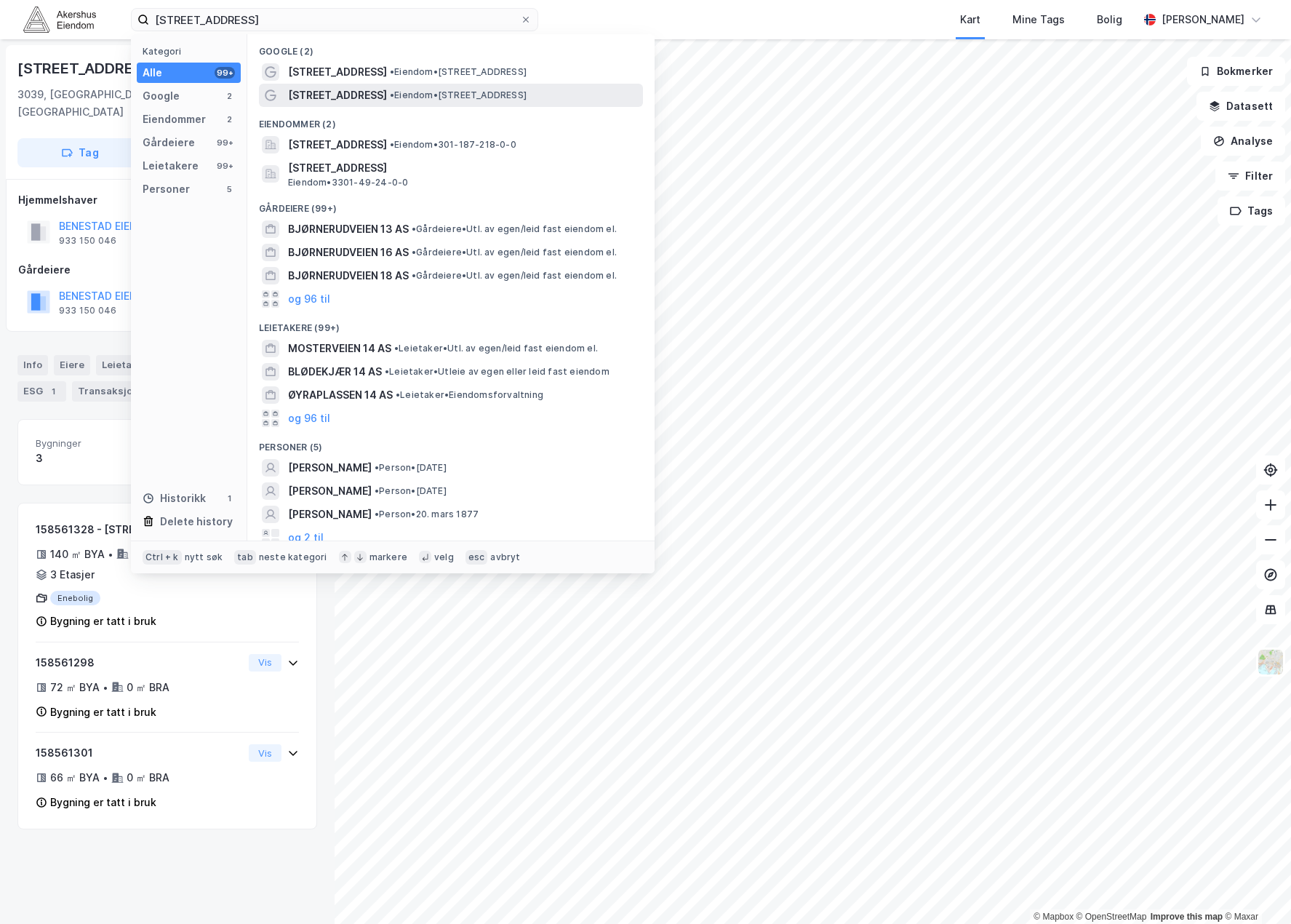
click at [361, 90] on span "[STREET_ADDRESS]" at bounding box center [338, 96] width 99 height 18
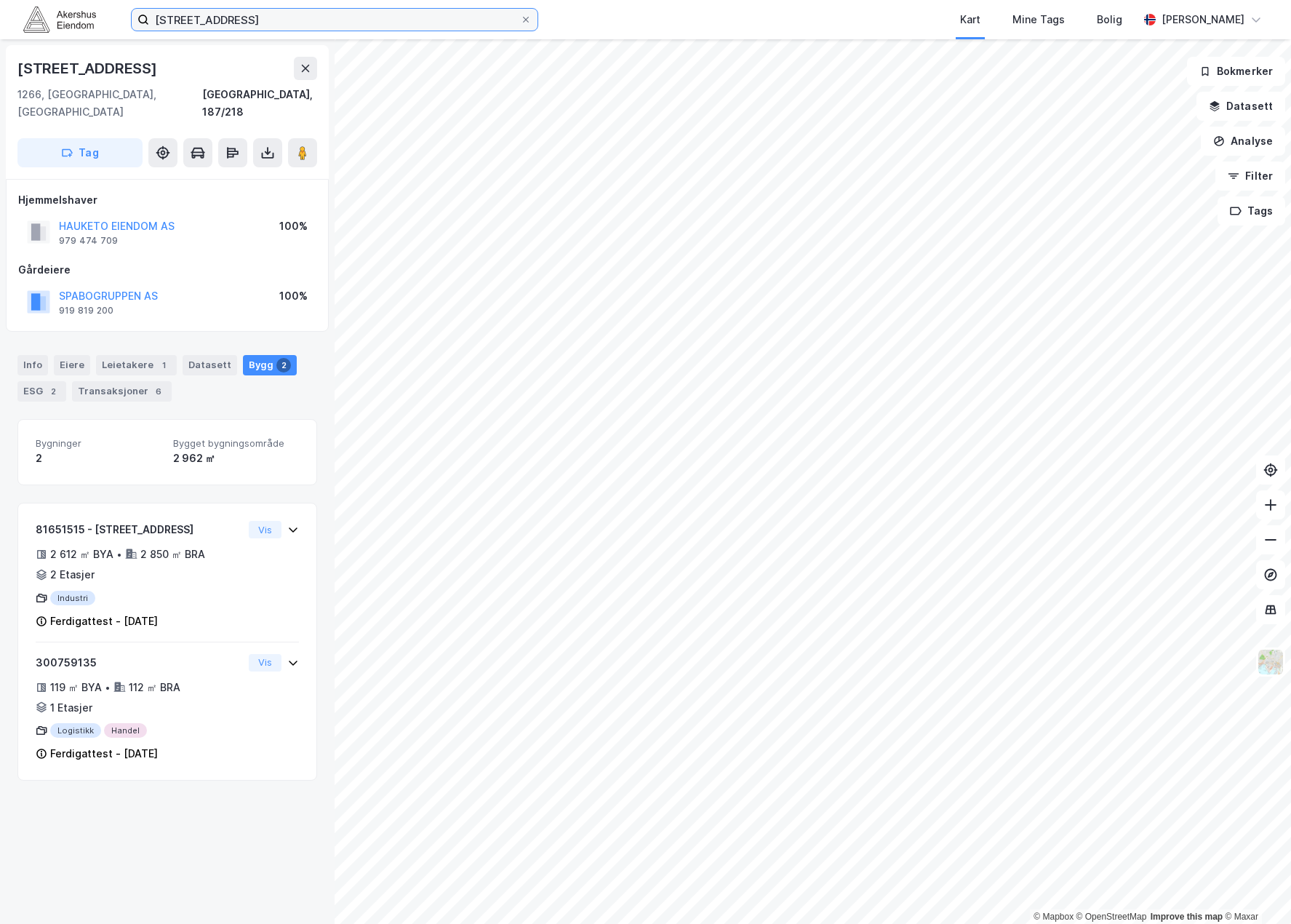
click at [298, 23] on input "[STREET_ADDRESS]" at bounding box center [335, 20] width 371 height 22
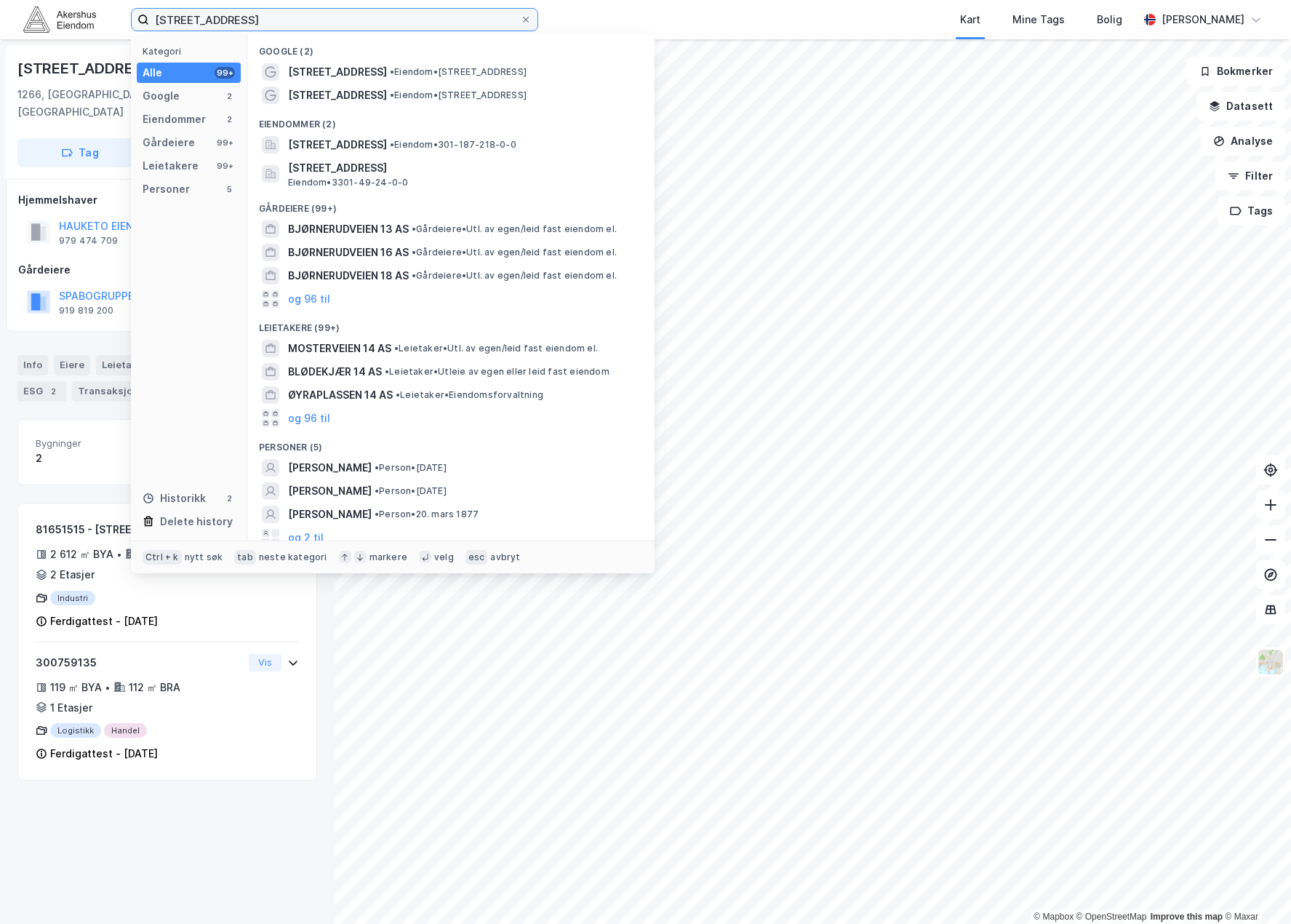
click at [293, 14] on input "[STREET_ADDRESS]" at bounding box center [335, 20] width 371 height 22
paste input "Tretjerndalsvegen 62"
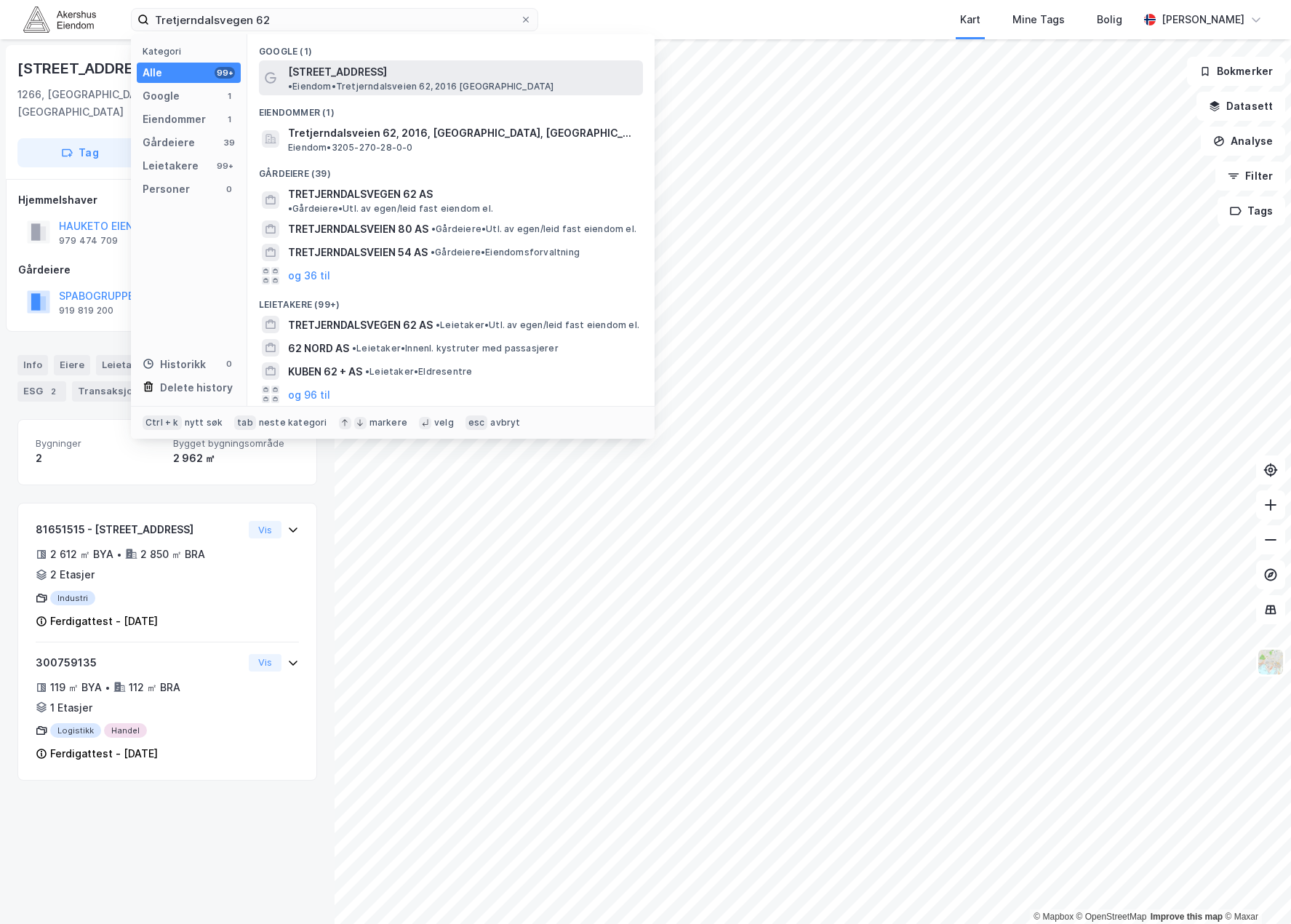
click at [380, 66] on span "[STREET_ADDRESS]" at bounding box center [338, 72] width 99 height 18
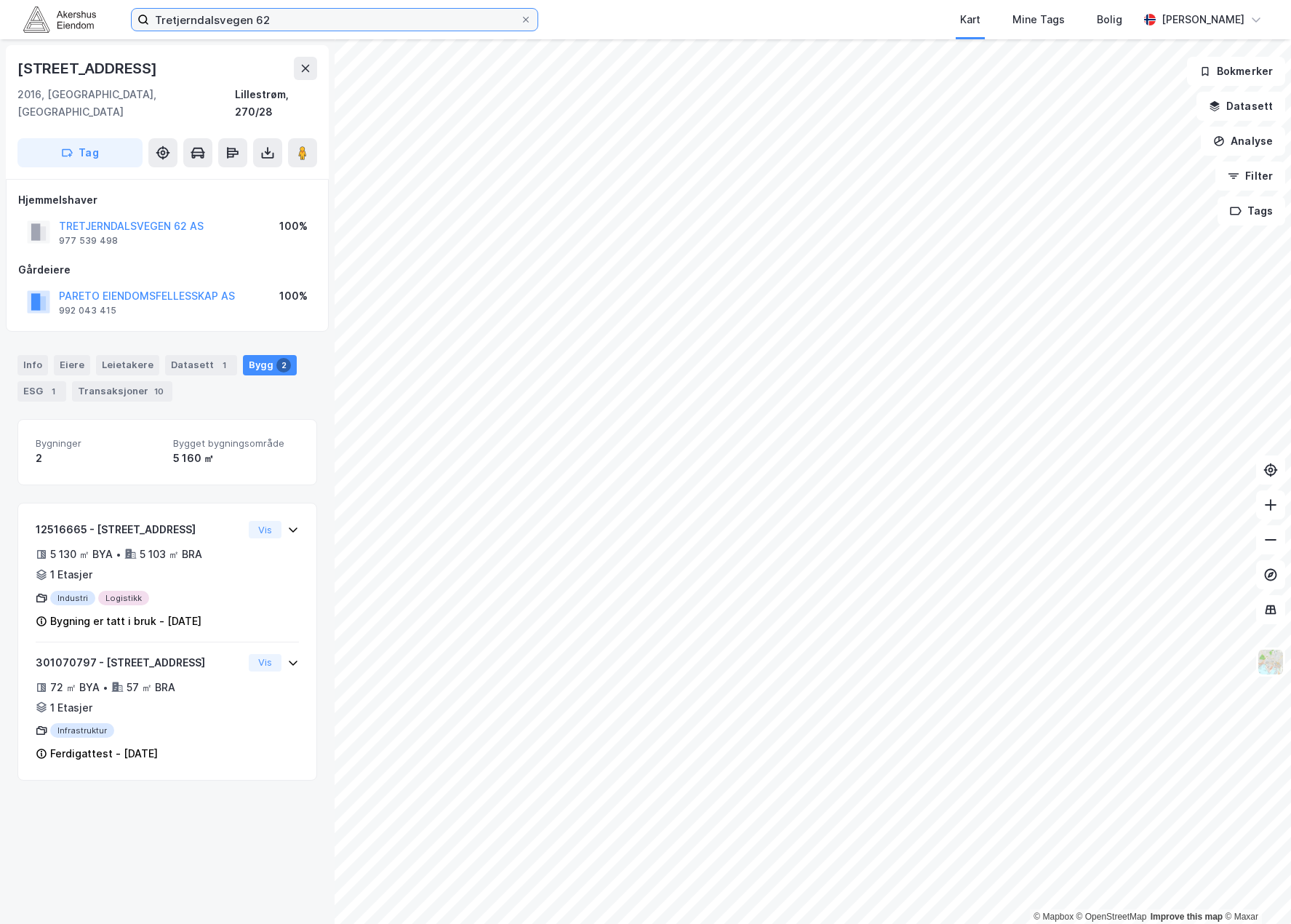
click at [268, 13] on input "Tretjerndalsvegen 62" at bounding box center [335, 20] width 371 height 22
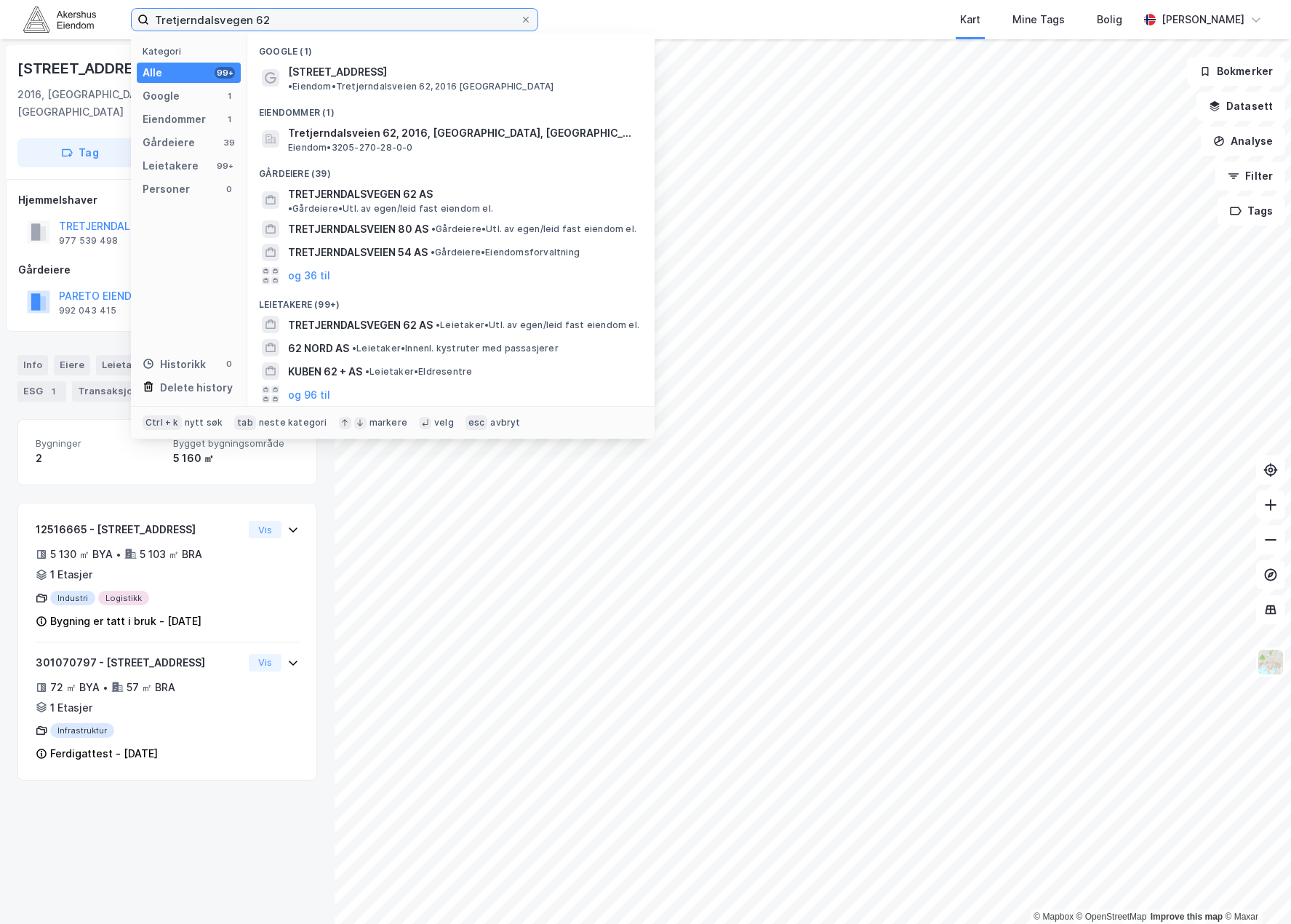
click at [268, 13] on input "Tretjerndalsvegen 62" at bounding box center [335, 20] width 371 height 22
click at [267, 13] on input "Tretjerndalsvegen 62" at bounding box center [335, 20] width 371 height 22
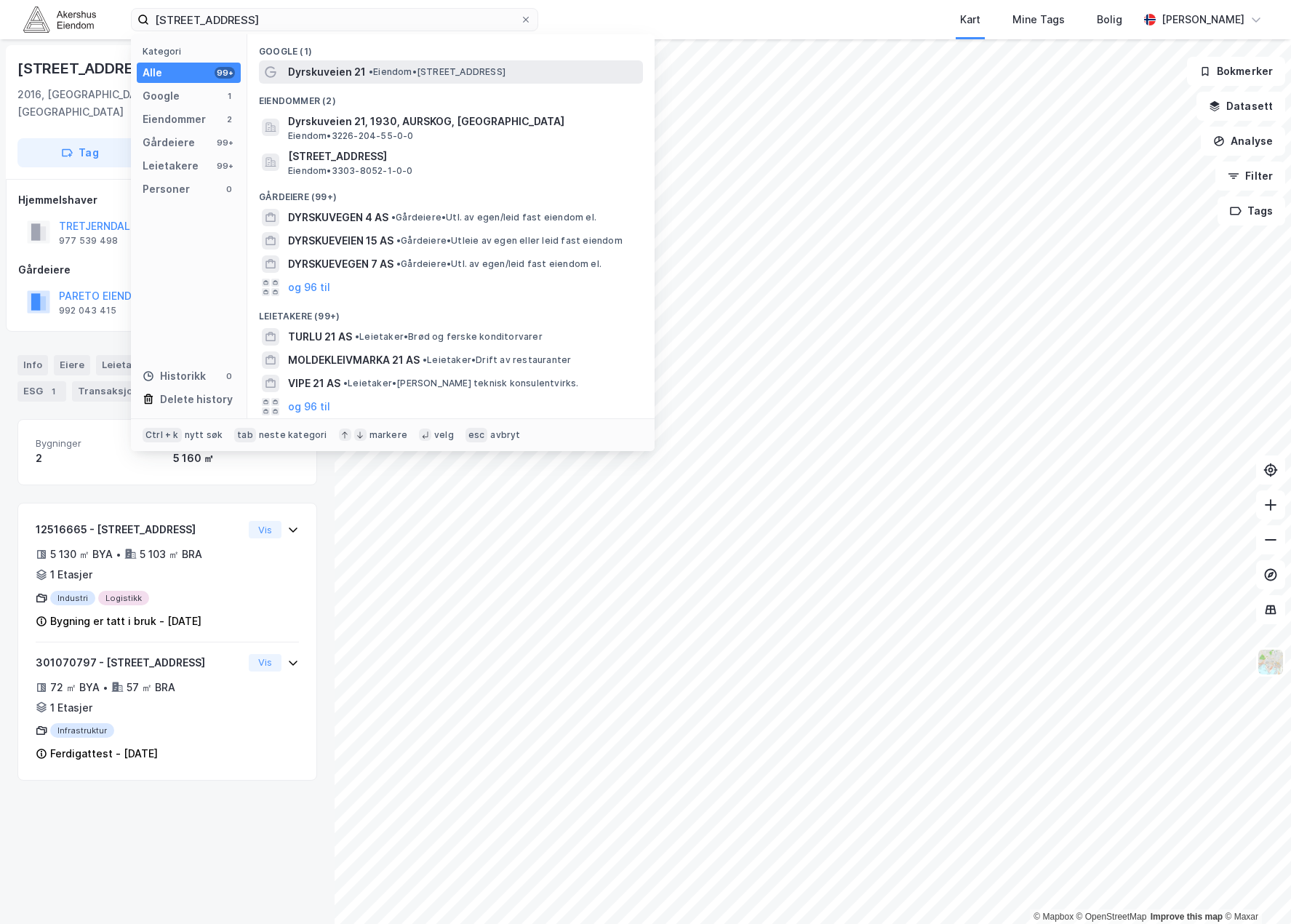
click at [388, 74] on span "• Eiendom • [STREET_ADDRESS]" at bounding box center [437, 72] width 137 height 12
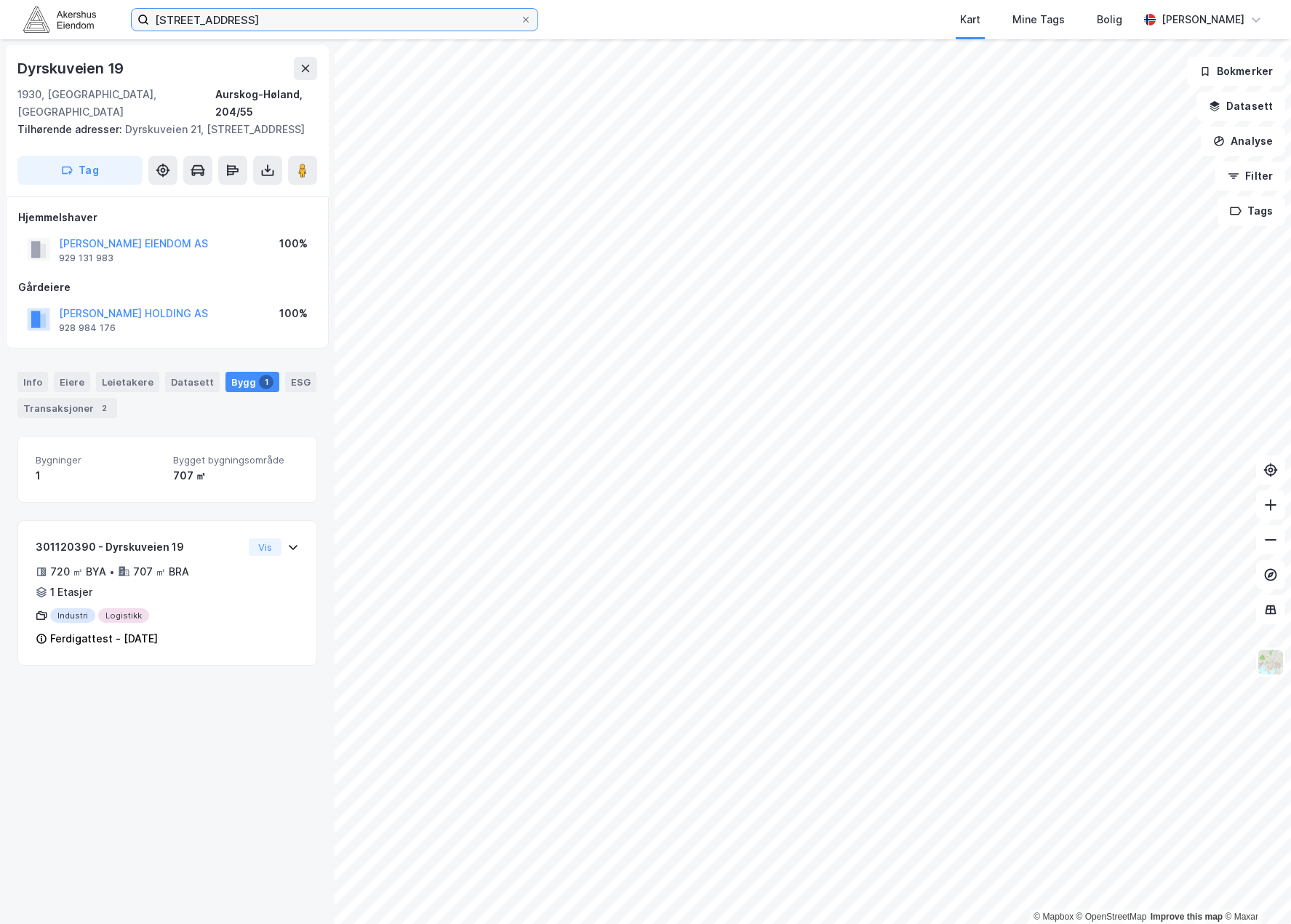
click at [262, 17] on input "[STREET_ADDRESS]" at bounding box center [335, 20] width 371 height 22
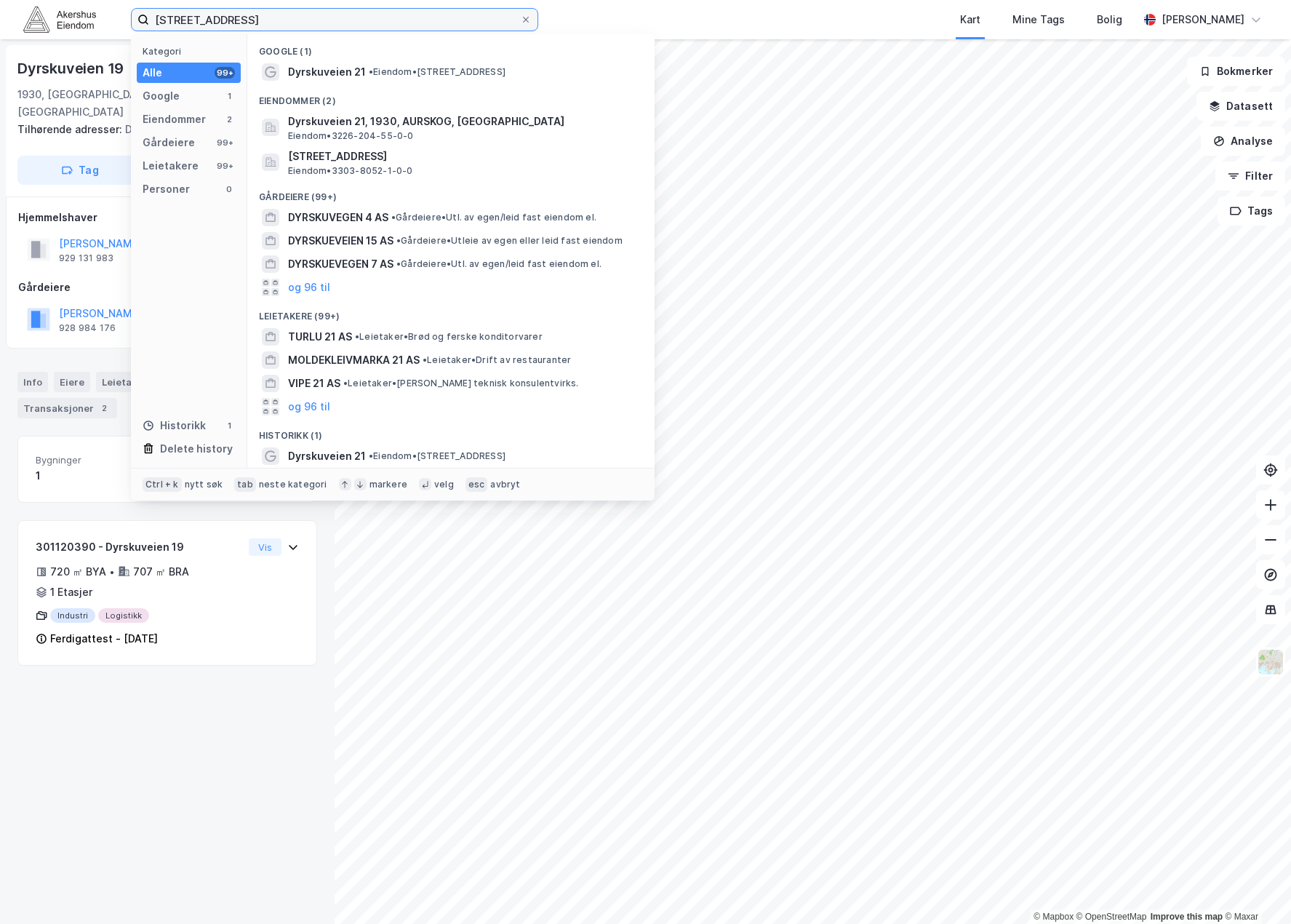
click at [261, 18] on input "[STREET_ADDRESS]" at bounding box center [335, 20] width 371 height 22
click at [260, 18] on input "[STREET_ADDRESS]" at bounding box center [335, 20] width 371 height 22
click at [260, 18] on input "[STREET_ADDRESS]" at bounding box center [335, 20] width 371 height 22
paste input "Dyrskueveg"
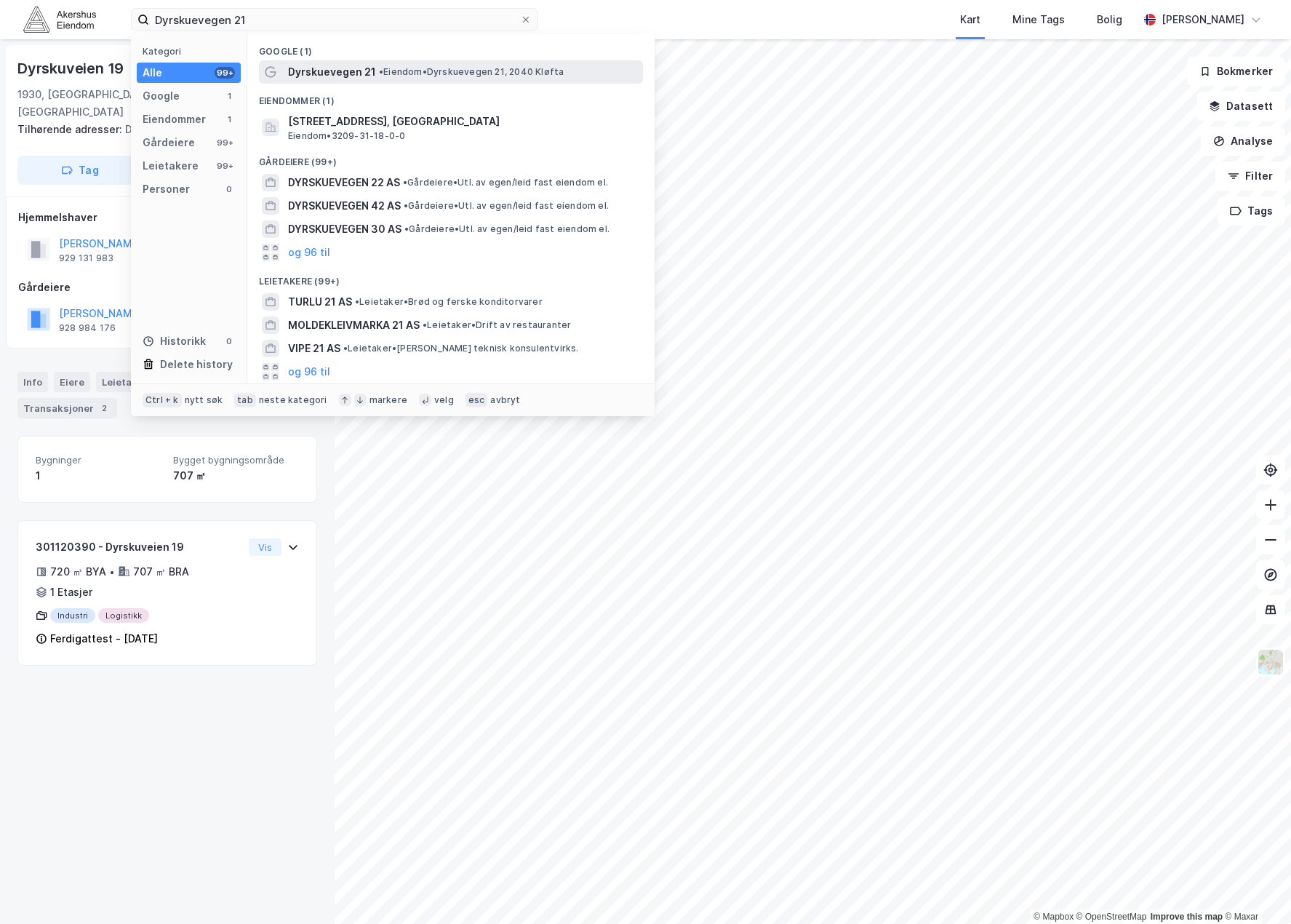
click at [389, 71] on span "• Eiendom • Dyrskuevegen 21, 2040 [GEOGRAPHIC_DATA]" at bounding box center [471, 72] width 185 height 12
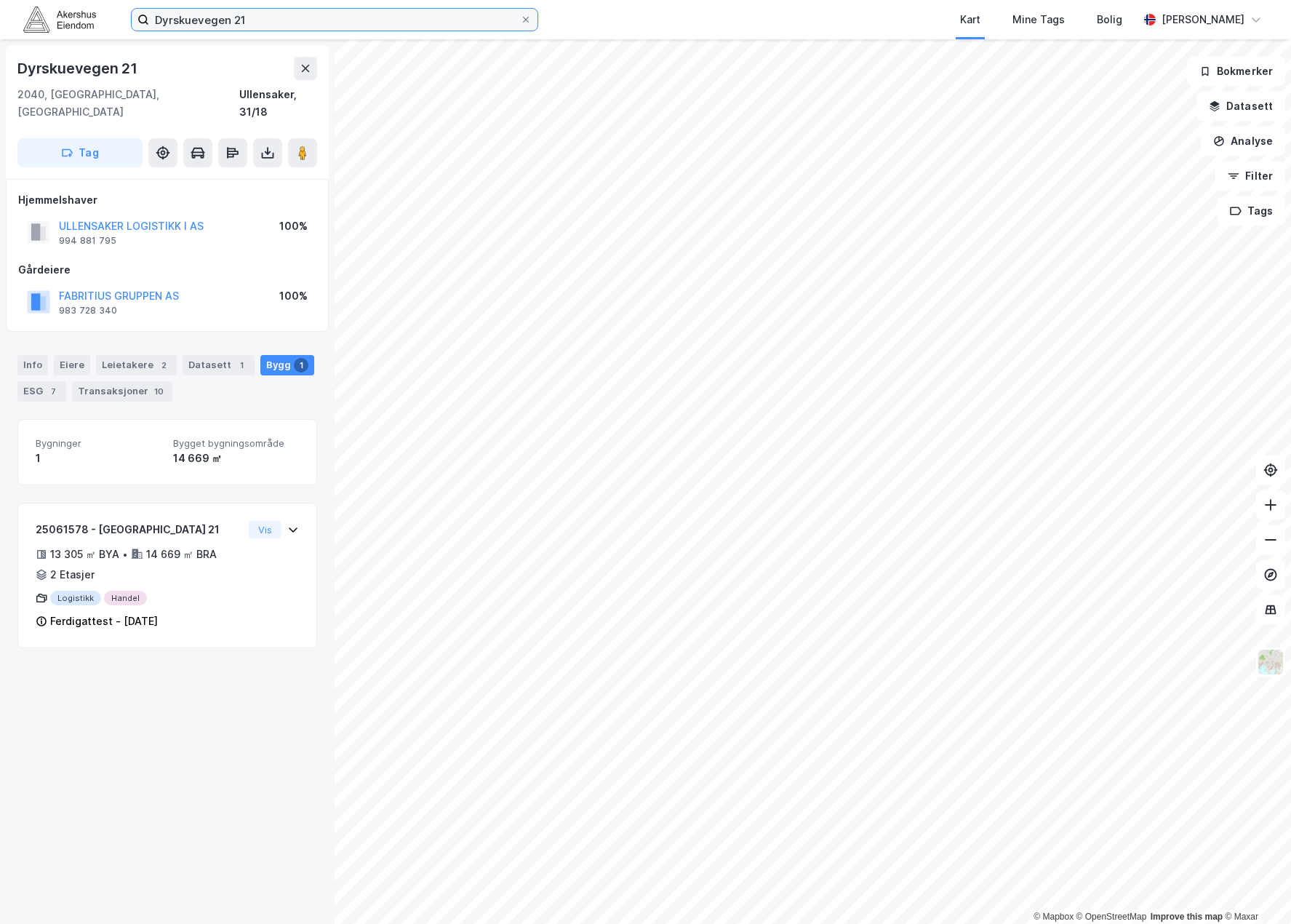
click at [213, 13] on input "Dyrskuevegen 21" at bounding box center [335, 20] width 371 height 22
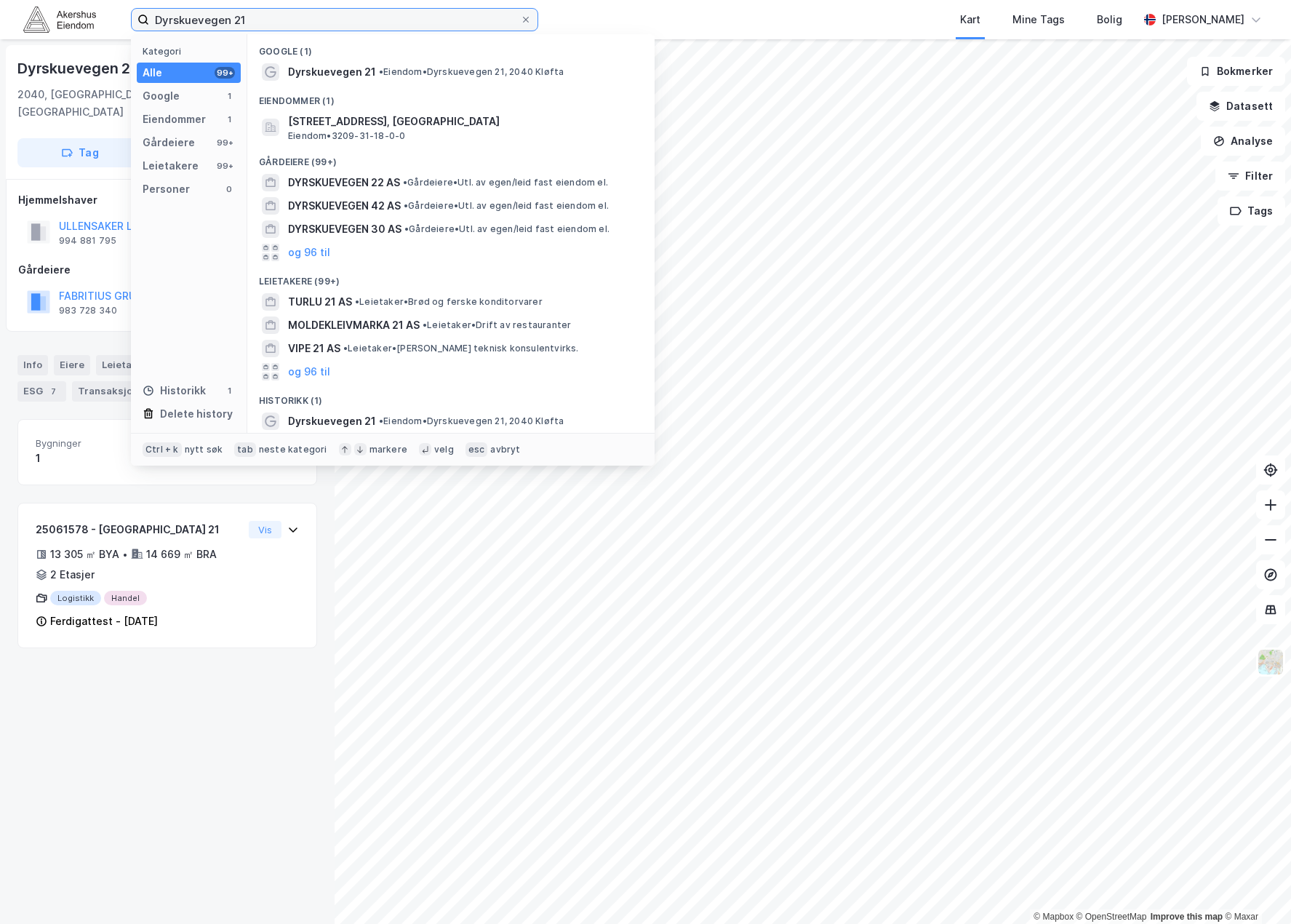
click at [213, 13] on input "Dyrskuevegen 21" at bounding box center [335, 20] width 371 height 22
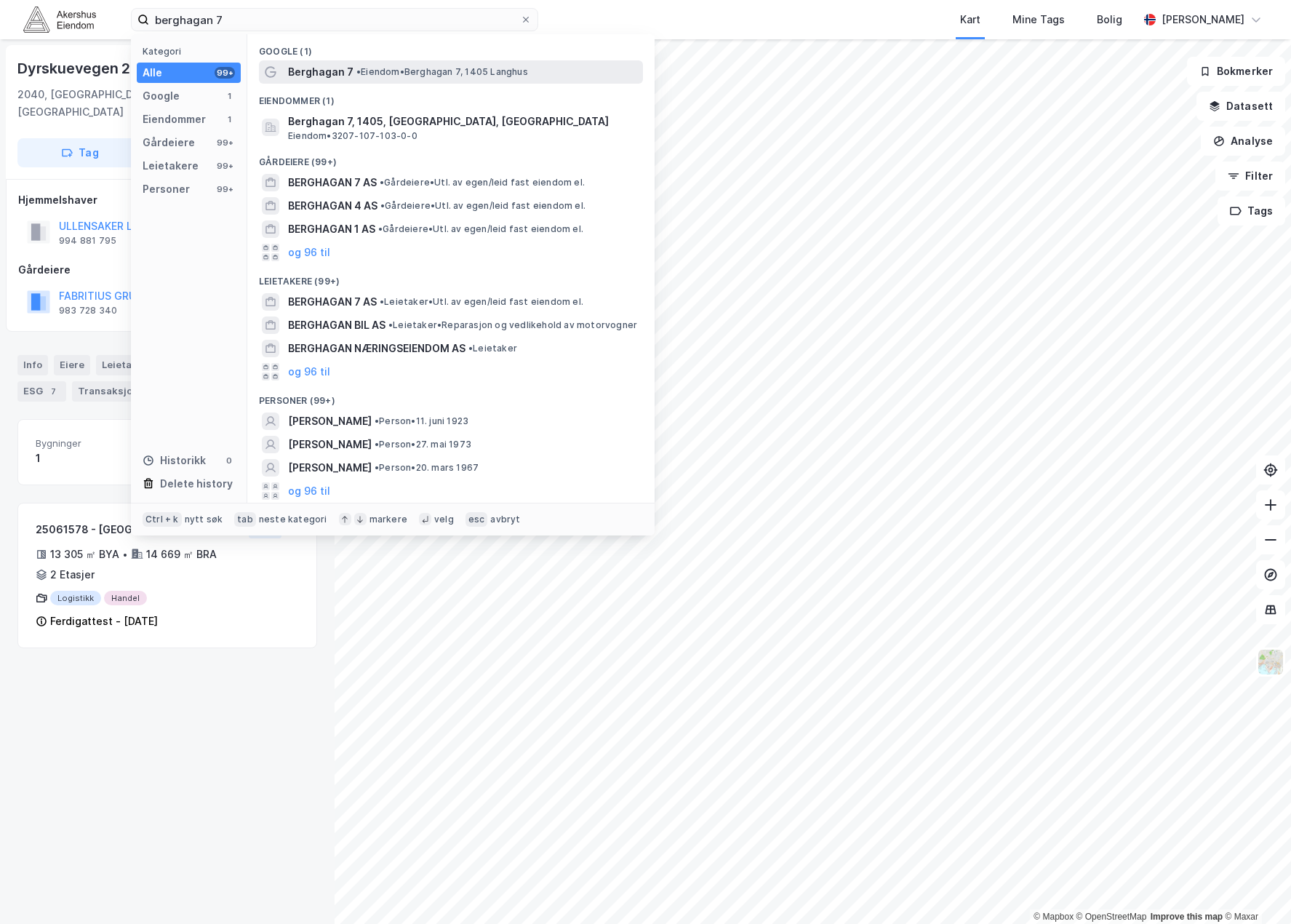
click at [403, 71] on span "• Eiendom • [STREET_ADDRESS]" at bounding box center [441, 72] width 171 height 12
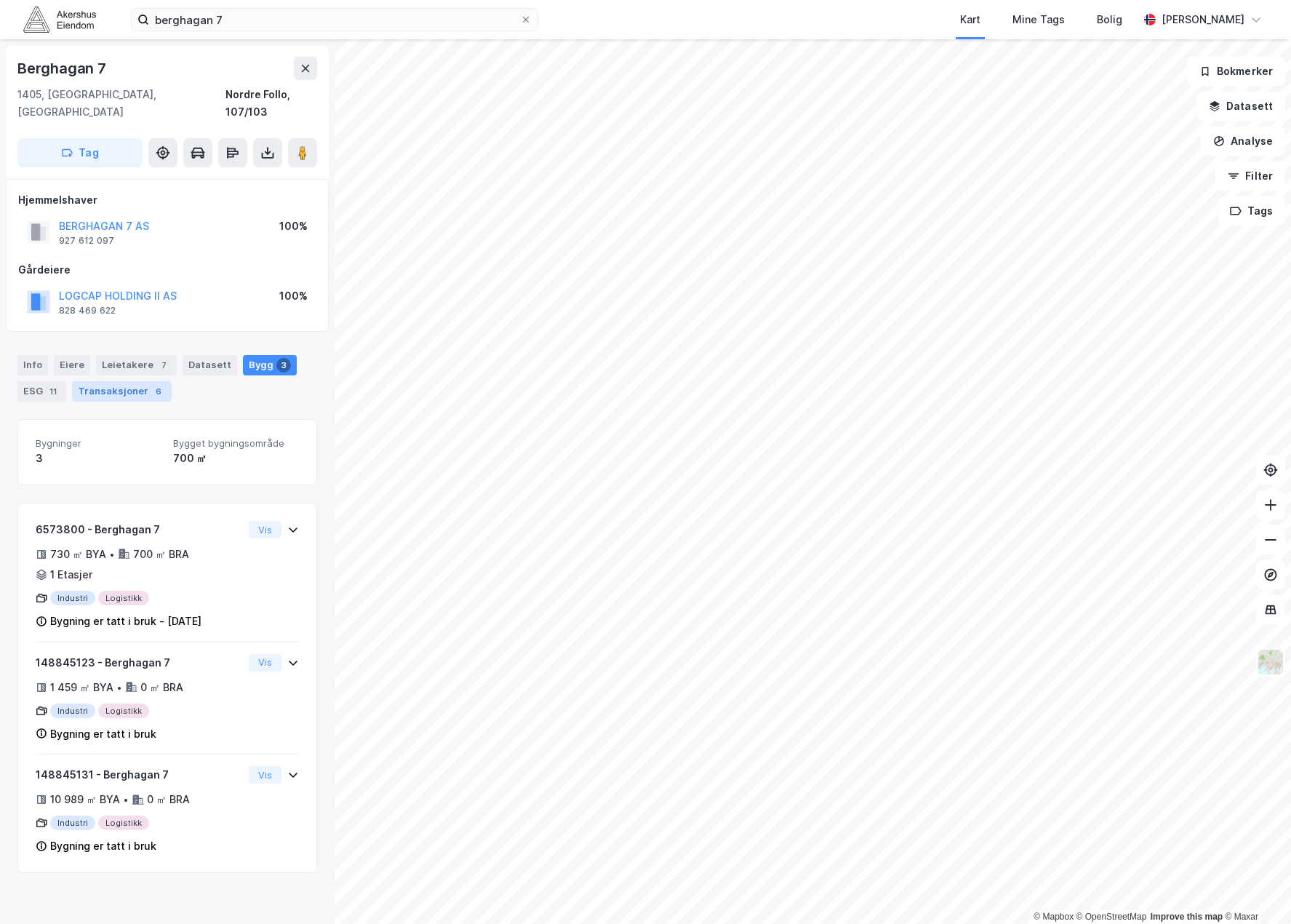
click at [128, 381] on div "Transaksjoner 6" at bounding box center [121, 391] width 99 height 21
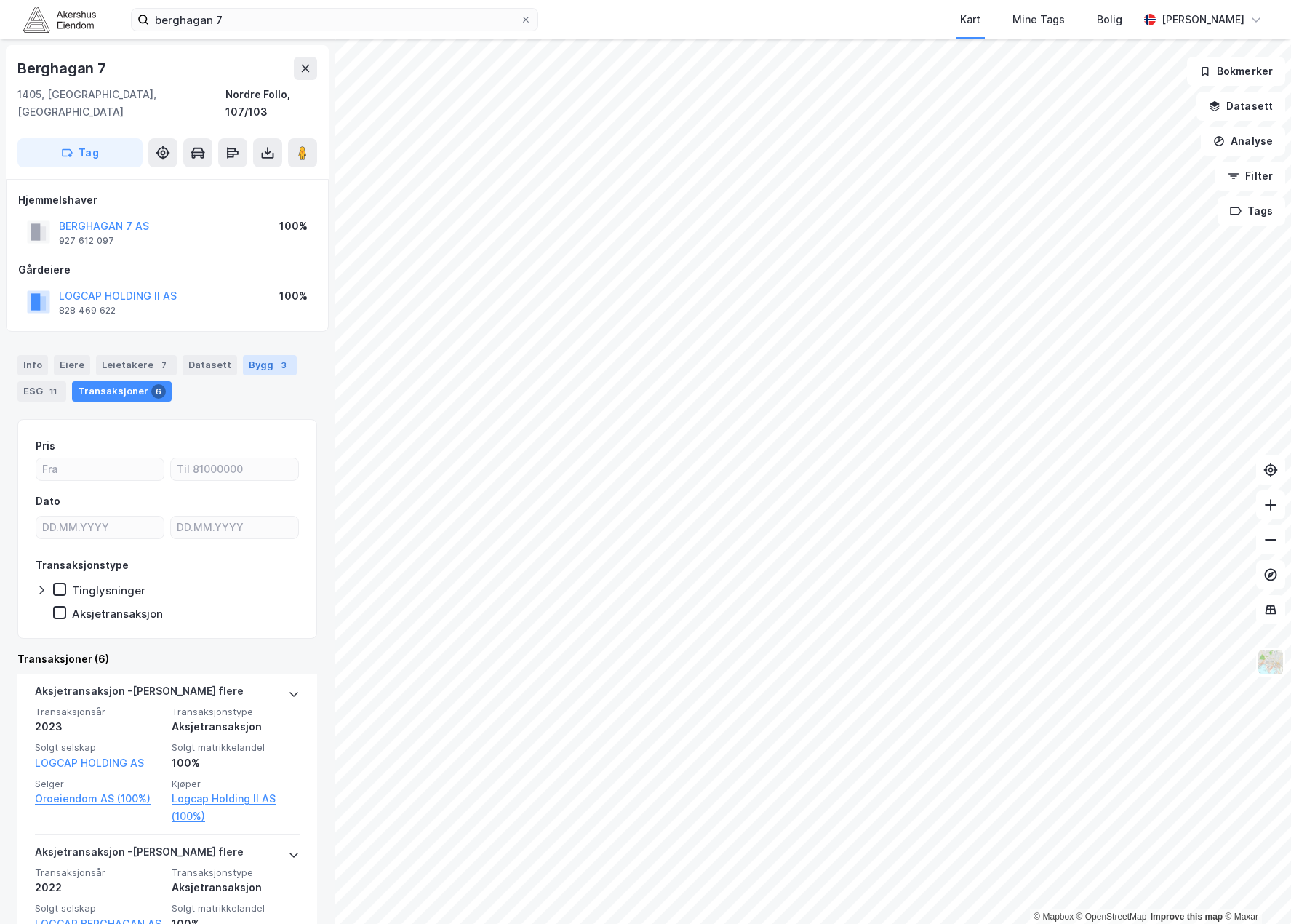
click at [252, 355] on div "Bygg 3" at bounding box center [269, 365] width 54 height 21
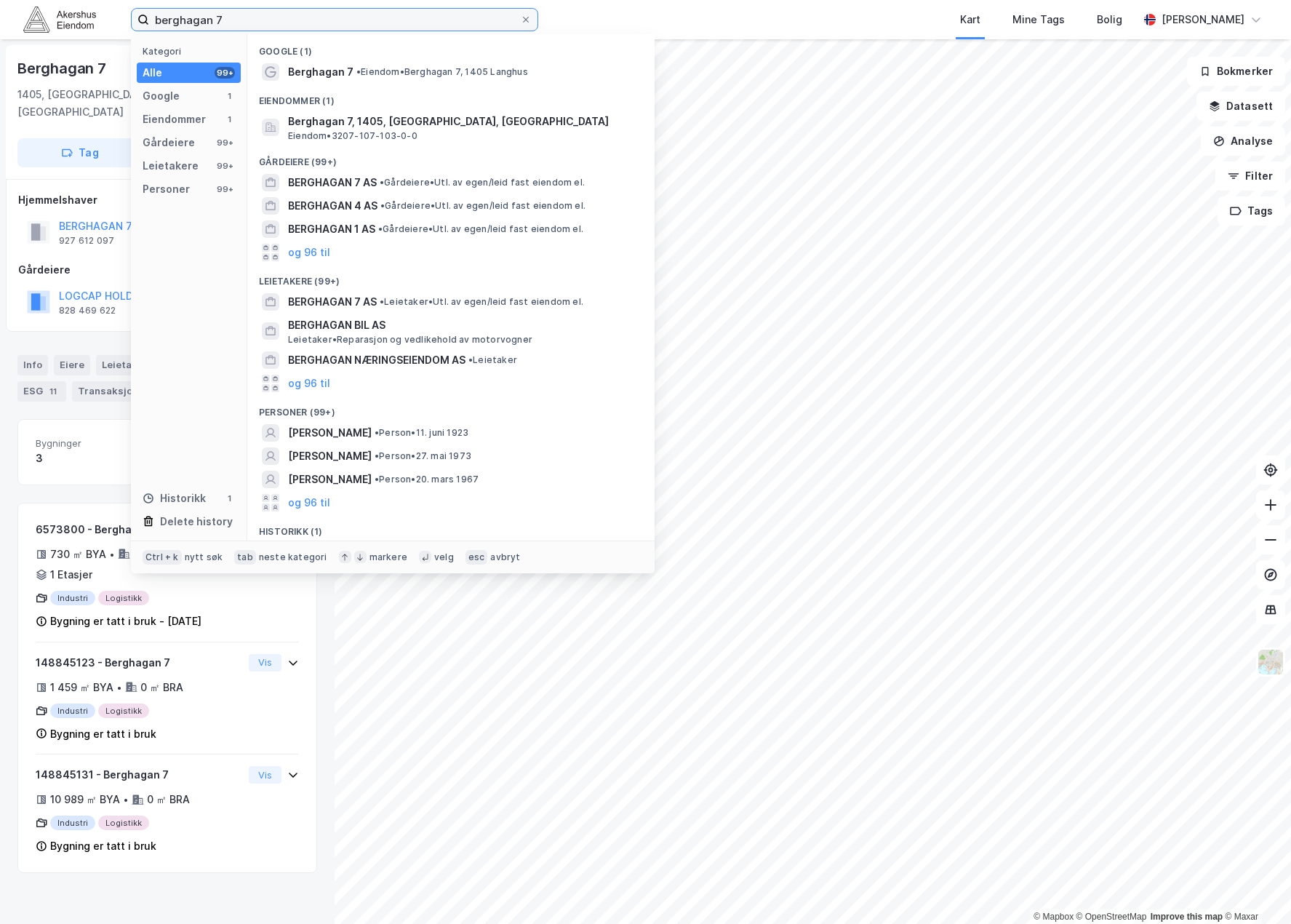
drag, startPoint x: 283, startPoint y: 12, endPoint x: 70, endPoint y: 13, distance: 213.0
click at [70, 13] on div "berghagan 7 Kategori Alle 99+ Google 1 Eiendommer 1 Gårdeiere 99+ Leietakere 99…" at bounding box center [645, 19] width 1291 height 39
click at [254, 15] on input "berghagan 7" at bounding box center [335, 20] width 371 height 22
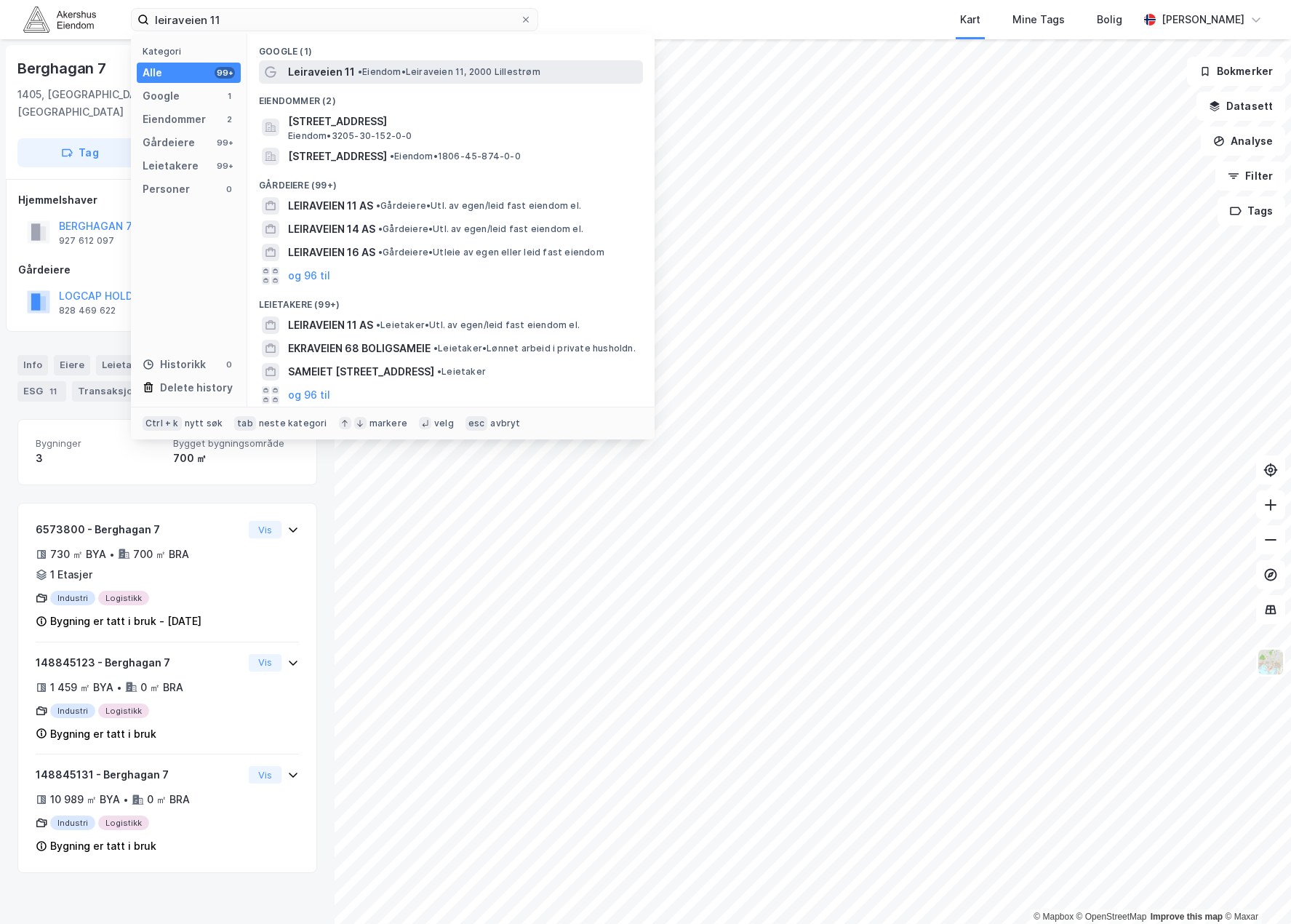
click at [402, 81] on div "Leiraveien 11 • Eiendom • Leiraveien 11, 2000 Lillestrøm" at bounding box center [451, 72] width 384 height 24
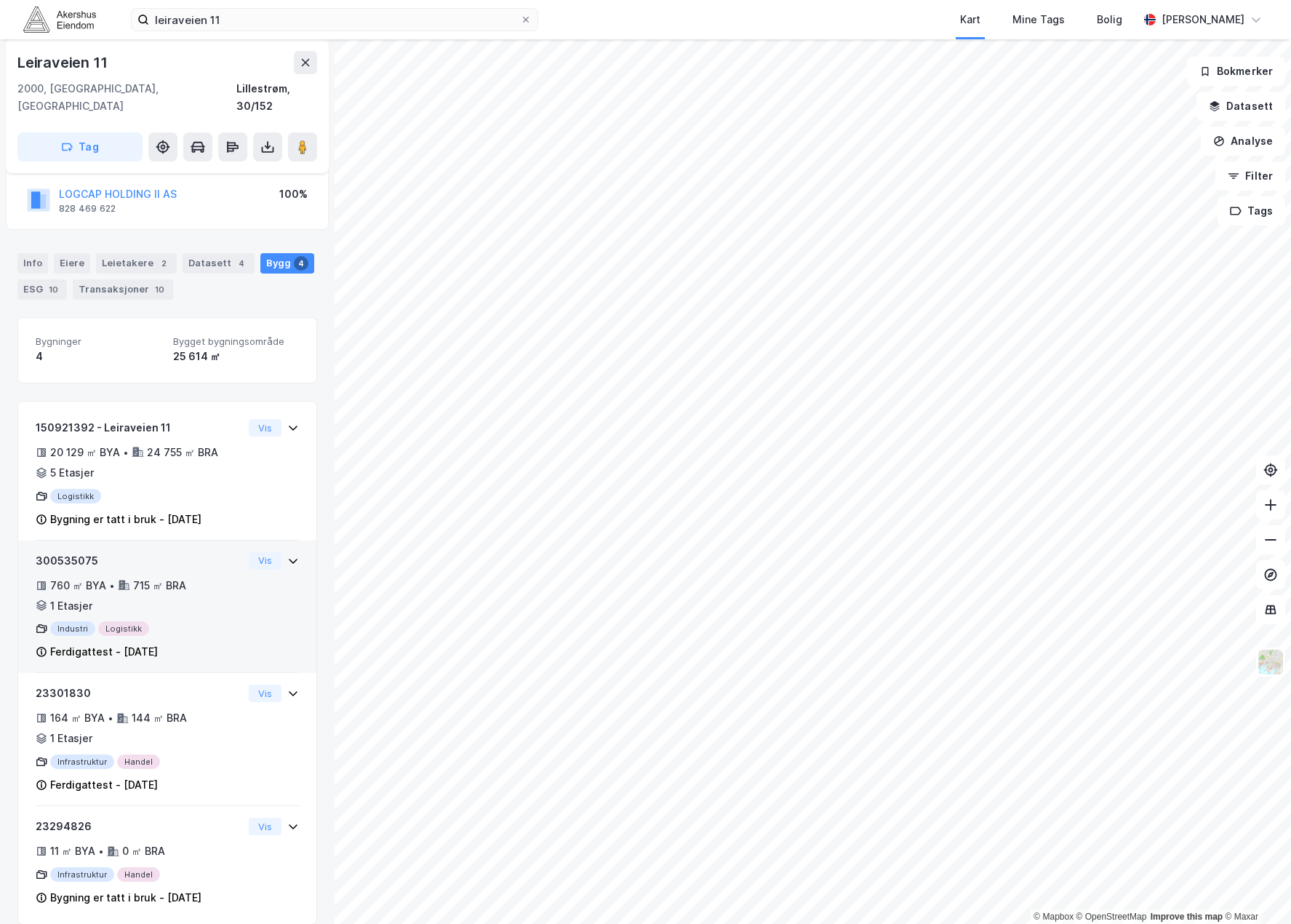
scroll to position [102, 0]
click at [252, 570] on div "300535075 760 ㎡ BYA • 715 ㎡ BRA • 1 Etasjer Industri Logistikk Ferdigattest - […" at bounding box center [167, 611] width 263 height 121
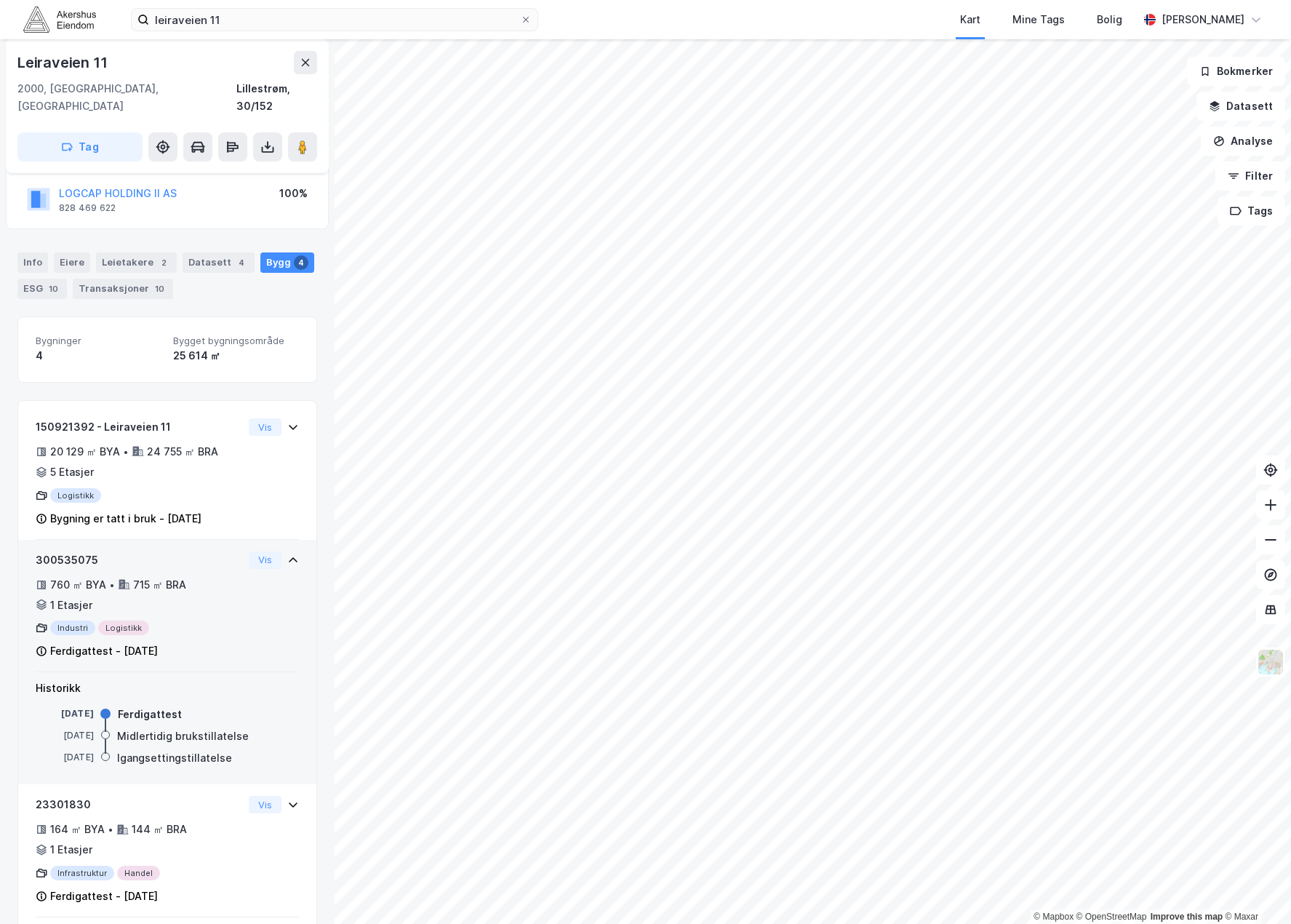
click at [255, 566] on div "300535075 760 ㎡ BYA • 715 ㎡ BRA • 1 Etasjer Industri Logistikk Ferdigattest - […" at bounding box center [167, 611] width 263 height 121
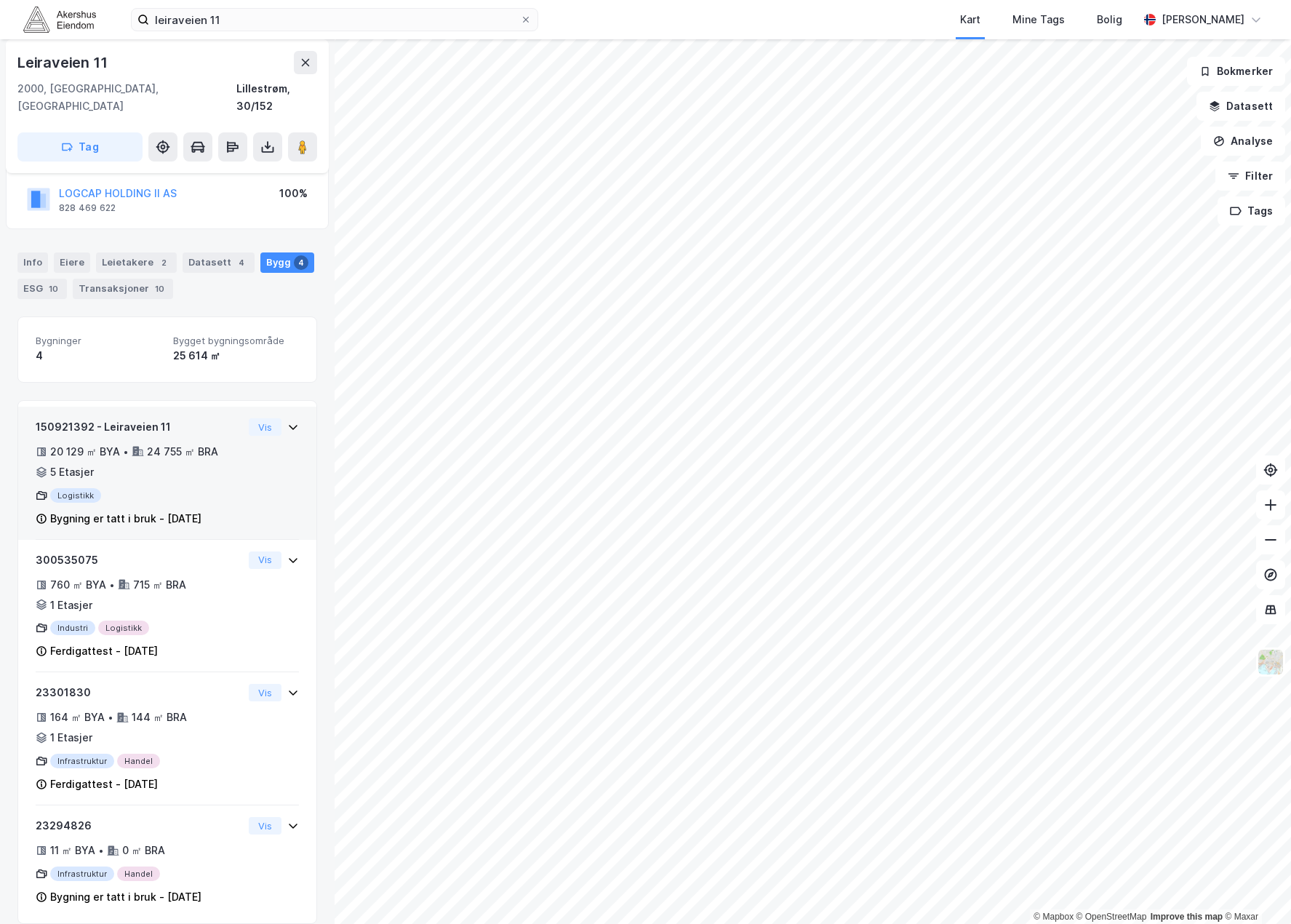
click at [247, 438] on div "150921392 - Leiraveien 11 20 129 ㎡ BYA • 24 755 ㎡ BRA • 5 Etasjer Logistikk Byg…" at bounding box center [167, 478] width 263 height 121
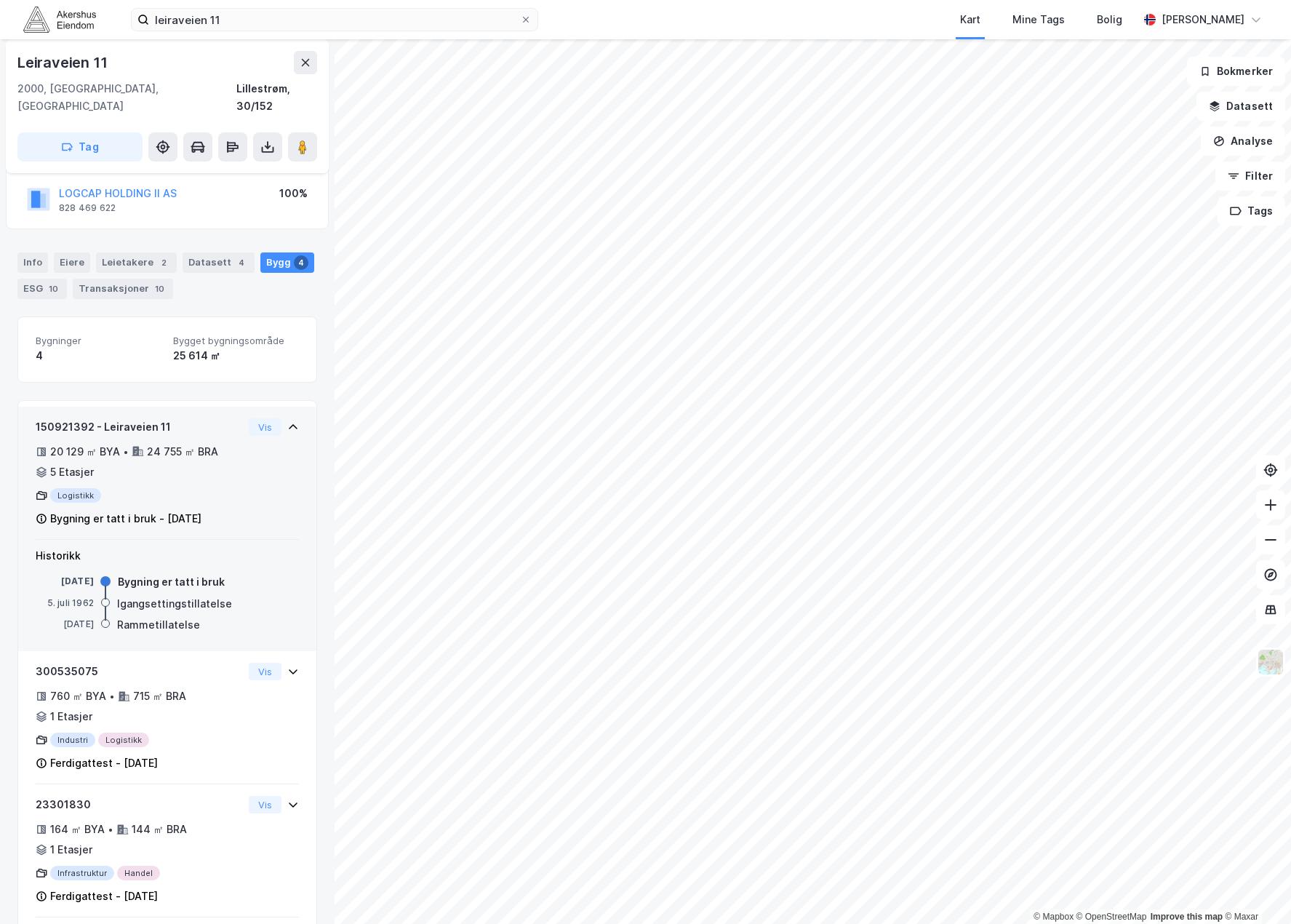
click at [248, 440] on div "150921392 - Leiraveien 11 20 129 ㎡ BYA • 24 755 ㎡ BRA • 5 Etasjer Logistikk Byg…" at bounding box center [167, 478] width 263 height 121
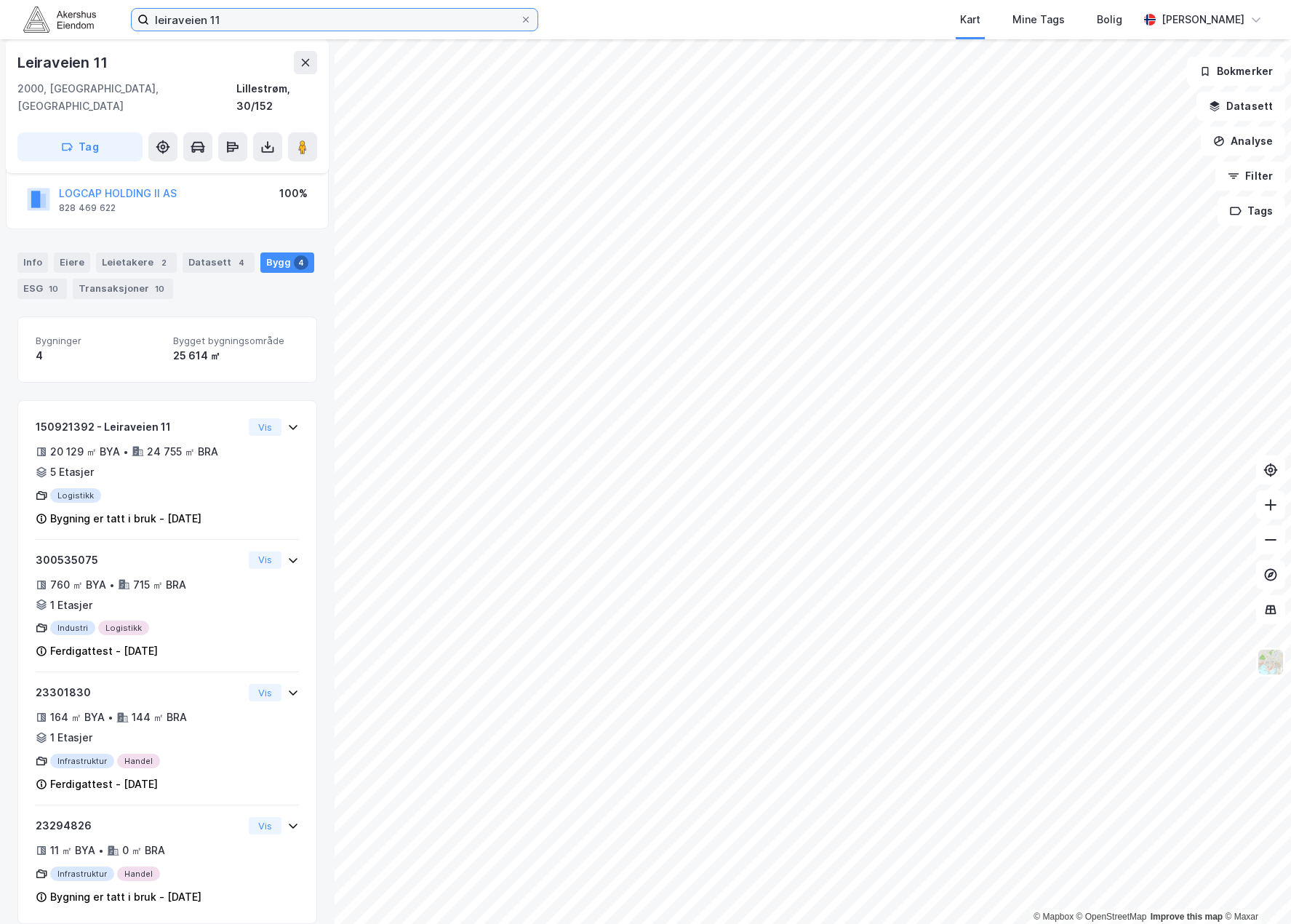
click at [266, 15] on input "leiraveien 11" at bounding box center [335, 20] width 371 height 22
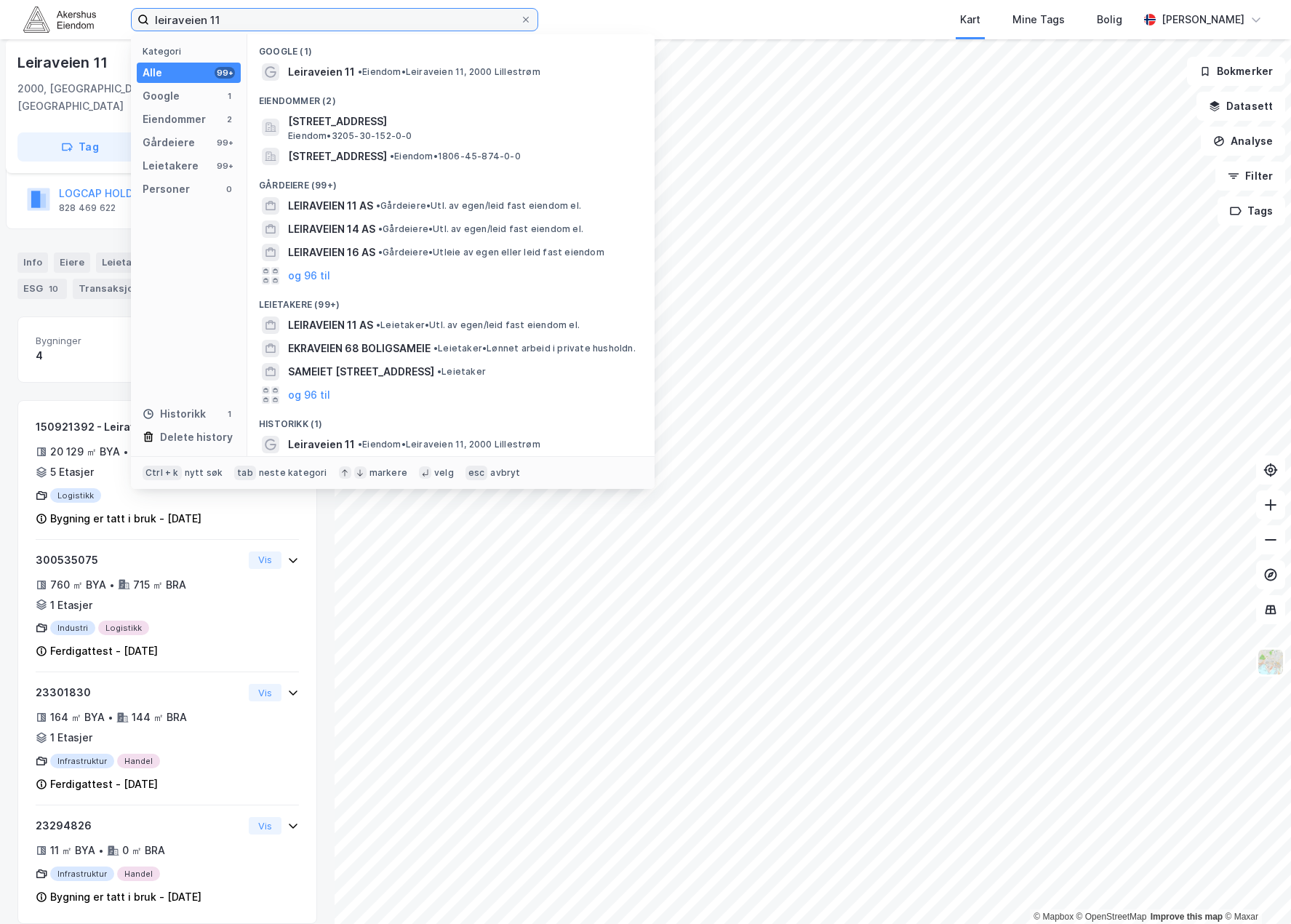
click at [266, 15] on input "leiraveien 11" at bounding box center [335, 20] width 371 height 22
paste input "[STREET_ADDRESS]"
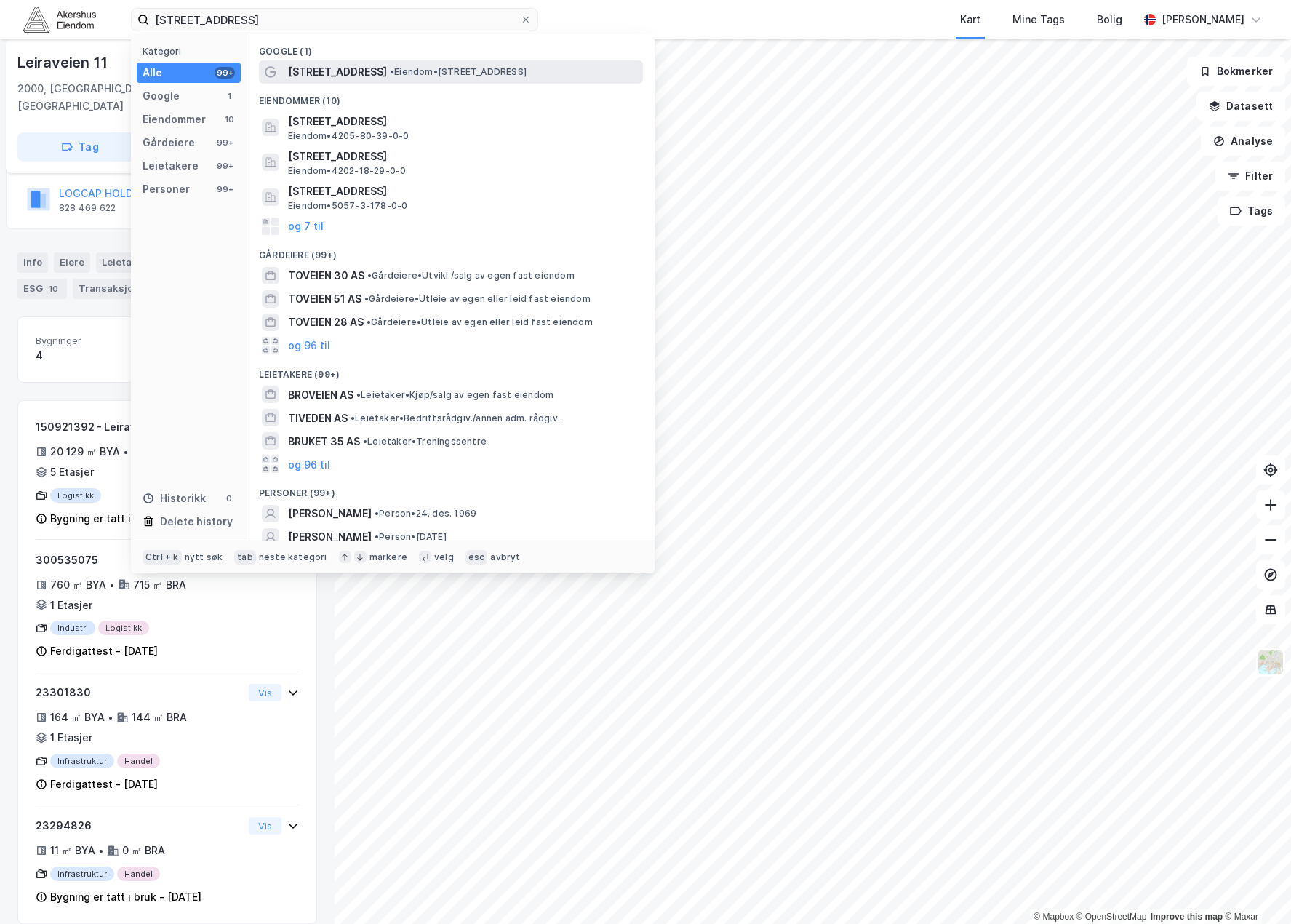
click at [449, 69] on span "• Eiendom • [STREET_ADDRESS]" at bounding box center [458, 72] width 137 height 12
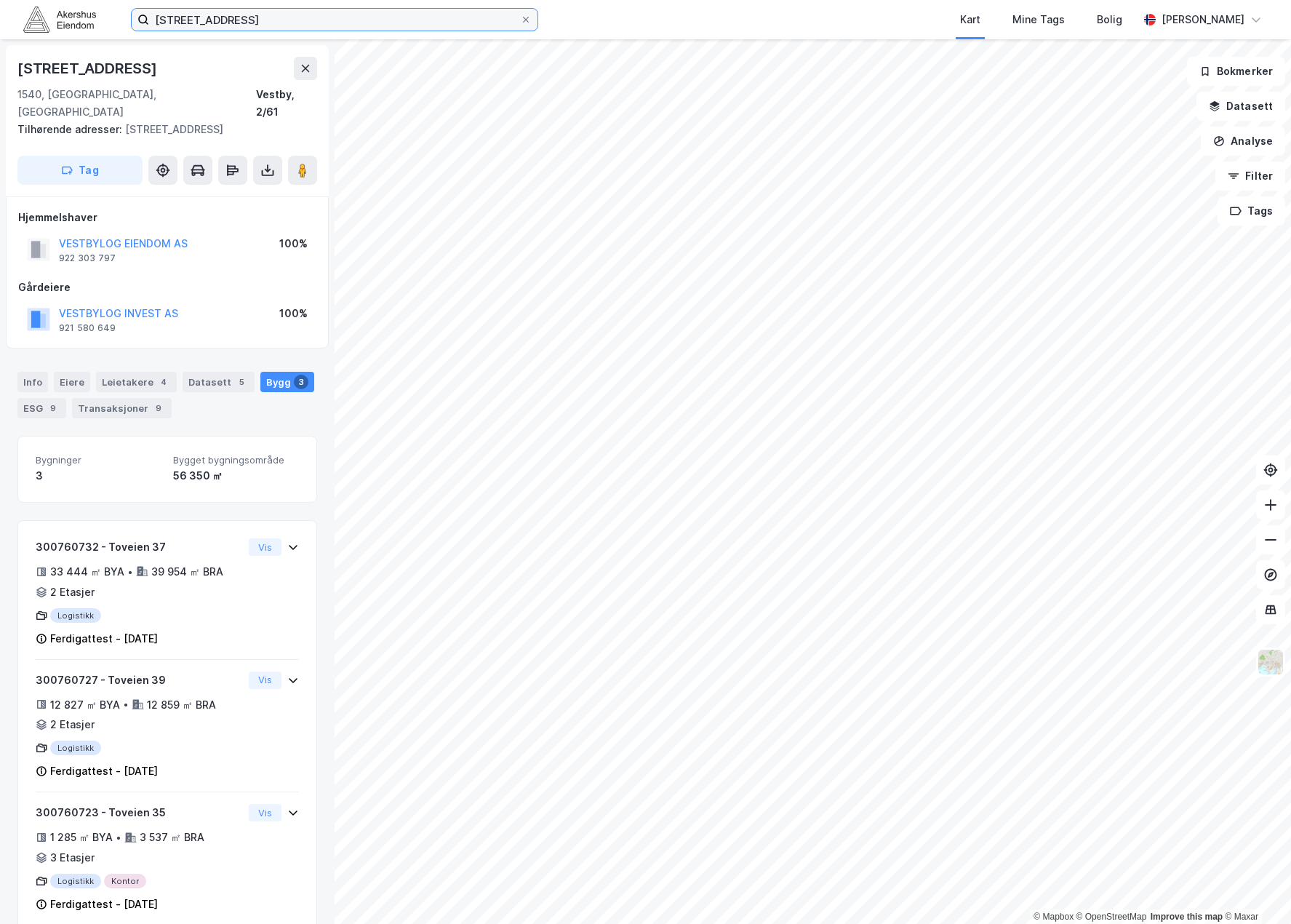
click at [208, 28] on input "[STREET_ADDRESS]" at bounding box center [335, 20] width 371 height 22
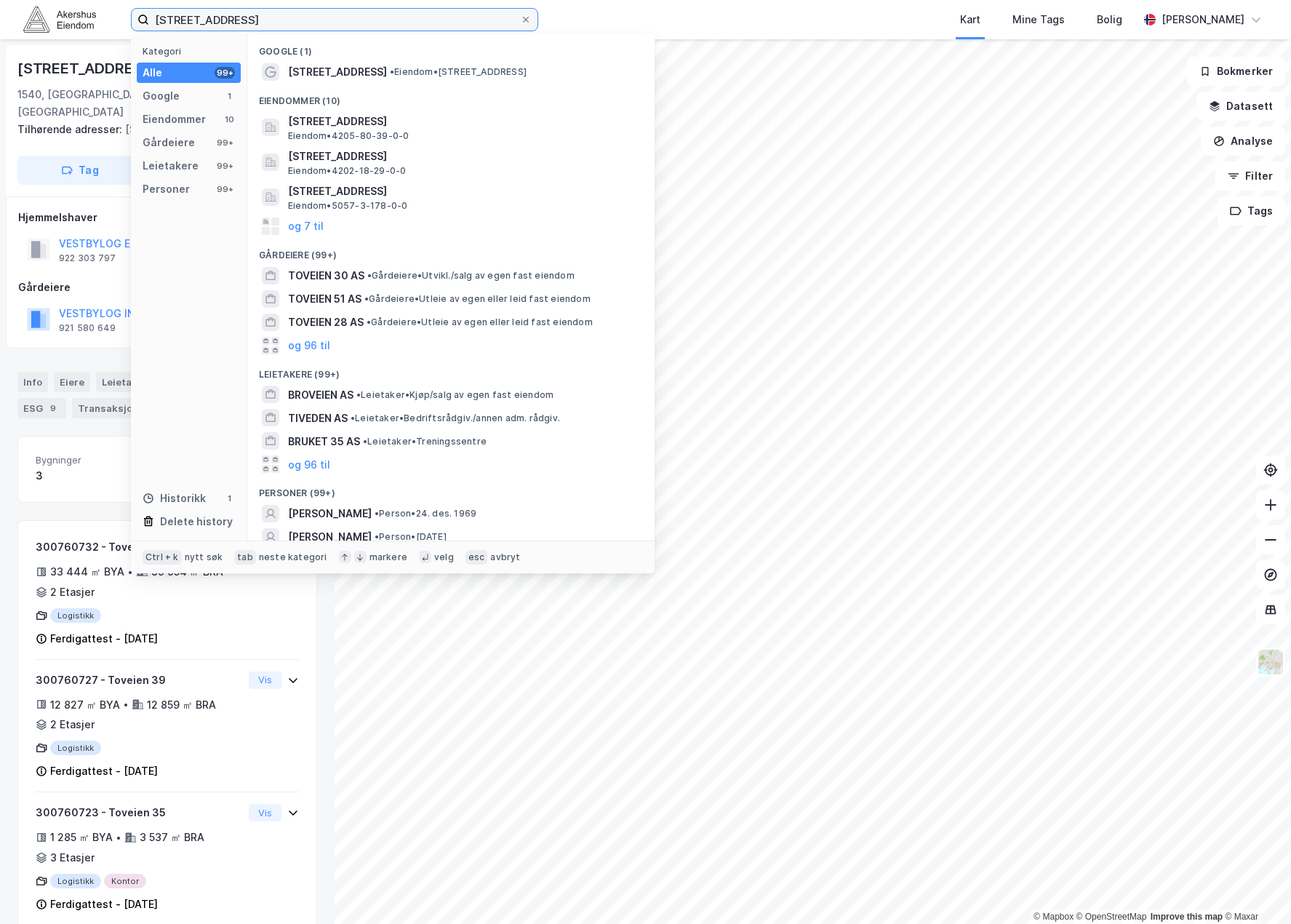
click at [208, 28] on input "[STREET_ADDRESS]" at bounding box center [335, 20] width 371 height 22
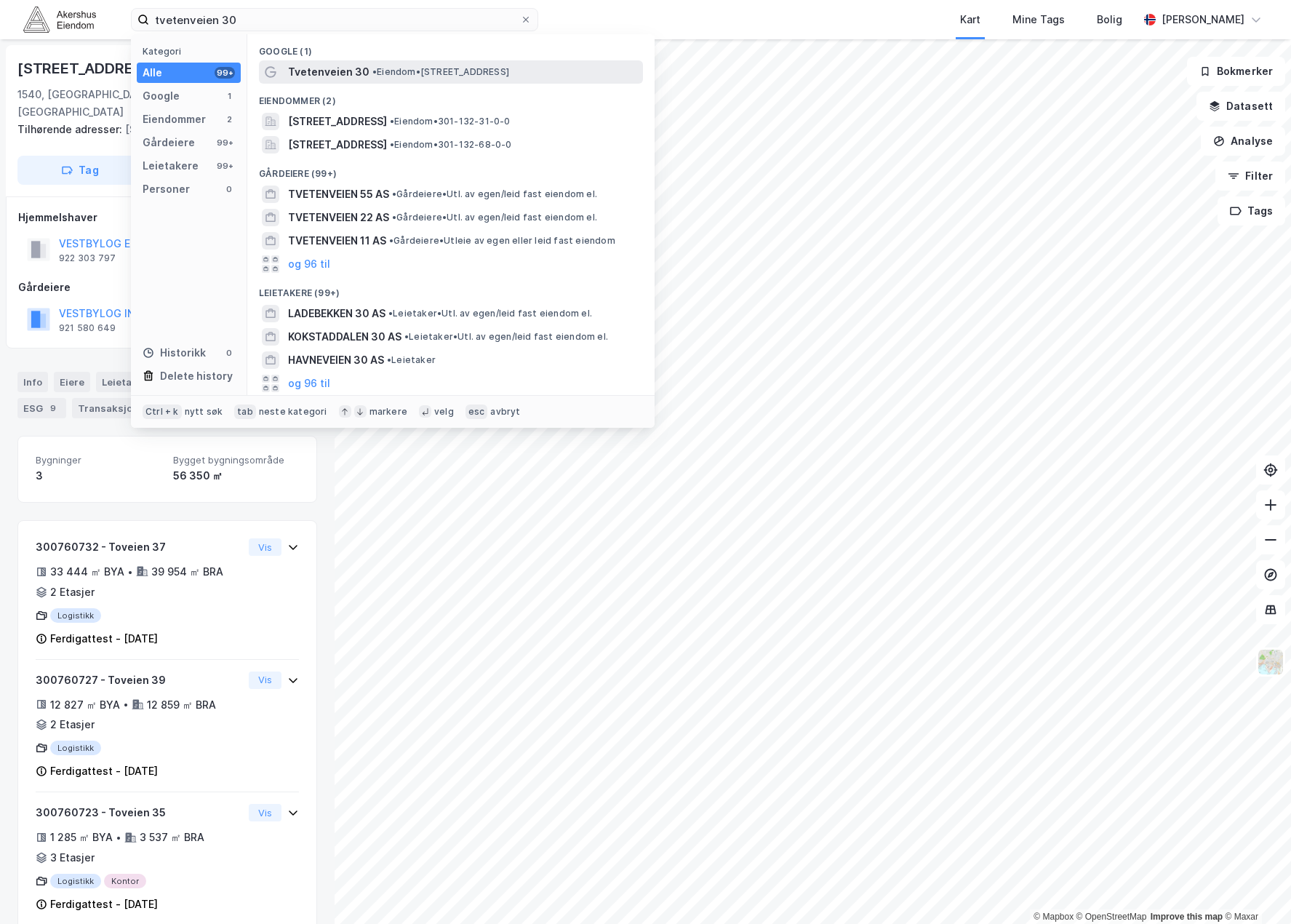
click at [382, 77] on span "• Eiendom • [STREET_ADDRESS]" at bounding box center [441, 72] width 137 height 12
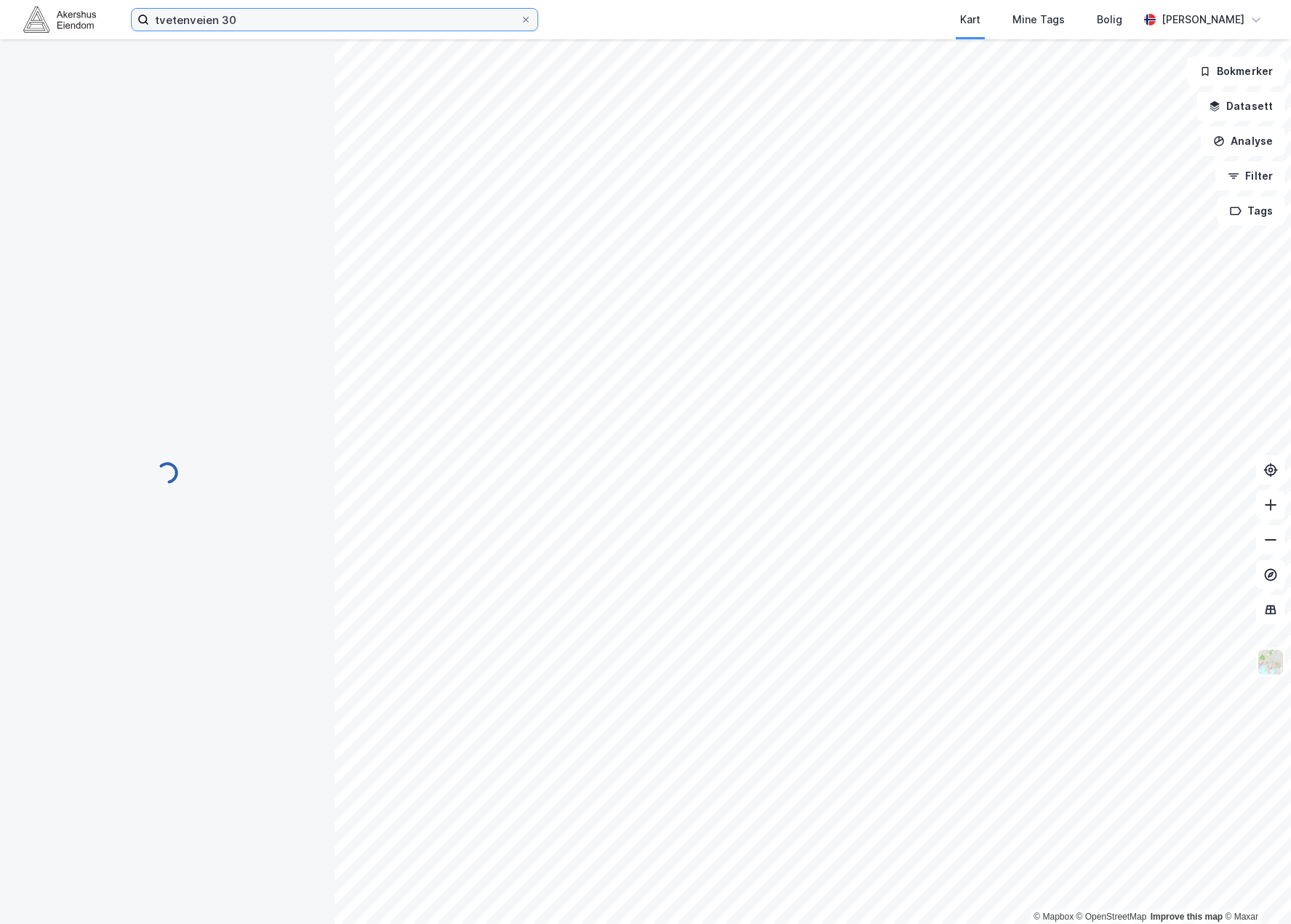
click at [223, 24] on input "tvetenveien 30" at bounding box center [335, 20] width 371 height 22
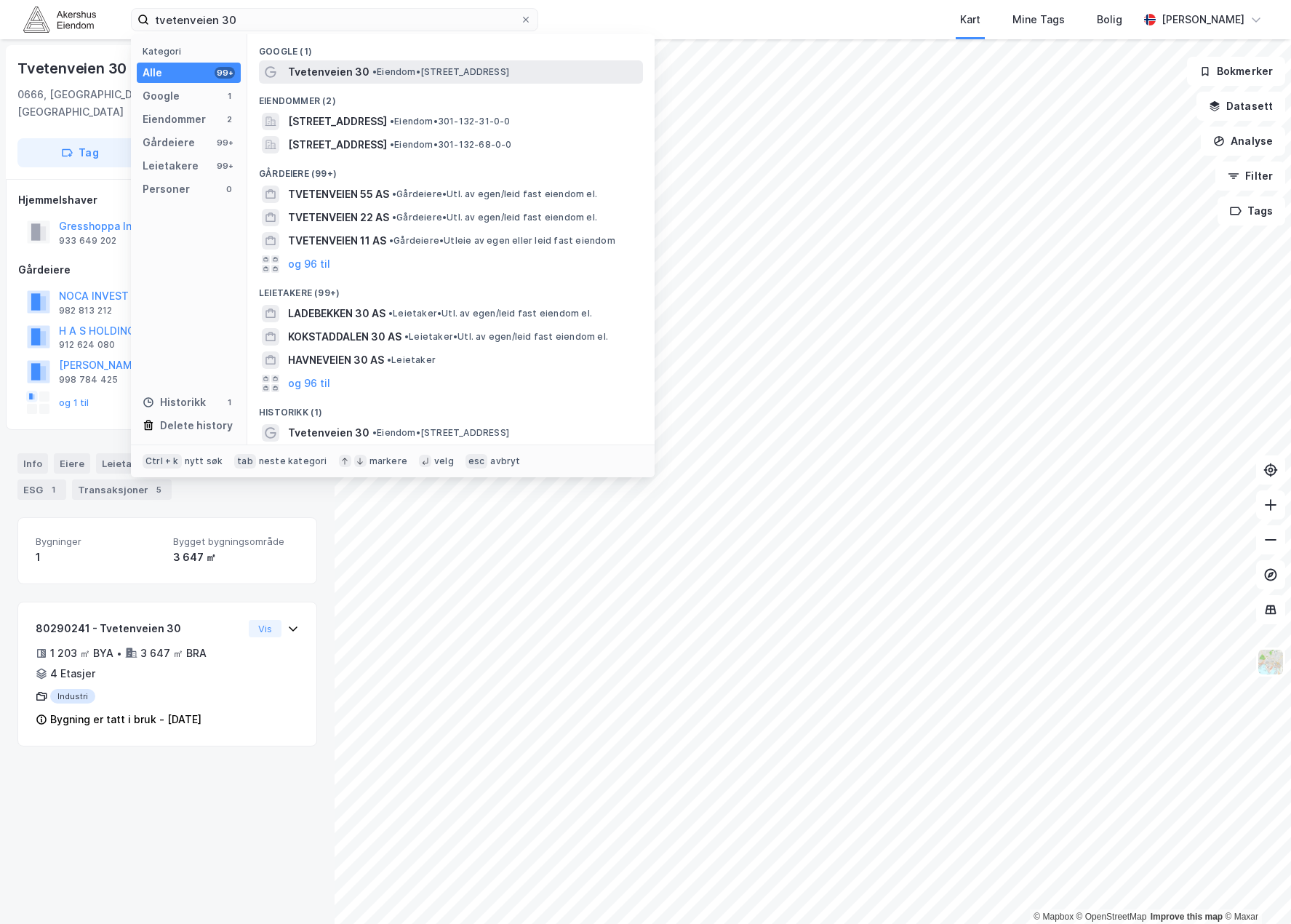
click at [384, 72] on span "• Eiendom • [STREET_ADDRESS]" at bounding box center [441, 72] width 137 height 12
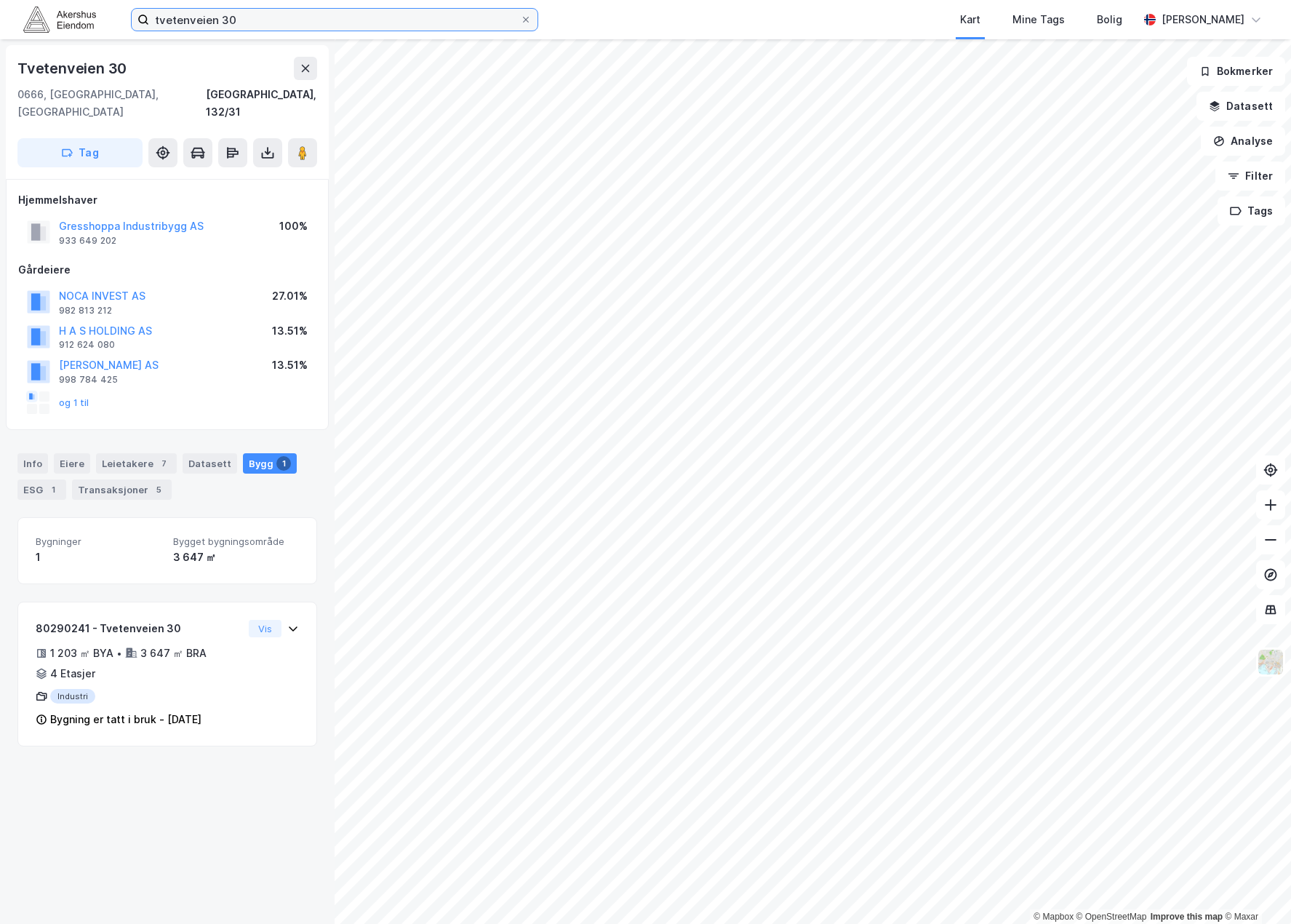
click at [266, 12] on input "tvetenveien 30" at bounding box center [335, 20] width 371 height 22
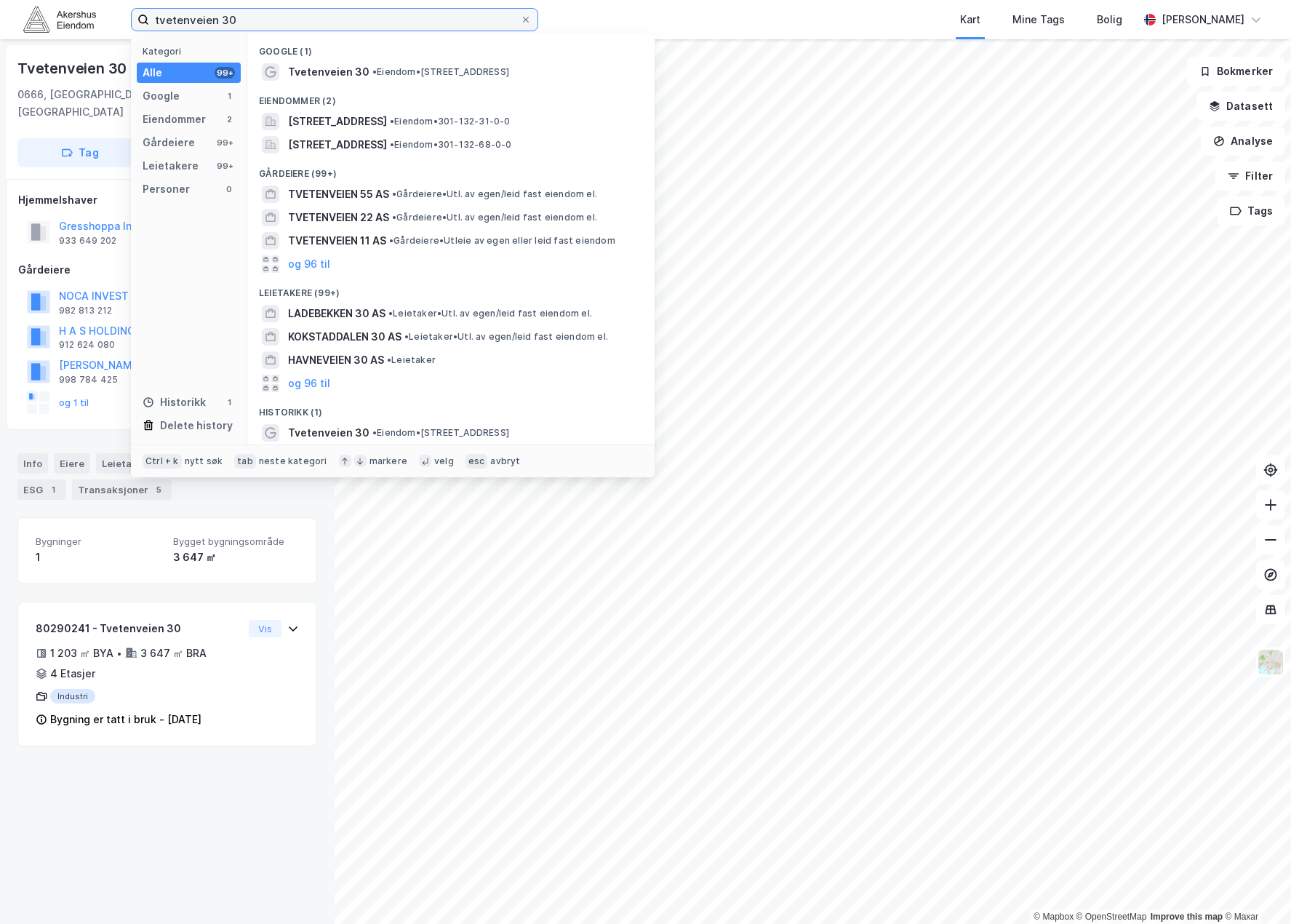
click at [266, 12] on input "tvetenveien 30" at bounding box center [335, 20] width 371 height 22
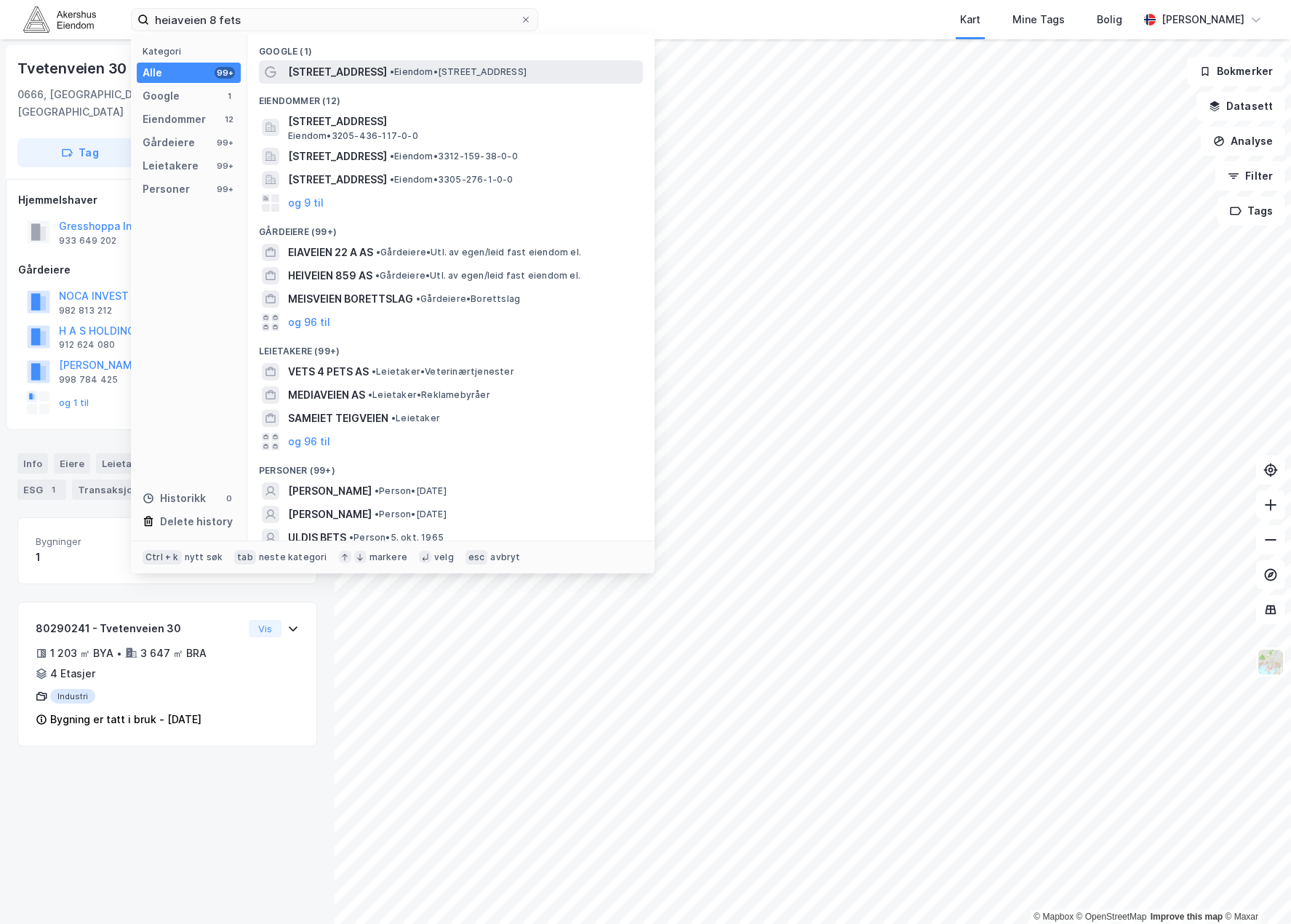
click at [455, 70] on span "• Eiendom • [STREET_ADDRESS]" at bounding box center [458, 72] width 137 height 12
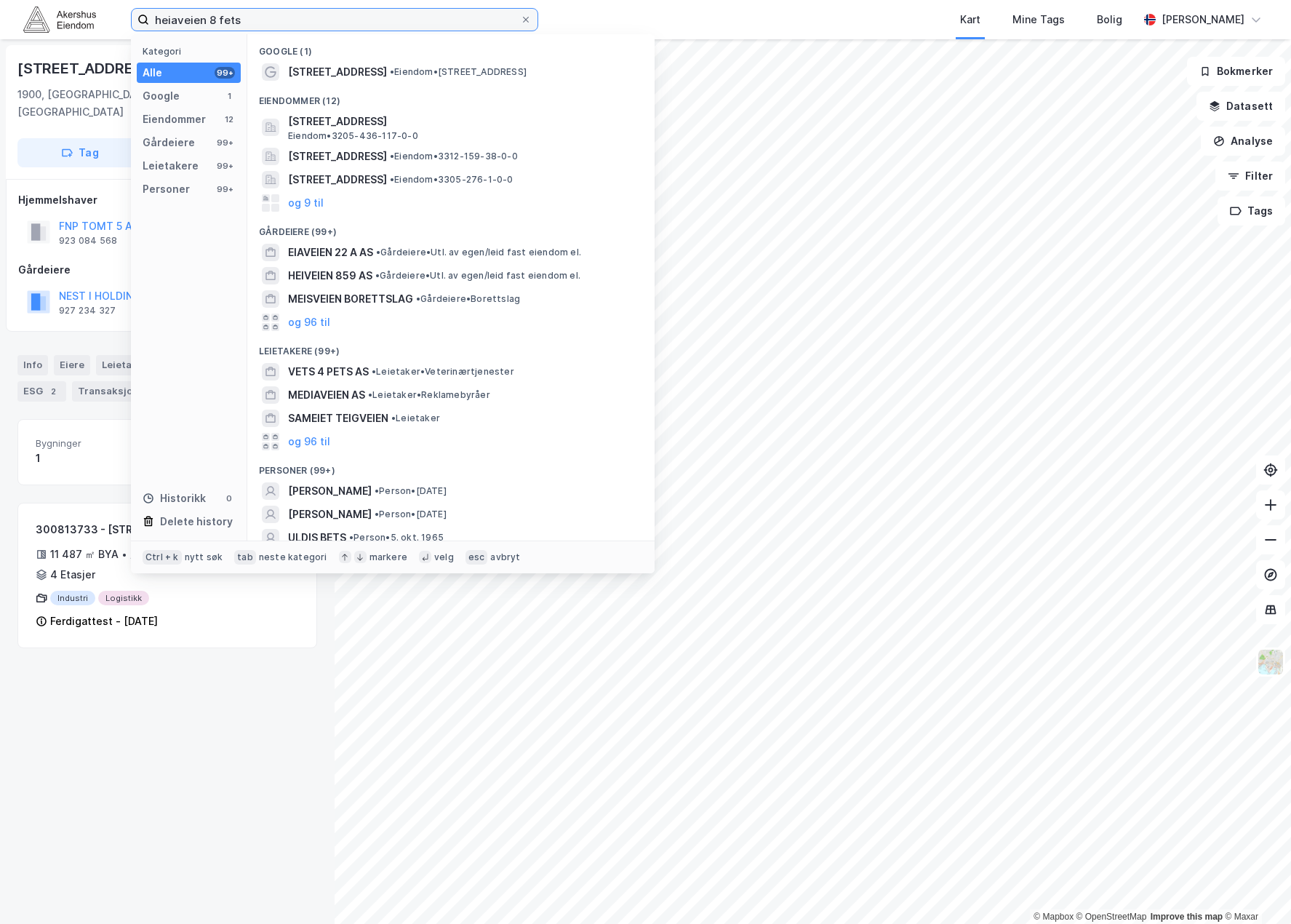
click at [247, 21] on input "heiaveien 8 fets" at bounding box center [335, 20] width 371 height 22
click at [246, 21] on input "heiaveien 8 fets" at bounding box center [335, 20] width 371 height 22
click at [245, 21] on input "heiaveien 8 fets" at bounding box center [335, 20] width 371 height 22
paste input "[STREET_ADDRESS]"
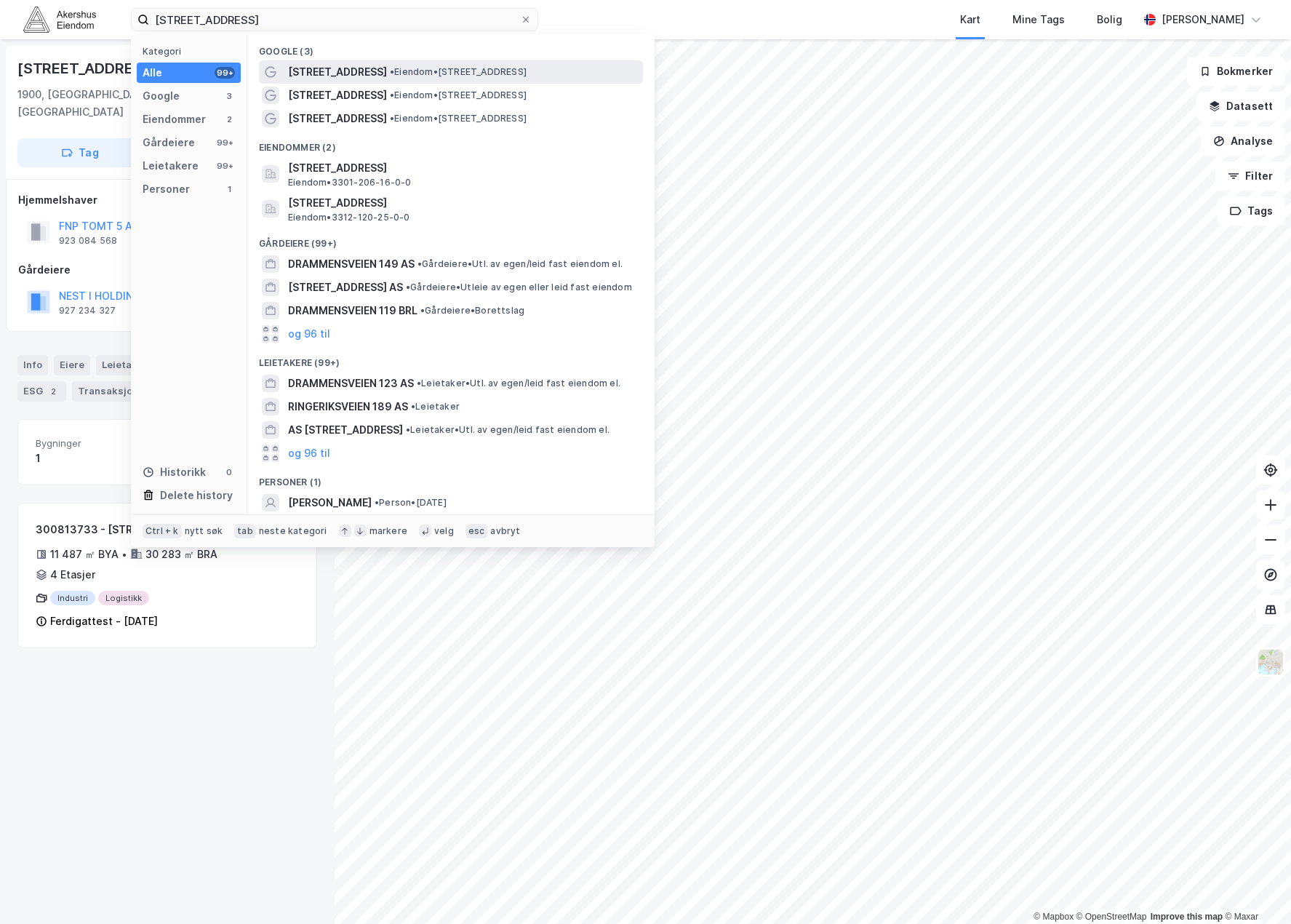
click at [479, 75] on span "• Eiendom • [STREET_ADDRESS]" at bounding box center [458, 72] width 137 height 12
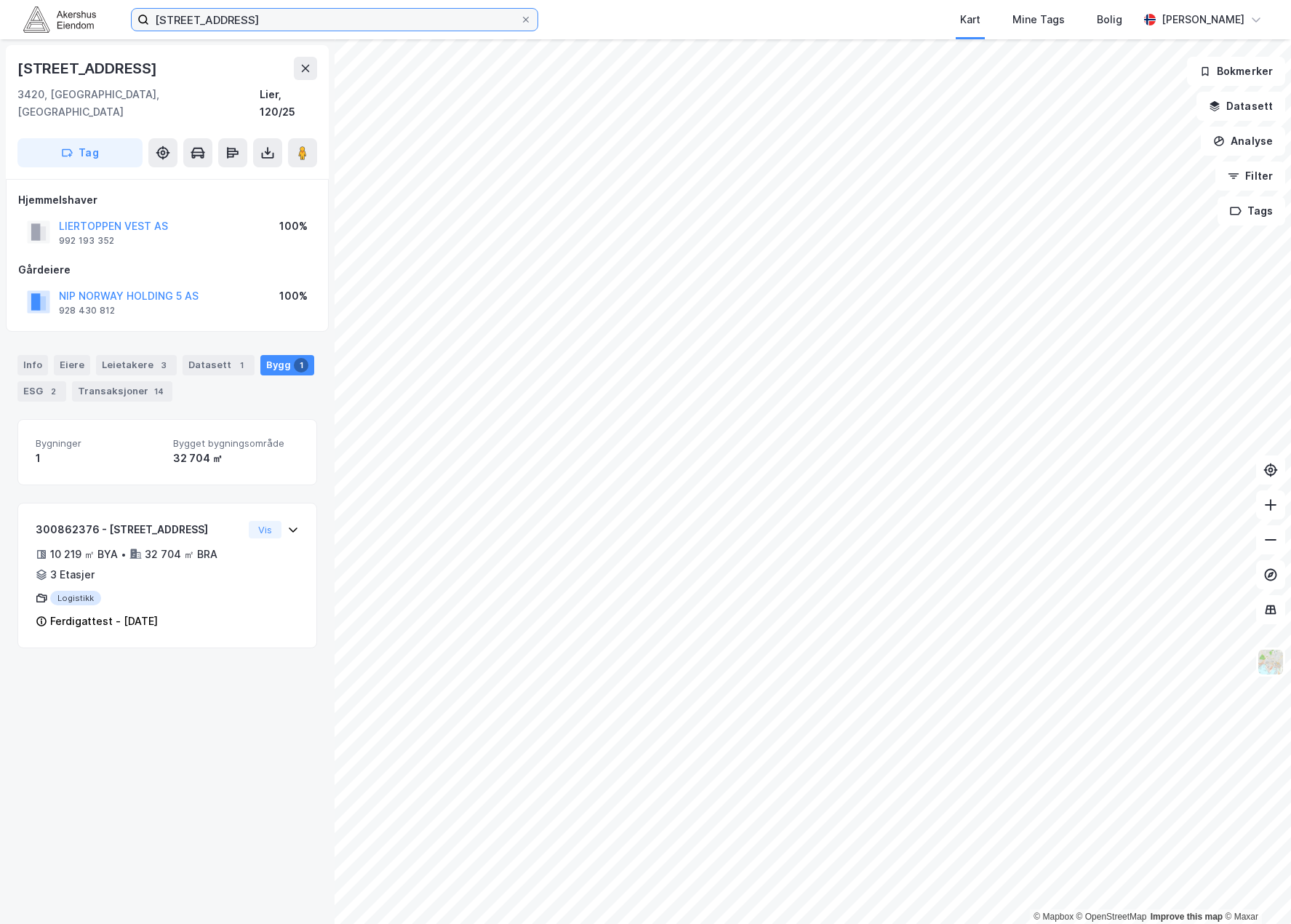
click at [280, 14] on input "[STREET_ADDRESS]" at bounding box center [335, 20] width 371 height 22
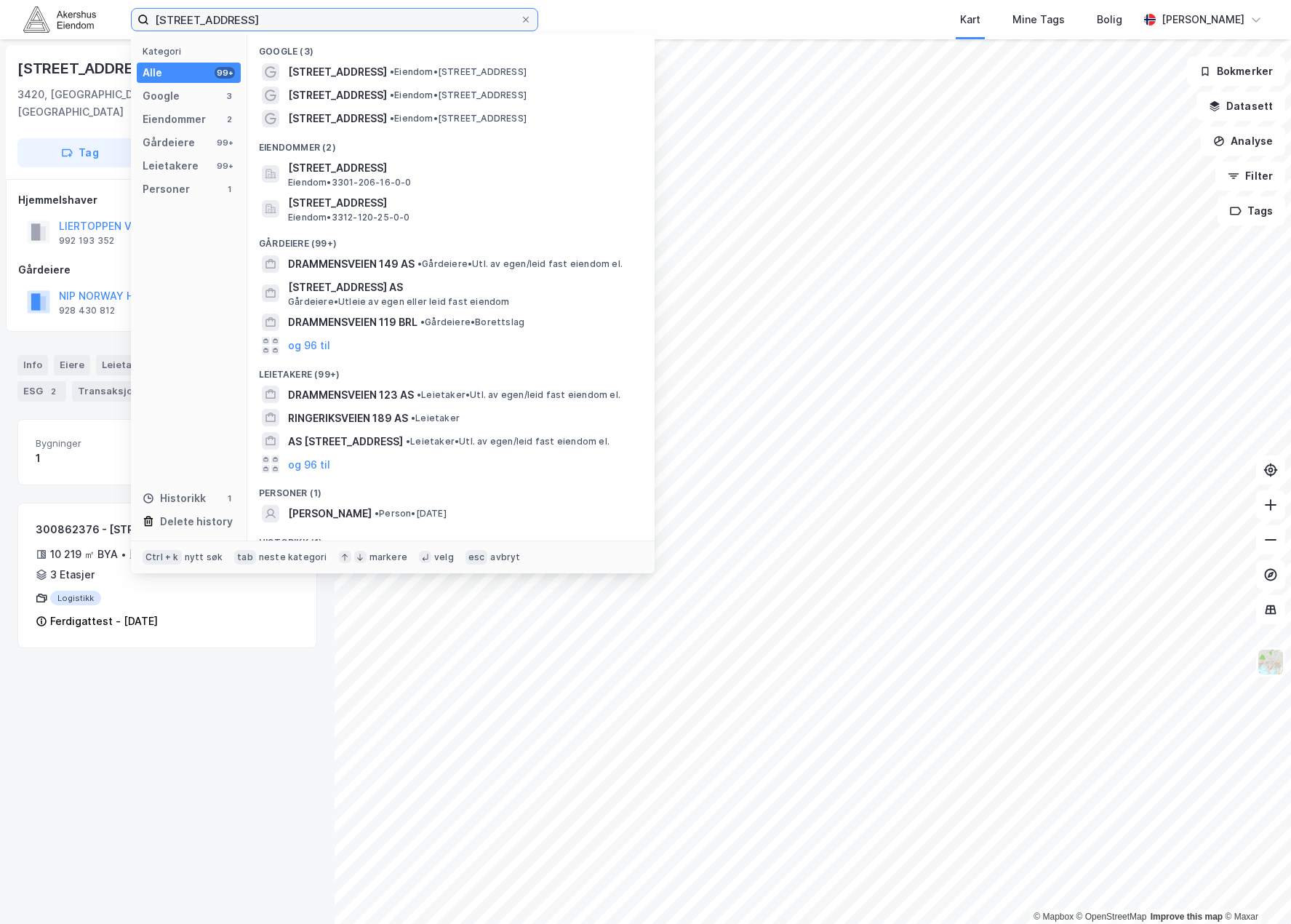
click at [280, 14] on input "[STREET_ADDRESS]" at bounding box center [335, 20] width 371 height 22
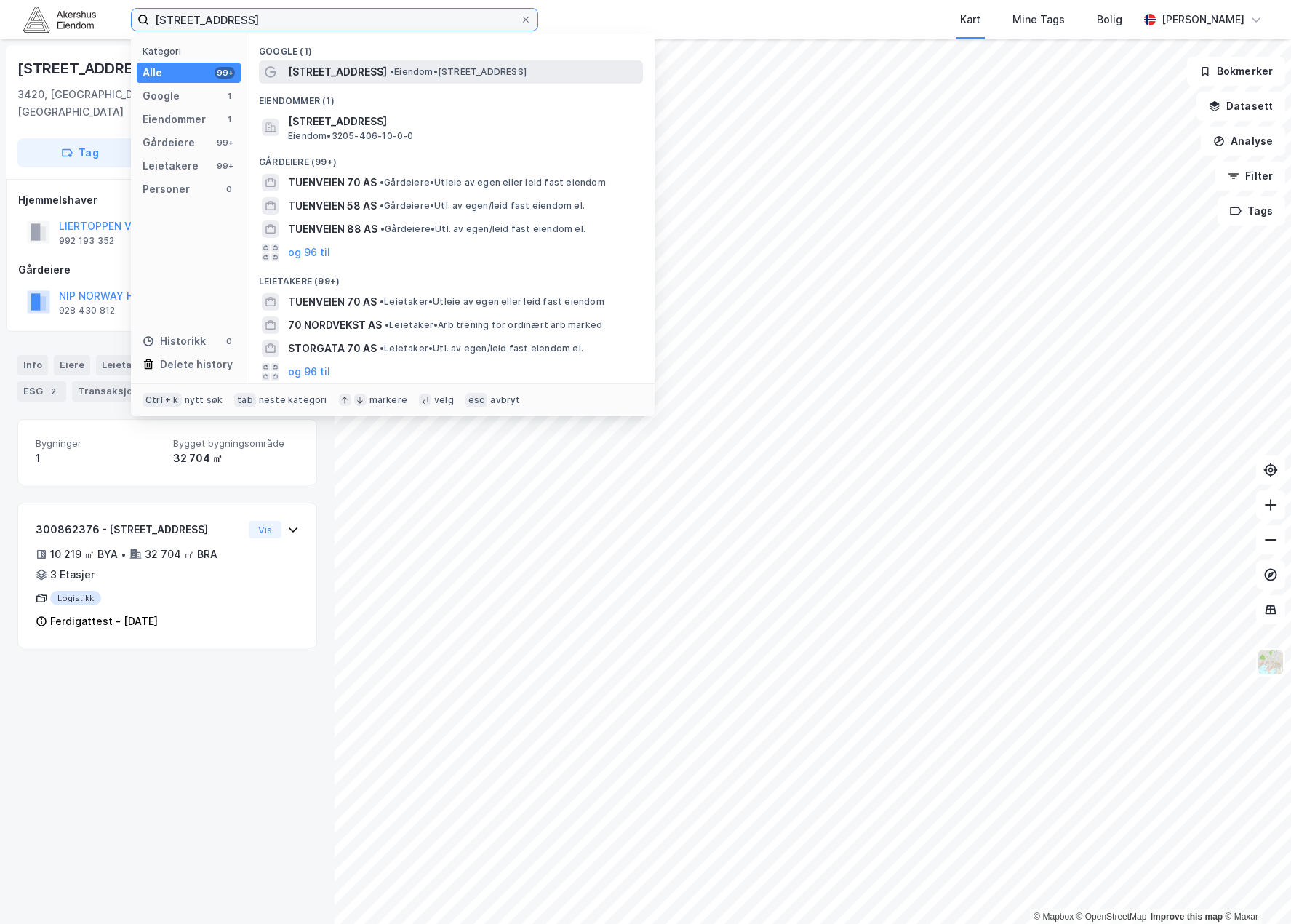
type input "[STREET_ADDRESS]"
click at [432, 74] on span "• Eiendom • [STREET_ADDRESS]" at bounding box center [458, 72] width 137 height 12
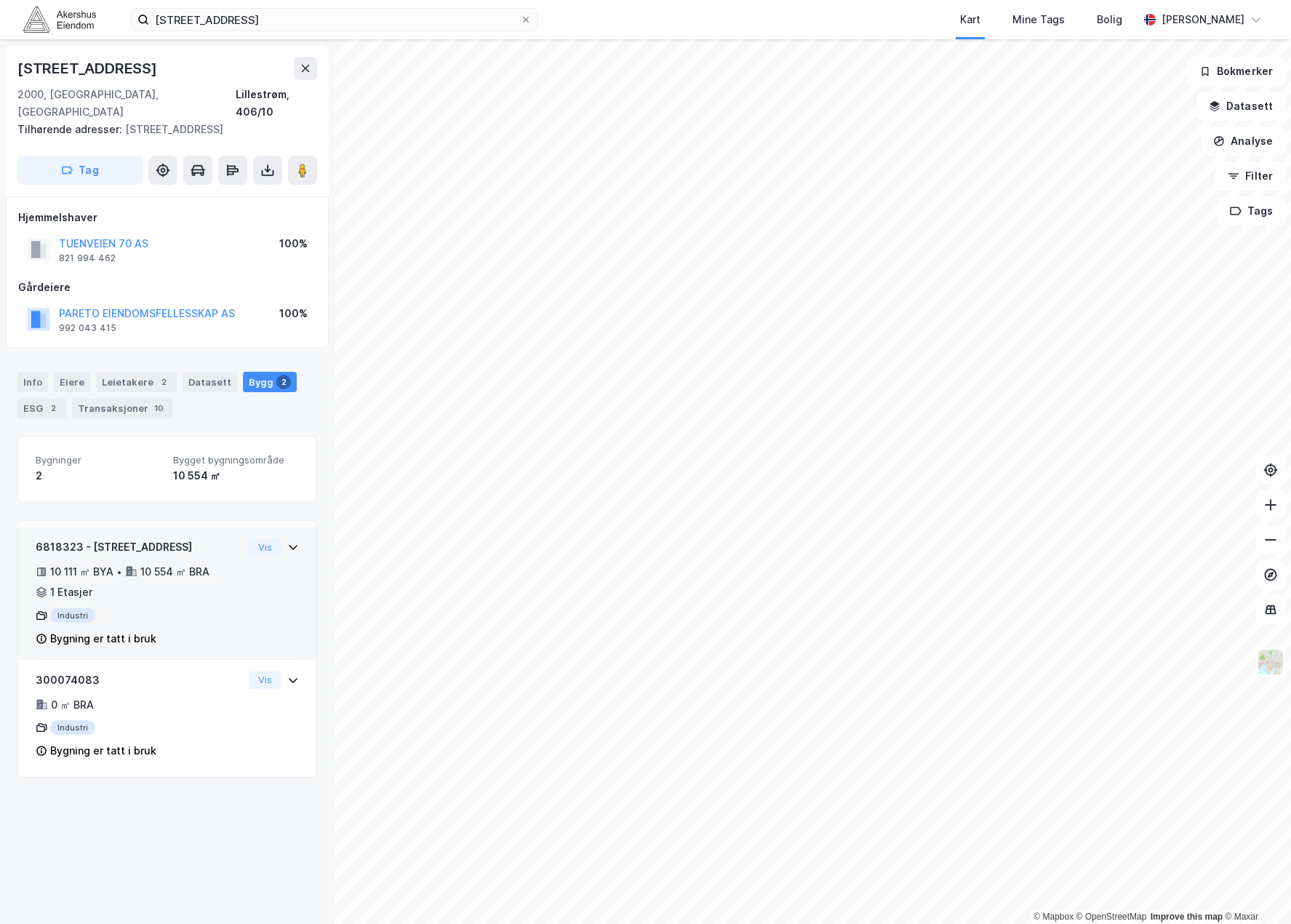
click at [248, 573] on div "6818323 - Tuenveien 70 10 111 ㎡ BYA • 10 554 ㎡ BRA • 1 Etasjer Industri Bygning…" at bounding box center [167, 599] width 263 height 121
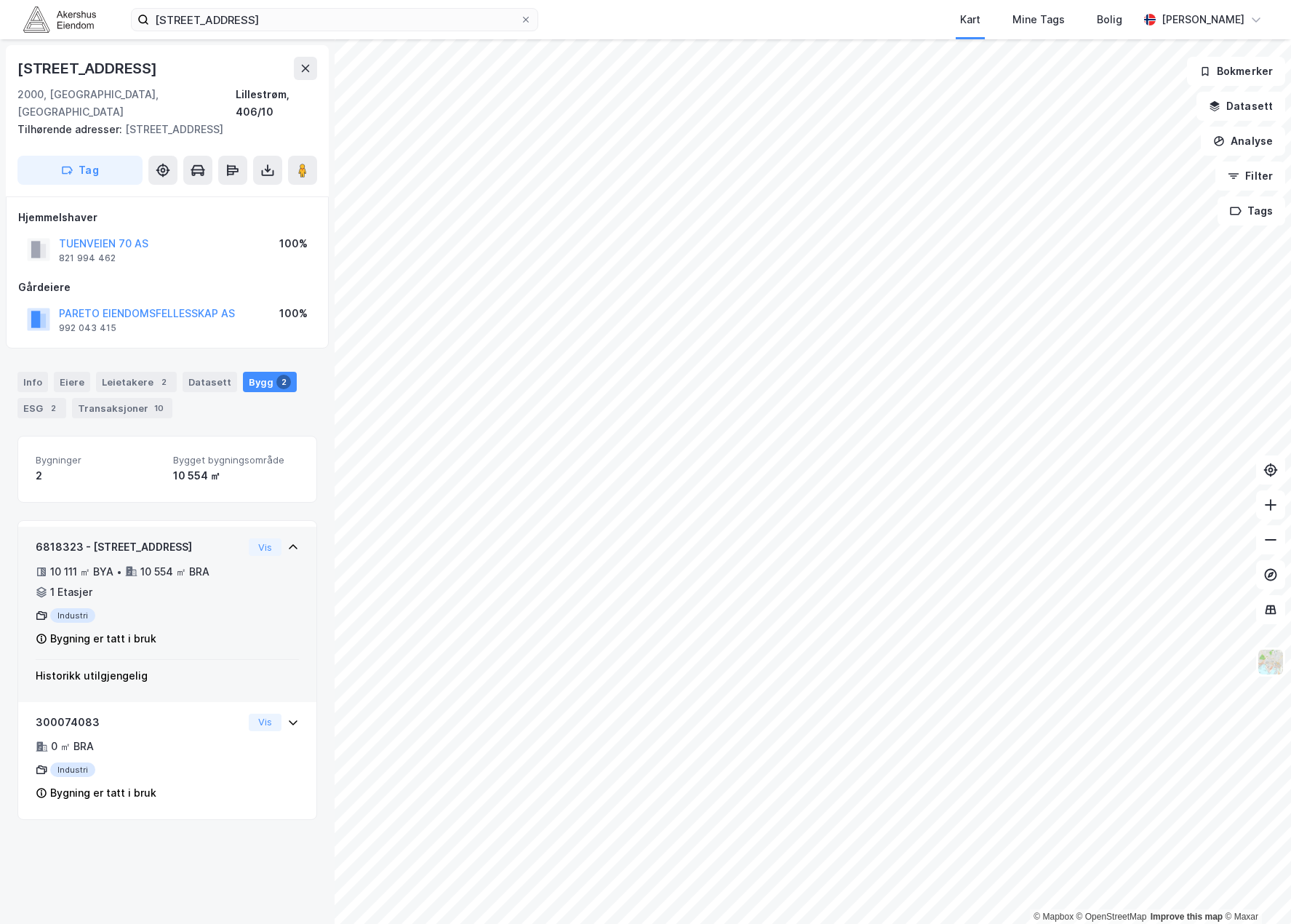
click at [248, 573] on div "6818323 - Tuenveien 70 10 111 ㎡ BYA • 10 554 ㎡ BRA • 1 Etasjer Industri Bygning…" at bounding box center [167, 599] width 263 height 121
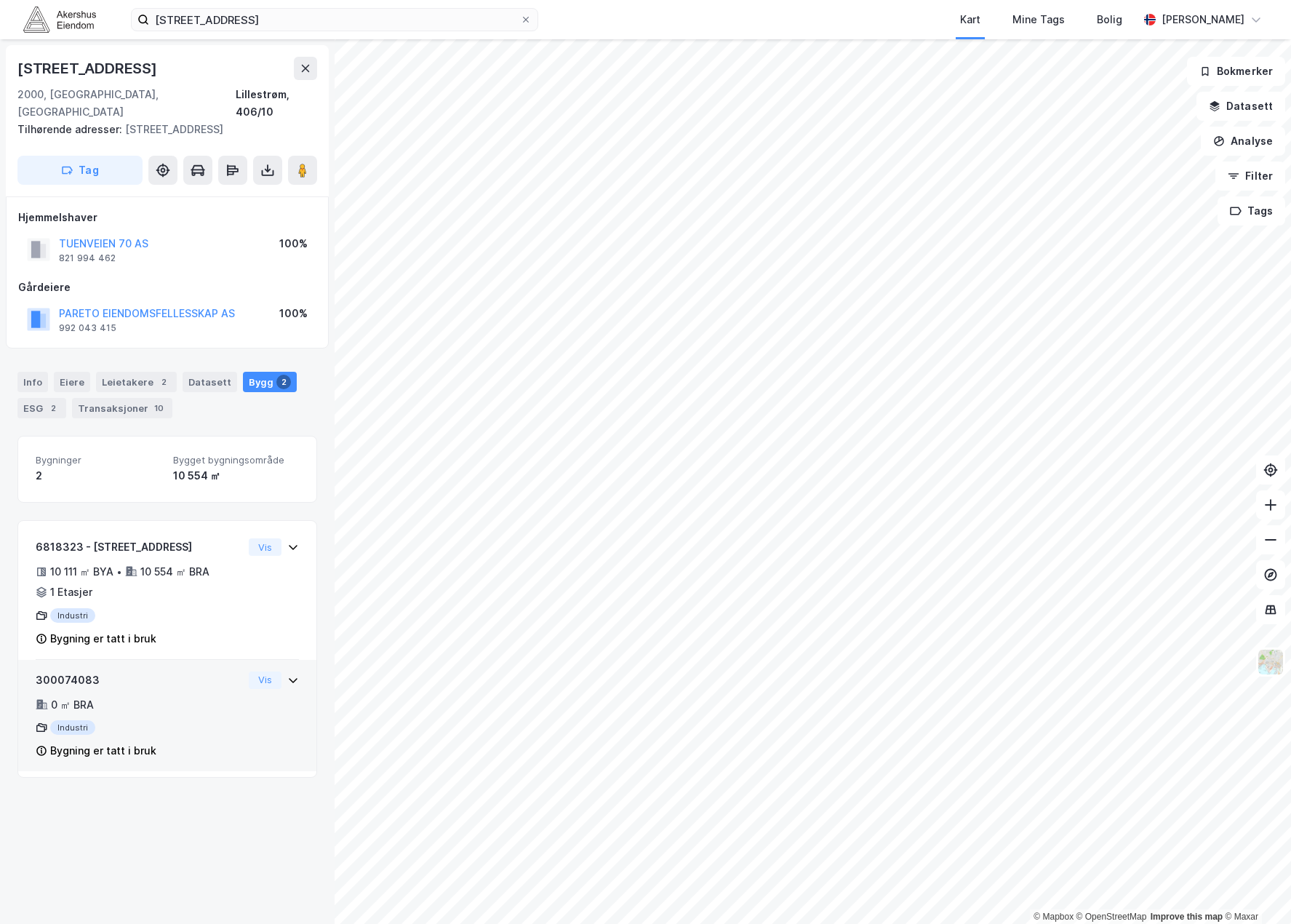
click at [242, 719] on div "300074083 0 ㎡ BRA Industri Bygning er tatt i bruk Vis" at bounding box center [167, 722] width 263 height 100
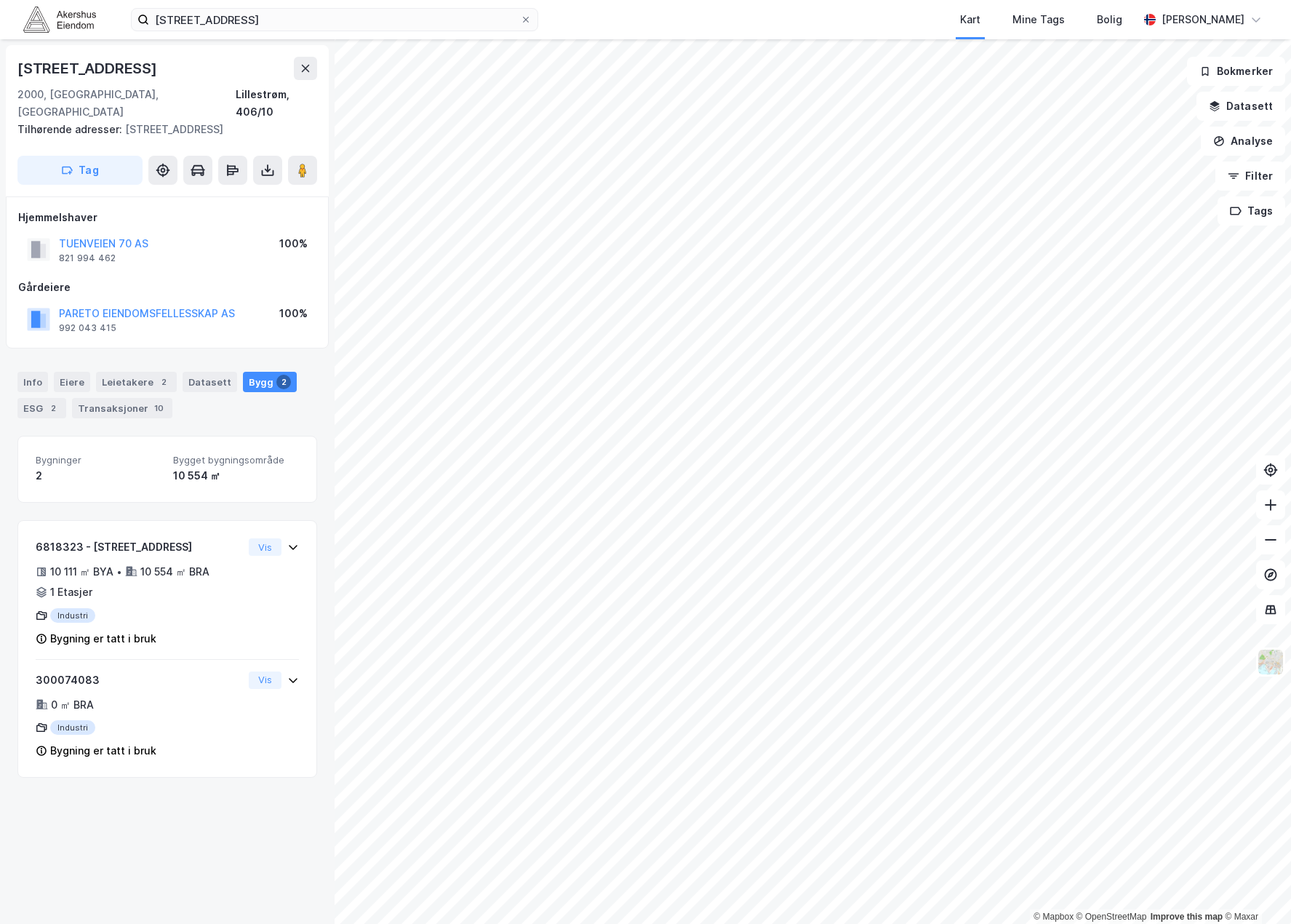
click at [263, 372] on div "Bygg 2" at bounding box center [269, 382] width 54 height 21
click at [205, 372] on div "Datasett" at bounding box center [210, 382] width 54 height 21
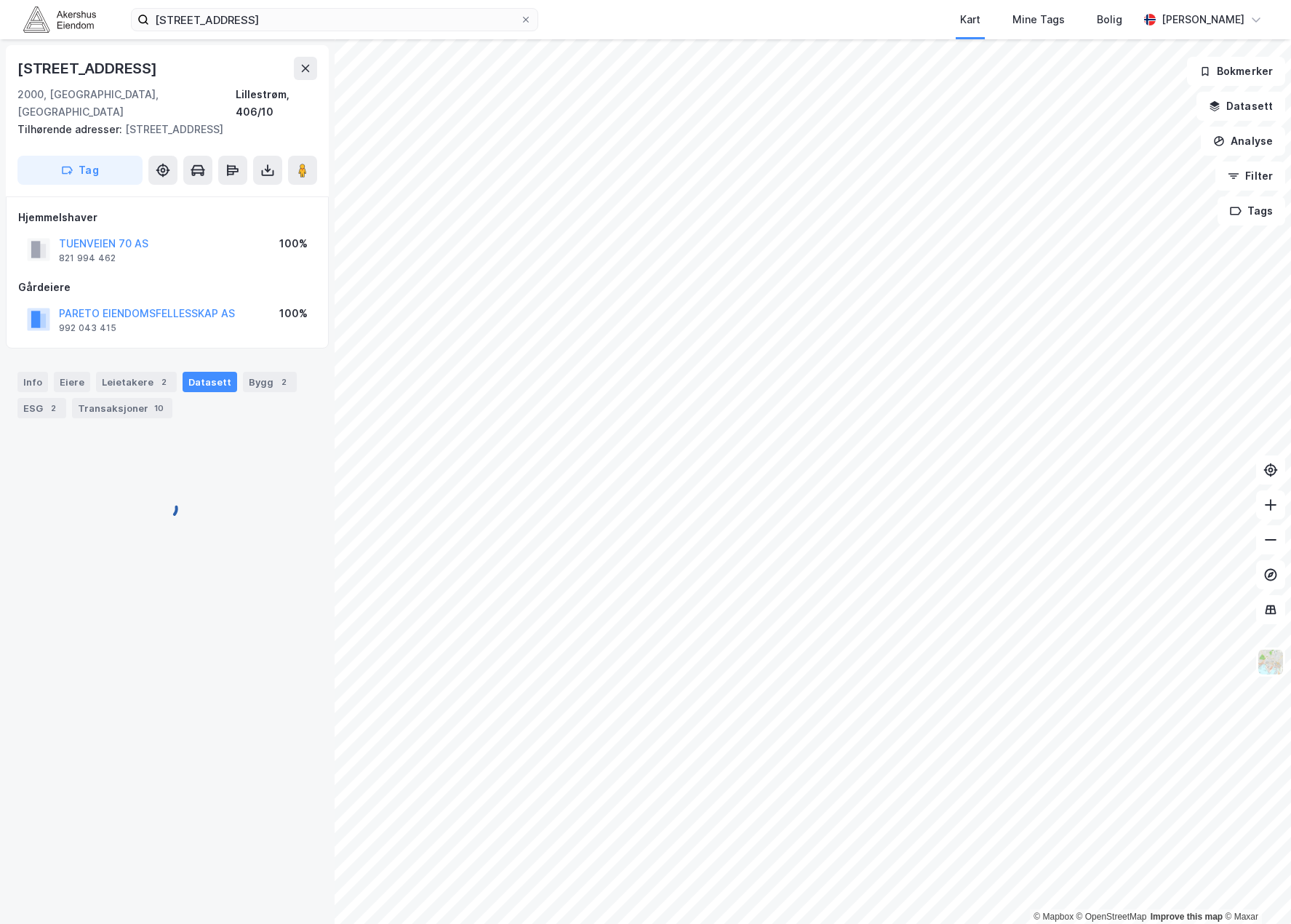
click at [97, 407] on div "Info Eiere Leietakere 2 Datasett Bygg 2 ESG 2 Transaksjoner 10 Bygninger 2 Bygg…" at bounding box center [167, 467] width 299 height 227
click at [104, 398] on div "Transaksjoner 10" at bounding box center [122, 408] width 100 height 21
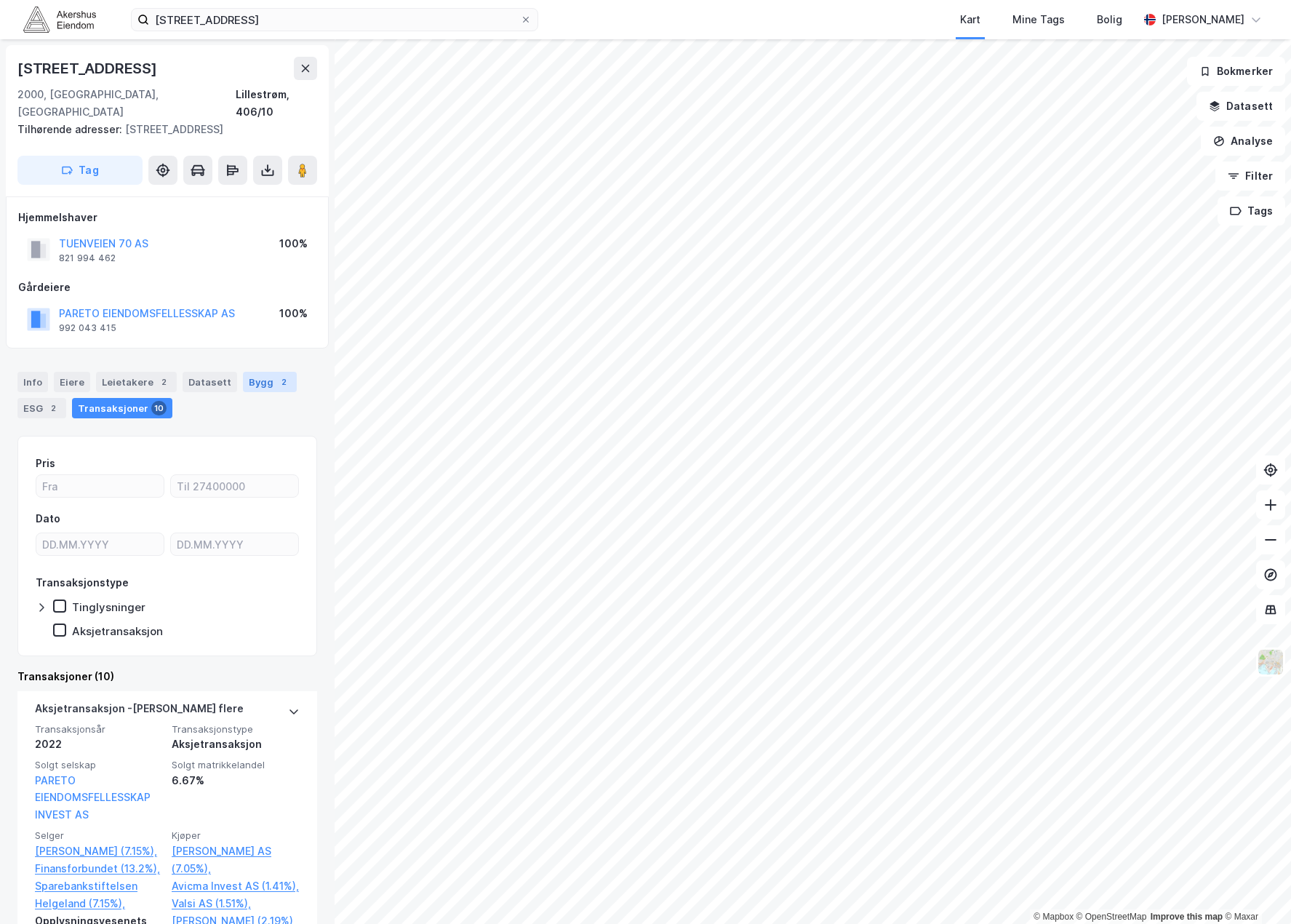
click at [258, 372] on div "Bygg 2" at bounding box center [269, 382] width 54 height 21
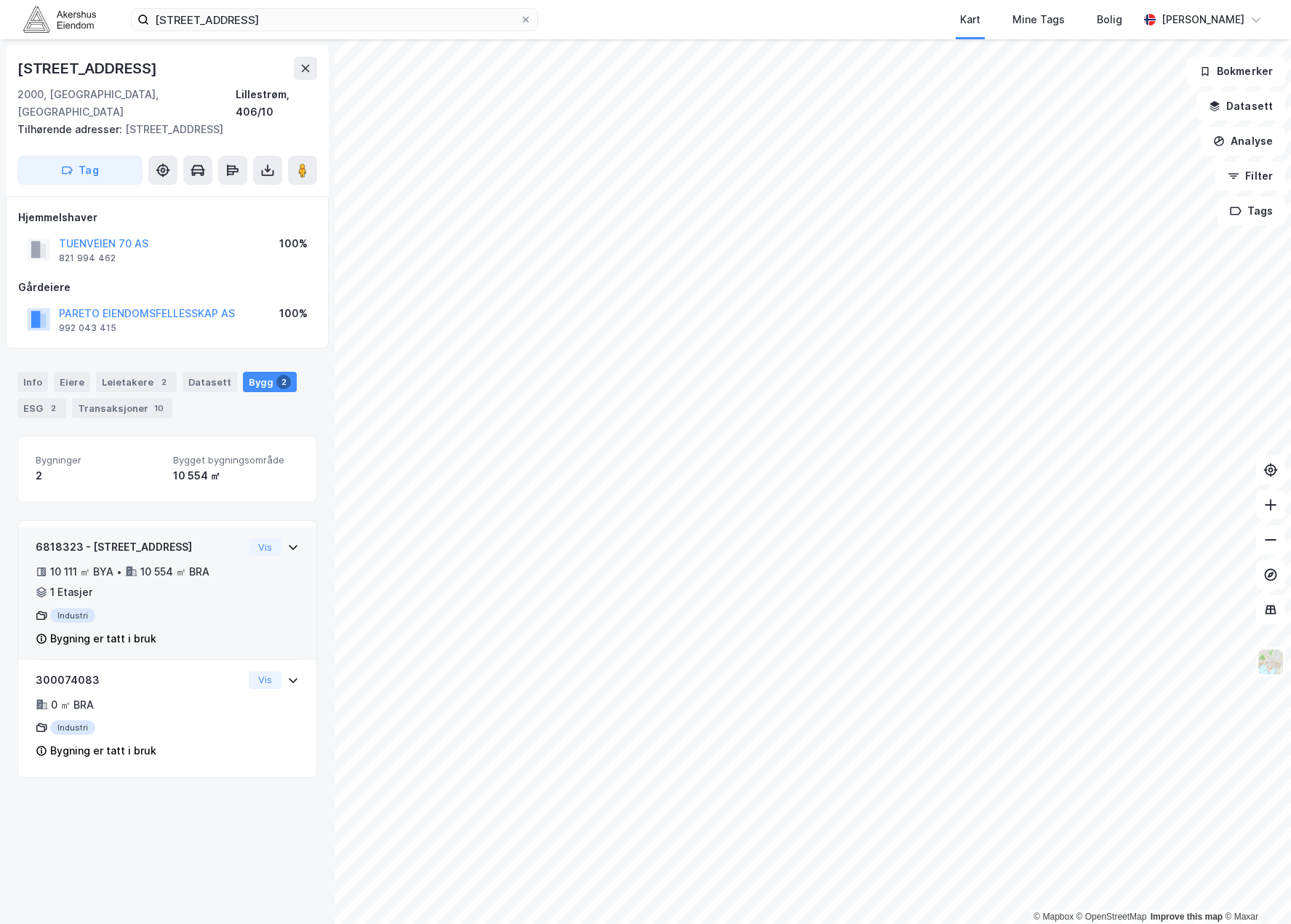
click at [193, 575] on div "10 111 ㎡ BYA • 10 554 ㎡ BRA • 1 Etasjer" at bounding box center [139, 581] width 207 height 38
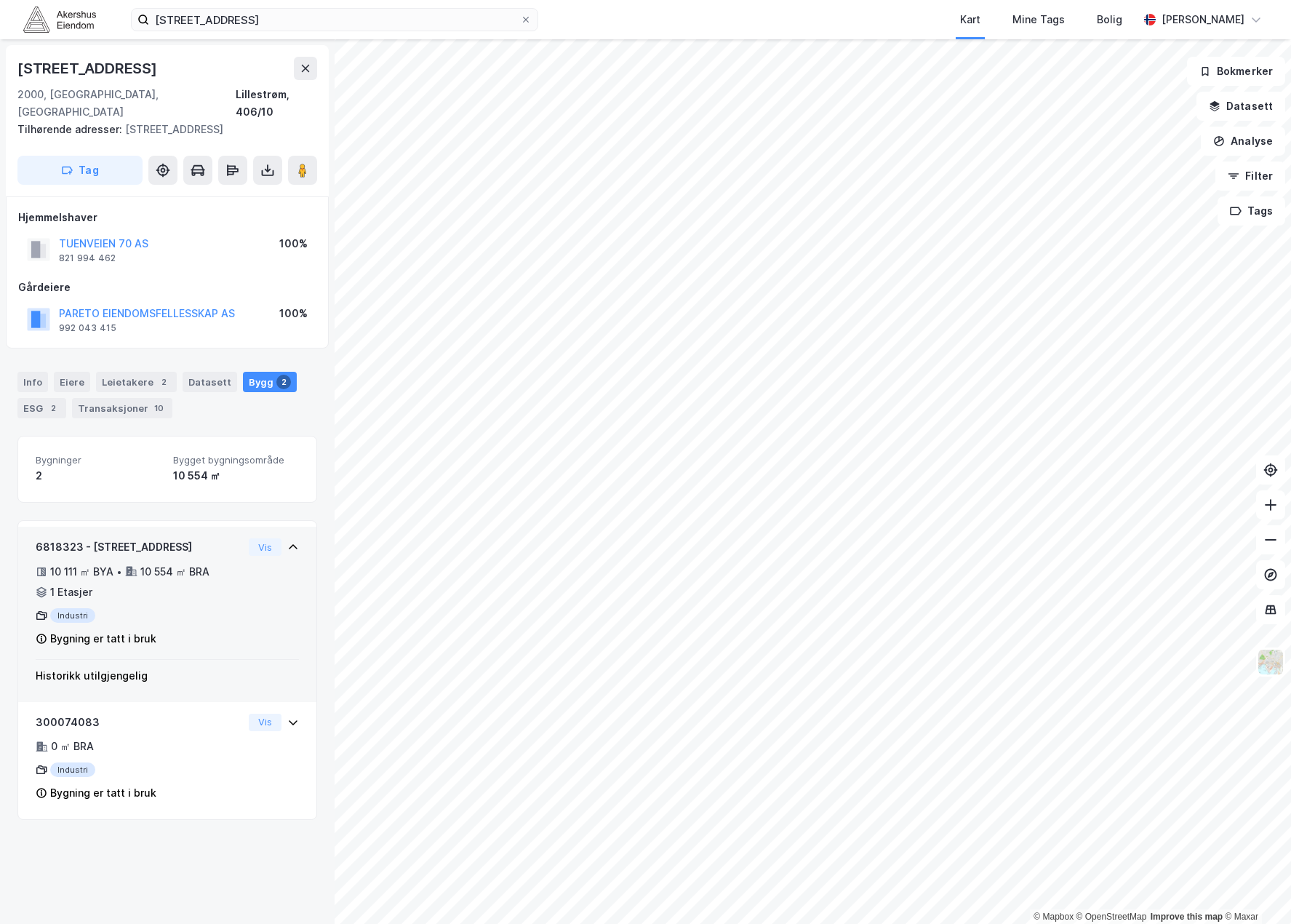
click at [193, 569] on div "10 111 ㎡ BYA • 10 554 ㎡ BRA • 1 Etasjer" at bounding box center [139, 581] width 207 height 38
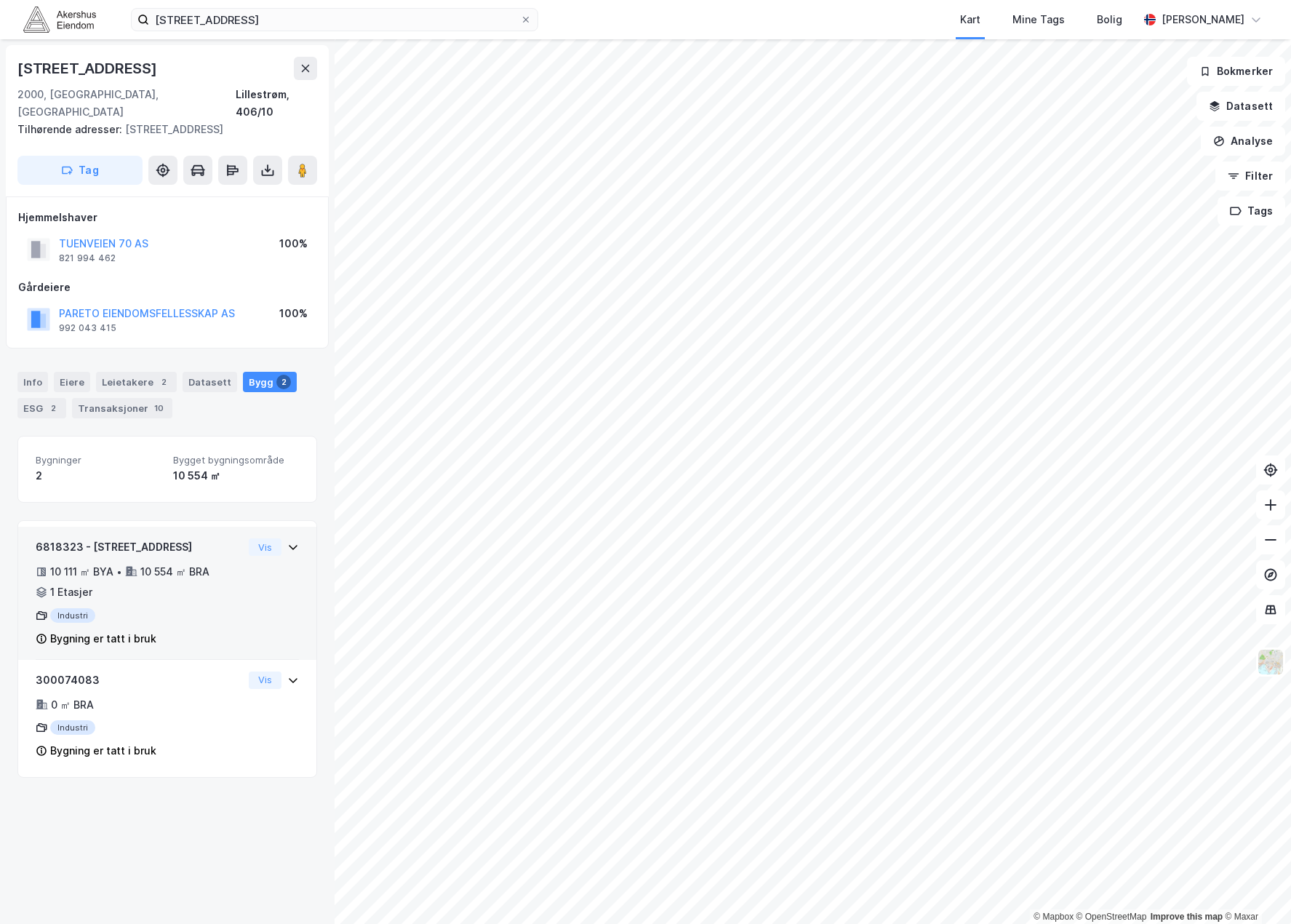
click at [193, 567] on div "10 111 ㎡ BYA • 10 554 ㎡ BRA • 1 Etasjer" at bounding box center [139, 581] width 207 height 38
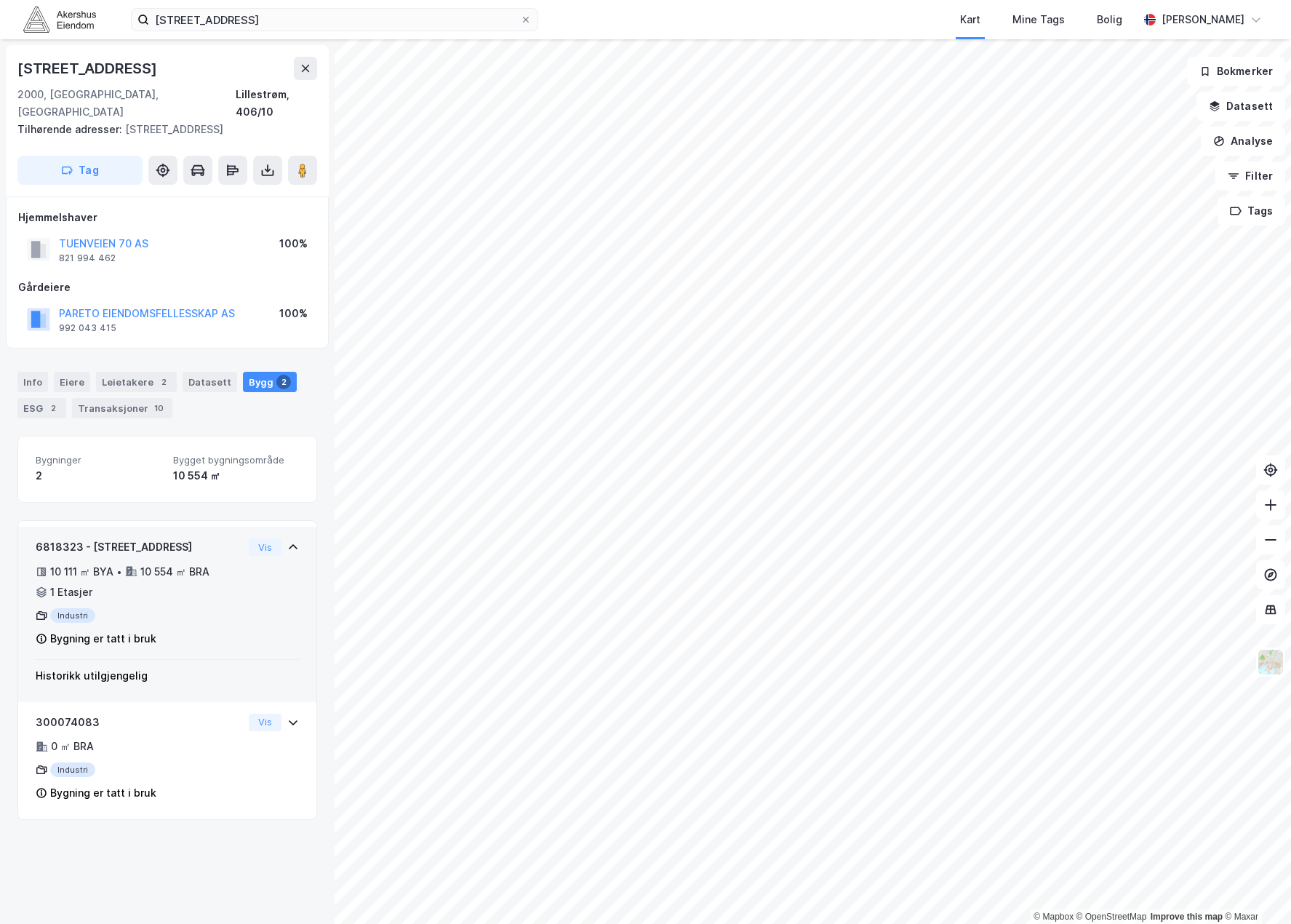
click at [196, 565] on div "10 111 ㎡ BYA • 10 554 ㎡ BRA • 1 Etasjer" at bounding box center [139, 581] width 207 height 38
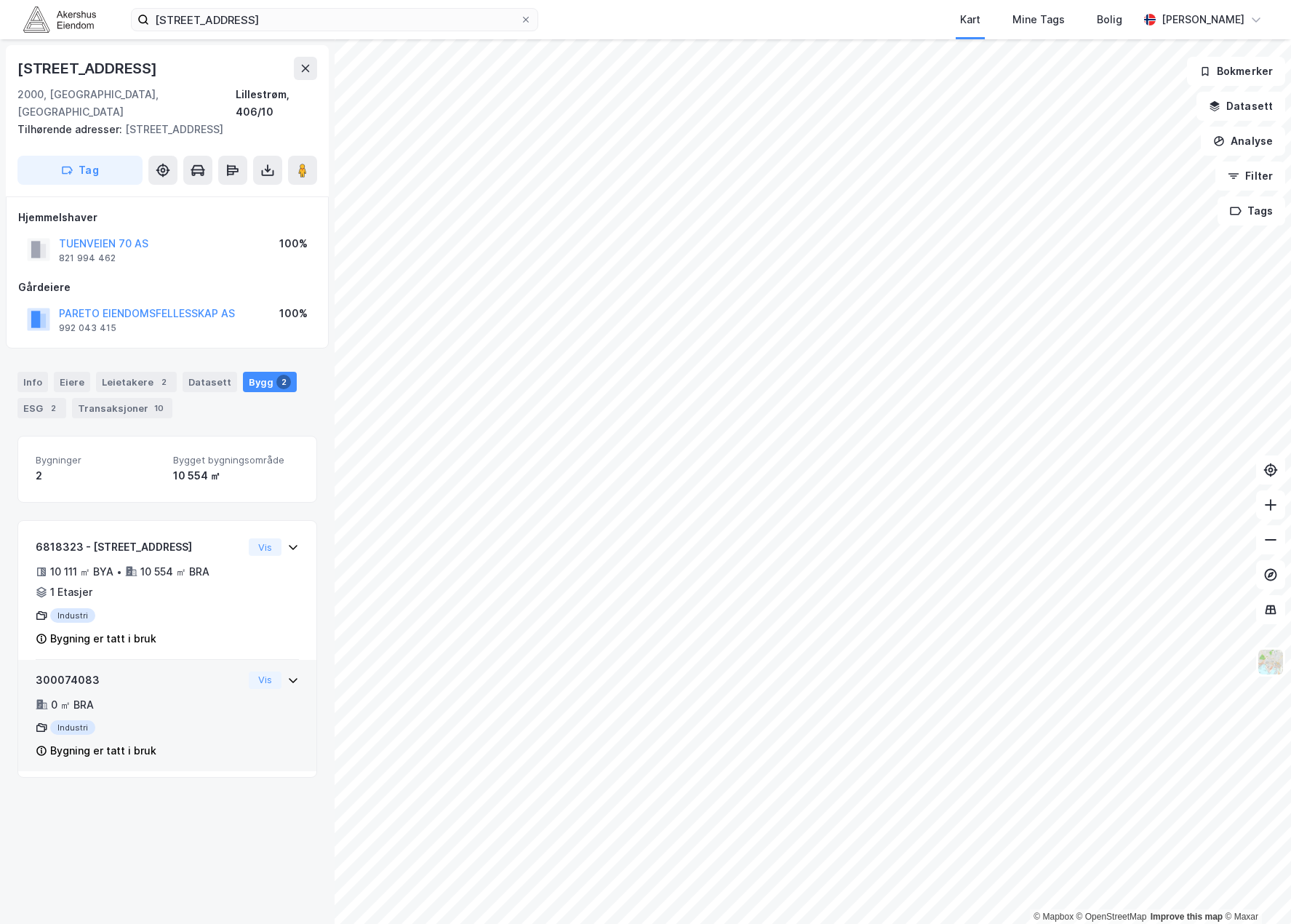
click at [175, 720] on div "Industri" at bounding box center [139, 728] width 207 height 15
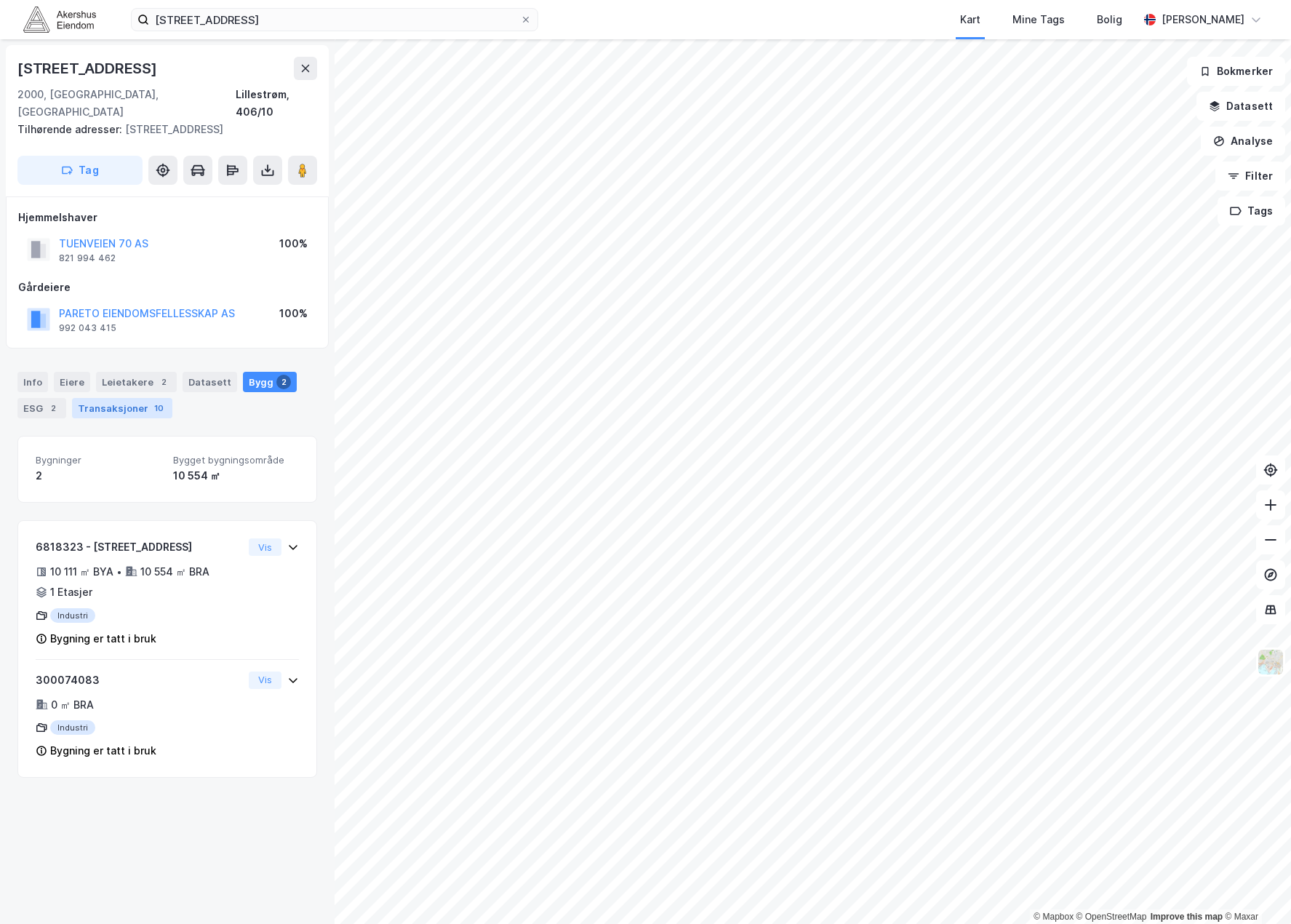
click at [146, 399] on div "Transaksjoner 10" at bounding box center [122, 408] width 100 height 21
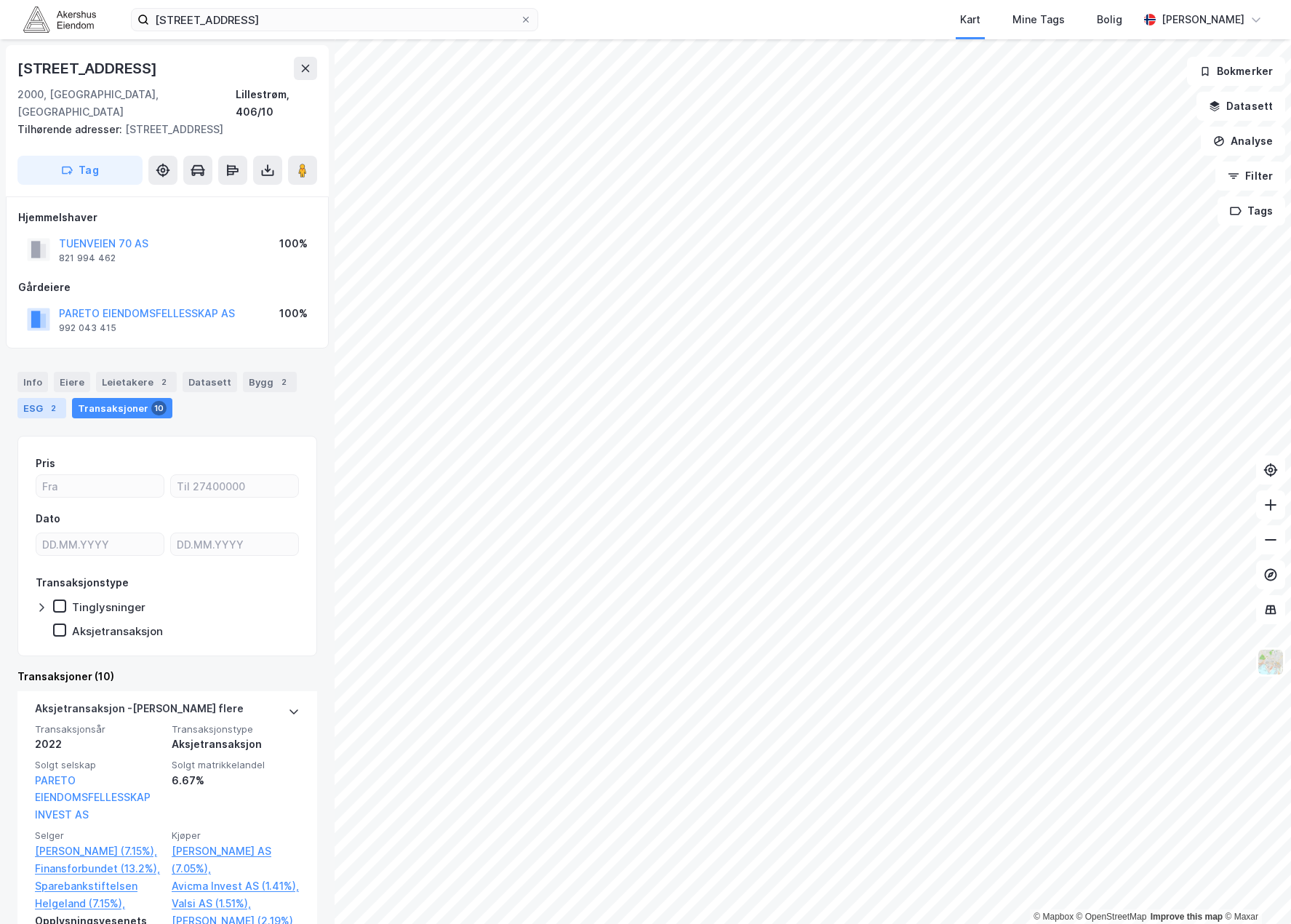
click at [35, 398] on div "ESG 2" at bounding box center [42, 408] width 49 height 21
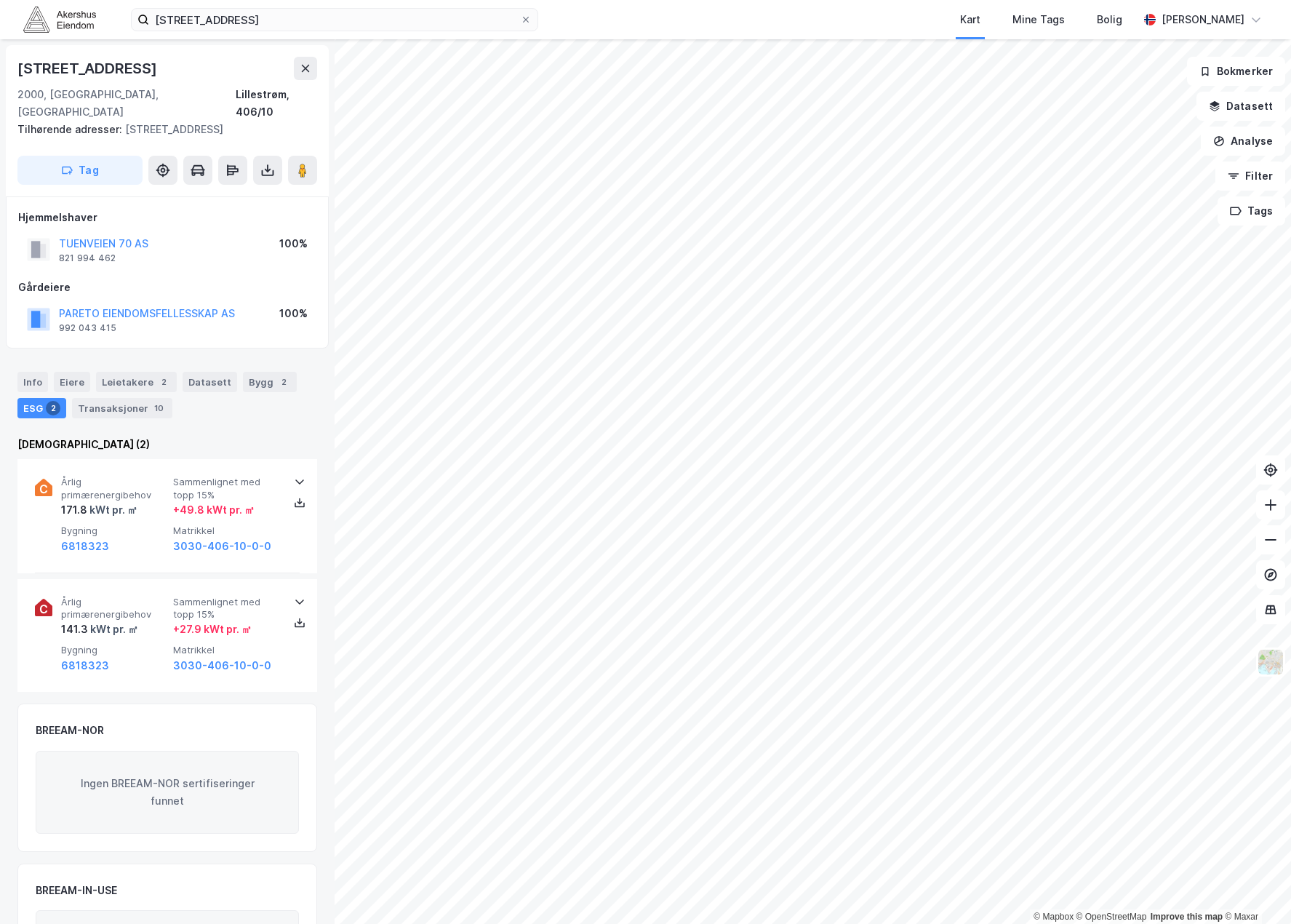
click at [227, 372] on div "Info [PERSON_NAME] 2 Datasett Bygg 2 ESG 2 Transaksjoner 10" at bounding box center [167, 394] width 299 height 46
click at [249, 372] on div "Bygg 2" at bounding box center [269, 382] width 54 height 21
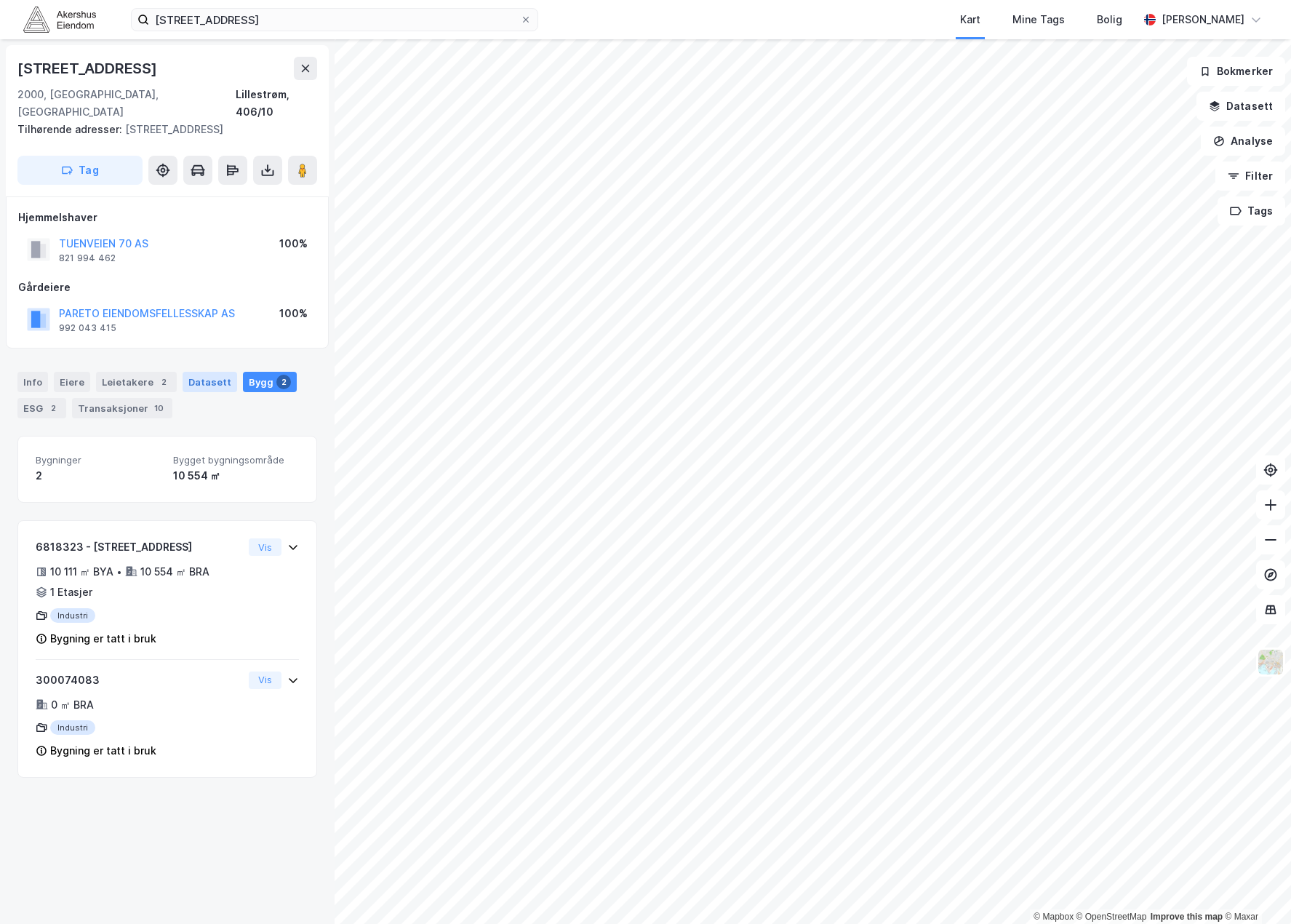
click at [214, 372] on div "Datasett" at bounding box center [210, 382] width 54 height 21
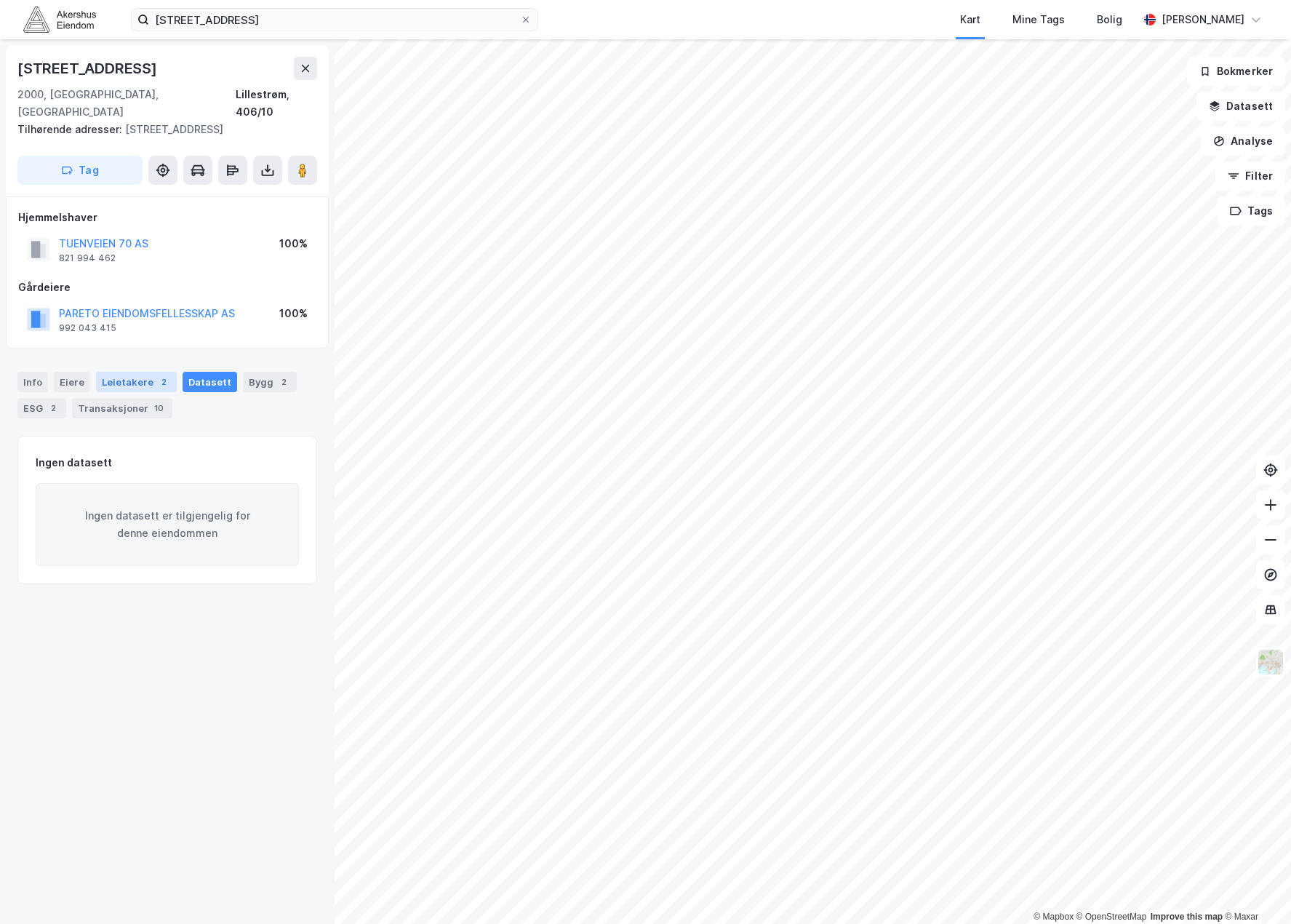
click at [145, 372] on div "Leietakere 2" at bounding box center [137, 382] width 81 height 21
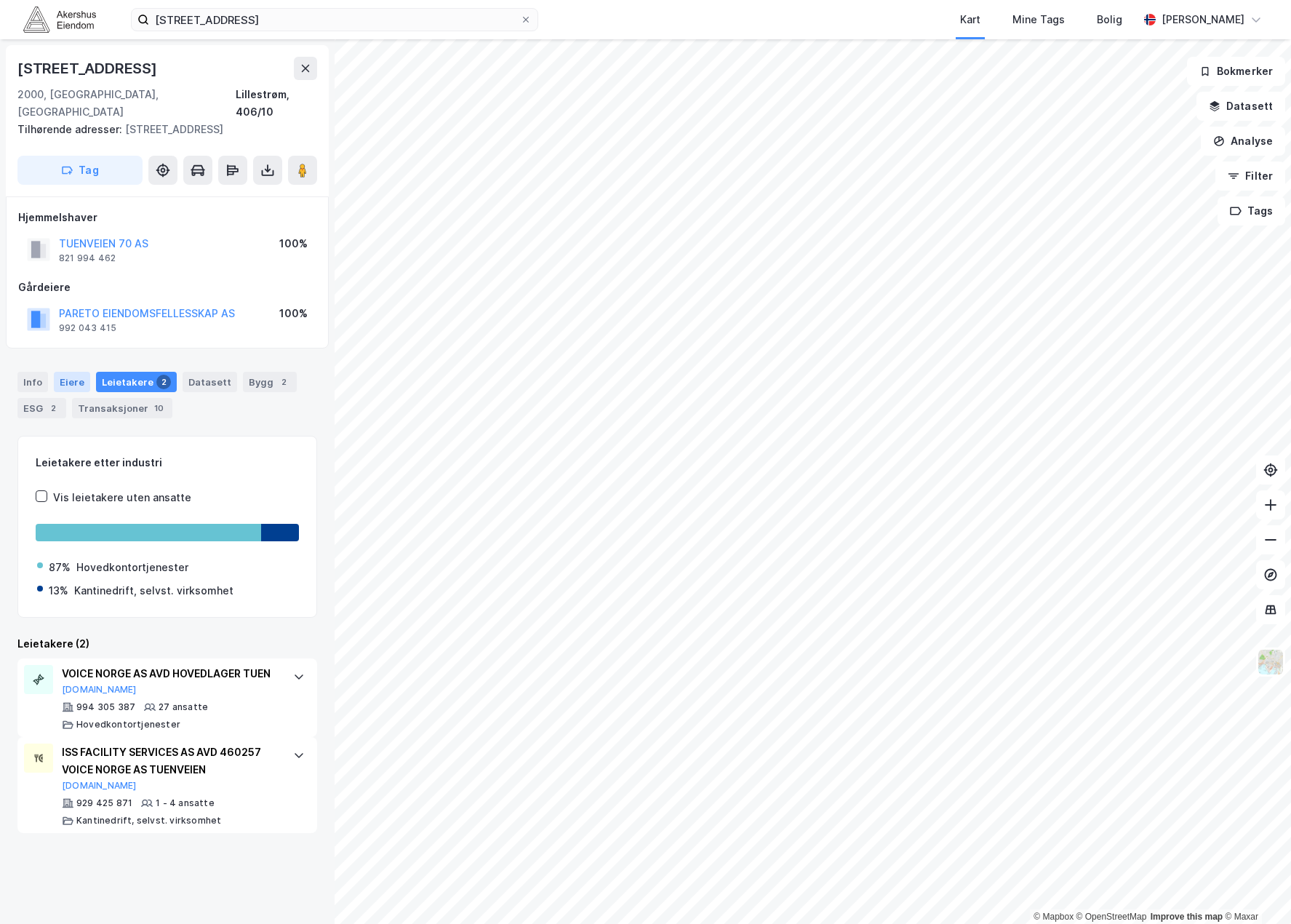
click at [71, 372] on div "Eiere" at bounding box center [71, 382] width 36 height 21
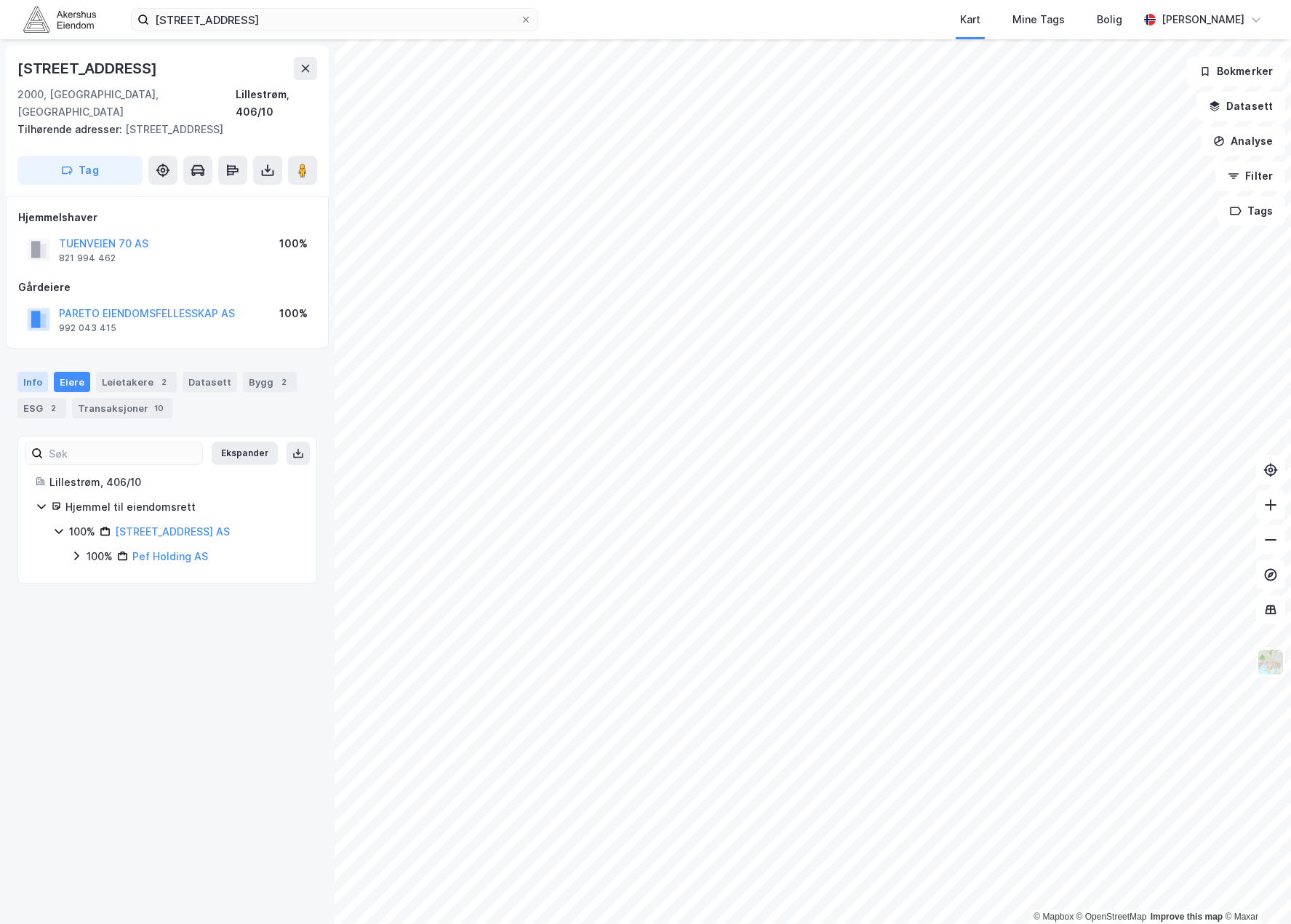
click at [21, 372] on div "Info" at bounding box center [33, 382] width 31 height 21
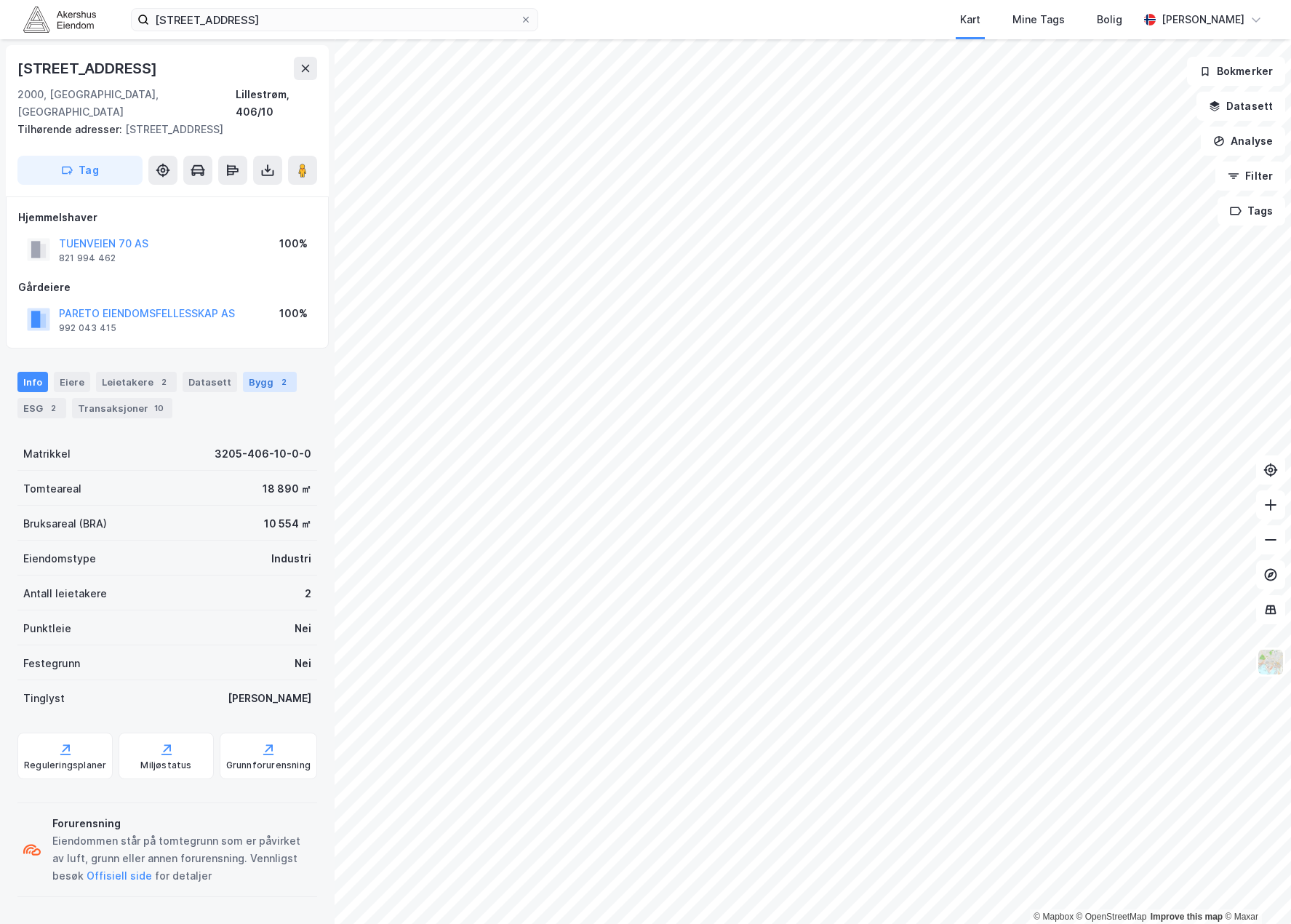
click at [248, 372] on div "Bygg 2" at bounding box center [269, 382] width 54 height 21
